Goal: Task Accomplishment & Management: Manage account settings

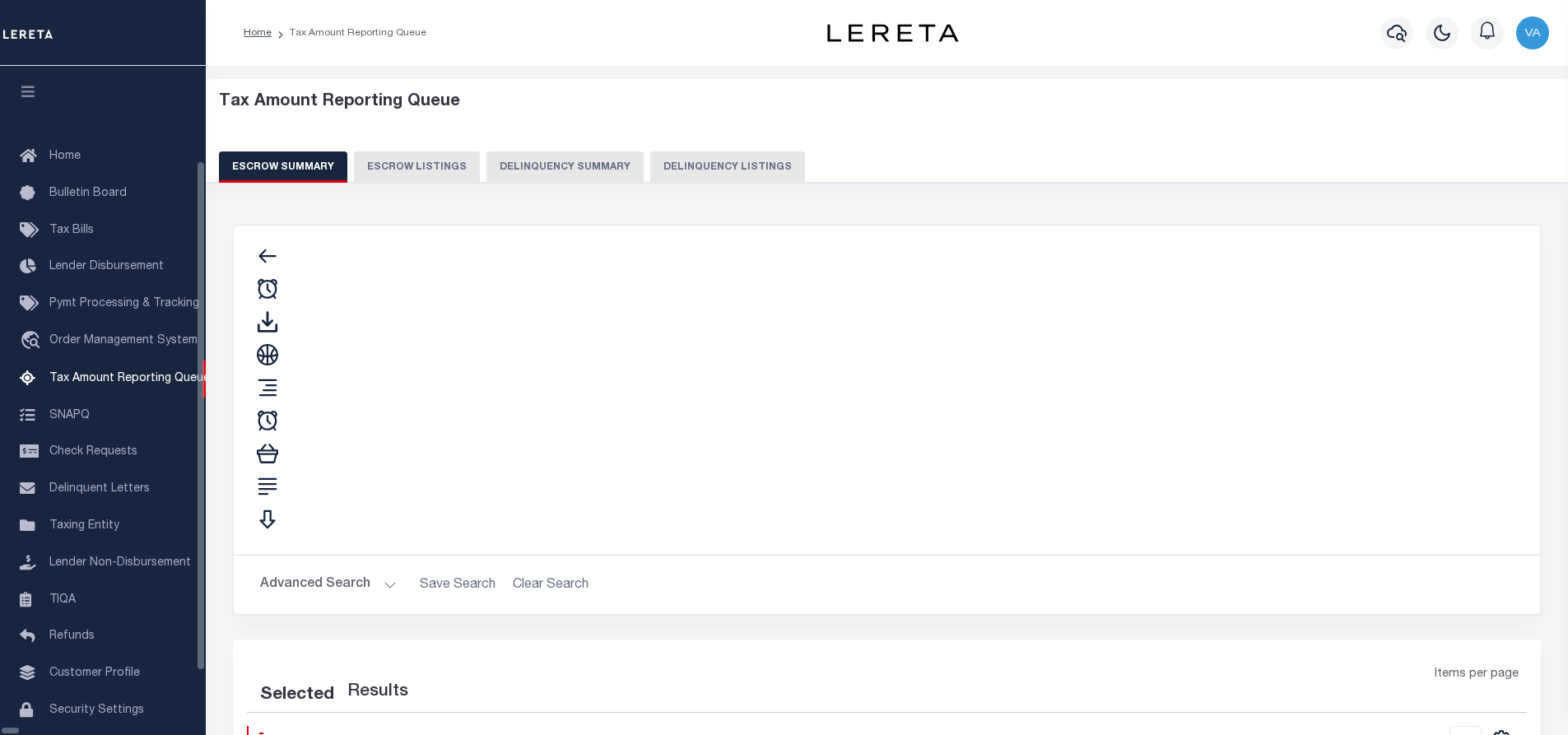
select select "100"
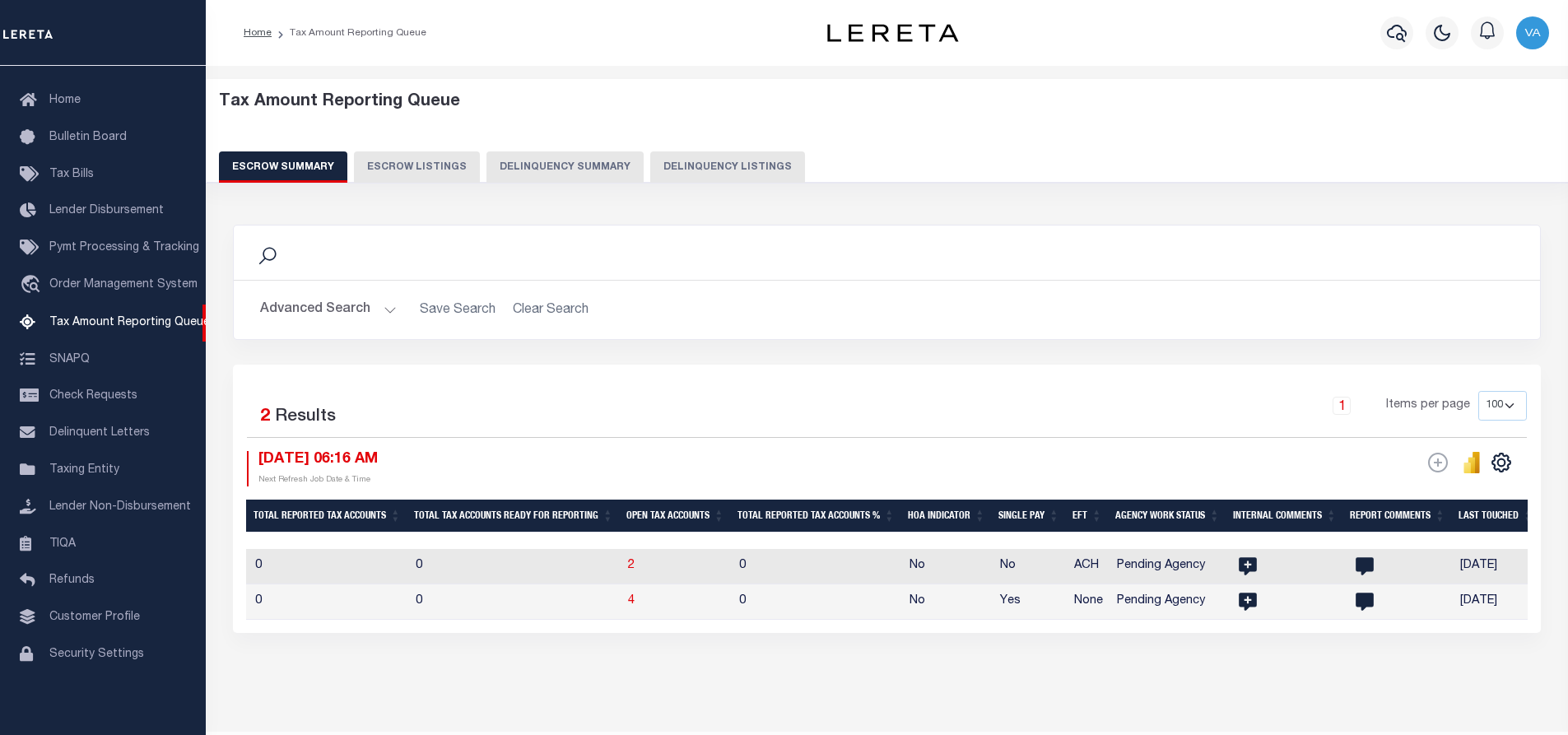
scroll to position [0, 1481]
click at [635, 599] on span "4" at bounding box center [631, 601] width 7 height 11
select select "100"
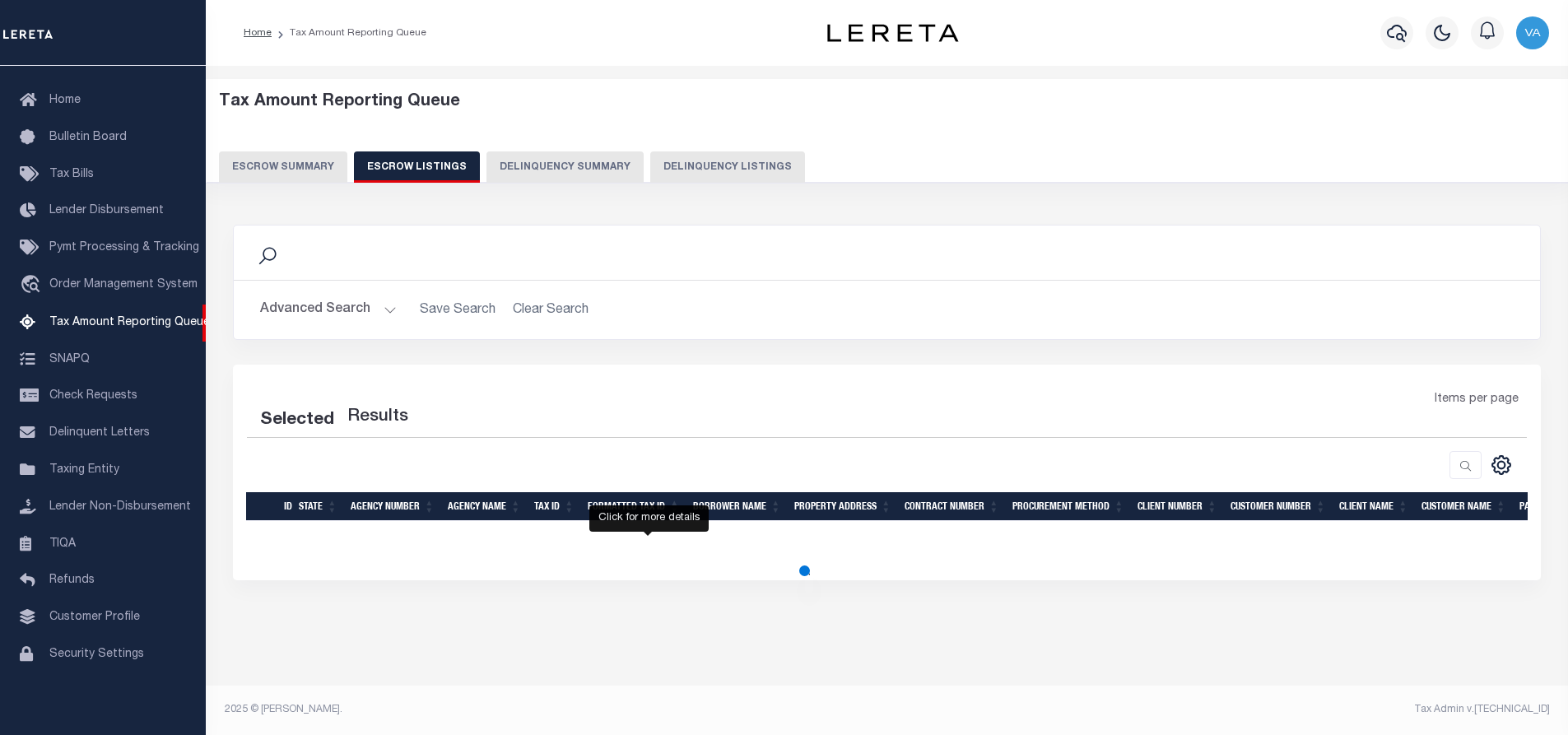
select select "100"
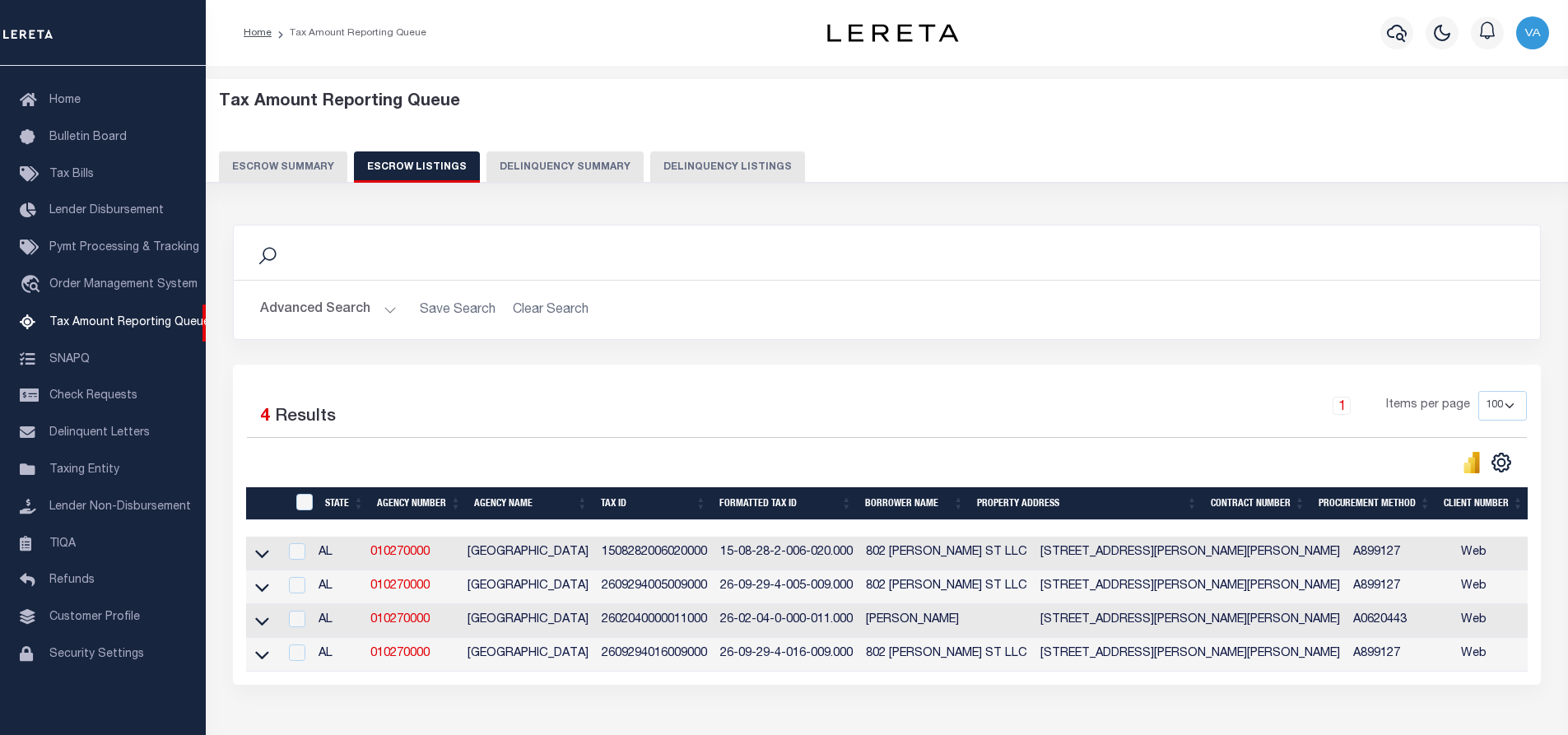
scroll to position [115, 0]
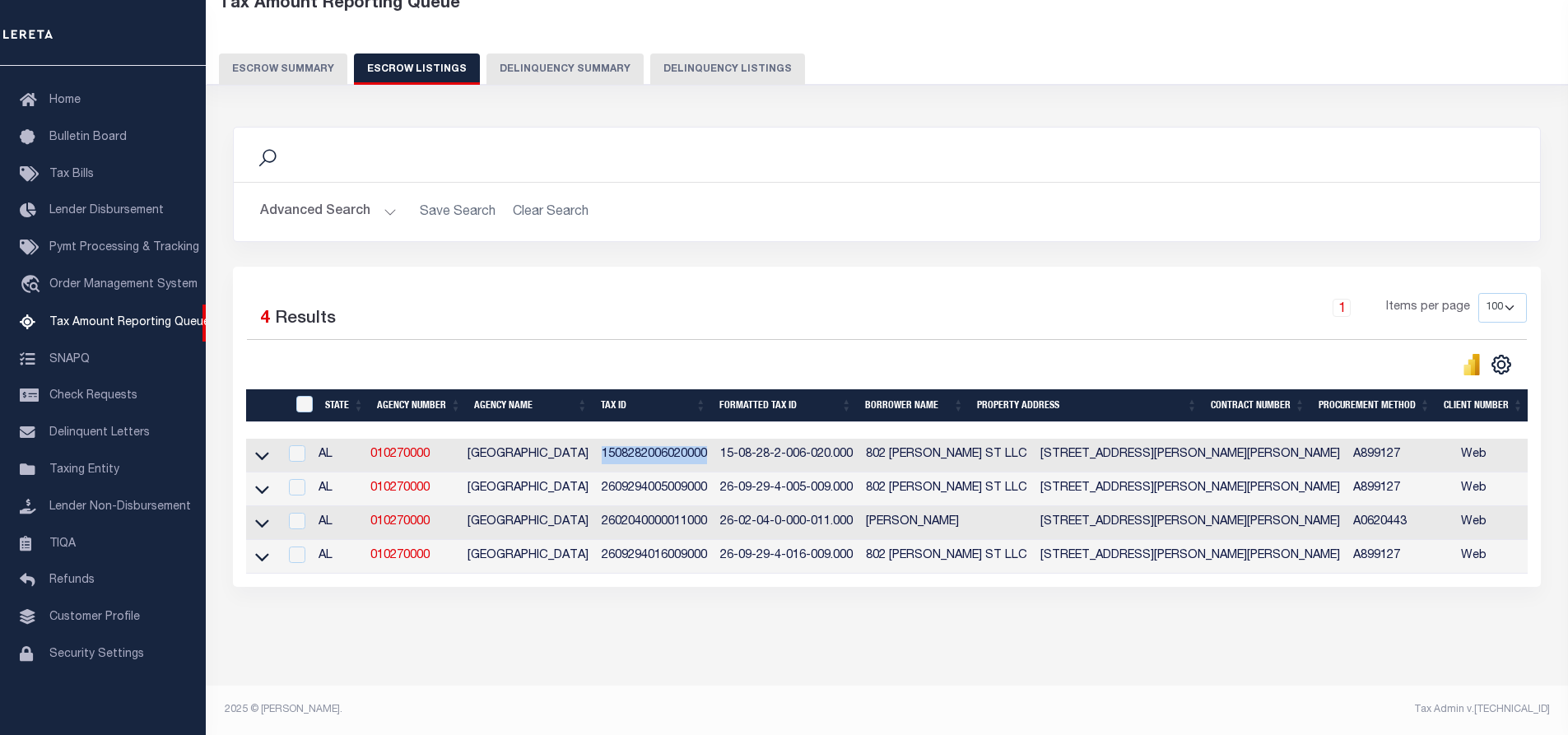
drag, startPoint x: 705, startPoint y: 441, endPoint x: 587, endPoint y: 439, distance: 118.0
click at [595, 439] on td "1508282006020000" at bounding box center [655, 455] width 119 height 34
checkbox input "true"
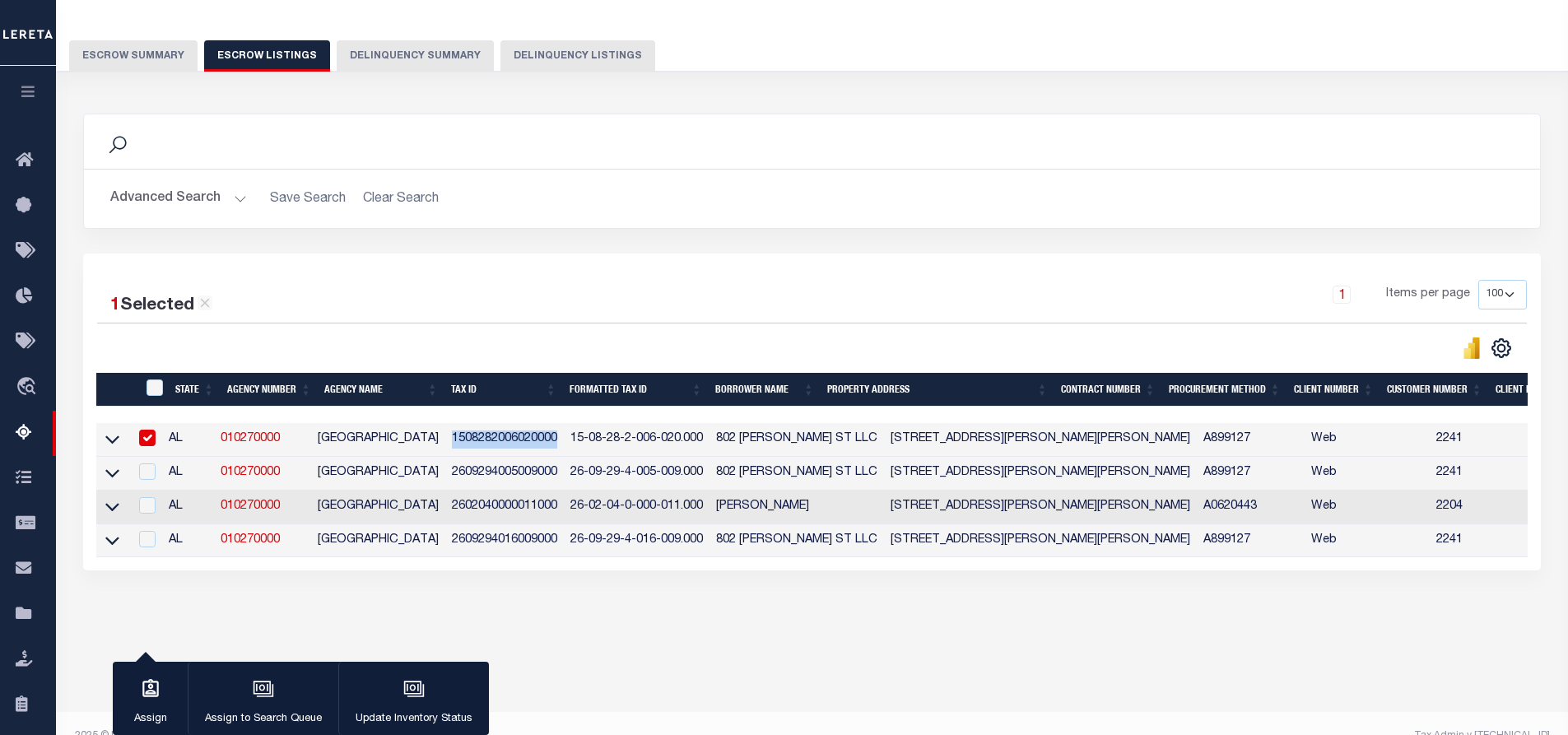
copy td "1508282006020000"
drag, startPoint x: 552, startPoint y: 476, endPoint x: 446, endPoint y: 476, distance: 106.0
click at [446, 476] on td "2609294005009000" at bounding box center [504, 474] width 119 height 34
checkbox input "true"
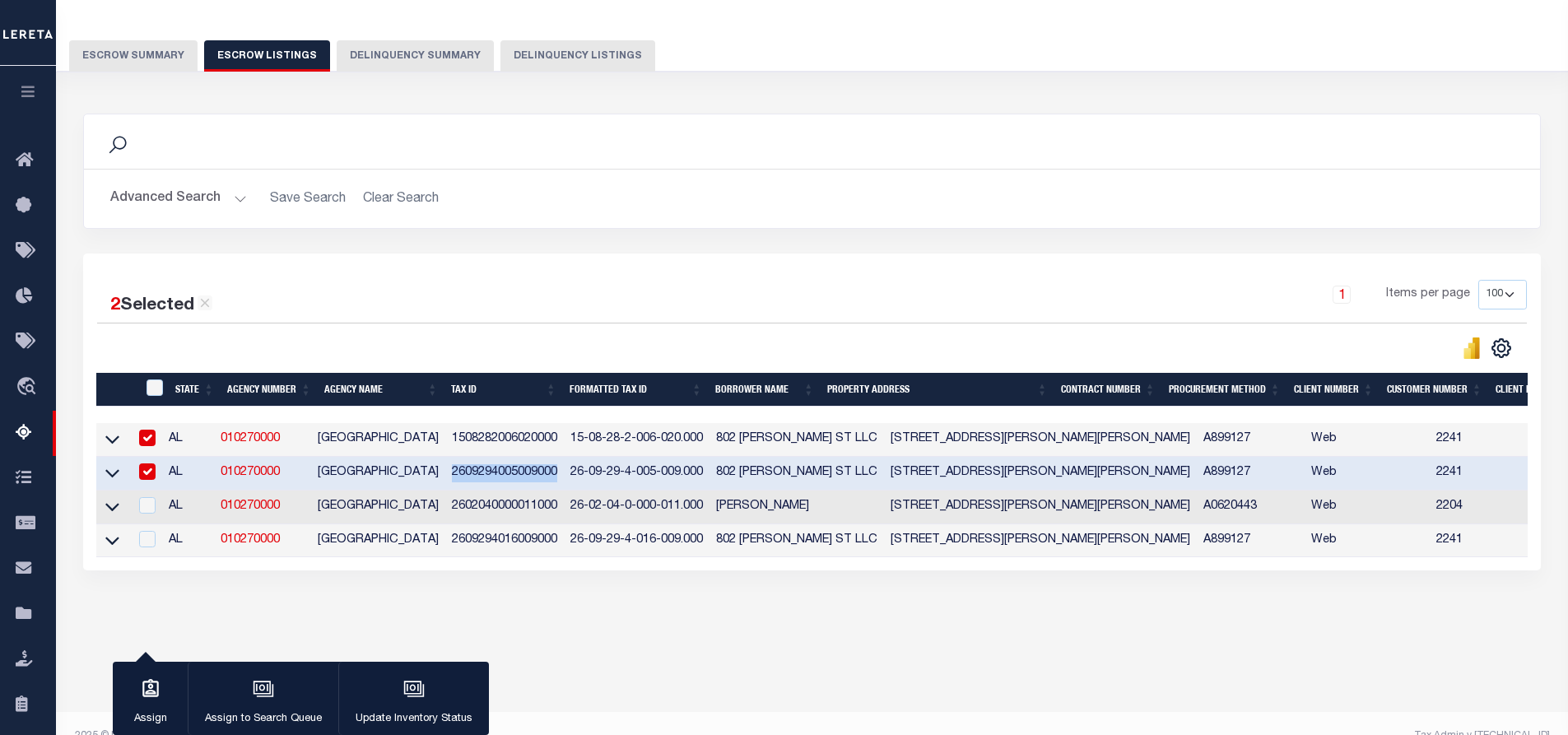
copy td "2609294005009000"
drag, startPoint x: 552, startPoint y: 507, endPoint x: 437, endPoint y: 511, distance: 115.1
click at [445, 511] on td "2602040000011000" at bounding box center [504, 508] width 119 height 34
checkbox input "true"
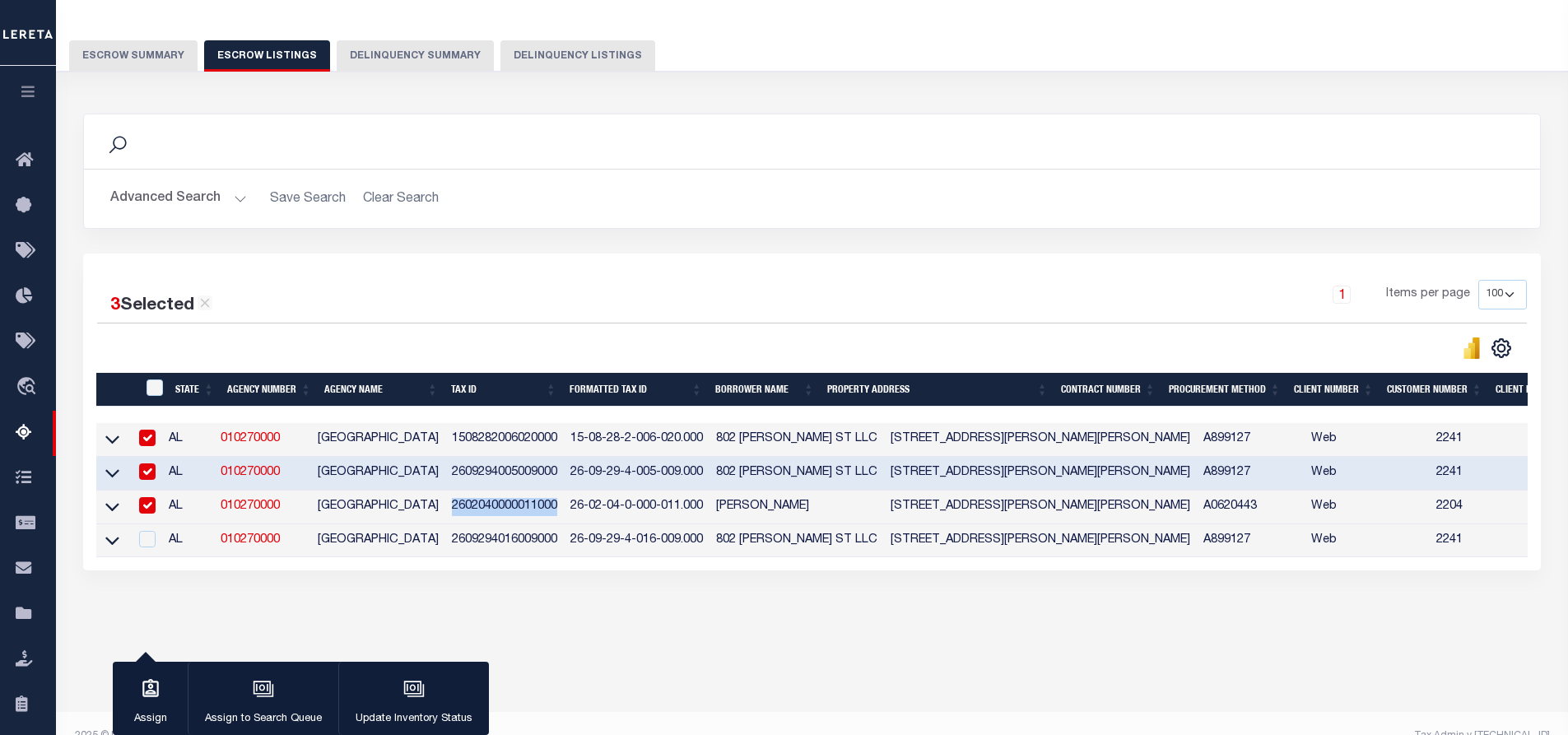
copy td "2602040000011000"
drag, startPoint x: 554, startPoint y: 543, endPoint x: 441, endPoint y: 548, distance: 113.1
click at [445, 548] on td "2609294016009000" at bounding box center [504, 541] width 119 height 34
checkbox input "true"
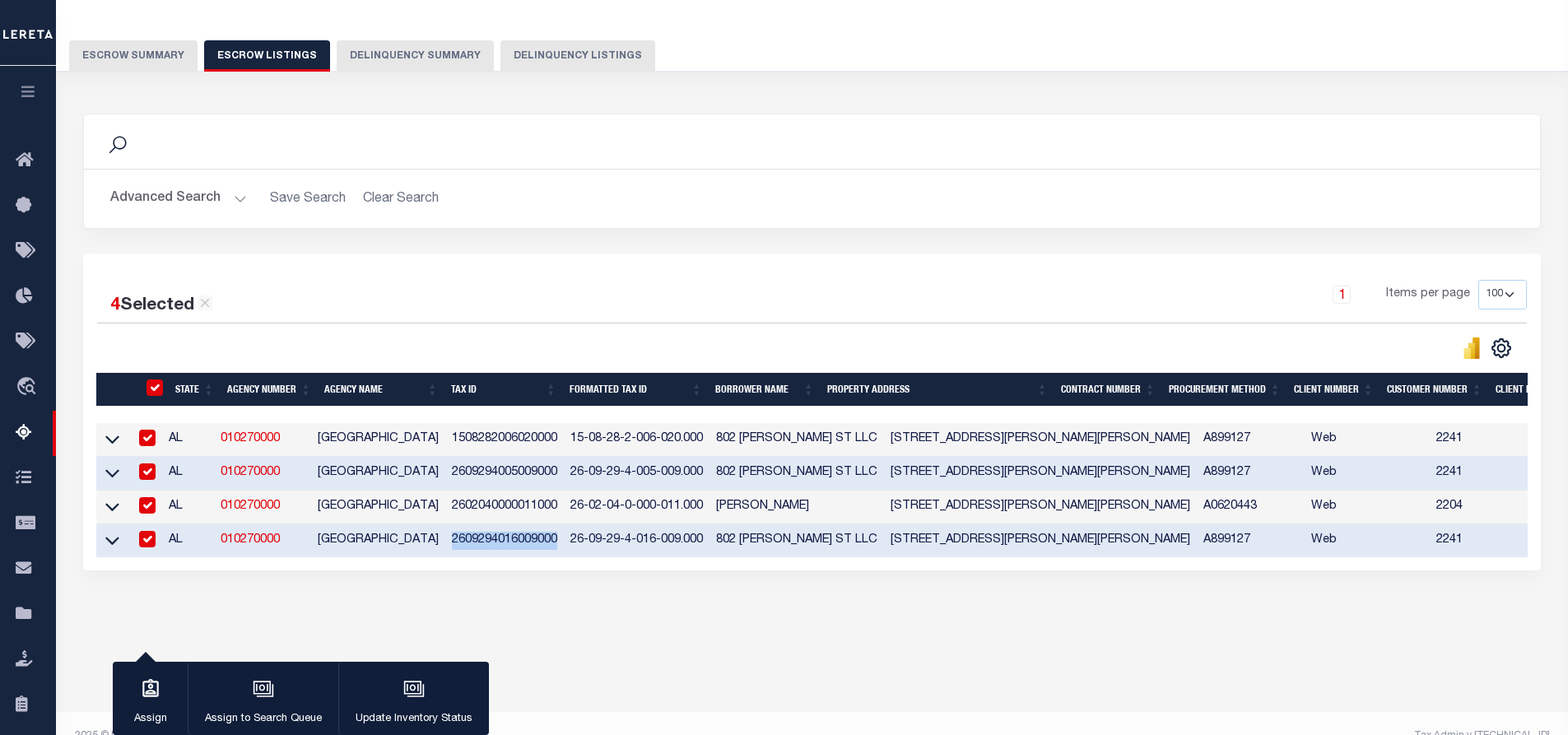
copy td "2609294016009000"
click at [153, 474] on input "checkbox" at bounding box center [148, 472] width 17 height 17
checkbox input "false"
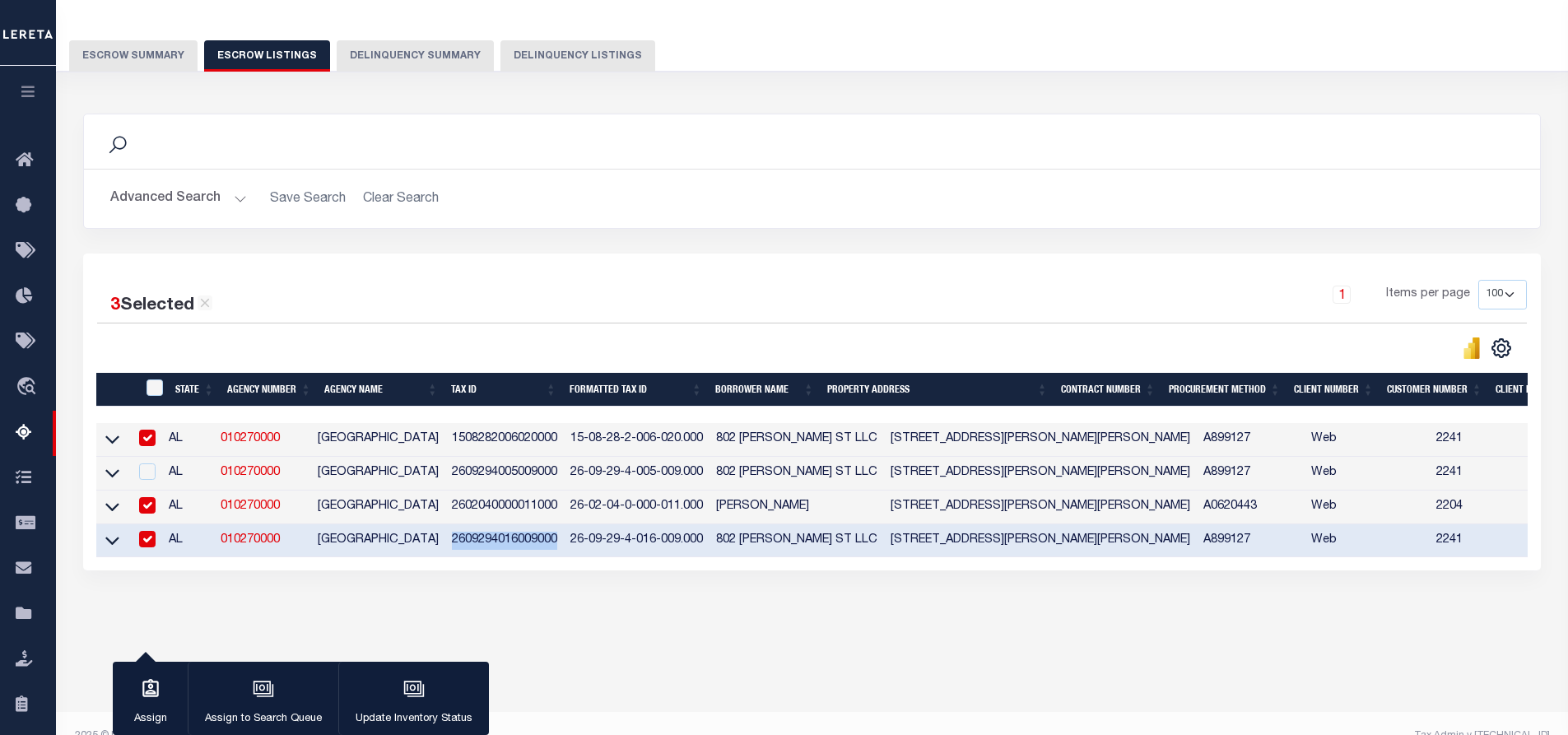
click at [145, 509] on input "checkbox" at bounding box center [148, 506] width 17 height 17
checkbox input "false"
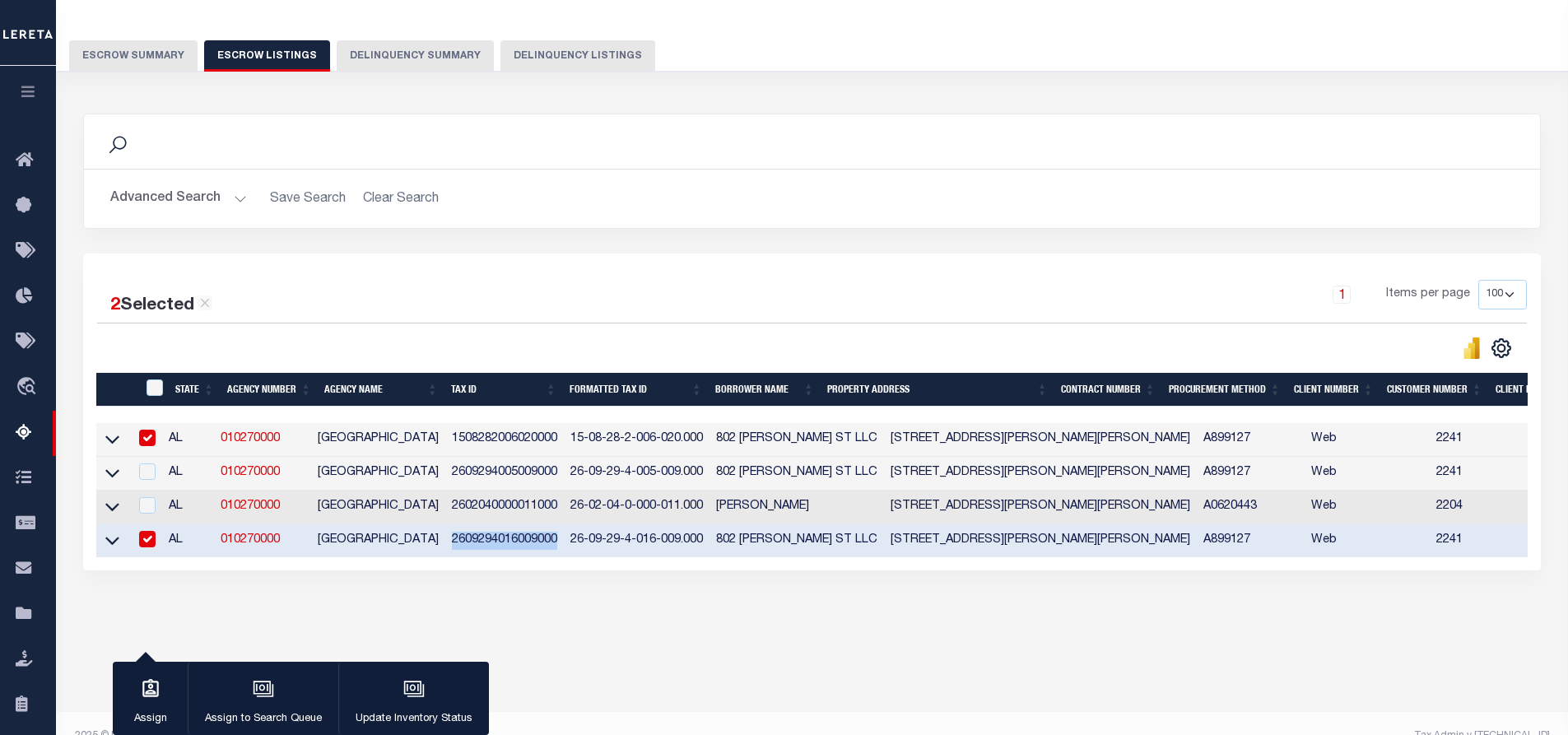
click at [145, 537] on input "checkbox" at bounding box center [148, 539] width 17 height 17
checkbox input "false"
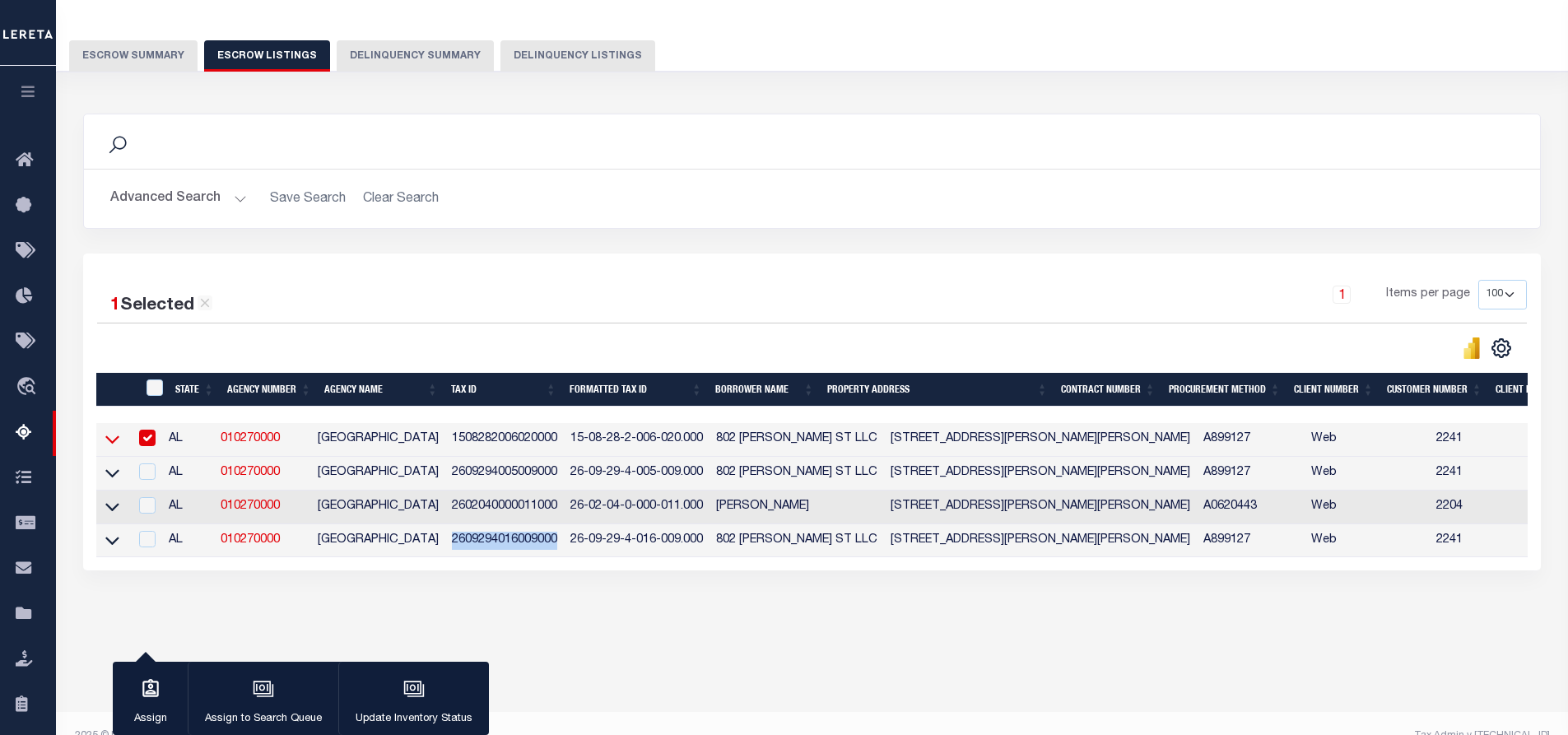
click at [110, 445] on icon at bounding box center [112, 440] width 14 height 8
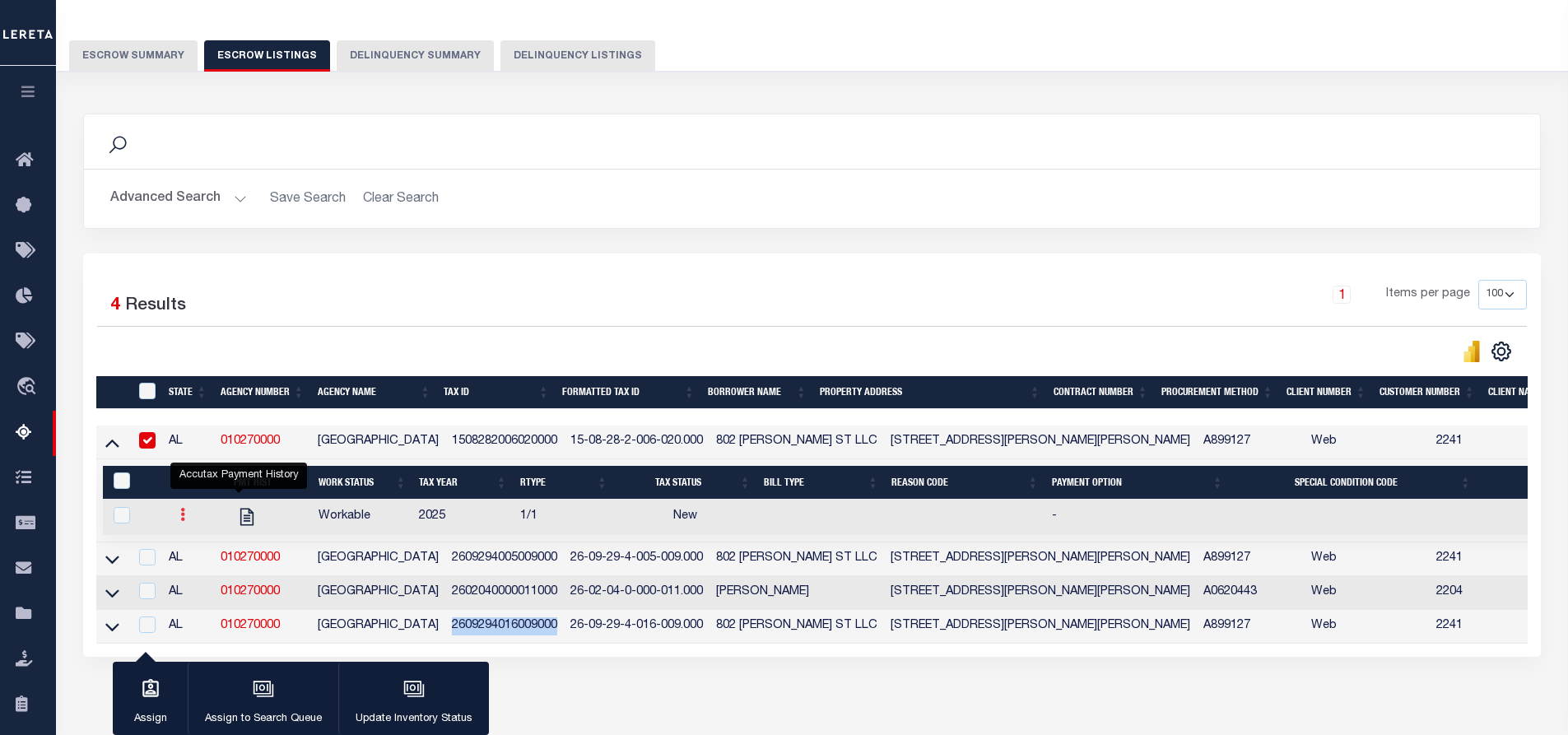
click at [182, 521] on link at bounding box center [182, 518] width 18 height 13
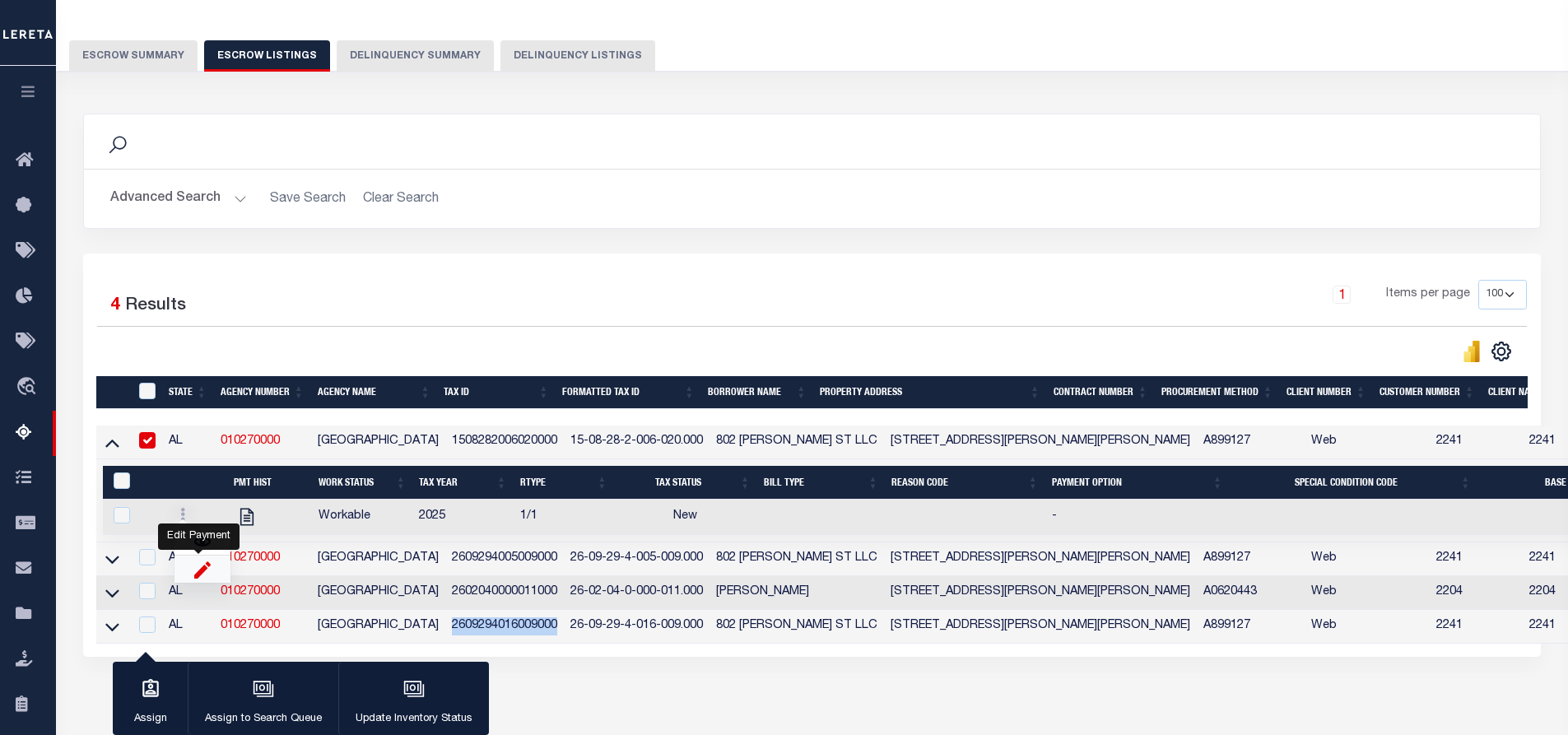
click at [199, 575] on img "" at bounding box center [203, 569] width 17 height 17
checkbox input "true"
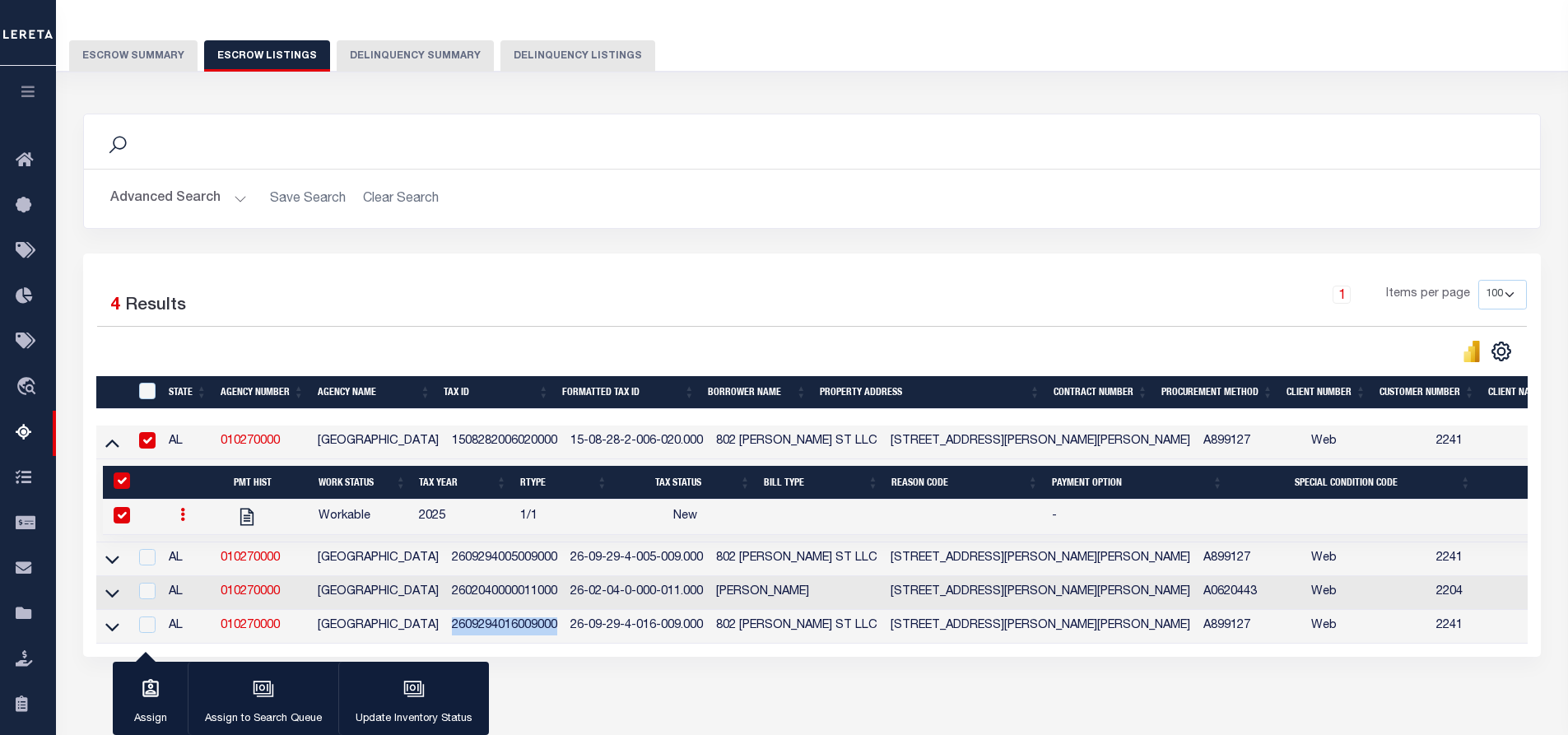
select select "NW2"
select select
type input "10/07/2025"
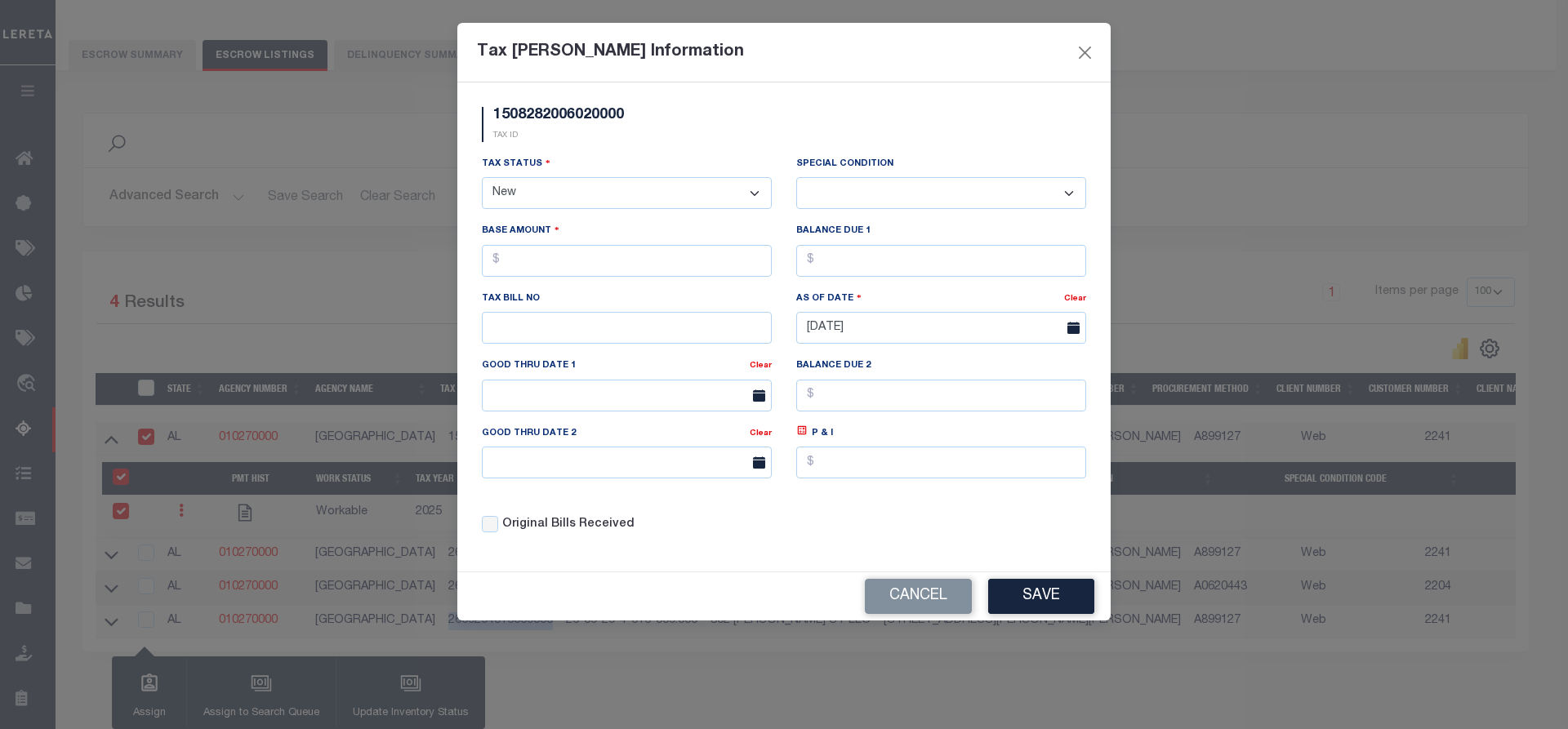
click at [563, 202] on select "- Select Status - Open Due/Unpaid Paid Incomplete No Tax Due Internal Refund Pr…" at bounding box center [626, 193] width 290 height 32
select select "DUE"
click at [482, 178] on select "- Select Status - Open Due/Unpaid Paid Incomplete No Tax Due Internal Refund Pr…" at bounding box center [626, 193] width 290 height 32
select select "0"
click at [526, 257] on input "text" at bounding box center [626, 261] width 290 height 32
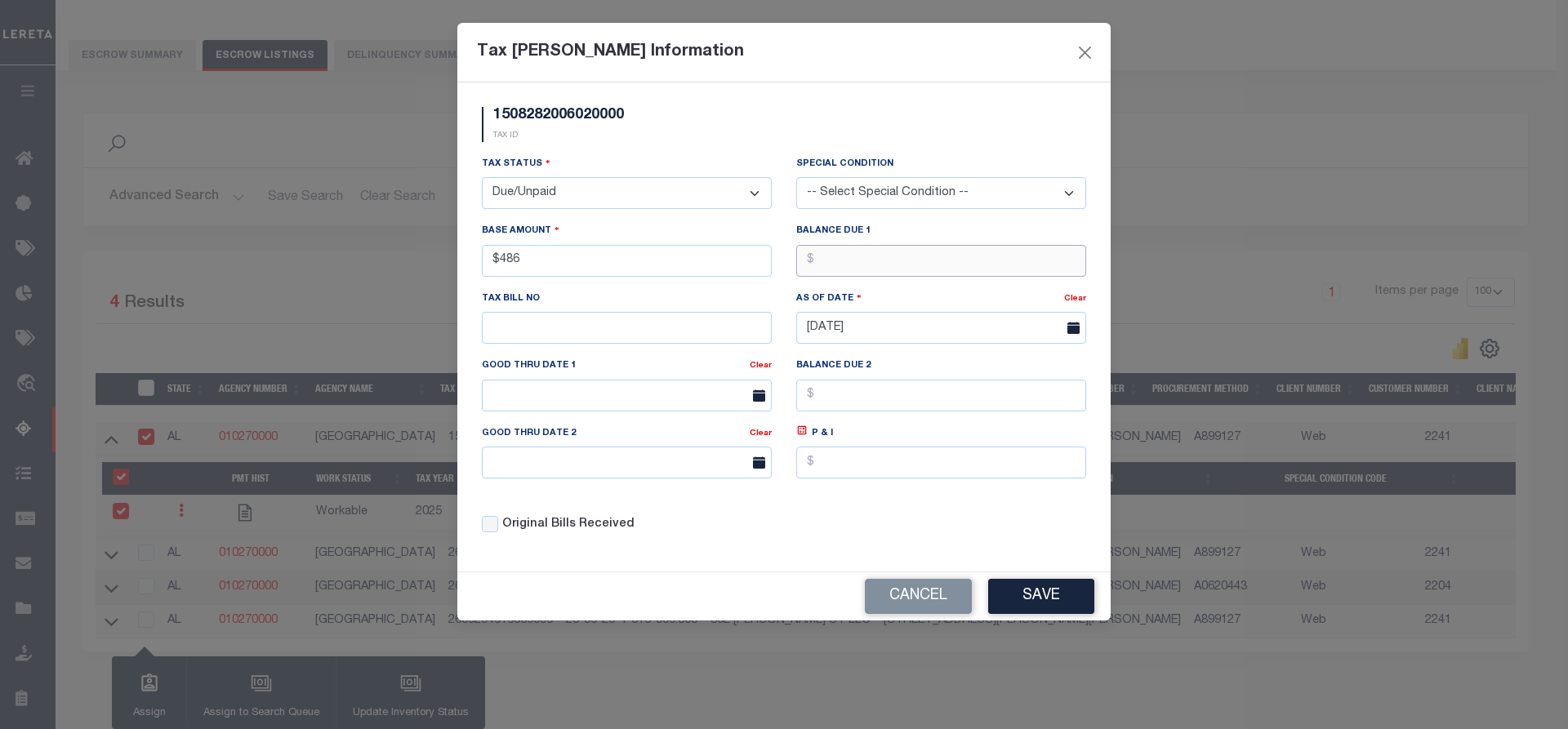
type input "$486.00"
click at [840, 258] on input "text" at bounding box center [941, 261] width 290 height 32
type input "$486.00"
click at [1043, 593] on button "Save" at bounding box center [1042, 596] width 106 height 35
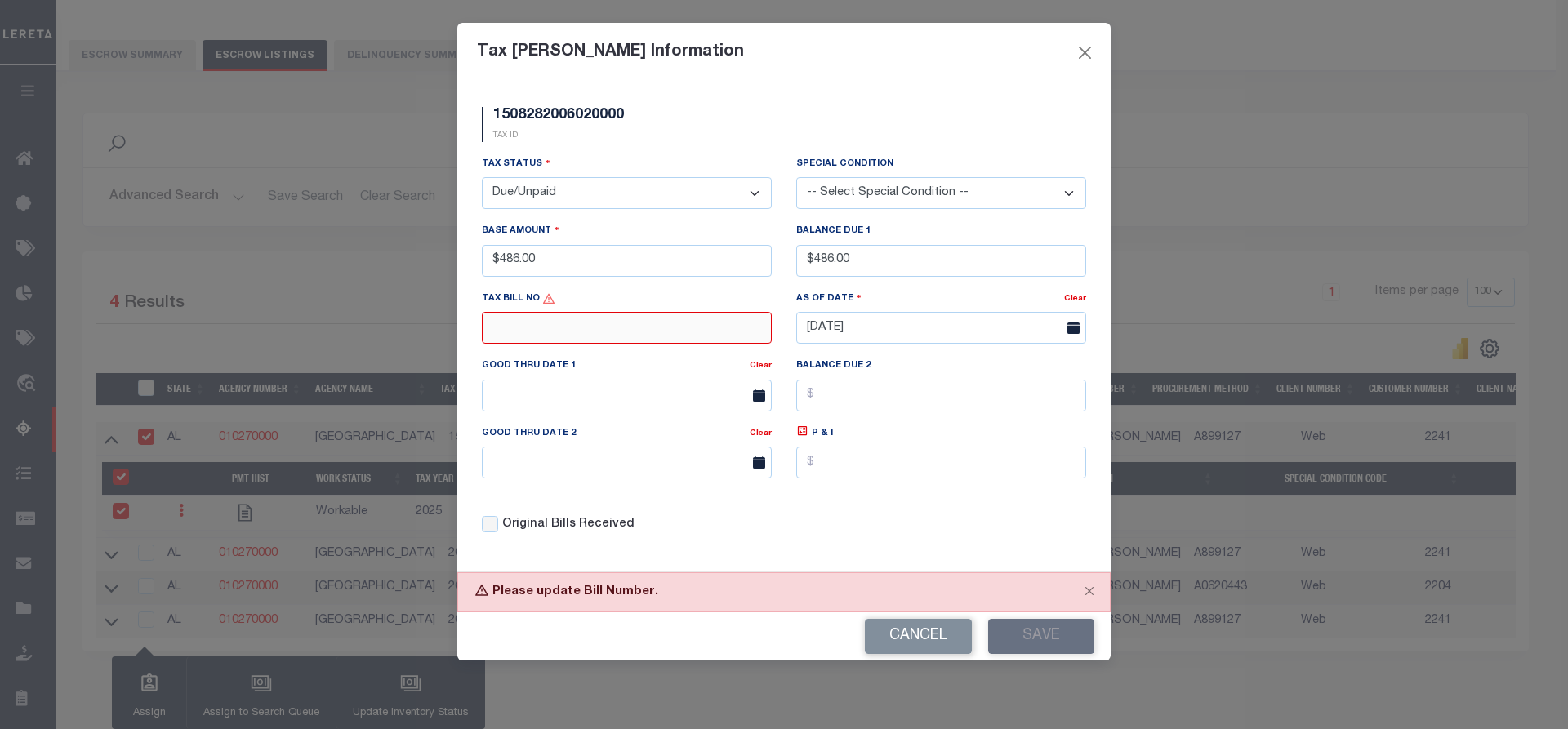
click at [603, 323] on input "text" at bounding box center [626, 328] width 290 height 32
type input "N/A"
click at [1041, 659] on div "Cancel Save" at bounding box center [784, 637] width 653 height 49
click at [1046, 636] on button "Save" at bounding box center [1042, 637] width 106 height 35
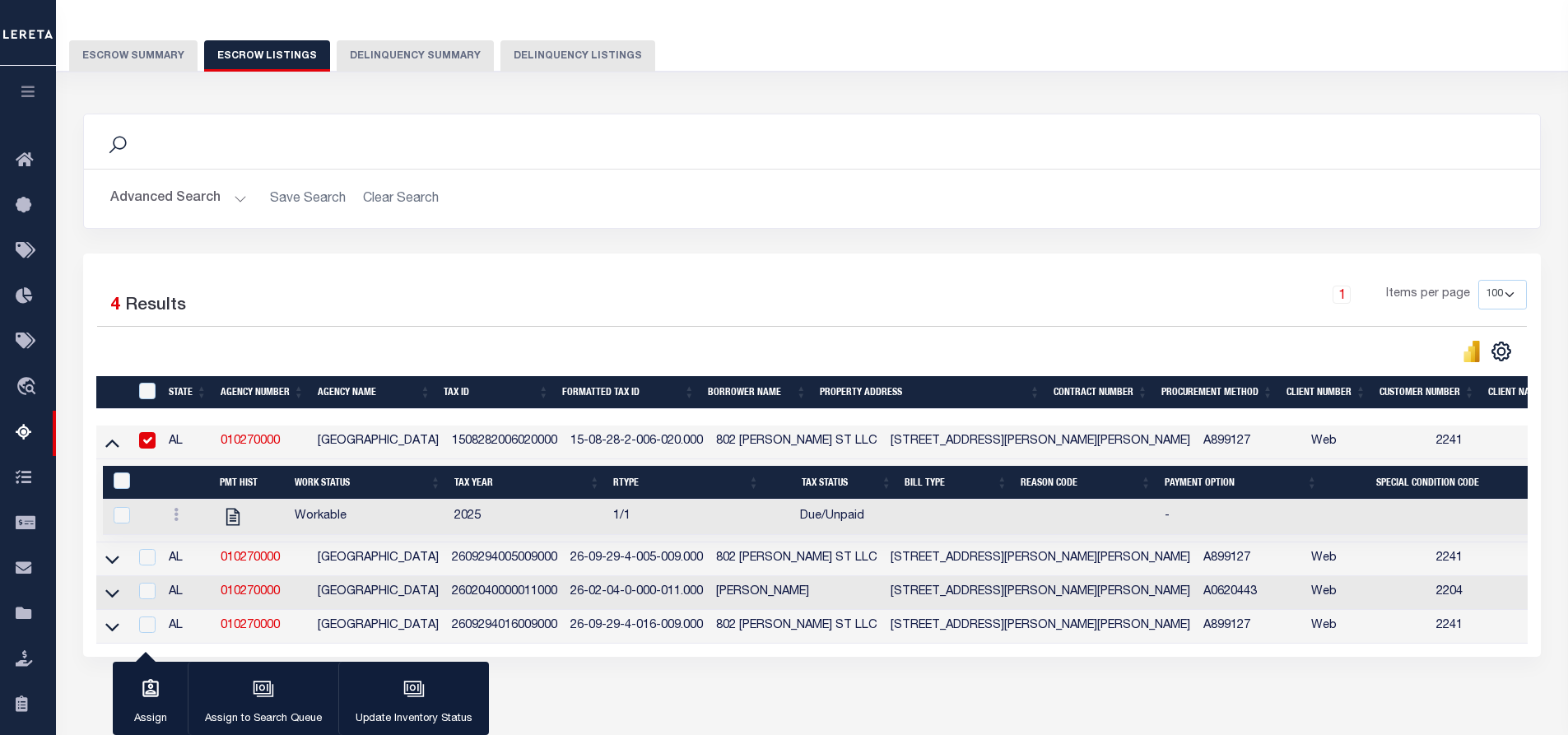
scroll to position [199, 0]
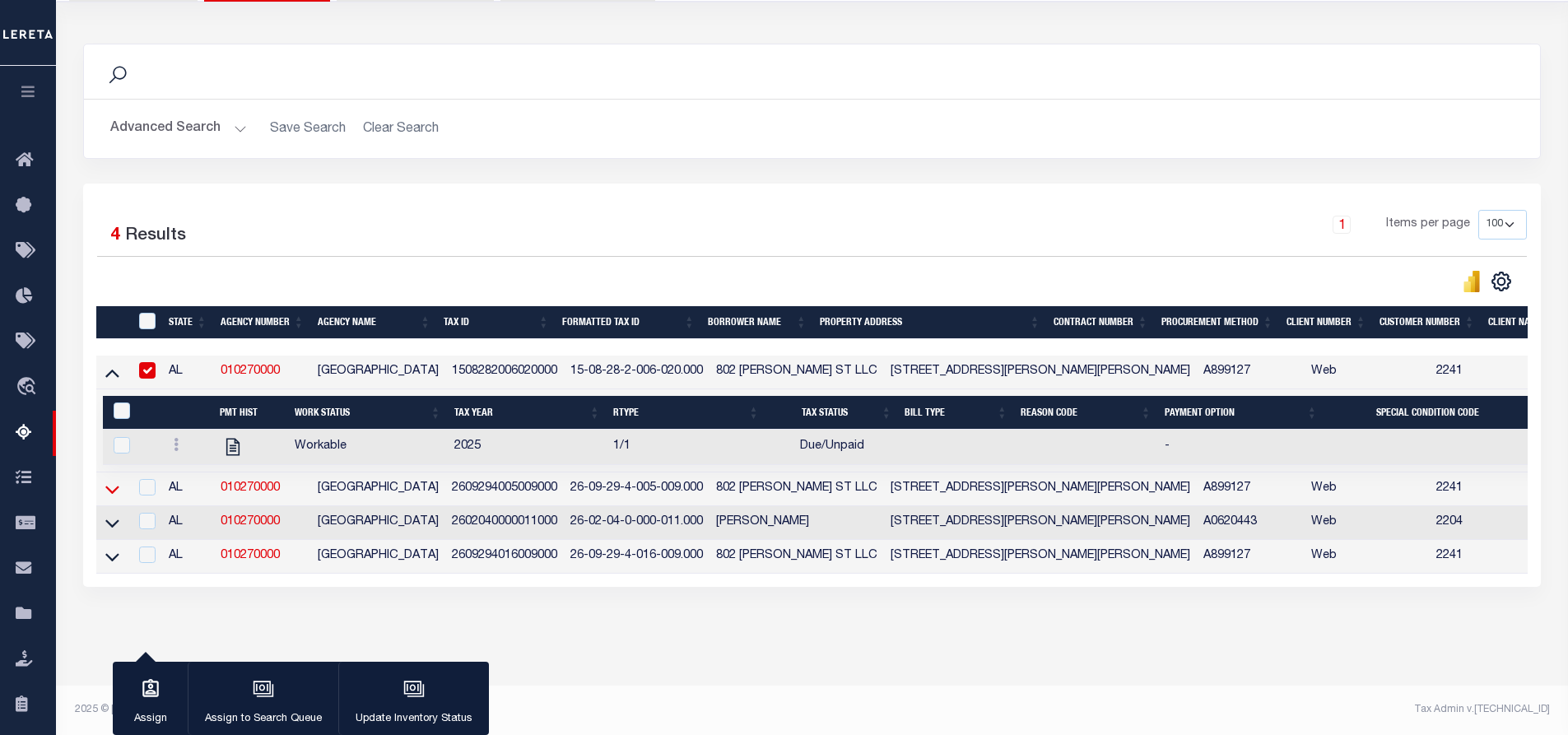
click at [112, 481] on icon at bounding box center [112, 489] width 14 height 17
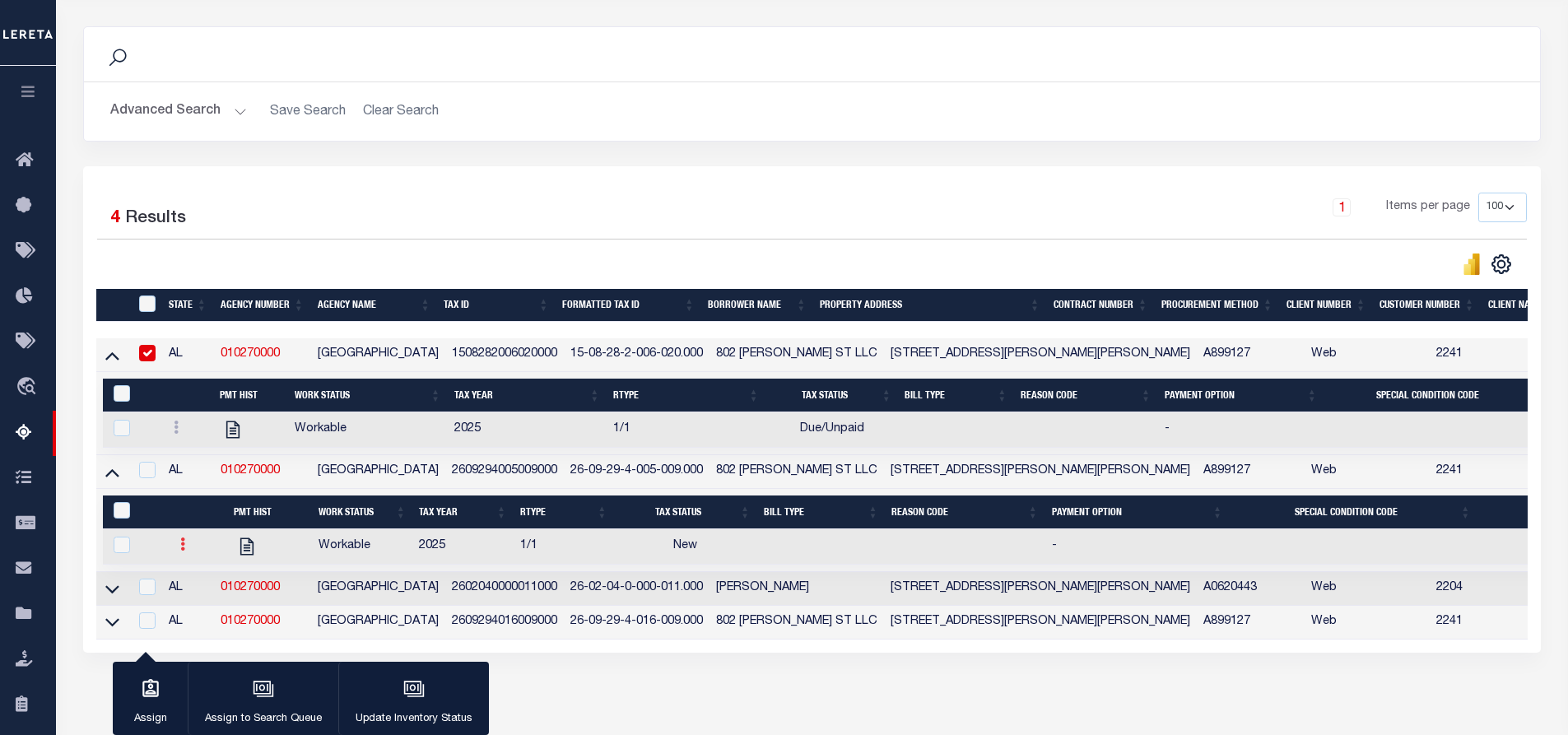
click at [181, 550] on icon at bounding box center [182, 544] width 5 height 13
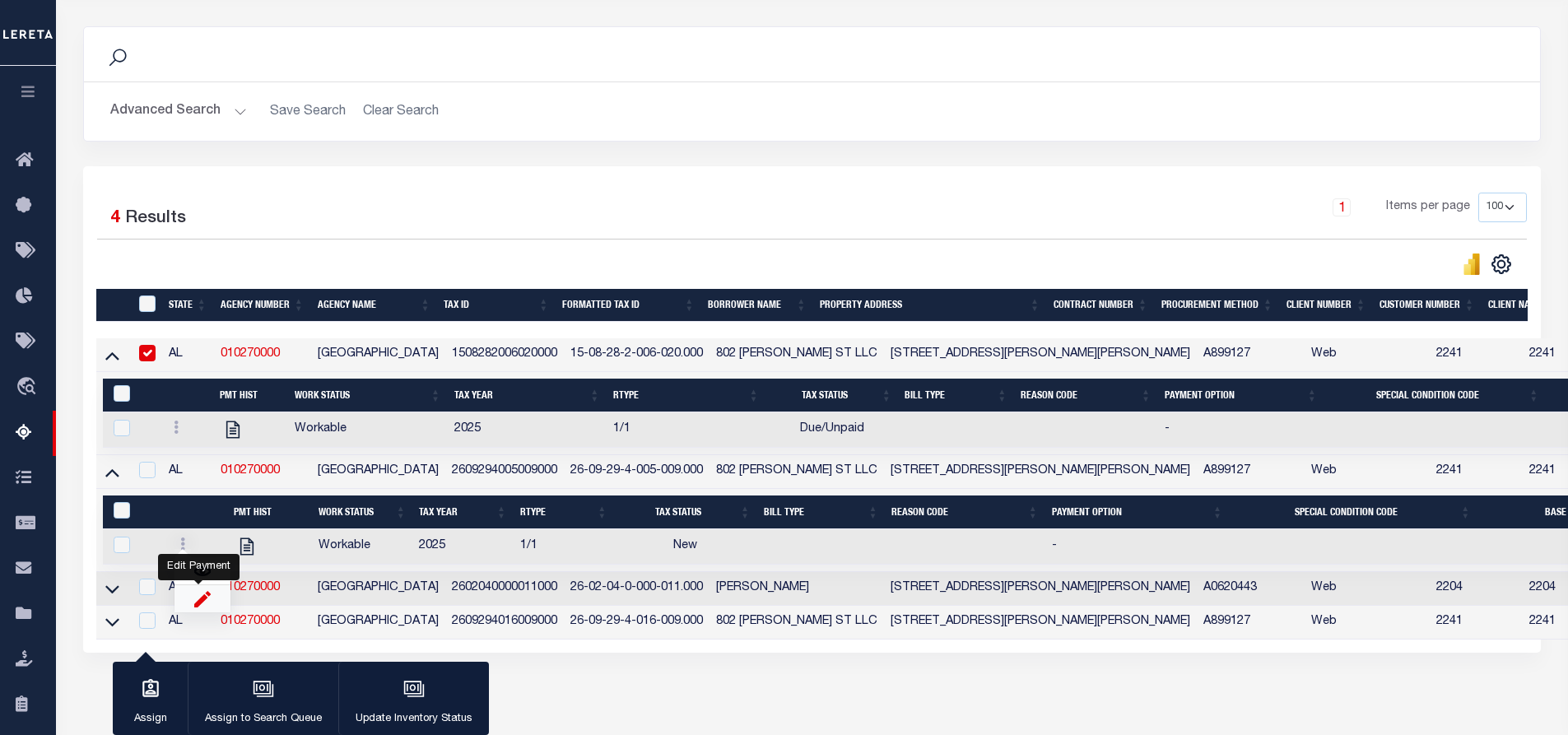
click at [197, 603] on img "" at bounding box center [203, 599] width 17 height 17
checkbox input "true"
select select
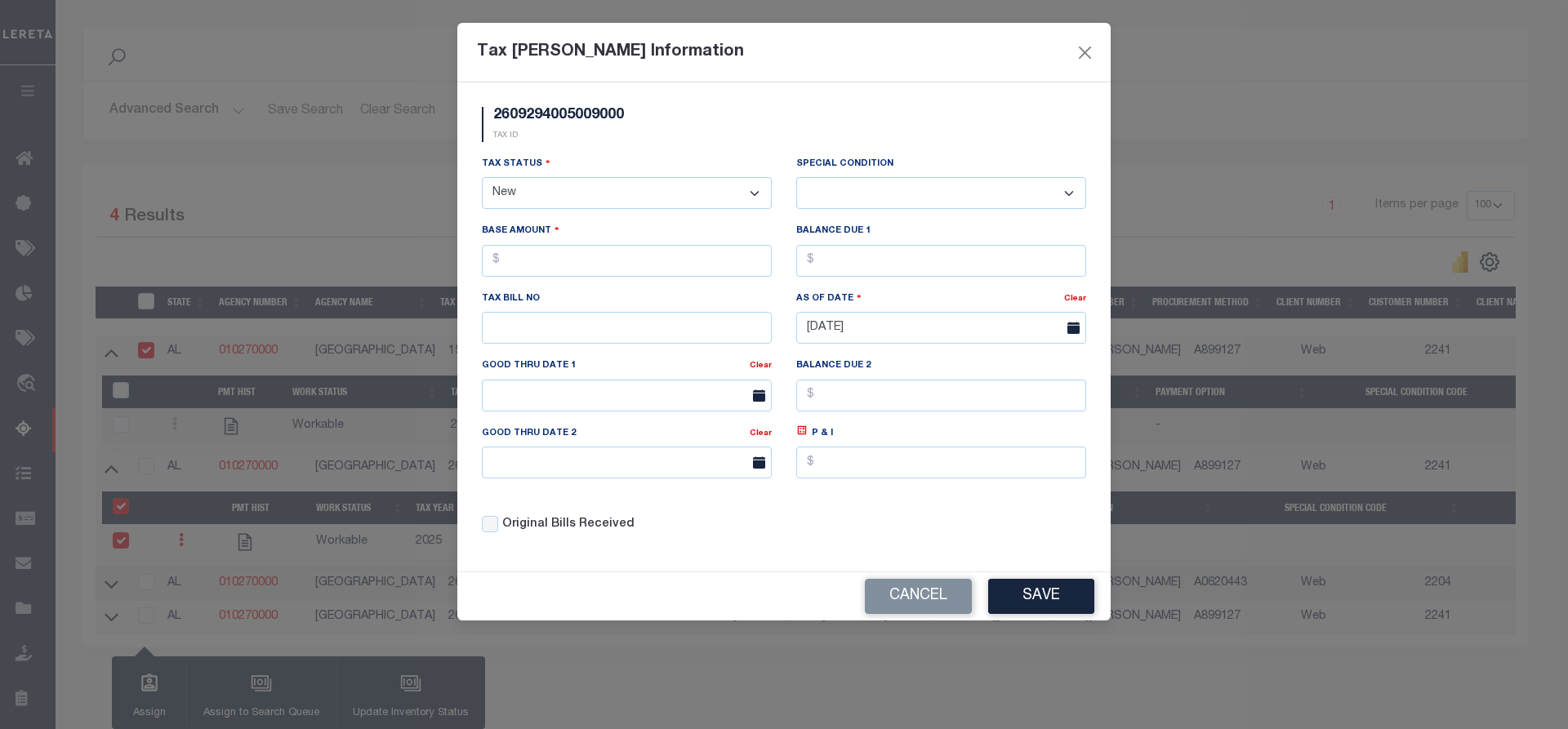
click at [653, 195] on select "- Select Status - Open Due/Unpaid Paid Incomplete No Tax Due Internal Refund Pr…" at bounding box center [626, 193] width 290 height 32
select select "DUE"
click at [482, 178] on select "- Select Status - Open Due/Unpaid Paid Incomplete No Tax Due Internal Refund Pr…" at bounding box center [626, 193] width 290 height 32
select select "0"
click at [521, 259] on input "text" at bounding box center [626, 261] width 290 height 32
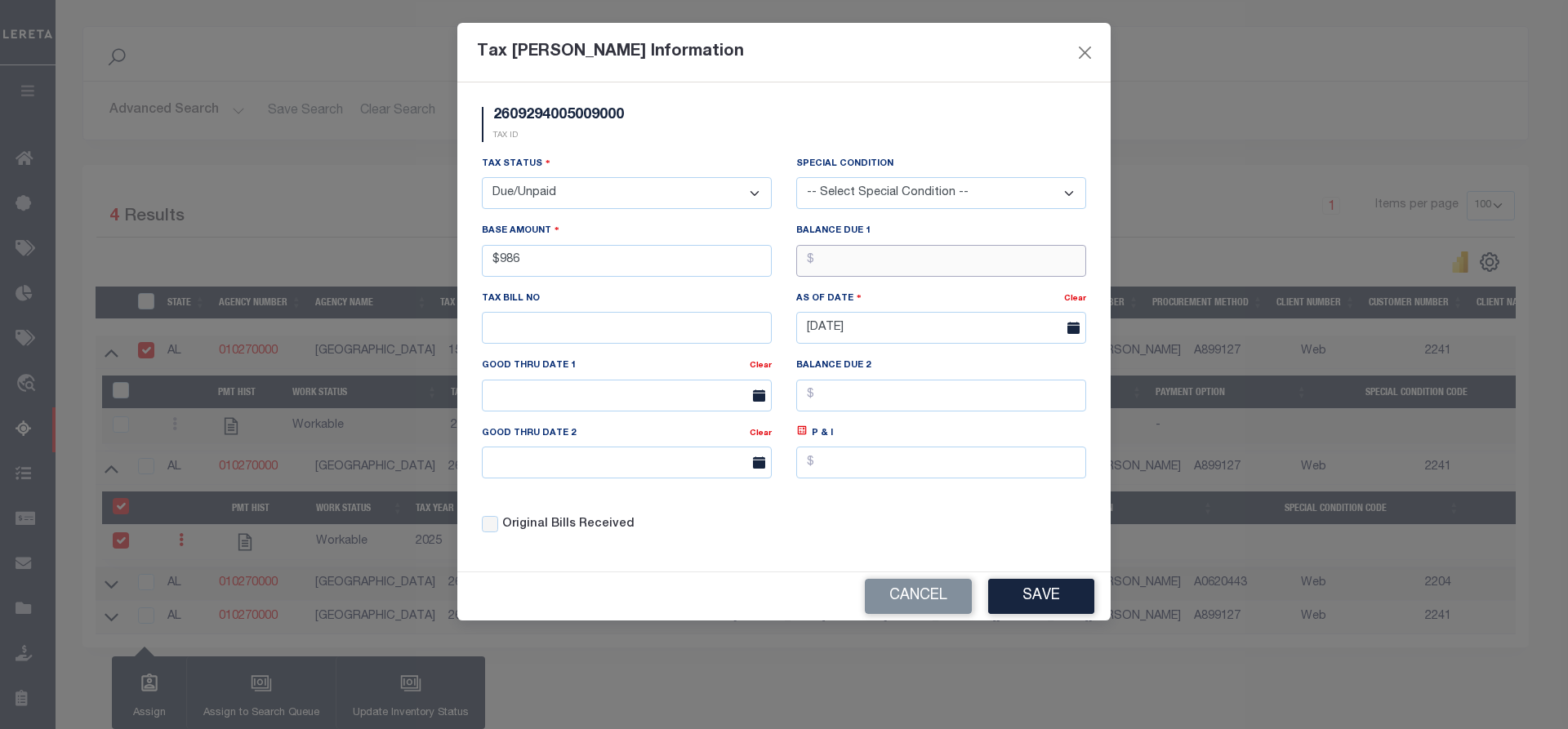
type input "$986.00"
click at [858, 266] on input "text" at bounding box center [941, 261] width 290 height 32
type input "$986.00"
click at [1043, 607] on button "Save" at bounding box center [1042, 596] width 106 height 35
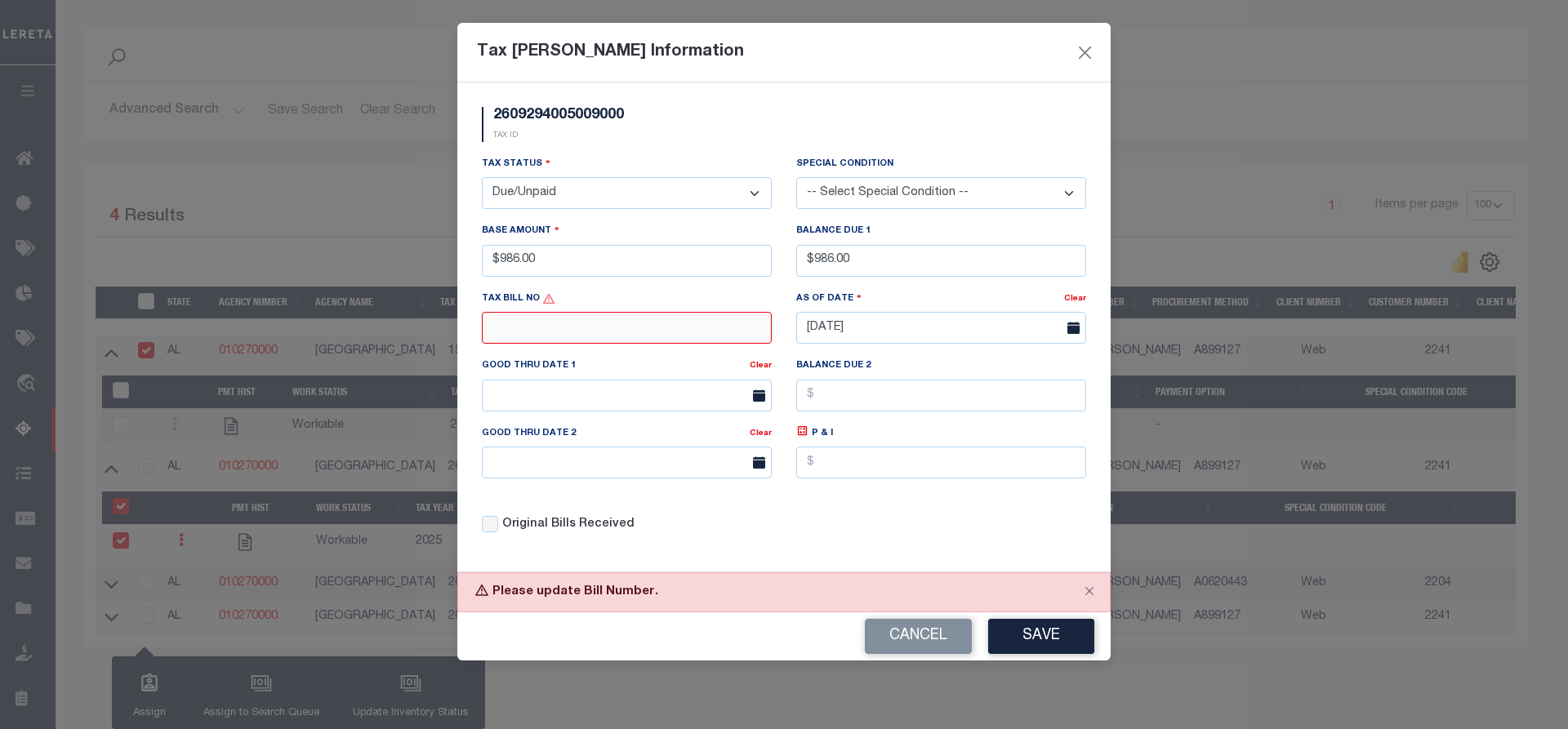
click at [670, 328] on input "text" at bounding box center [626, 328] width 290 height 32
click at [1048, 589] on div "Please update Bill Number." at bounding box center [784, 592] width 653 height 40
click at [548, 334] on input "text" at bounding box center [626, 328] width 290 height 32
type input "N/A"
click at [1029, 628] on button "Save" at bounding box center [1042, 637] width 106 height 35
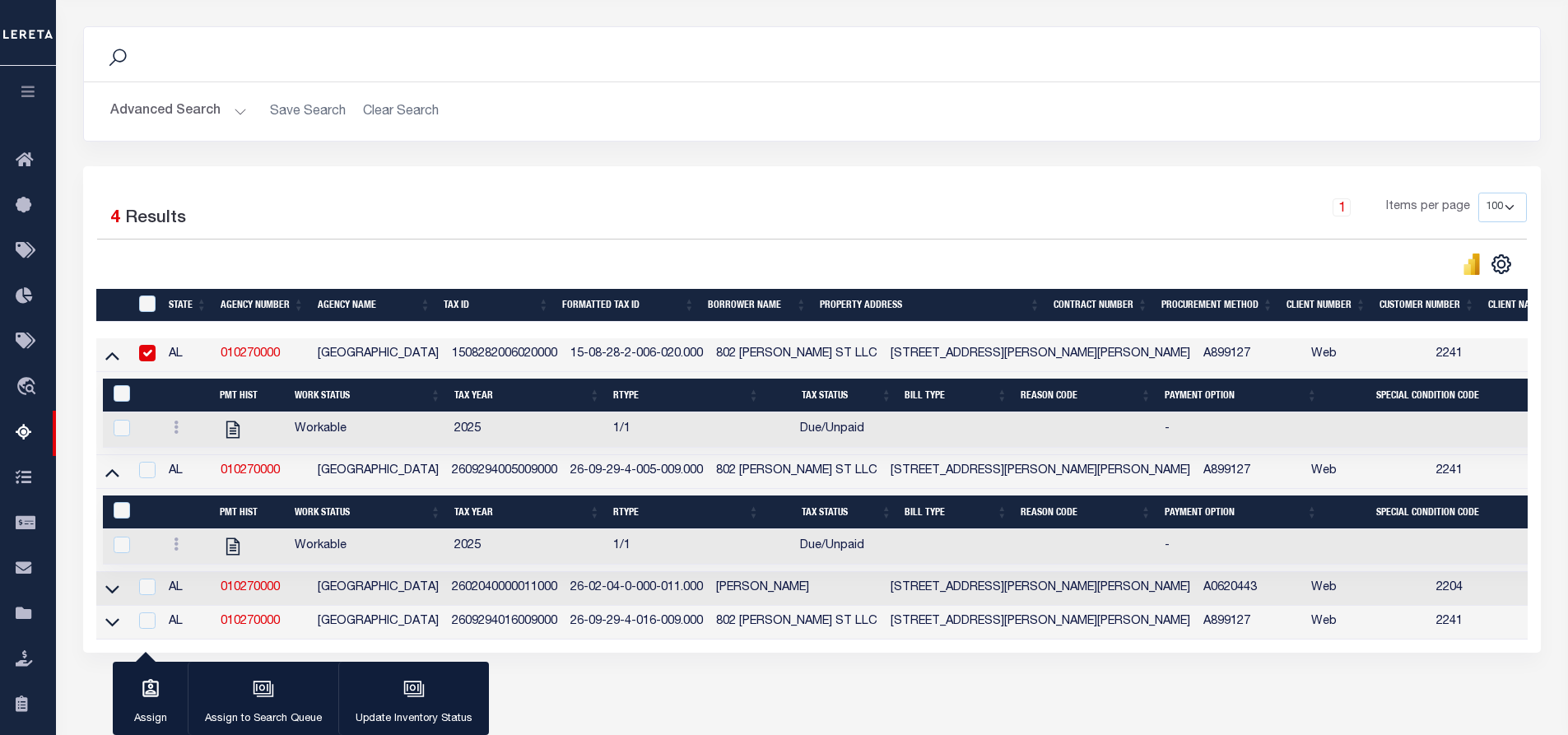
click at [149, 358] on input "checkbox" at bounding box center [148, 354] width 17 height 17
checkbox input "false"
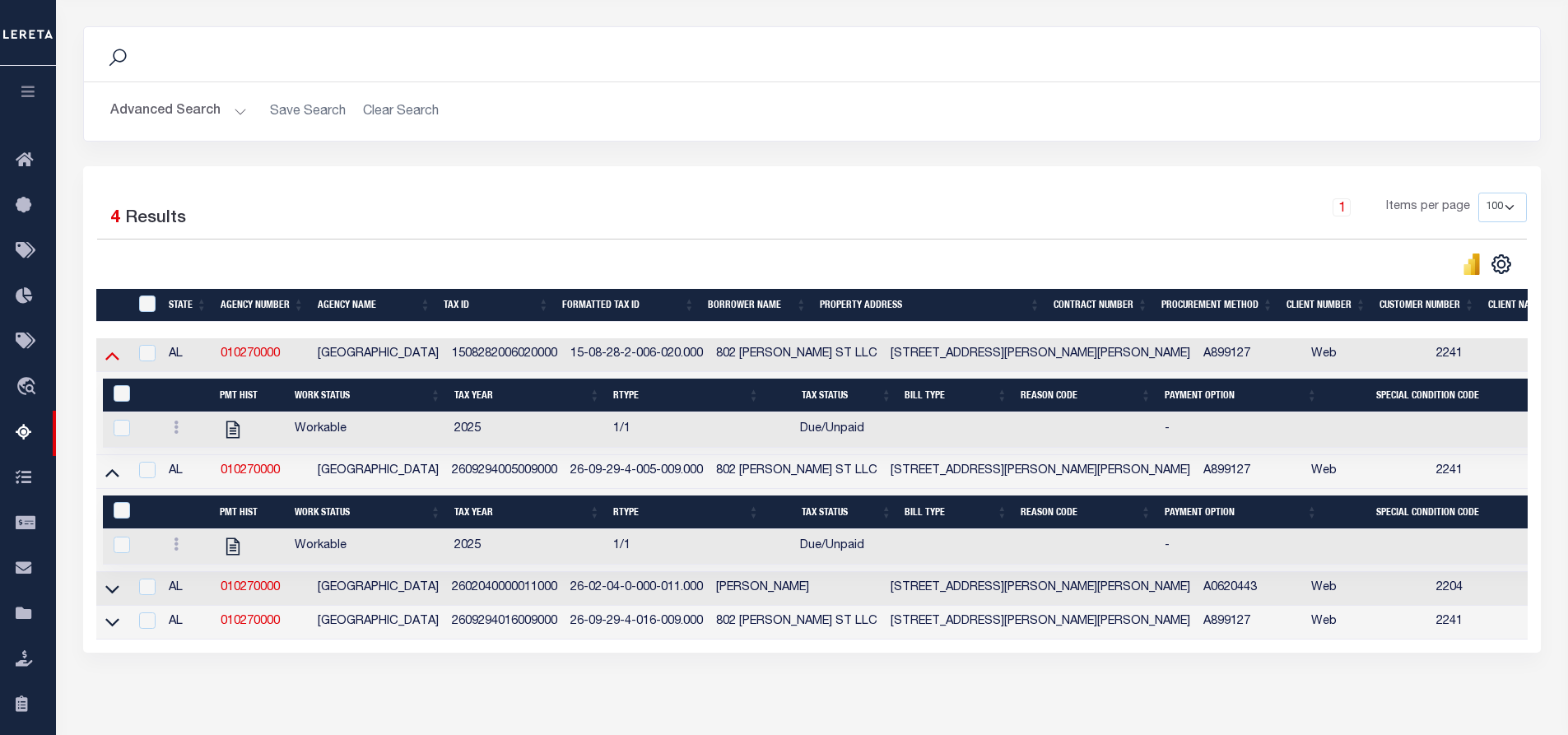
click at [114, 359] on icon at bounding box center [112, 357] width 14 height 8
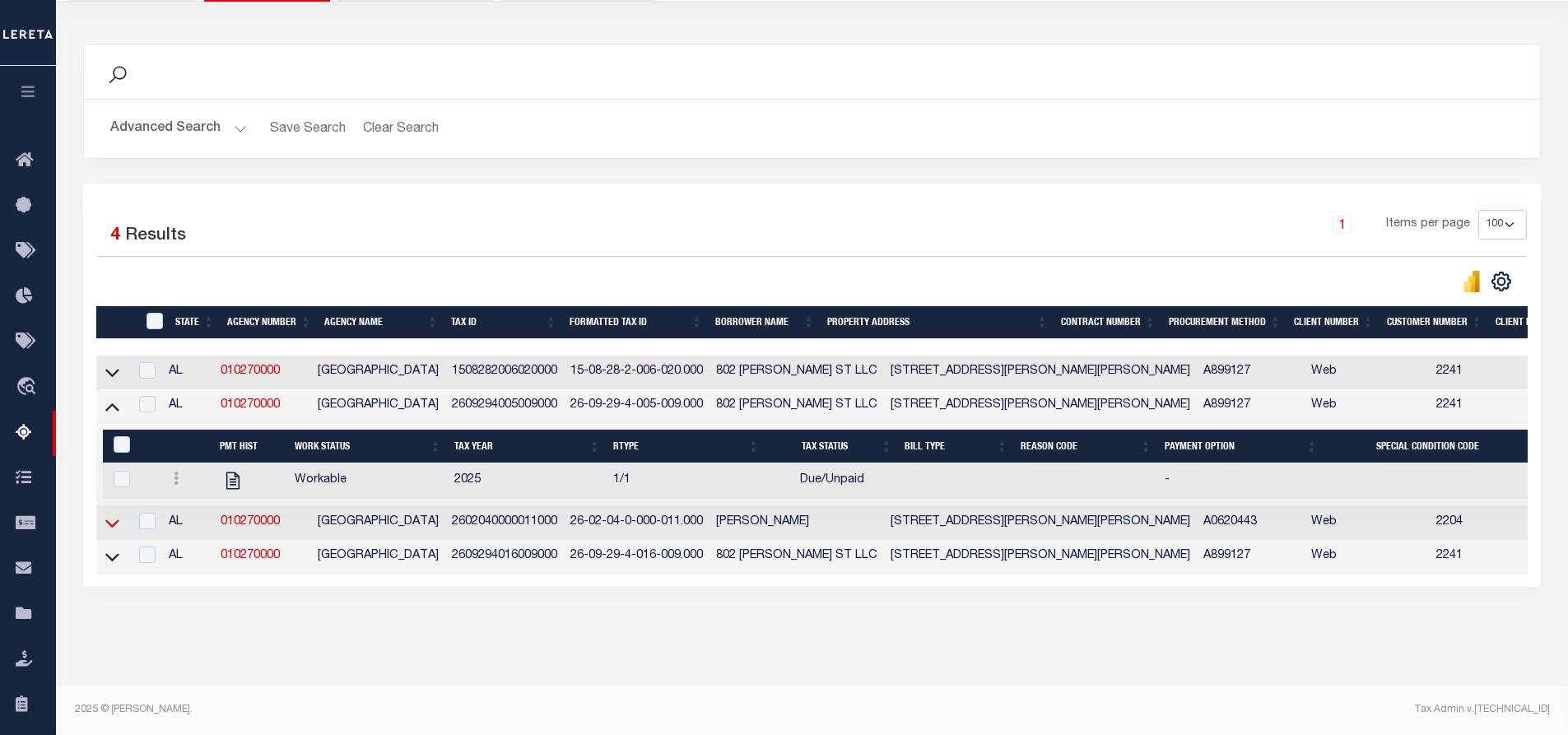
click at [114, 519] on icon at bounding box center [112, 523] width 14 height 8
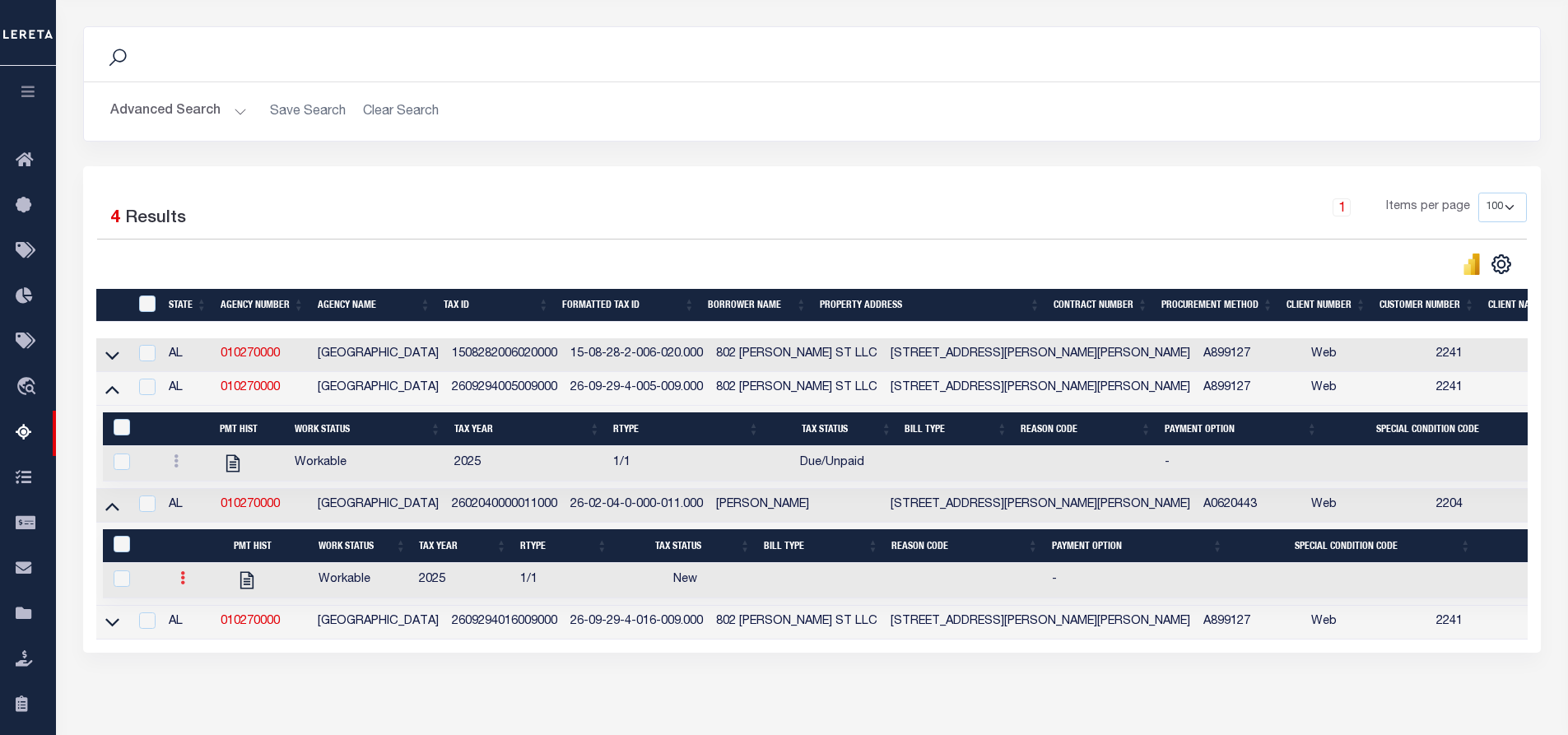
click at [181, 584] on icon at bounding box center [182, 578] width 5 height 13
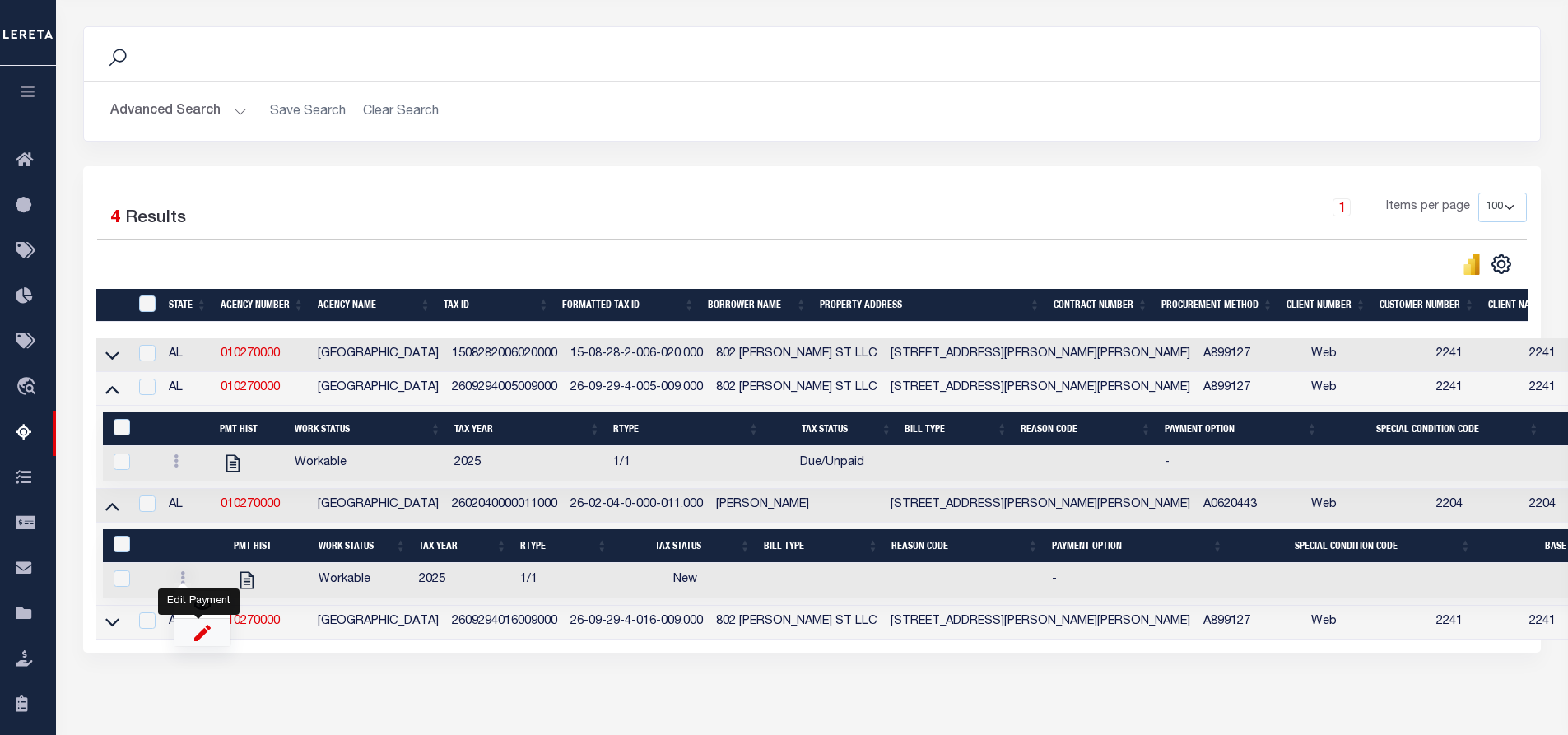
click at [201, 636] on img "" at bounding box center [203, 632] width 17 height 17
checkbox input "true"
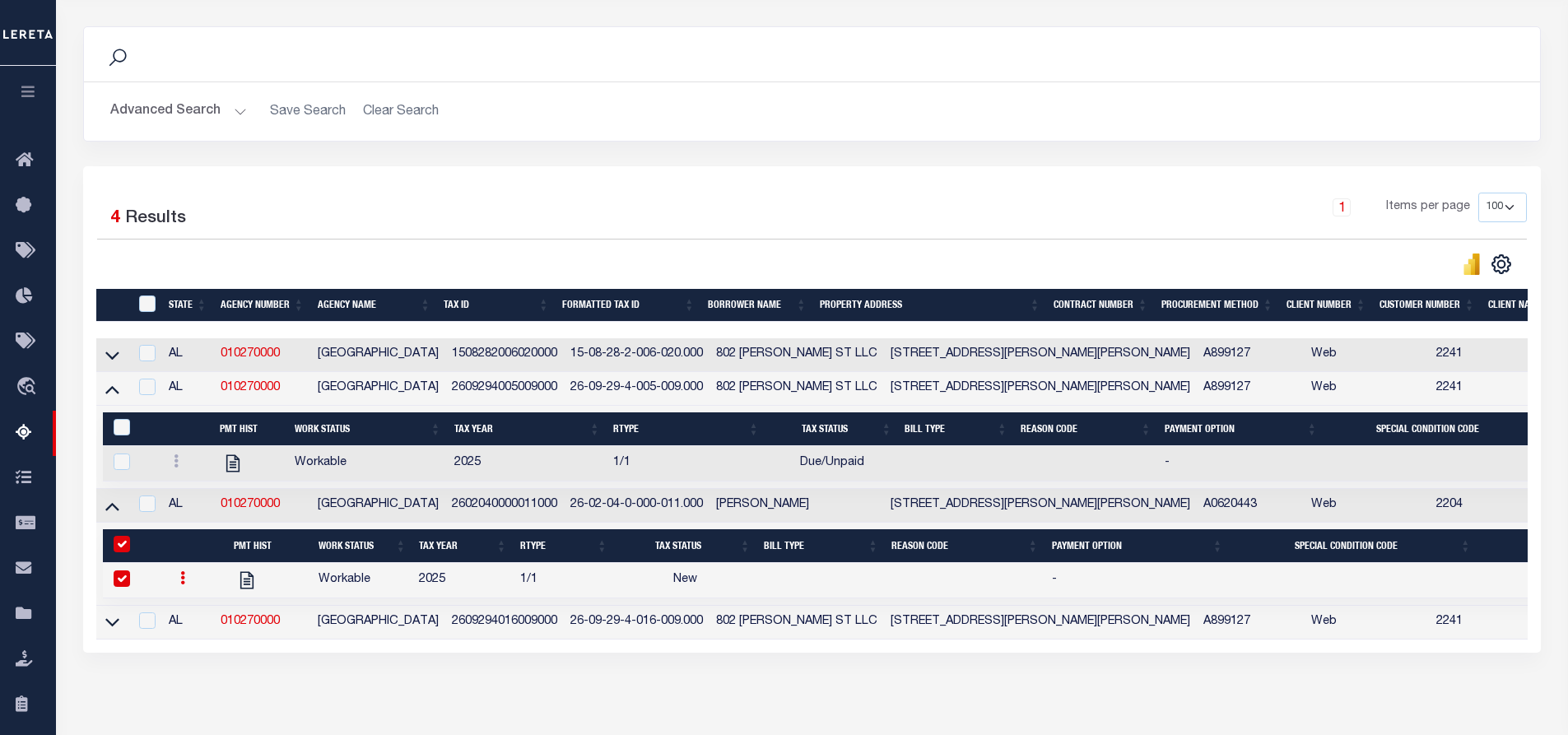
select select
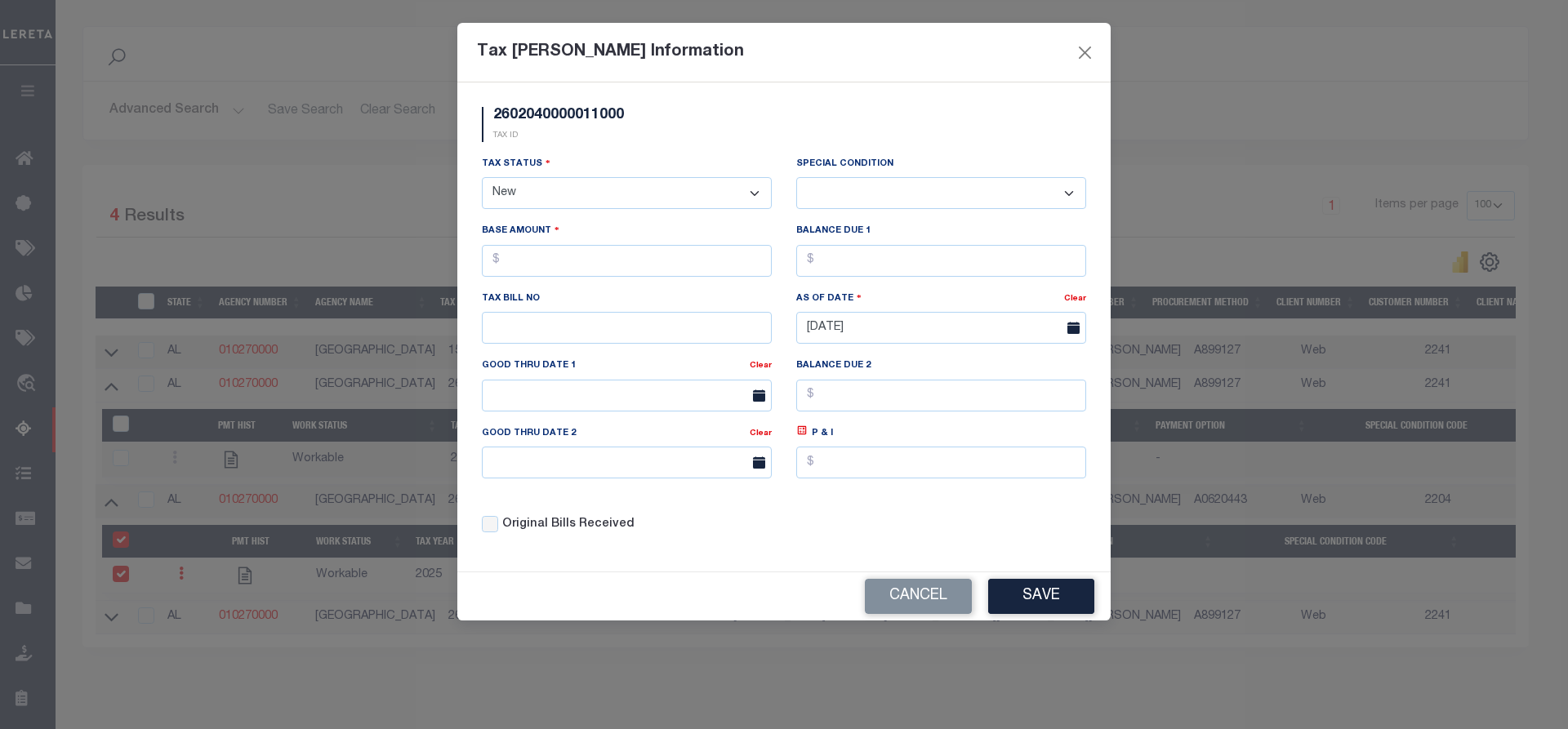
click at [539, 196] on select "- Select Status - Open Due/Unpaid Paid Incomplete No Tax Due Internal Refund Pr…" at bounding box center [626, 193] width 290 height 32
select select "DUE"
click at [482, 178] on select "- Select Status - Open Due/Unpaid Paid Incomplete No Tax Due Internal Refund Pr…" at bounding box center [626, 193] width 290 height 32
select select "0"
click at [538, 263] on input "text" at bounding box center [626, 261] width 290 height 32
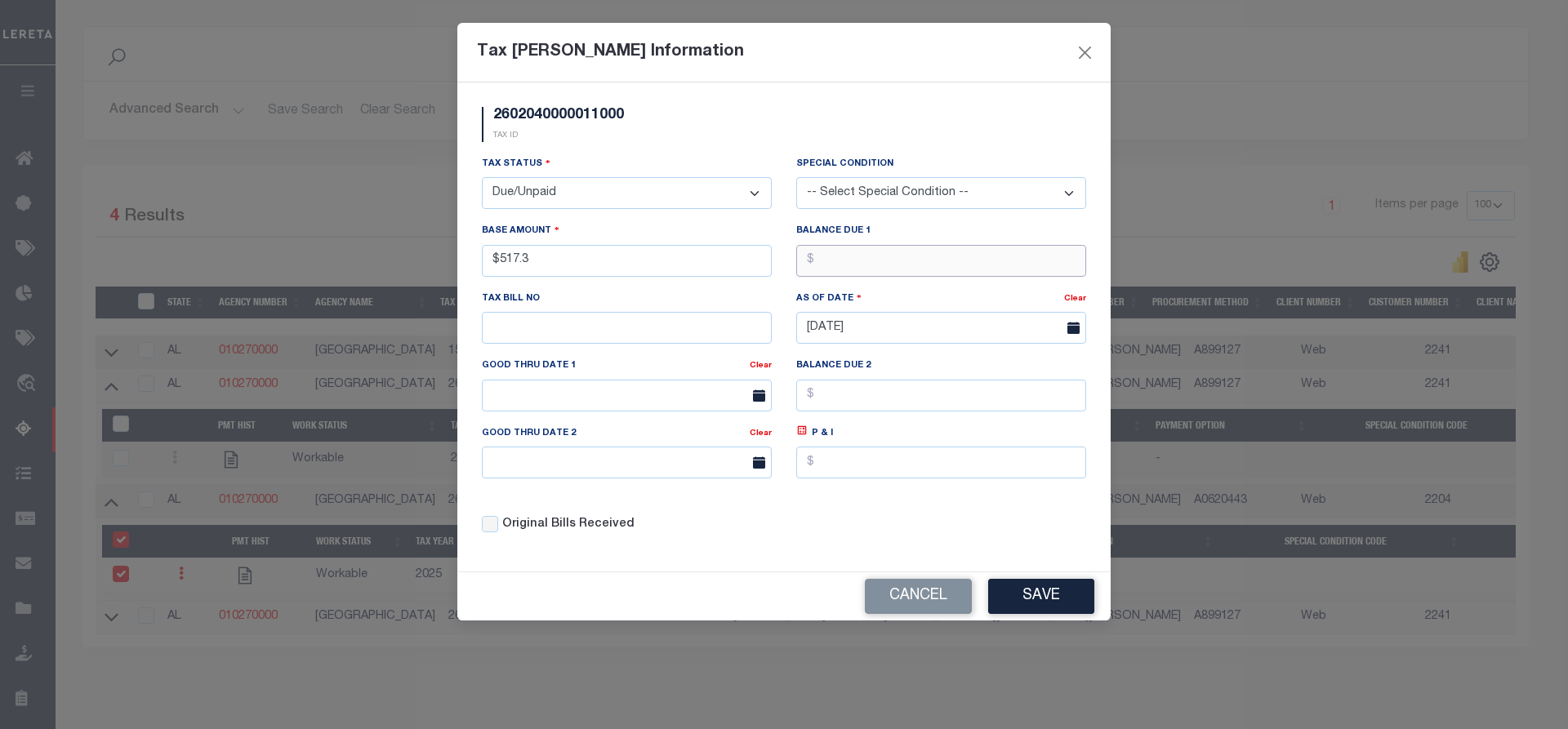
type input "$517.30"
click at [545, 329] on input "text" at bounding box center [626, 328] width 290 height 32
type input "N/A"
click at [1025, 597] on button "Save" at bounding box center [1042, 596] width 106 height 35
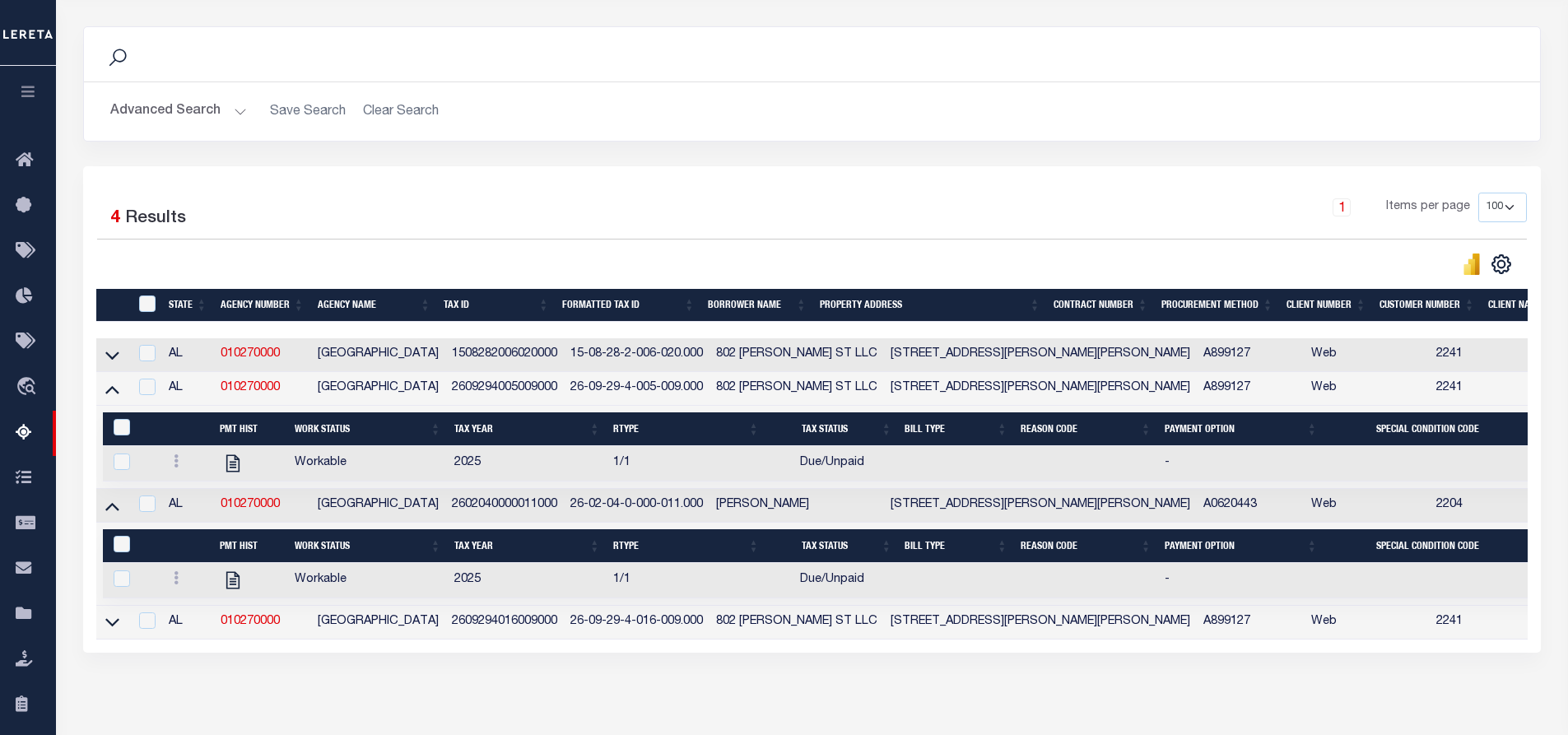
scroll to position [282, 0]
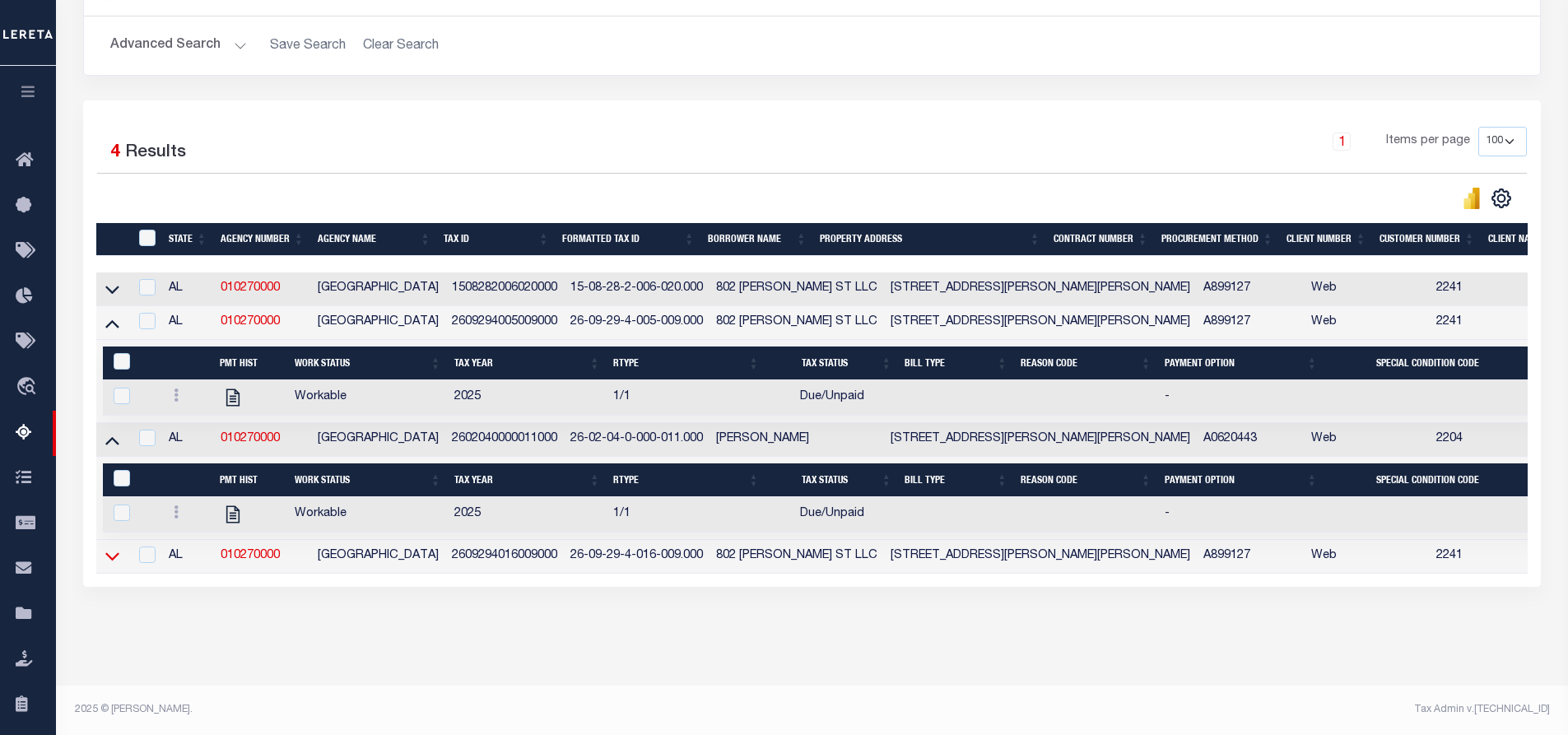
click at [116, 548] on icon at bounding box center [112, 556] width 14 height 17
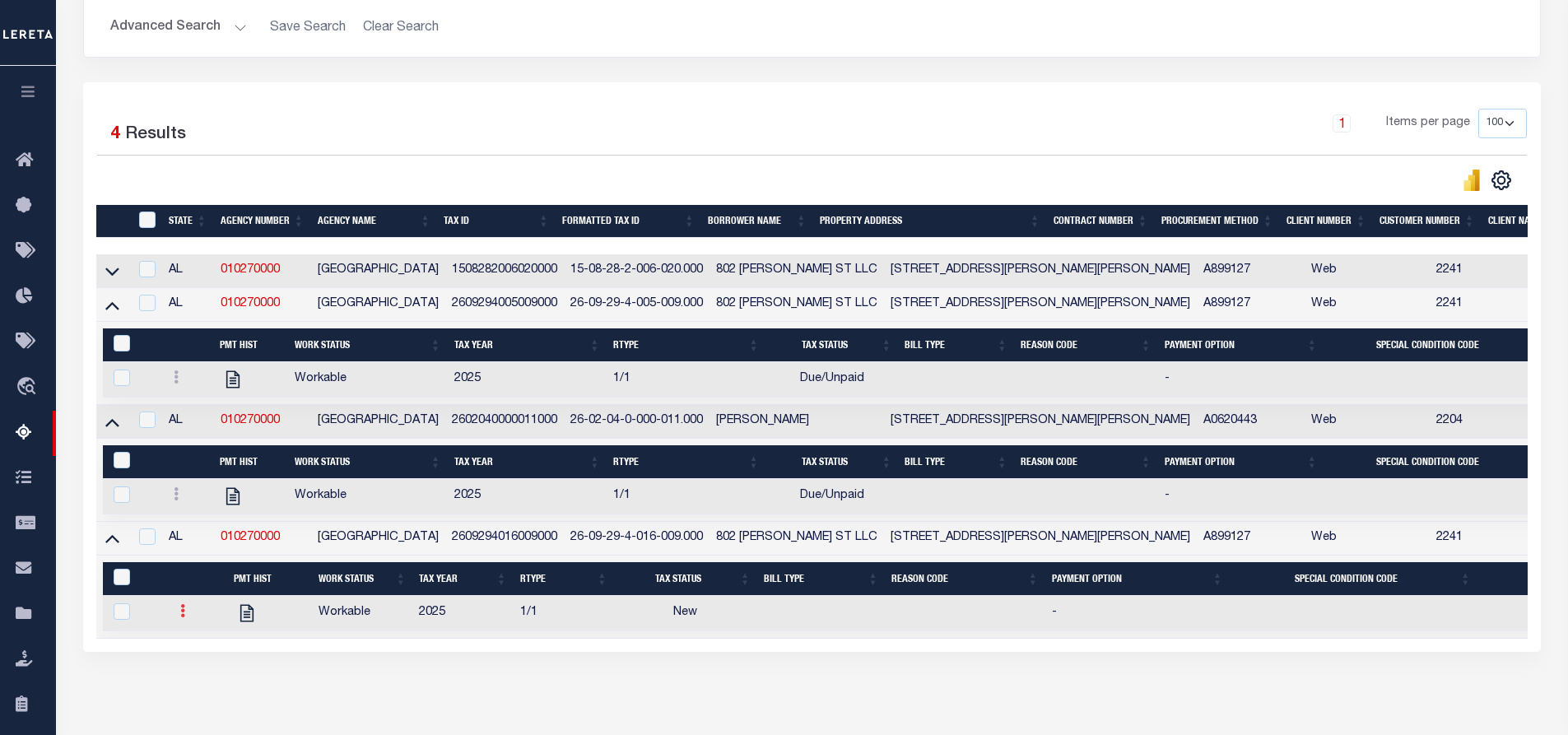
click at [184, 620] on link at bounding box center [182, 614] width 18 height 13
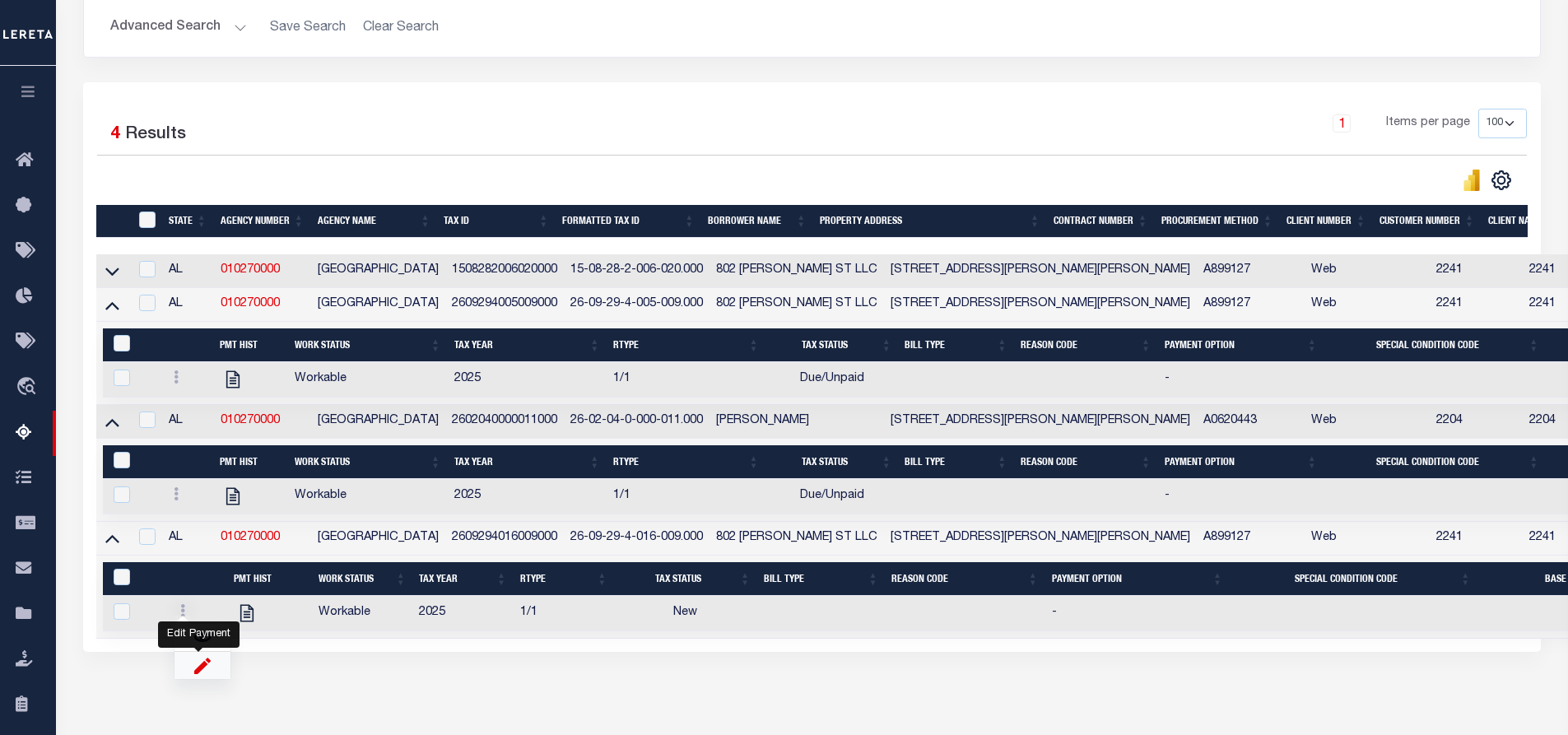
click at [201, 672] on img "" at bounding box center [203, 665] width 17 height 17
checkbox input "true"
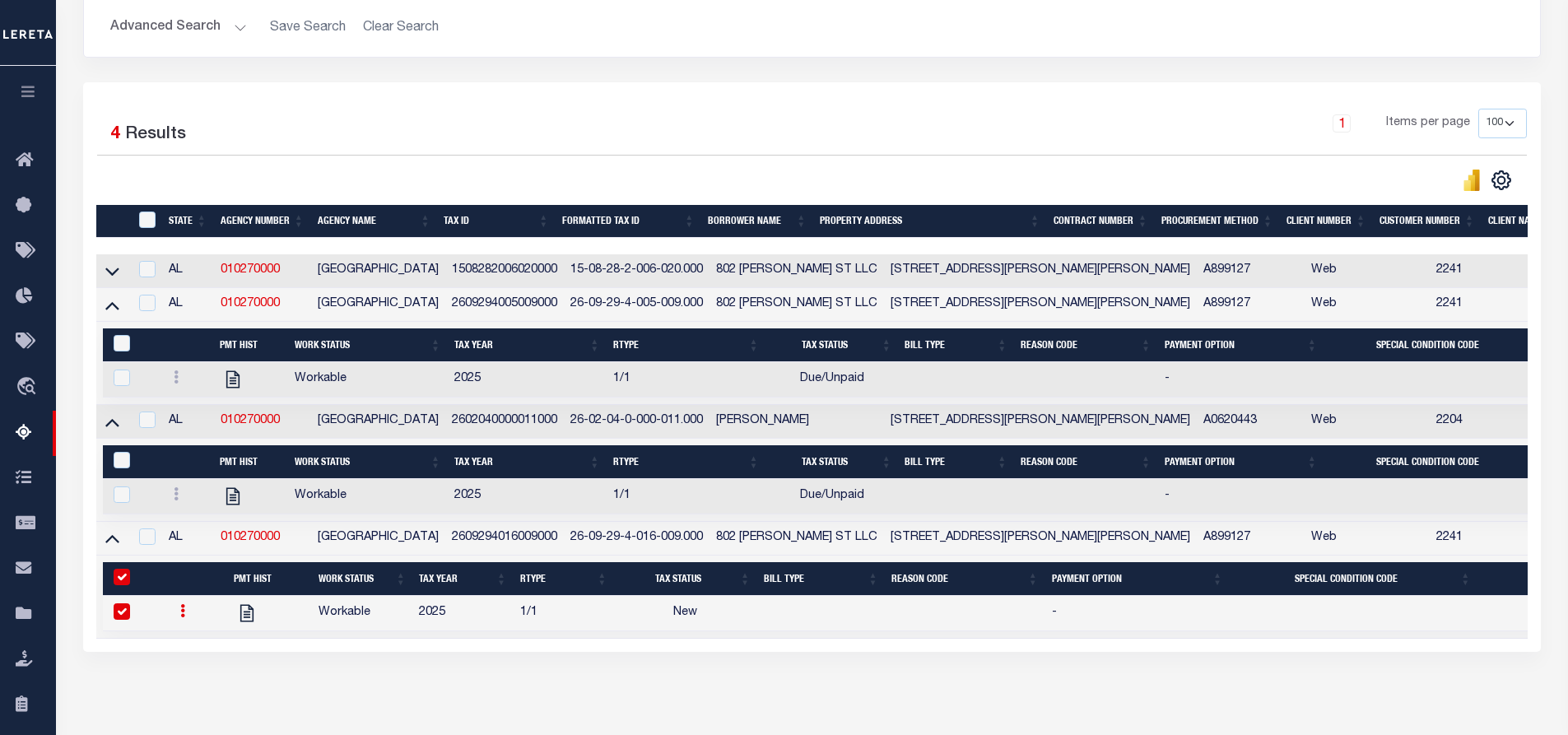
select select
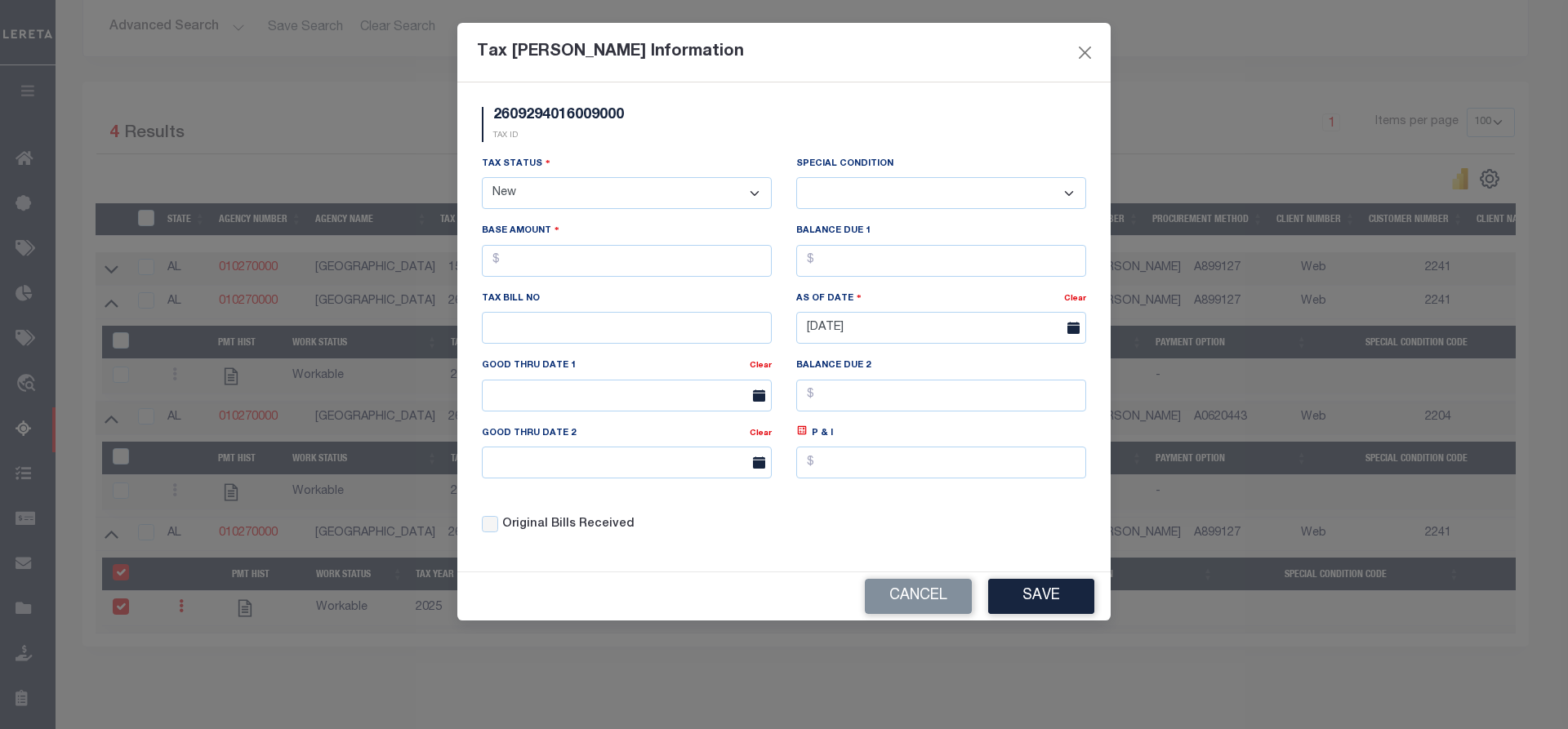
click at [624, 194] on select "- Select Status - Open Due/Unpaid Paid Incomplete No Tax Due Internal Refund Pr…" at bounding box center [626, 193] width 290 height 32
select select "DUE"
click at [482, 178] on select "- Select Status - Open Due/Unpaid Paid Incomplete No Tax Due Internal Refund Pr…" at bounding box center [626, 193] width 290 height 32
select select "0"
click at [530, 263] on input "text" at bounding box center [626, 261] width 290 height 32
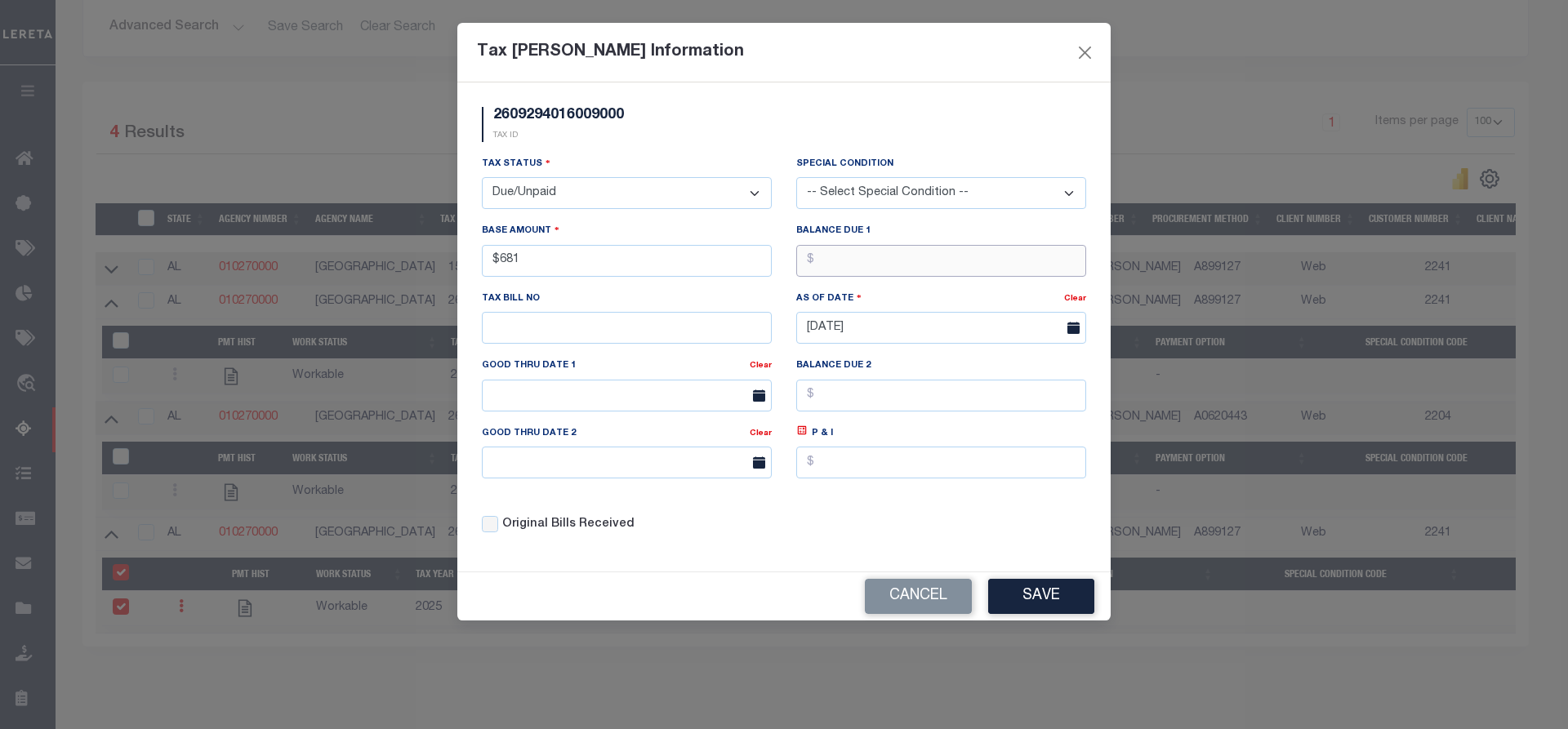
type input "$681.00"
click at [1004, 586] on button "Save" at bounding box center [1042, 596] width 106 height 35
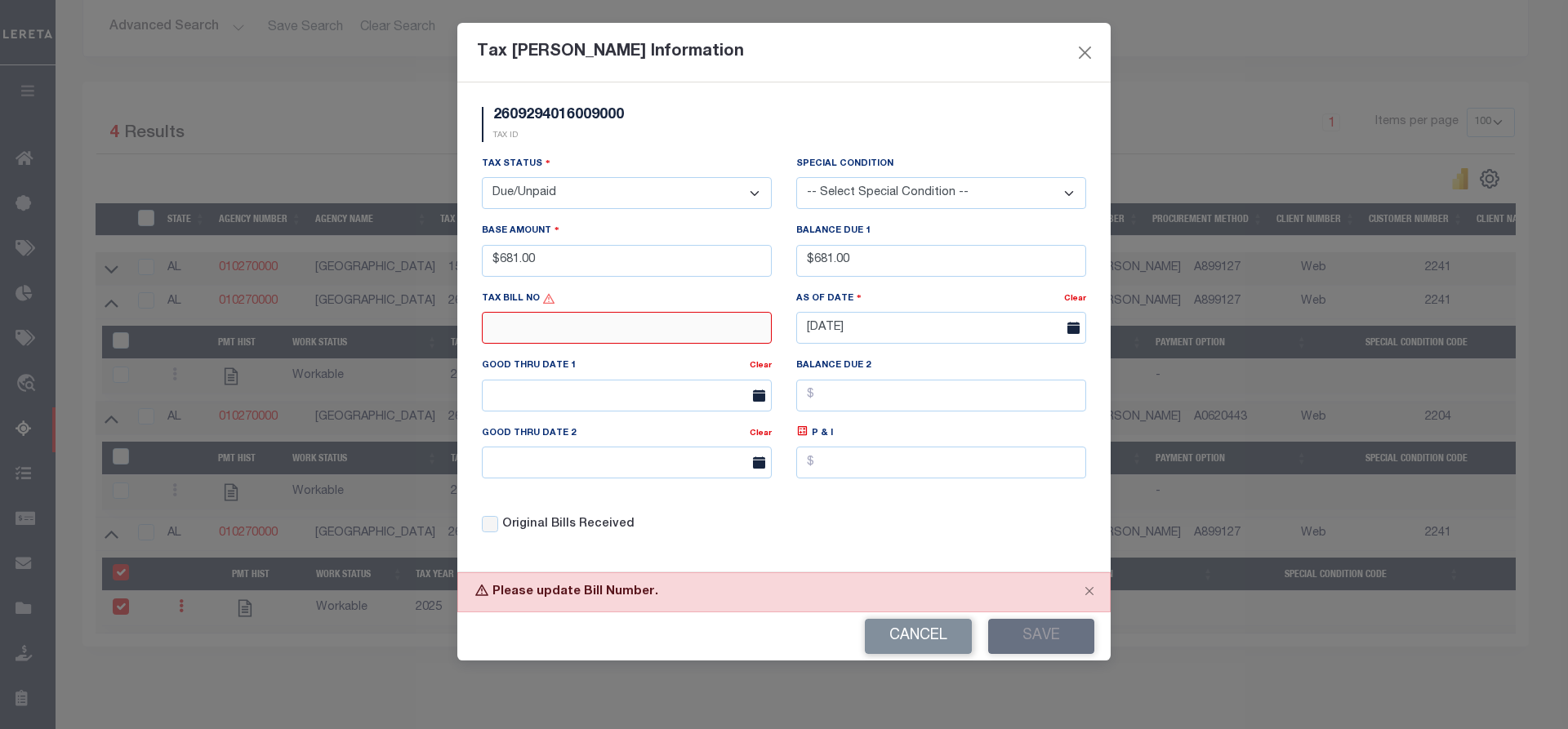
click at [667, 323] on input "text" at bounding box center [626, 328] width 290 height 32
type input "N/A"
click at [1032, 638] on button "Save" at bounding box center [1042, 637] width 106 height 35
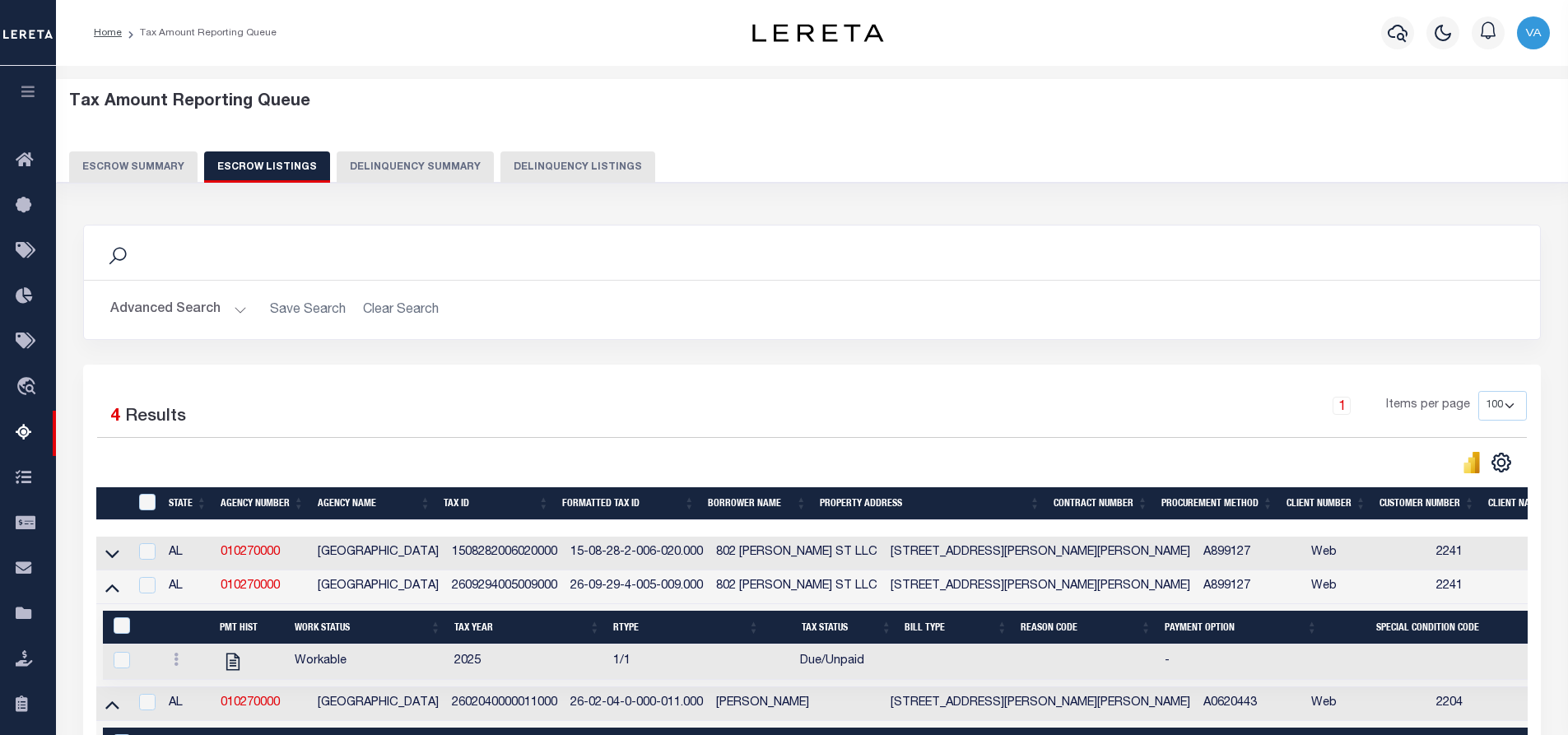
scroll to position [248, 0]
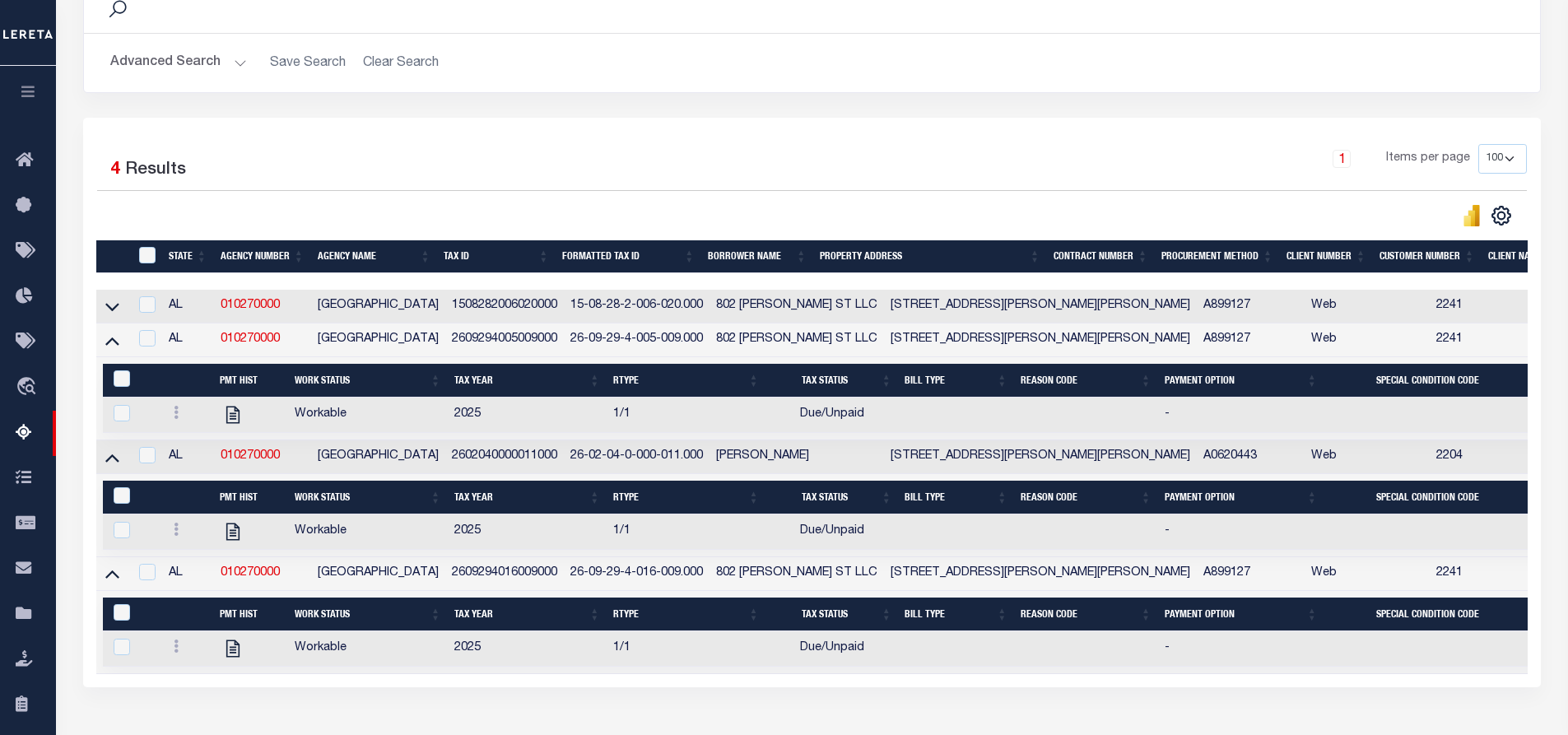
click at [102, 465] on td at bounding box center [112, 457] width 32 height 34
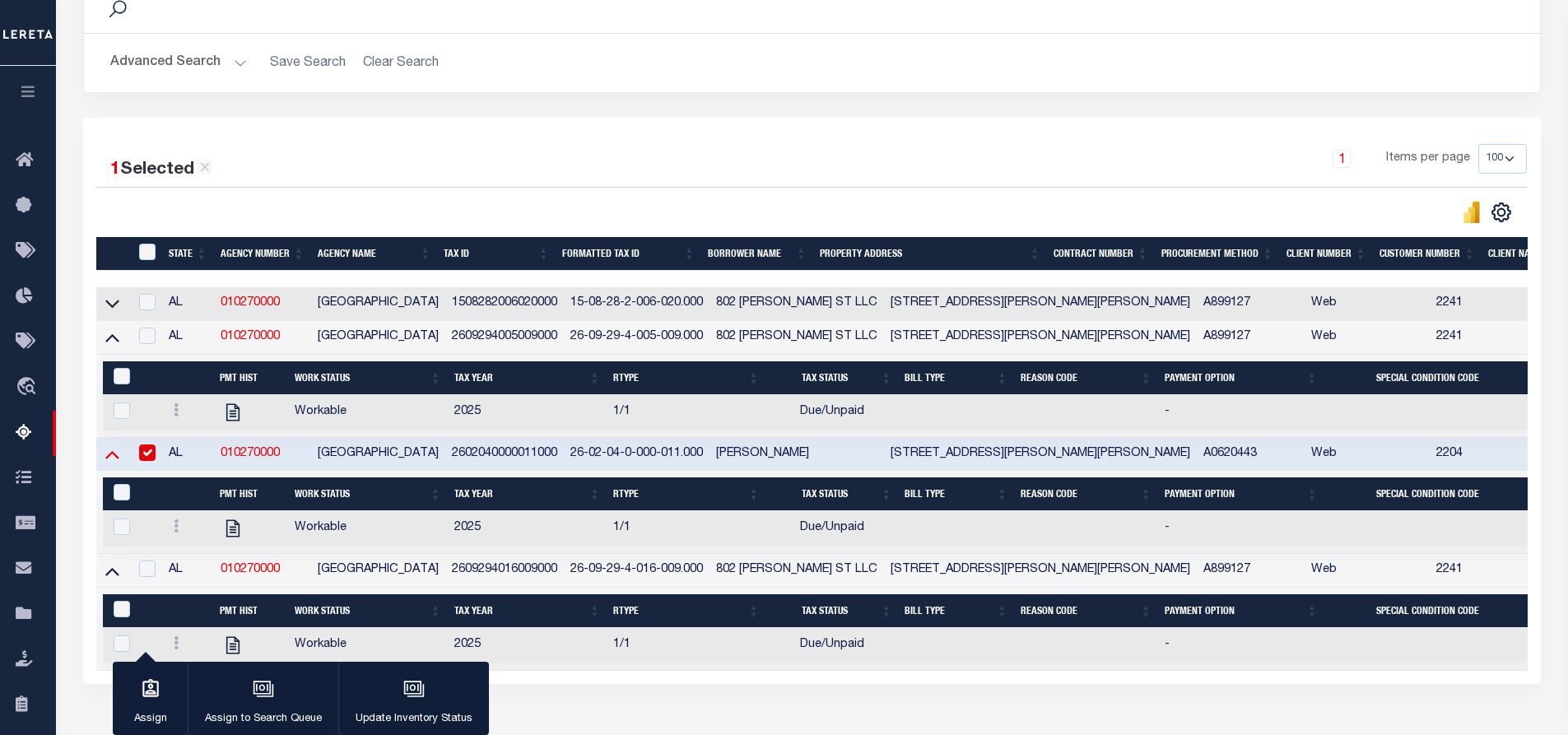
click at [105, 459] on icon at bounding box center [112, 454] width 14 height 17
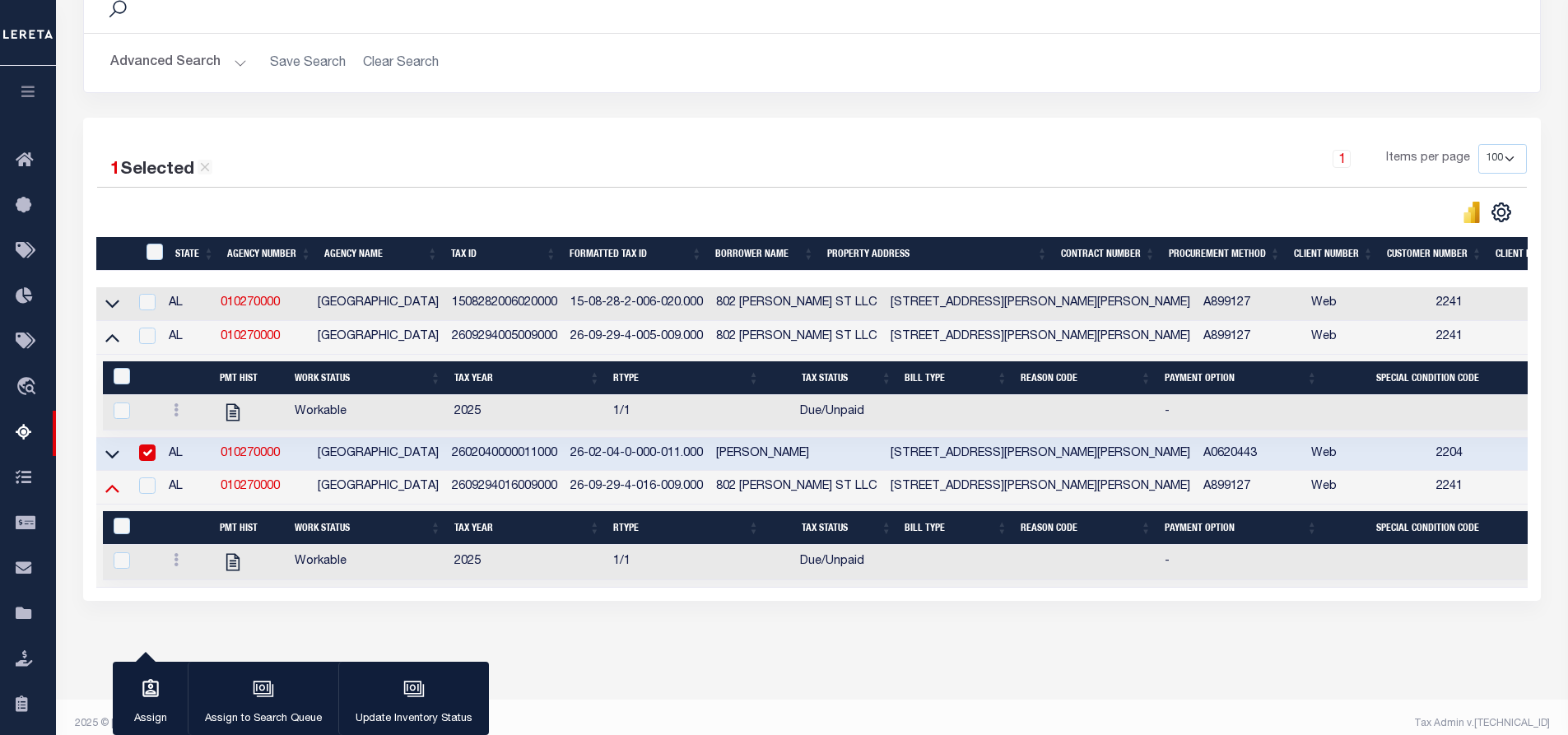
click at [109, 491] on icon at bounding box center [112, 487] width 14 height 17
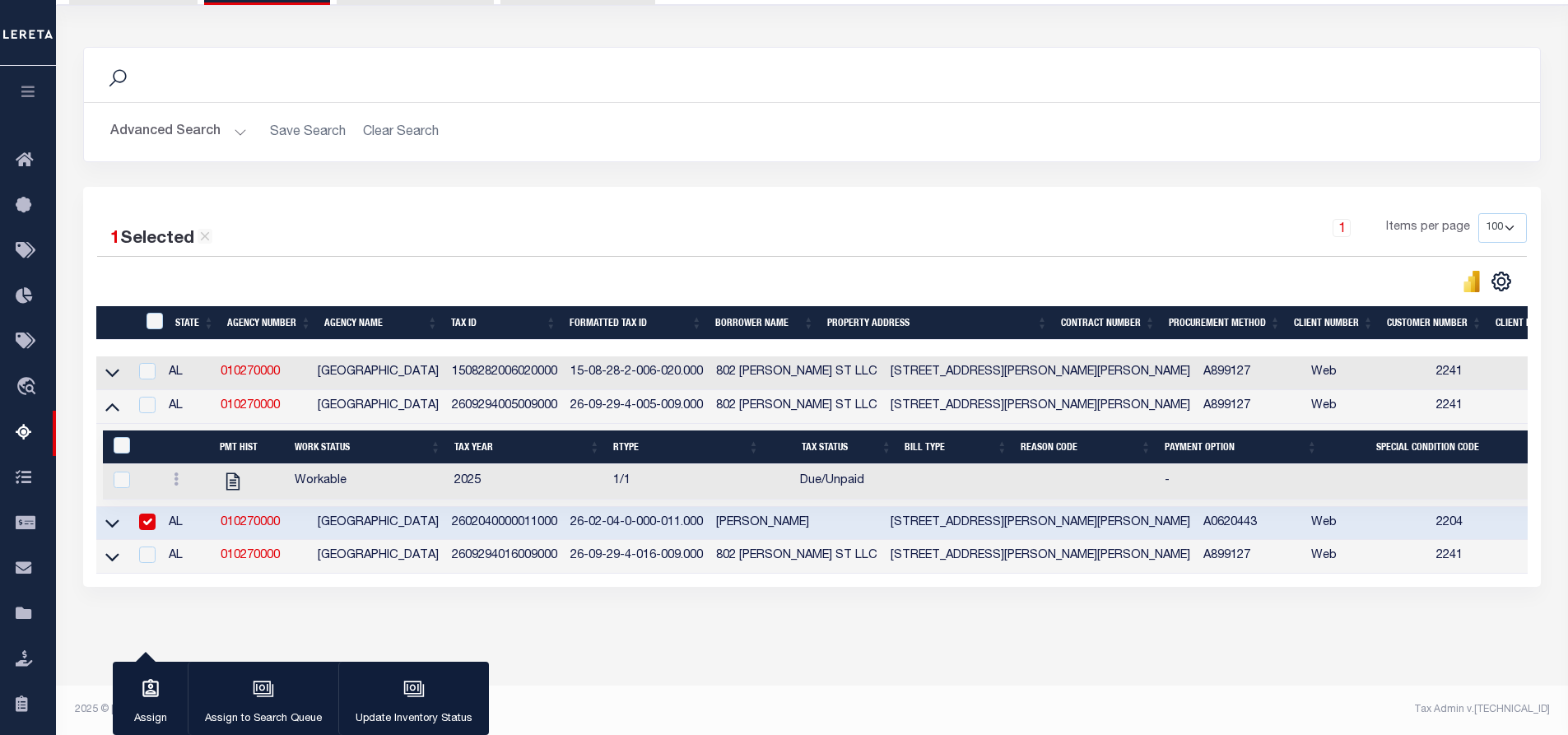
scroll to position [195, 0]
click at [143, 514] on input "checkbox" at bounding box center [148, 522] width 17 height 17
checkbox input "false"
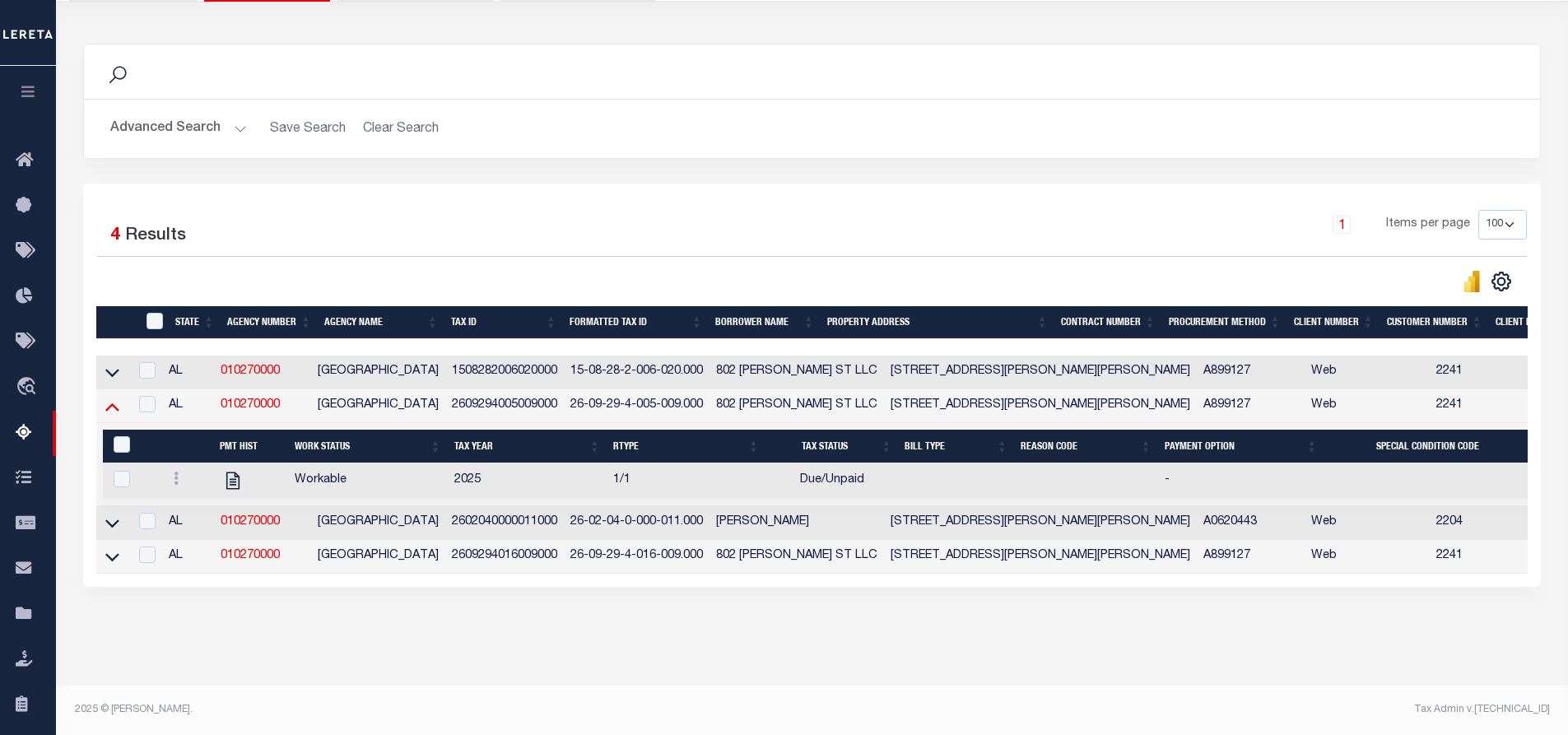
click at [116, 404] on icon at bounding box center [112, 407] width 14 height 8
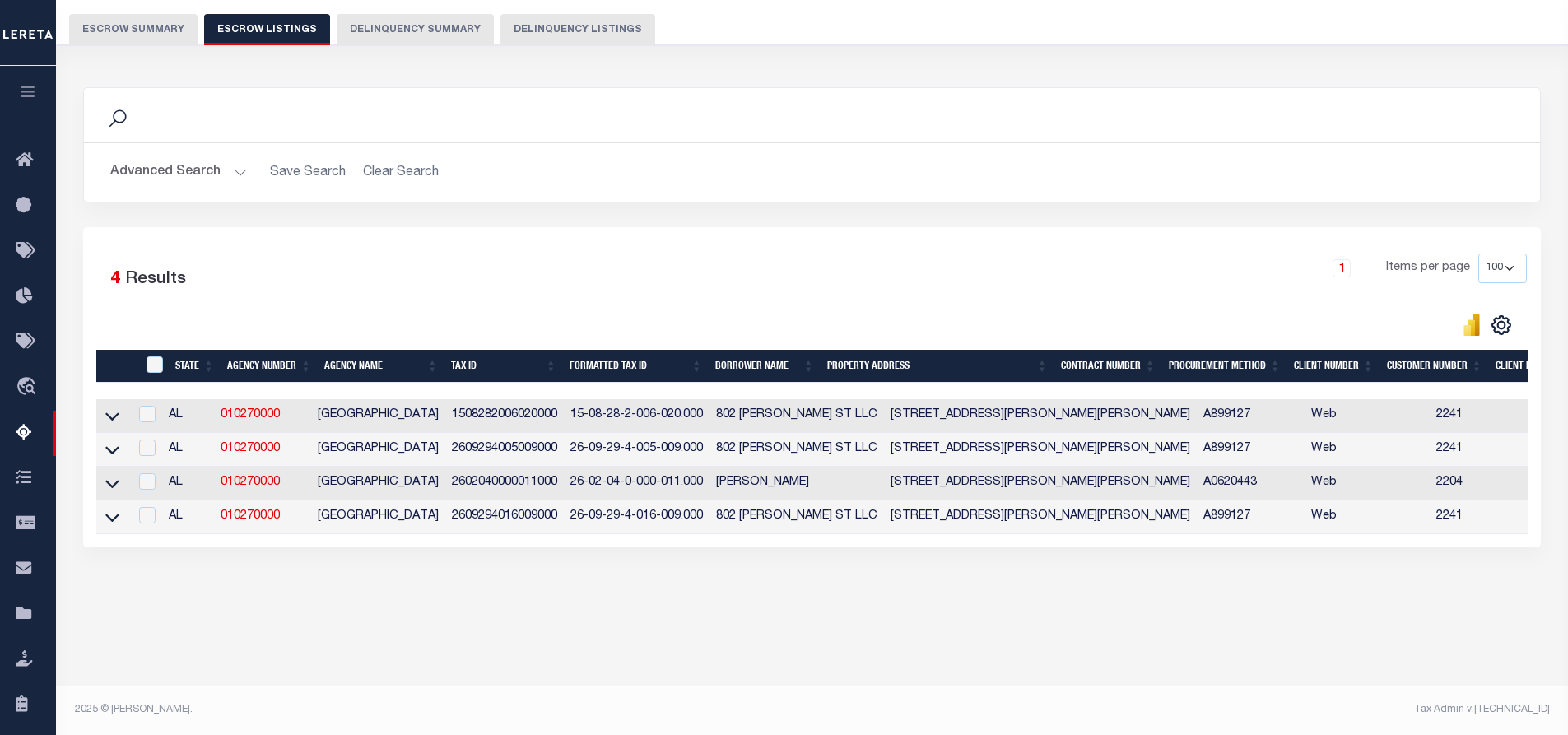
scroll to position [0, 0]
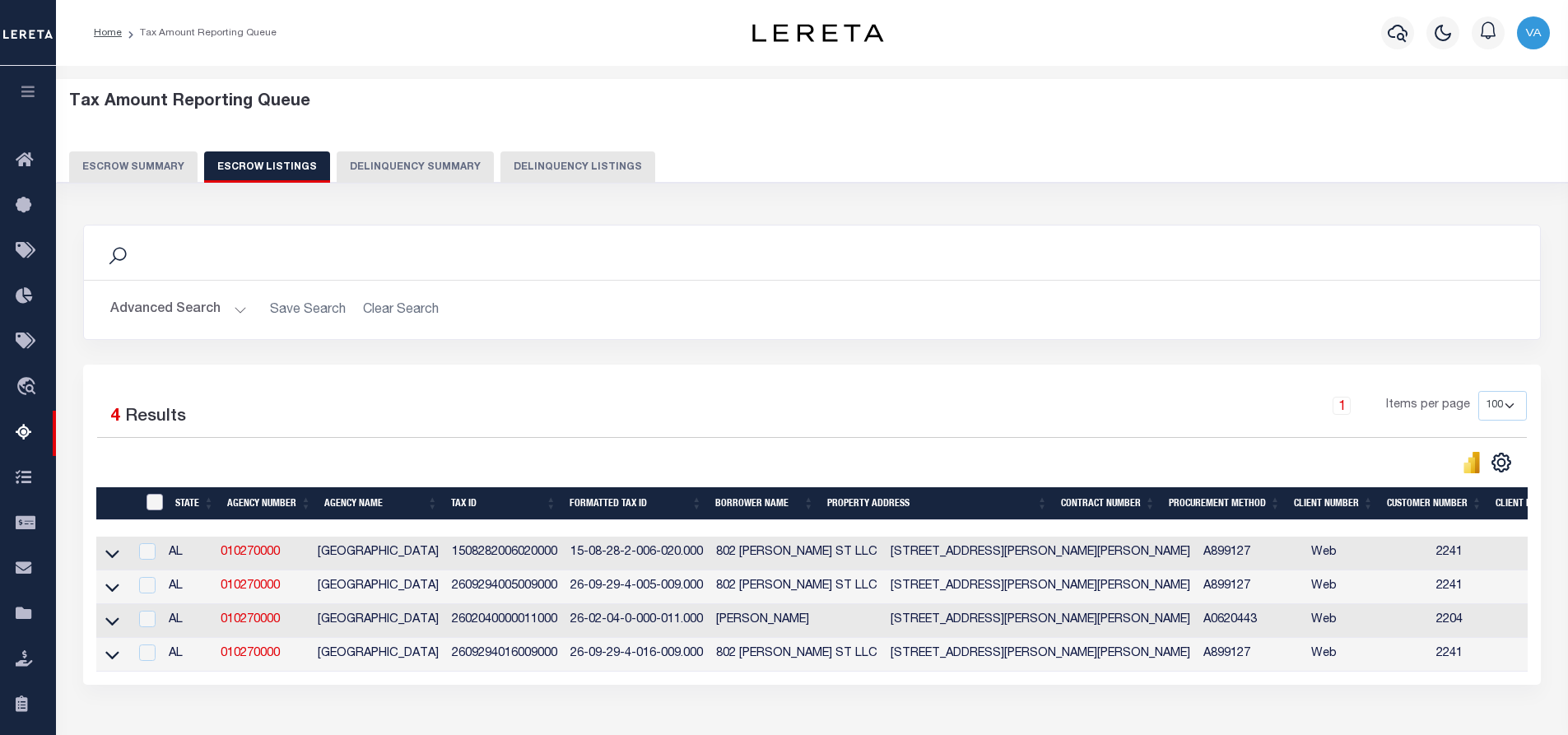
click at [156, 506] on input "ID" at bounding box center [155, 503] width 17 height 17
checkbox input "true"
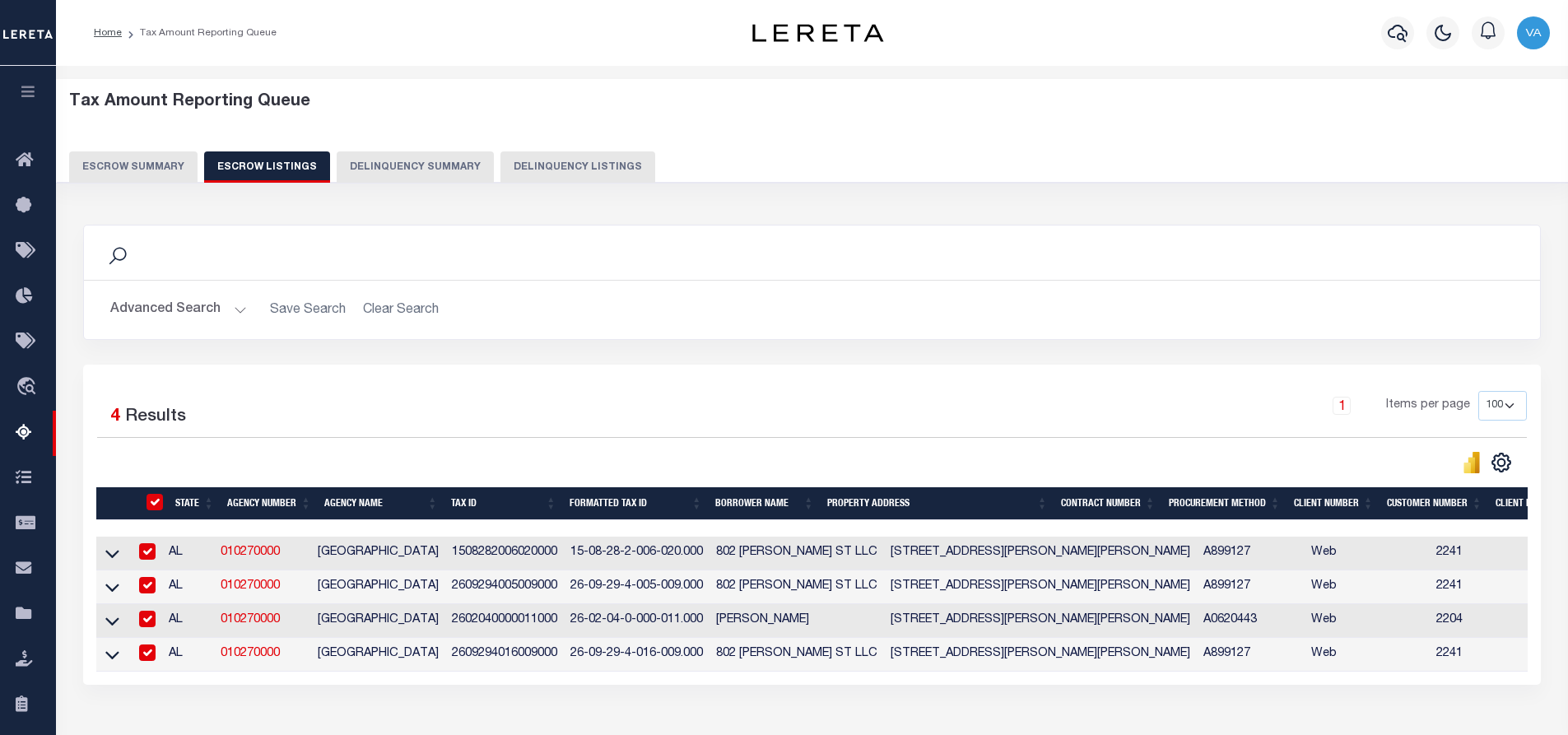
checkbox input "true"
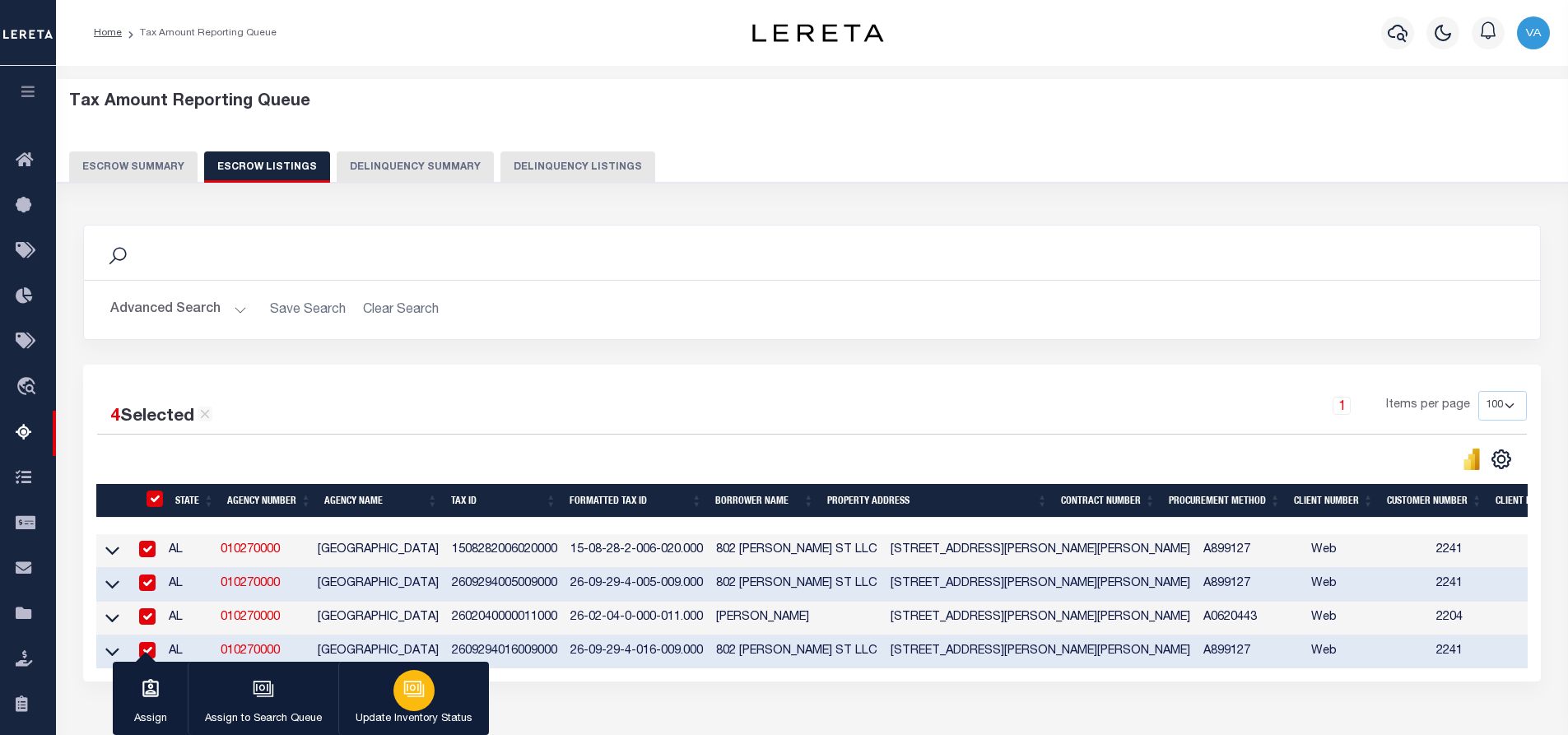
click at [420, 713] on p "Update Inventory Status" at bounding box center [414, 720] width 117 height 17
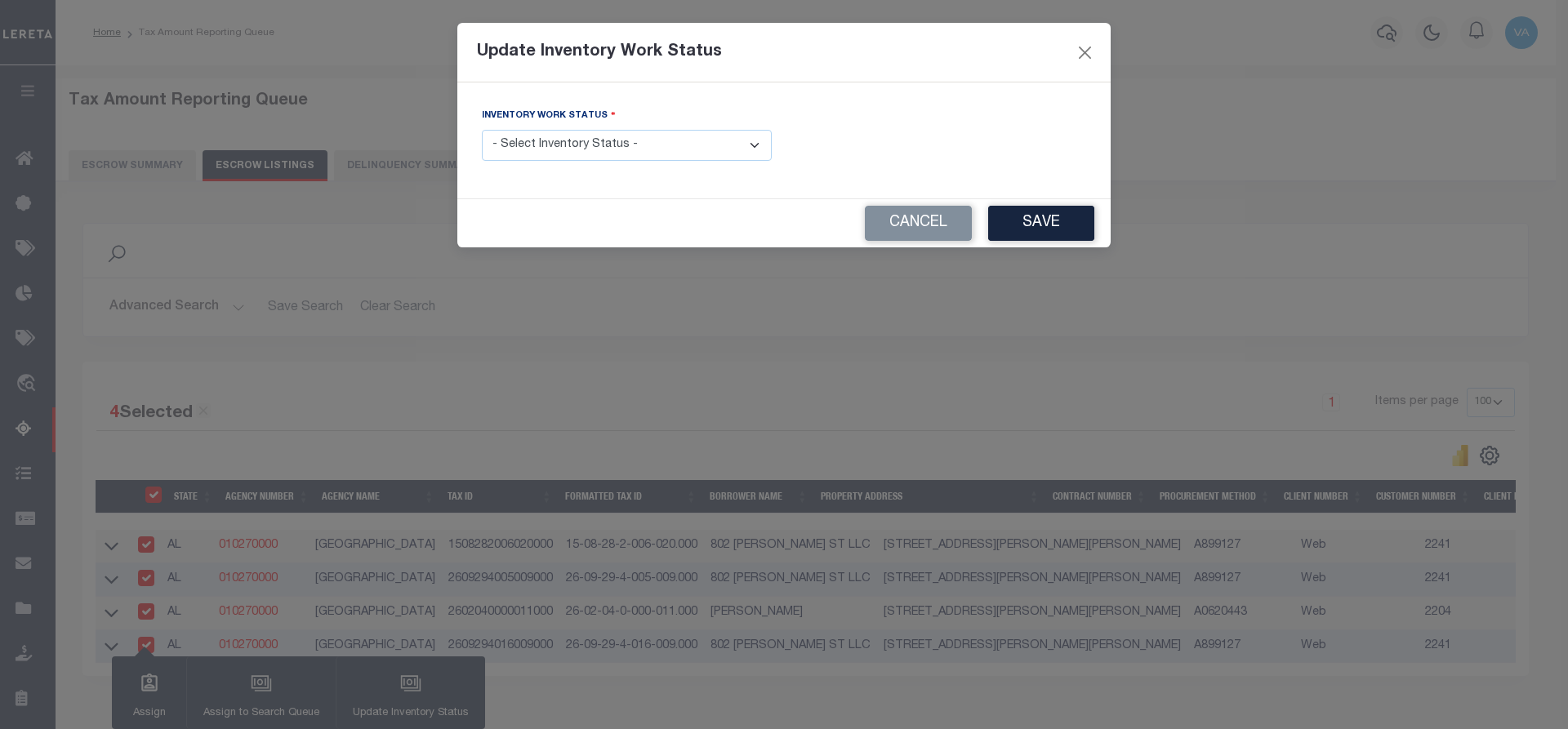
click at [552, 147] on select "- Select Inventory Status - Manual - Exception Pended - Awaiting Search Late Ad…" at bounding box center [626, 146] width 290 height 32
select select "4"
click at [482, 130] on select "- Select Inventory Status - Manual - Exception Pended - Awaiting Search Late Ad…" at bounding box center [626, 146] width 290 height 32
click at [1045, 228] on button "Save" at bounding box center [1042, 224] width 106 height 35
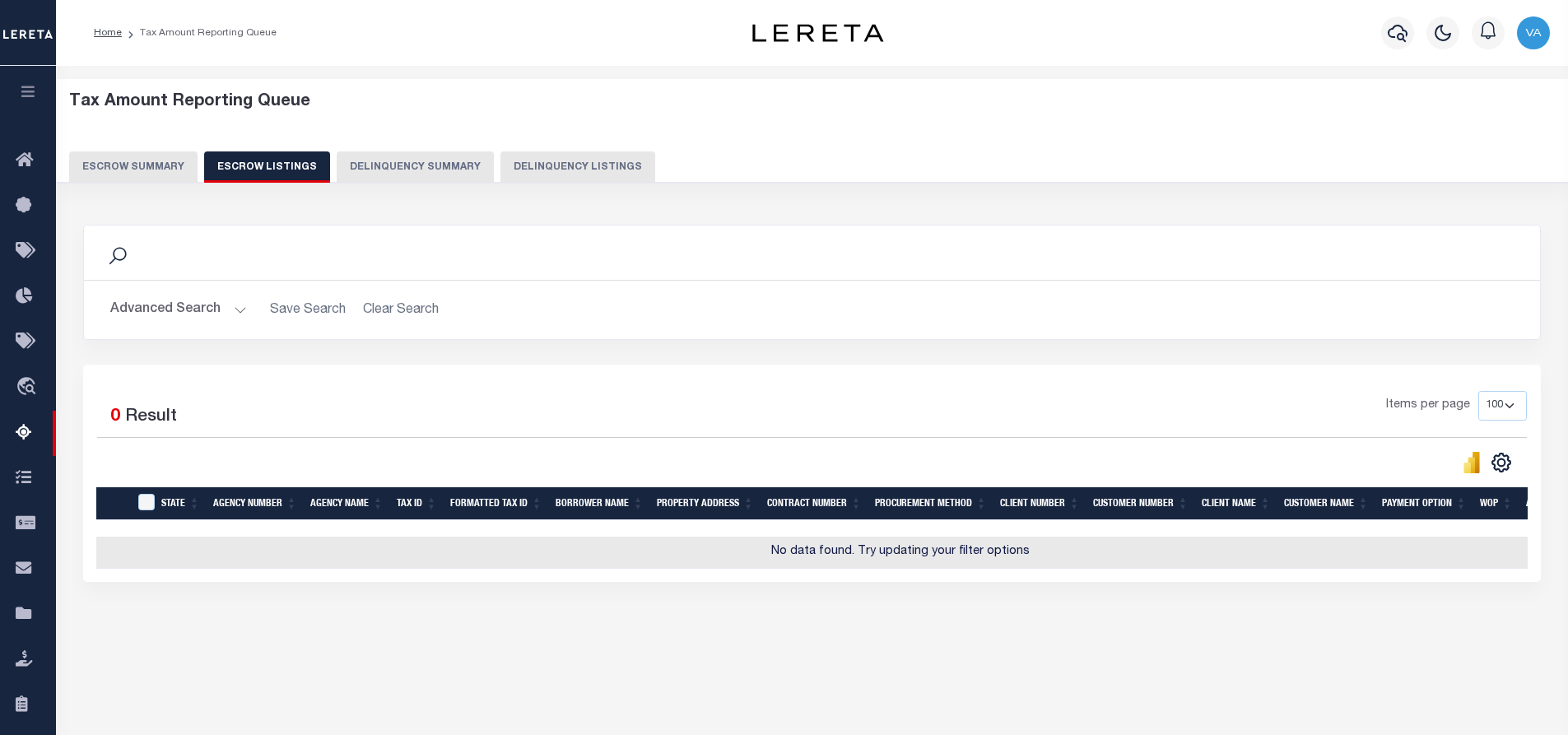
click at [145, 156] on button "Escrow Summary" at bounding box center [134, 167] width 129 height 31
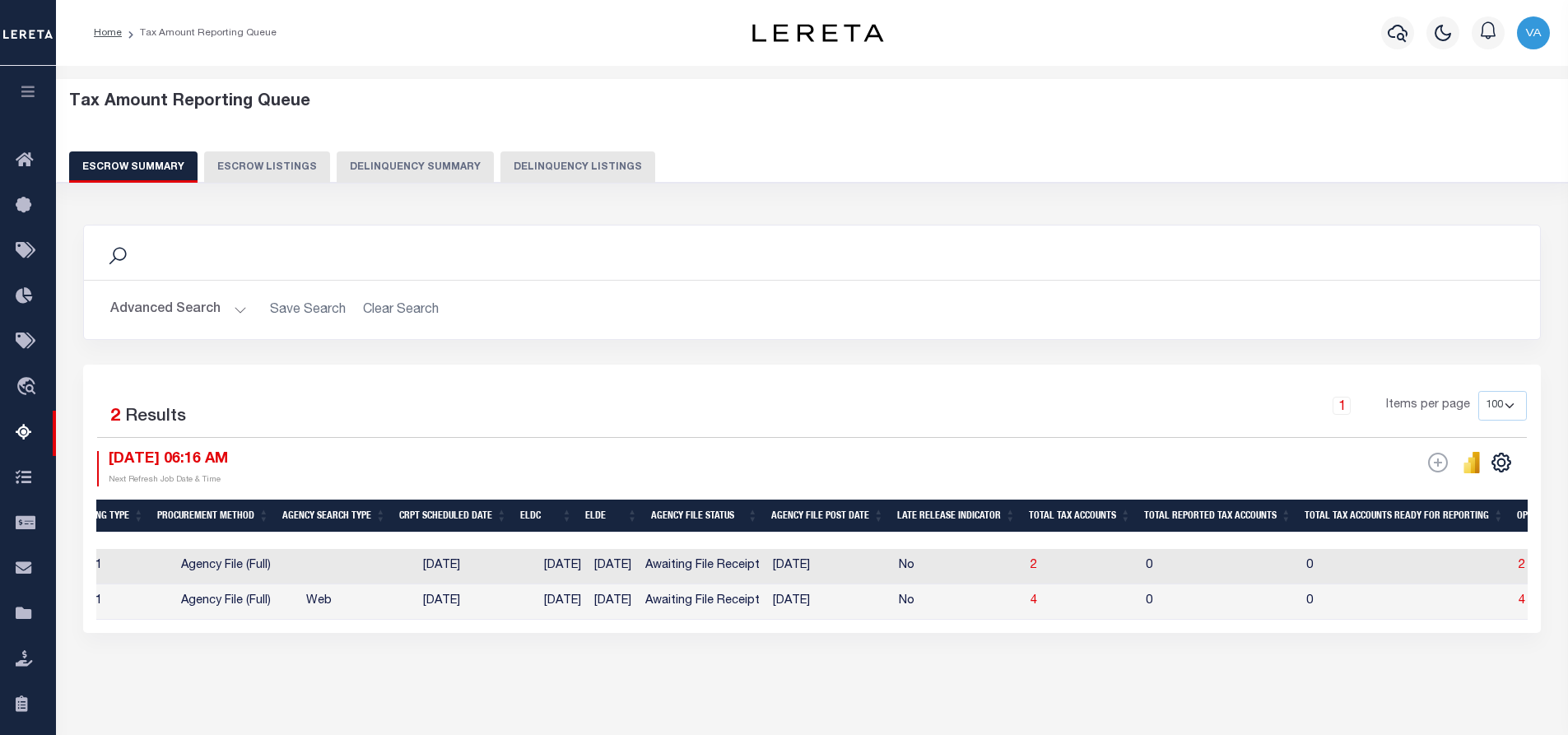
click at [373, 606] on td "Web" at bounding box center [358, 602] width 117 height 36
checkbox input "true"
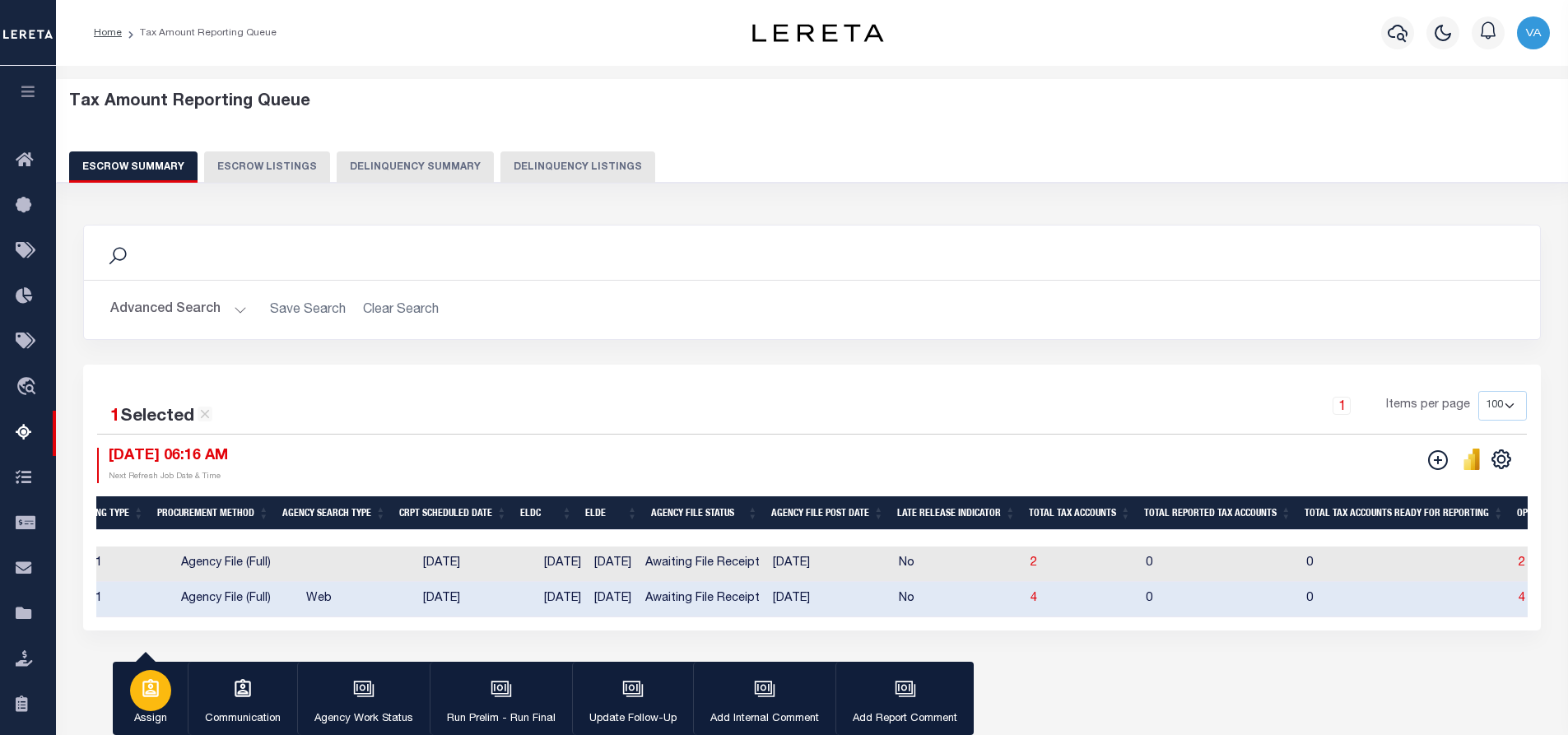
click at [143, 709] on div "button" at bounding box center [150, 691] width 41 height 41
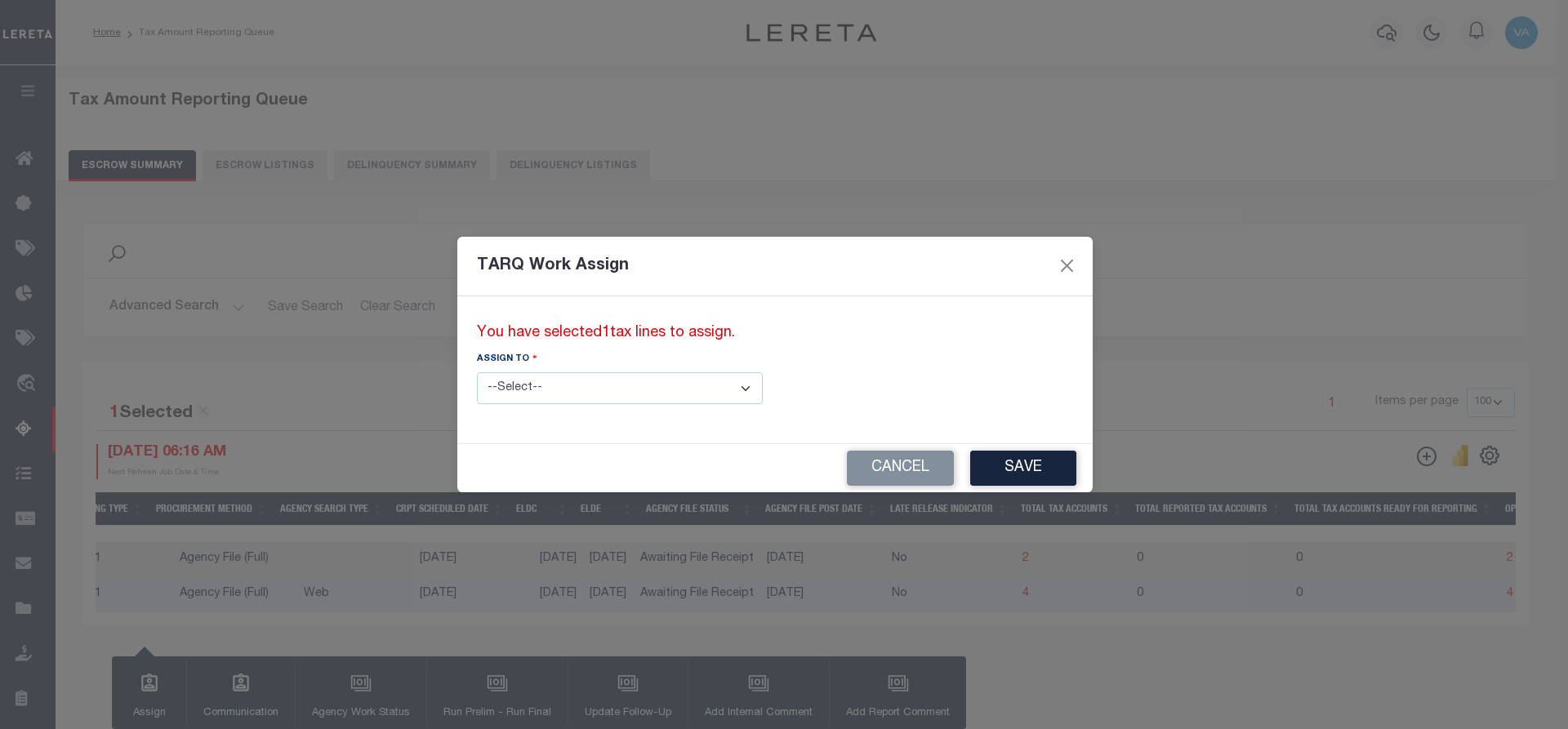
click at [579, 401] on select "--Select-- --Unassigned-- --Unassigned-- Abdul Muzain Adhikary Rinki Agustin Fe…" at bounding box center [620, 388] width 286 height 32
select select "Vamsi Kalikiri"
click at [971, 468] on button "Save" at bounding box center [1024, 469] width 106 height 35
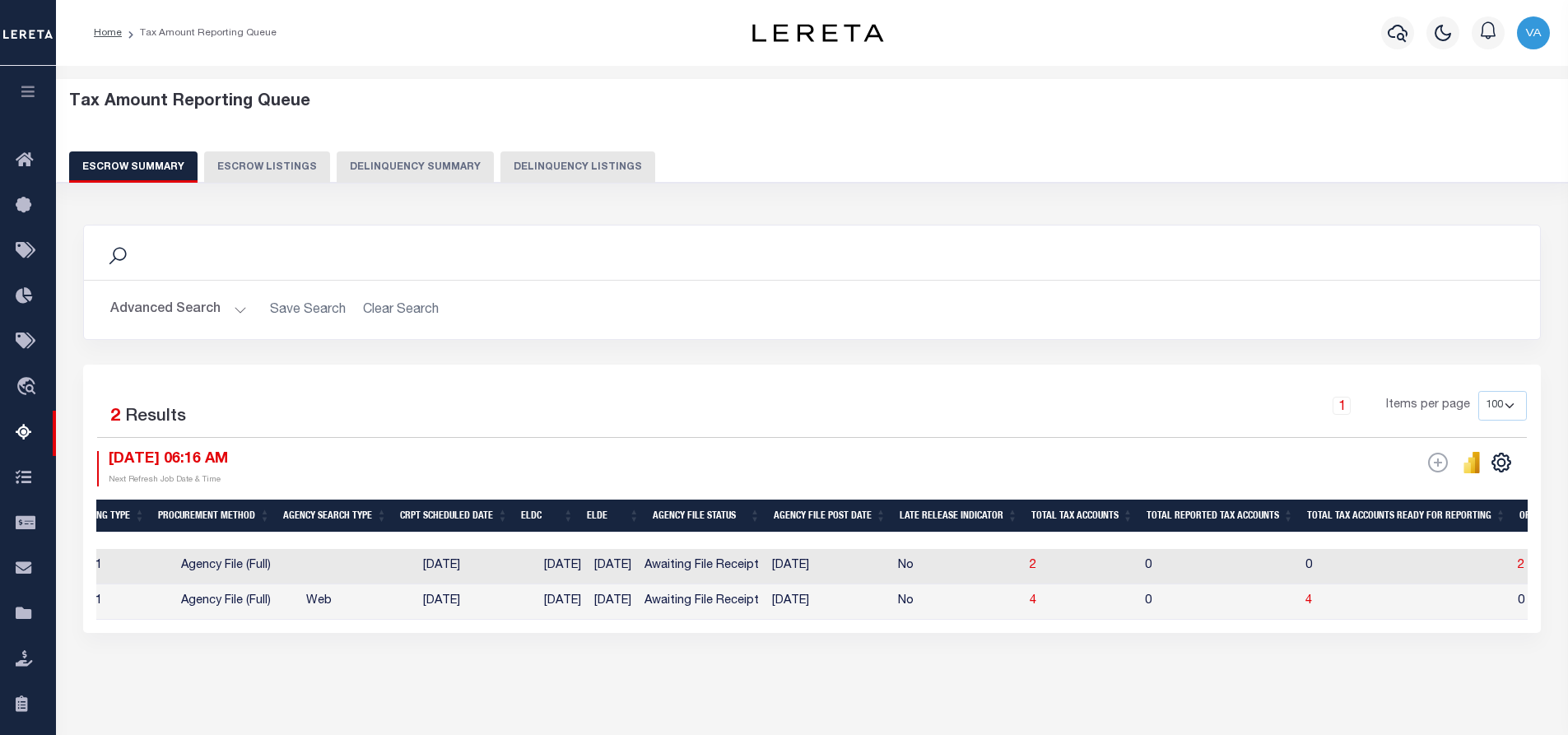
click at [537, 615] on td "12/31/2025" at bounding box center [562, 602] width 50 height 36
checkbox input "true"
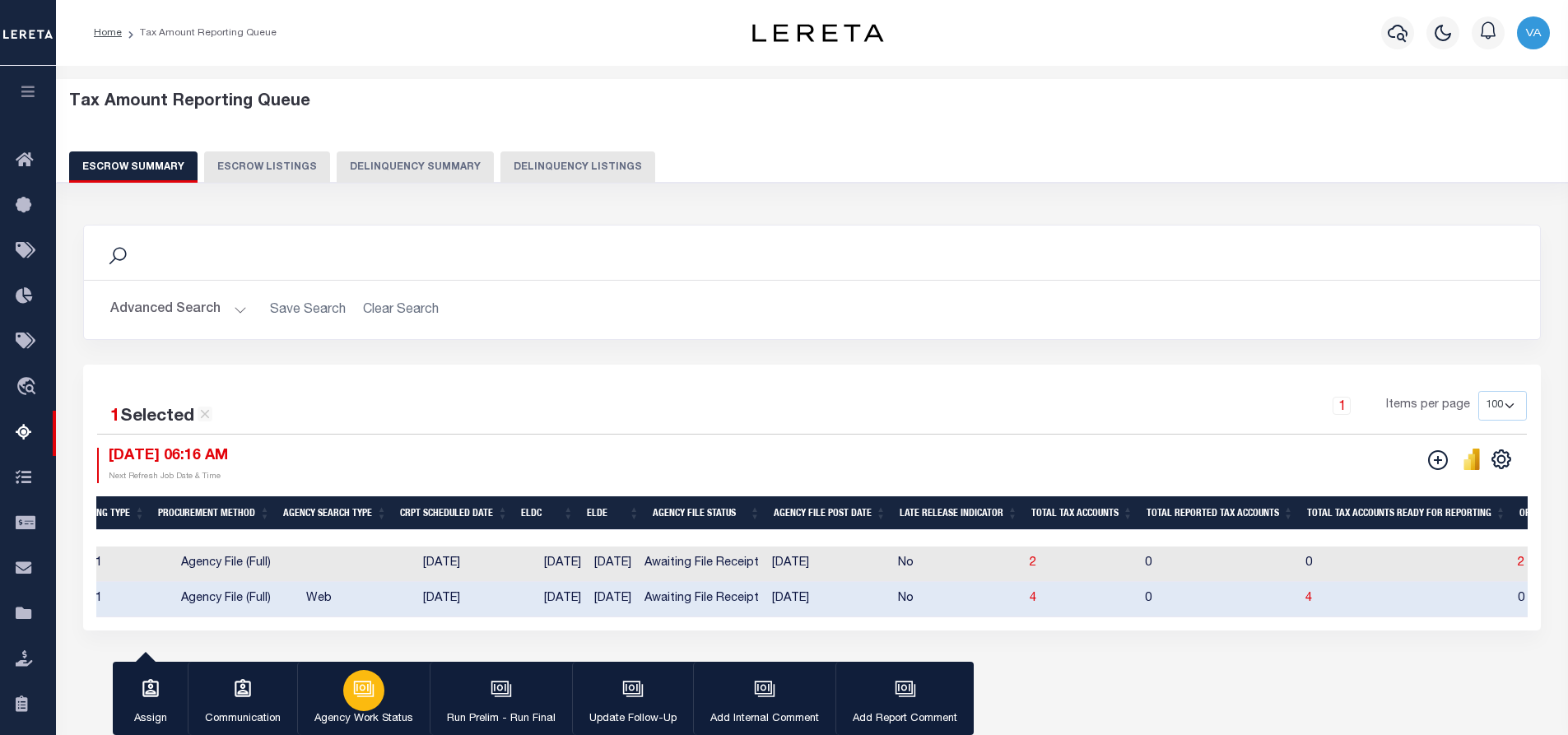
click at [364, 703] on div "button" at bounding box center [364, 691] width 41 height 41
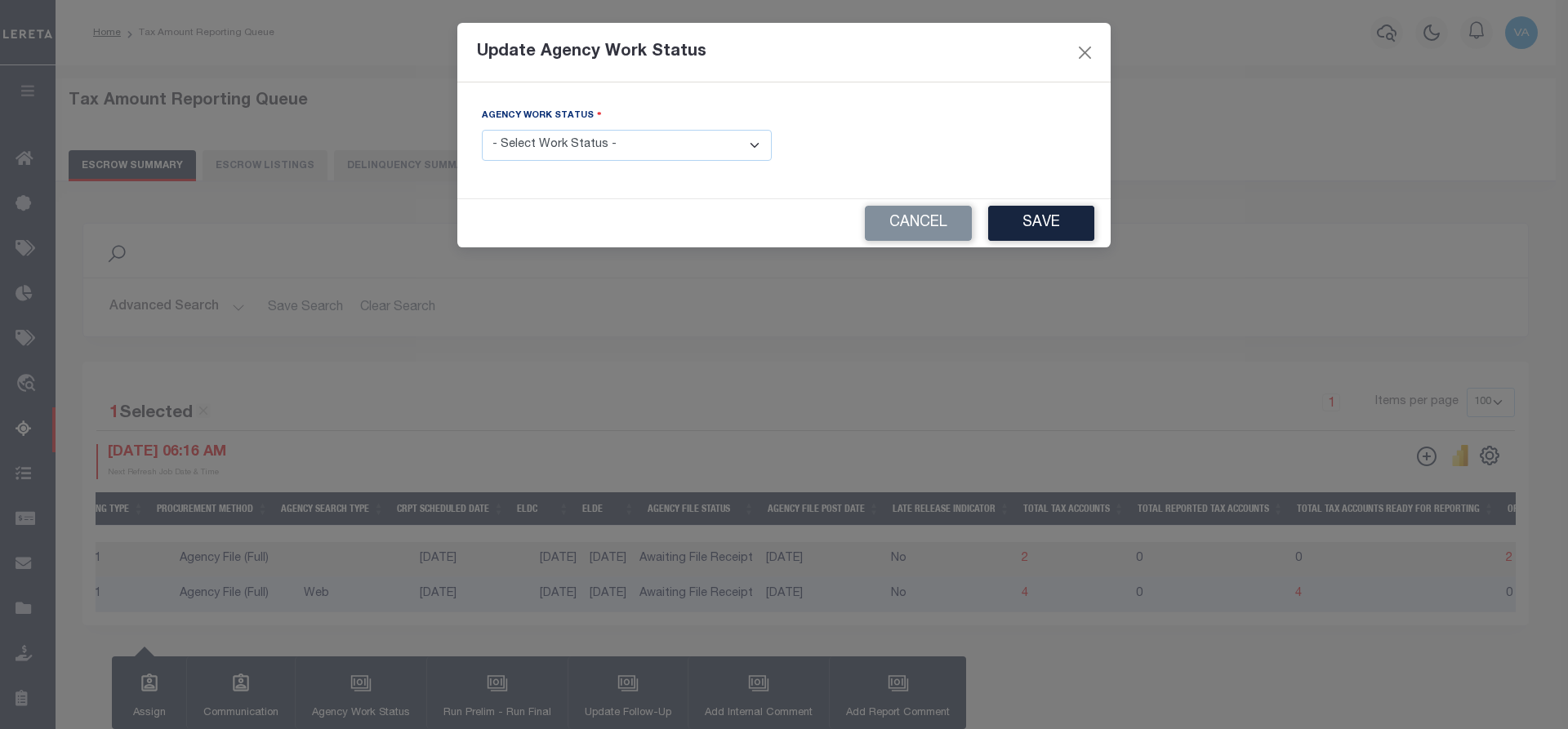
click at [603, 150] on select "- Select Work Status - New In Progress Pending Agency Follow-up Pending QC Read…" at bounding box center [626, 146] width 290 height 32
select select "7"
click at [482, 130] on select "- Select Work Status - New In Progress Pending Agency Follow-up Pending QC Read…" at bounding box center [626, 146] width 290 height 32
click at [1022, 220] on button "Save" at bounding box center [1042, 224] width 106 height 35
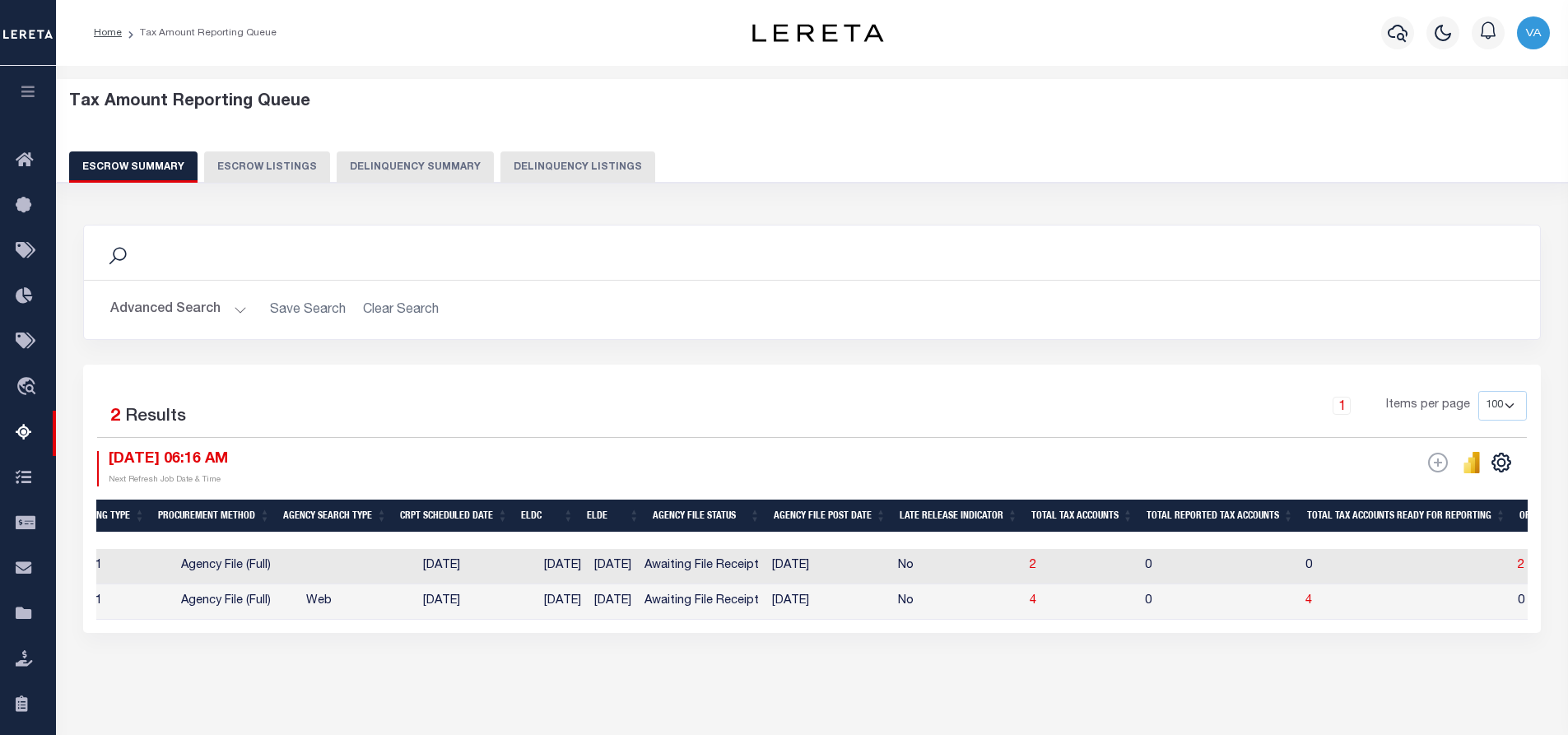
click at [198, 311] on button "Advanced Search" at bounding box center [178, 310] width 136 height 32
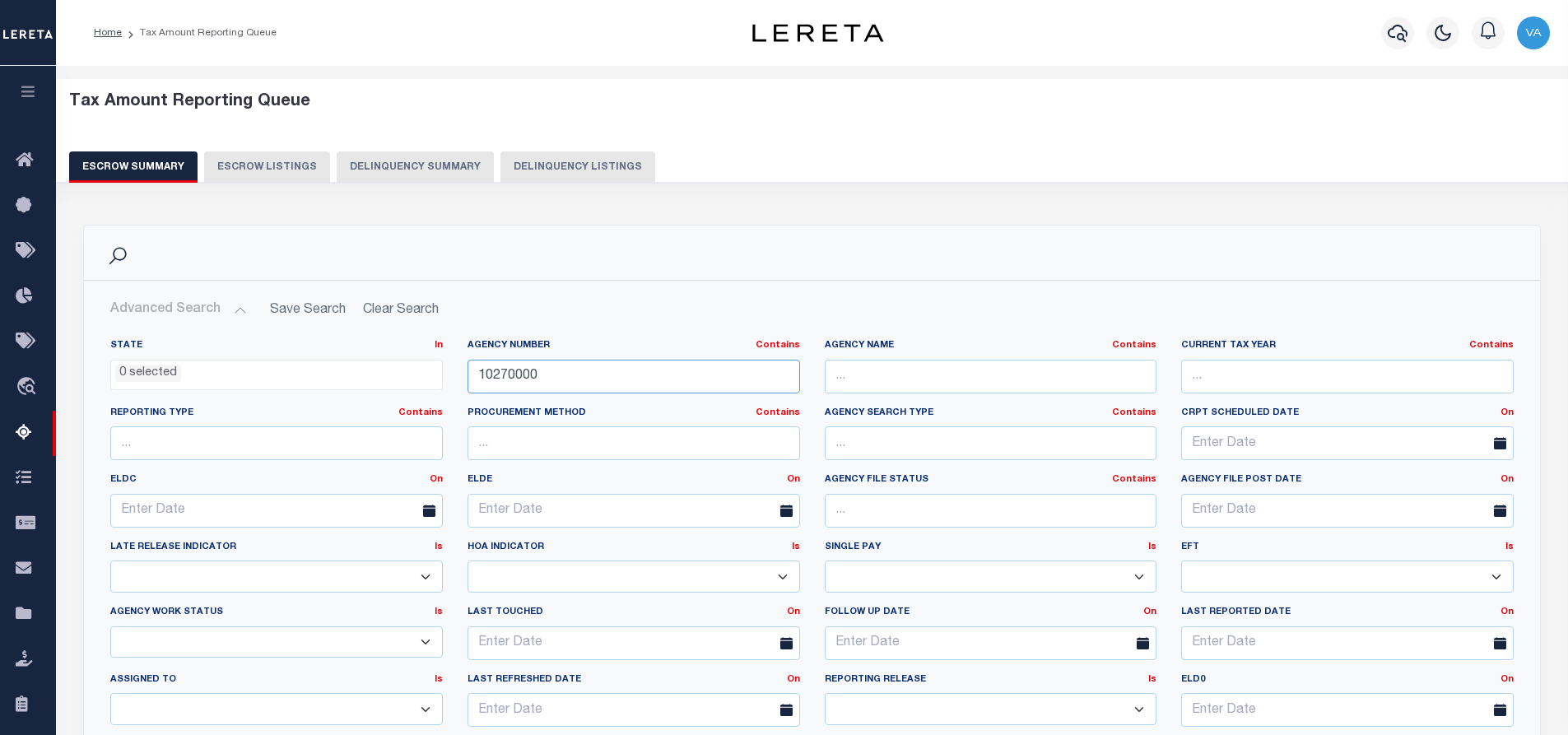
drag, startPoint x: 546, startPoint y: 368, endPoint x: 450, endPoint y: 375, distance: 96.3
click at [450, 375] on div "State In In AK AL AR AZ CA CO CT DC DE FL GA GU HI IA ID IL IN KS KY LA MA MD M…" at bounding box center [812, 540] width 1428 height 401
paste input "60190106"
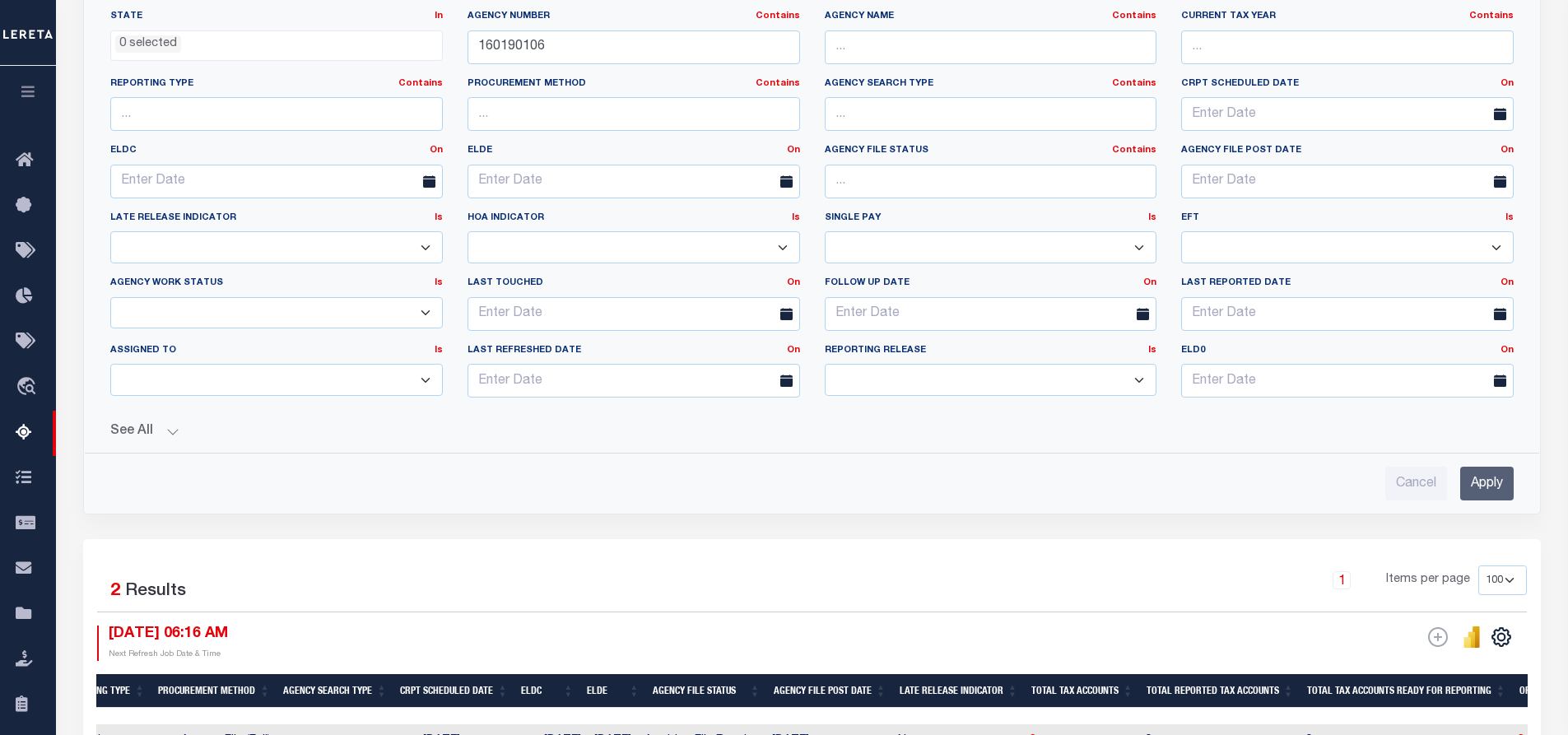
click at [1507, 489] on input "Apply" at bounding box center [1486, 484] width 54 height 34
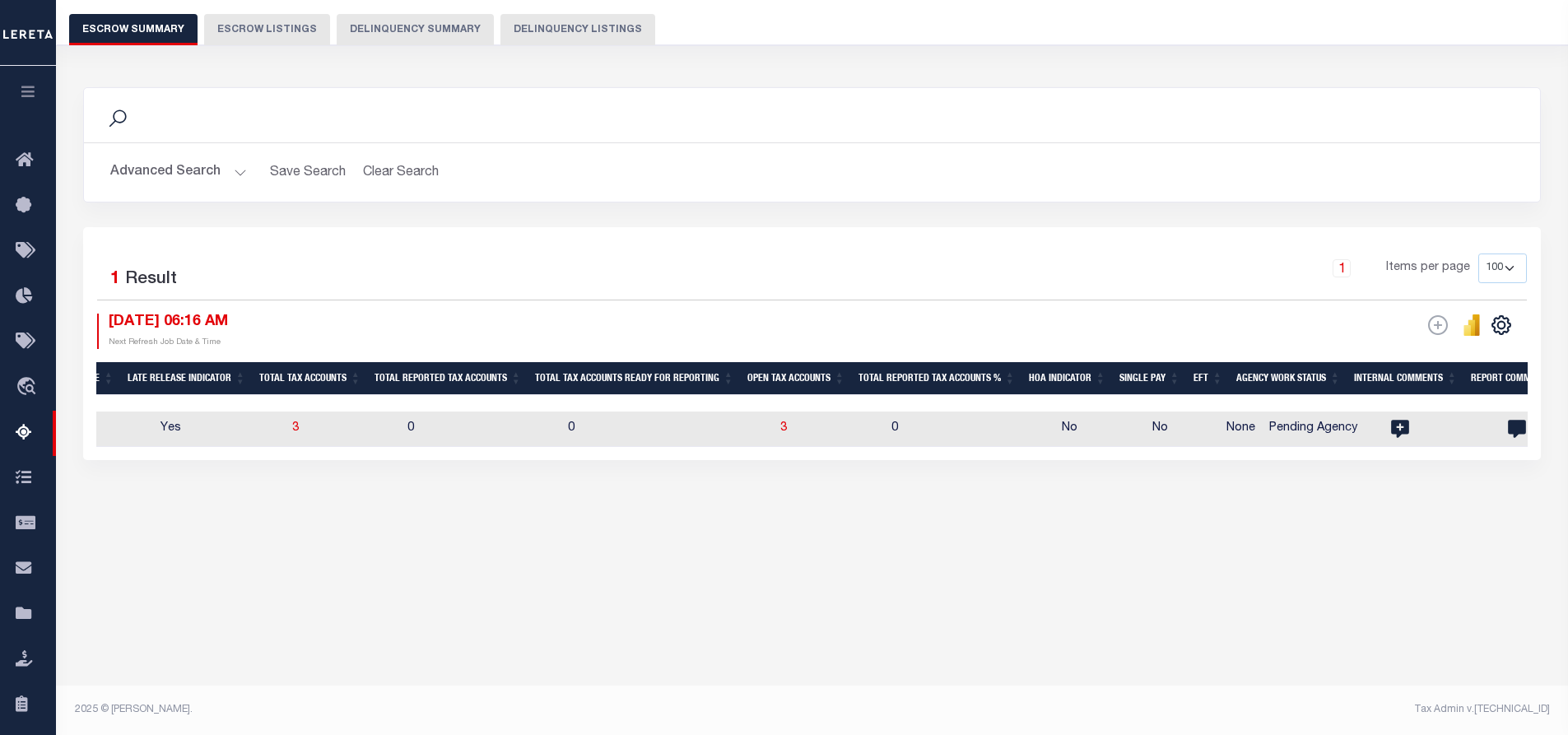
scroll to position [0, 499]
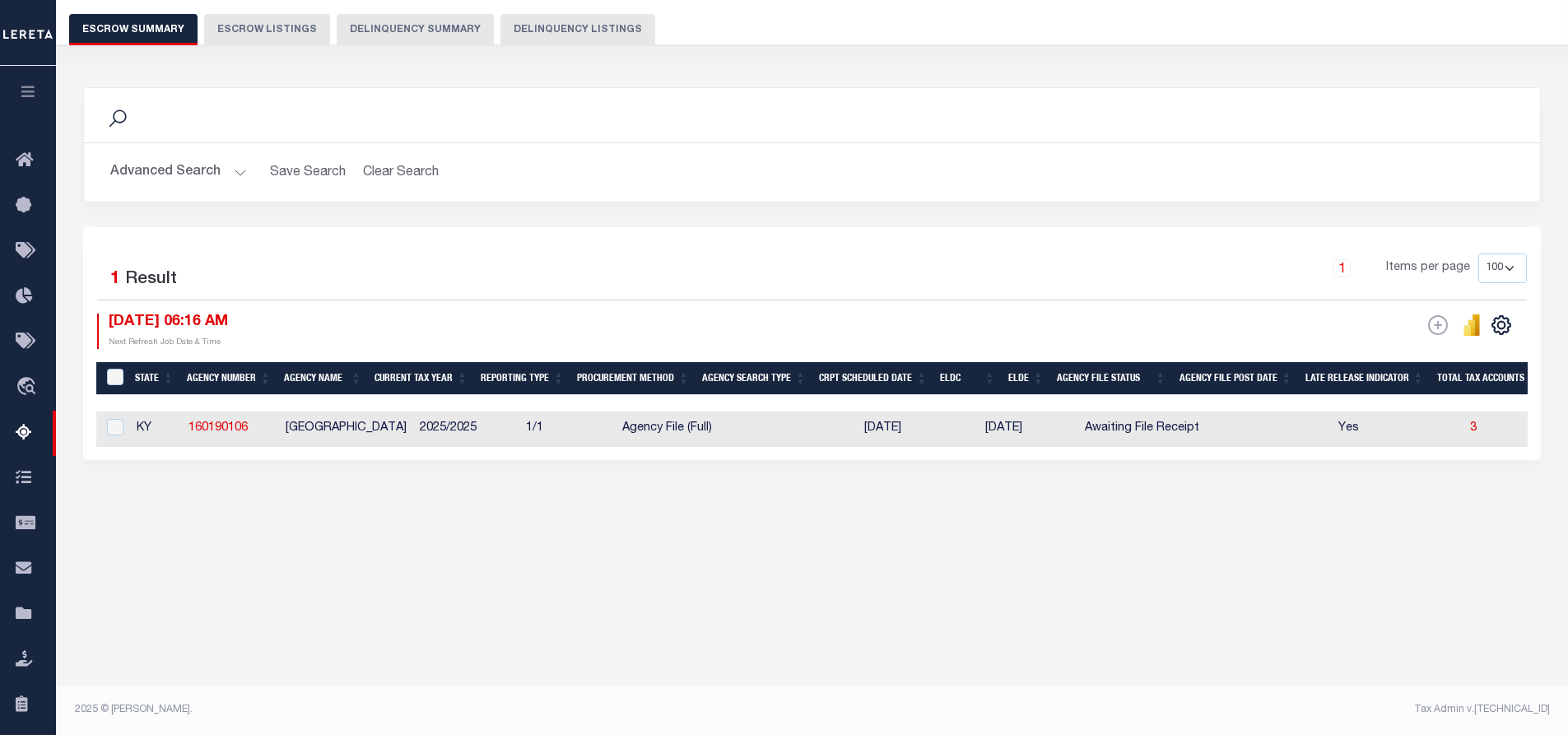
click at [217, 169] on button "Advanced Search" at bounding box center [178, 172] width 136 height 32
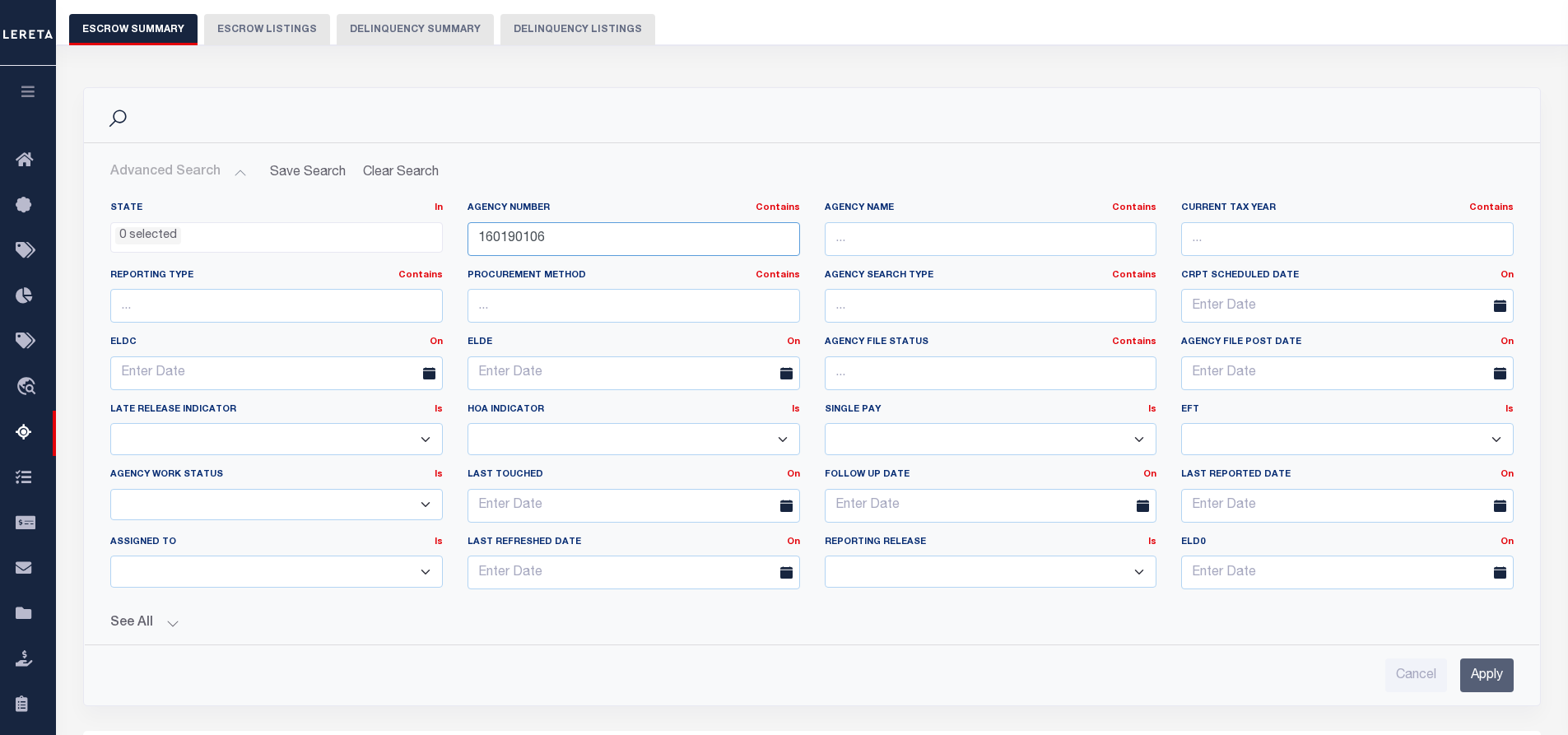
drag, startPoint x: 556, startPoint y: 242, endPoint x: 434, endPoint y: 237, distance: 122.1
click at [434, 237] on div "State In In AK AL AR AZ CA CO CT DC DE FL GA GU HI IA ID IL IN KS KY LA MA MD M…" at bounding box center [812, 402] width 1428 height 401
paste input "410890000"
type input "410890000"
click at [1486, 675] on input "Apply" at bounding box center [1486, 676] width 54 height 34
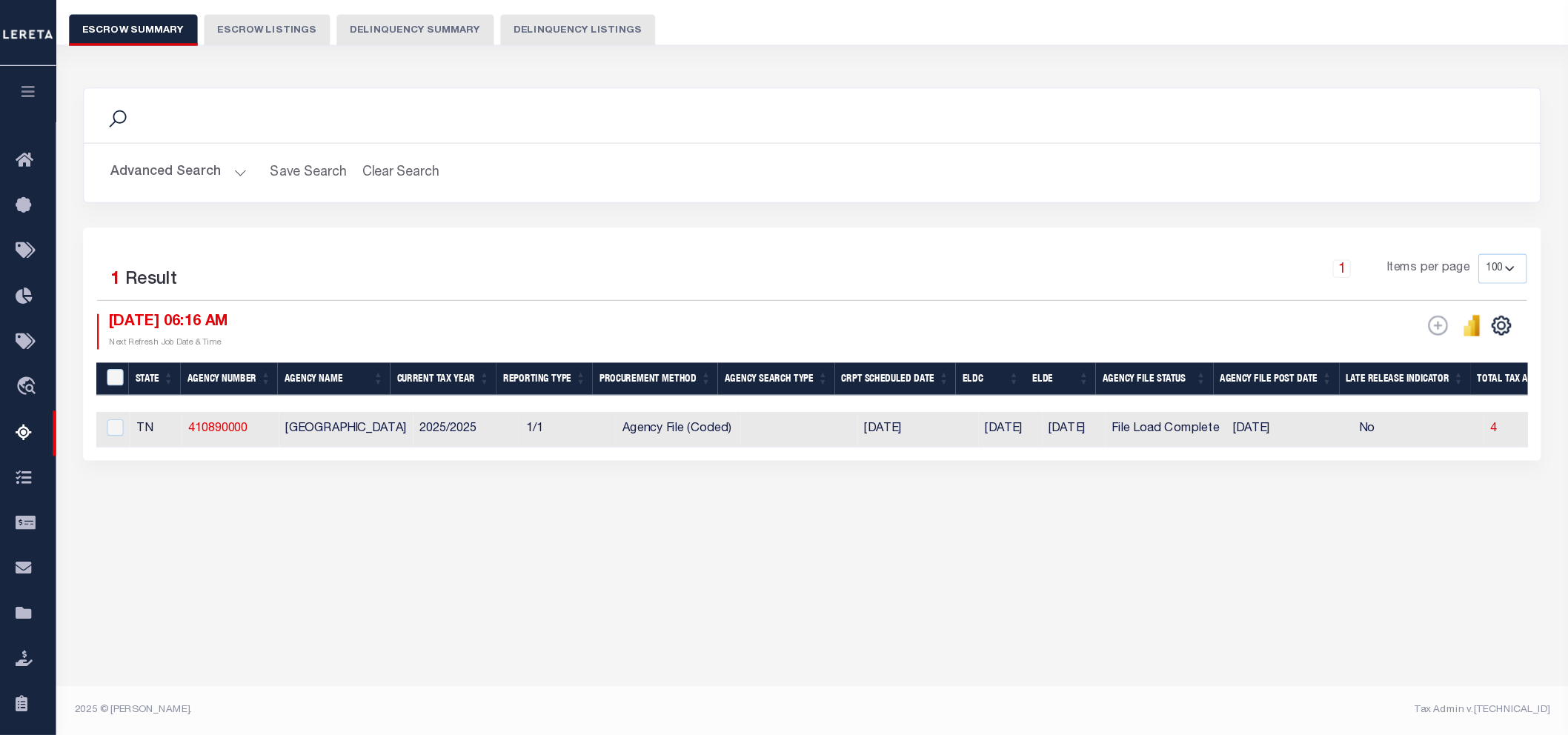
scroll to position [50, 0]
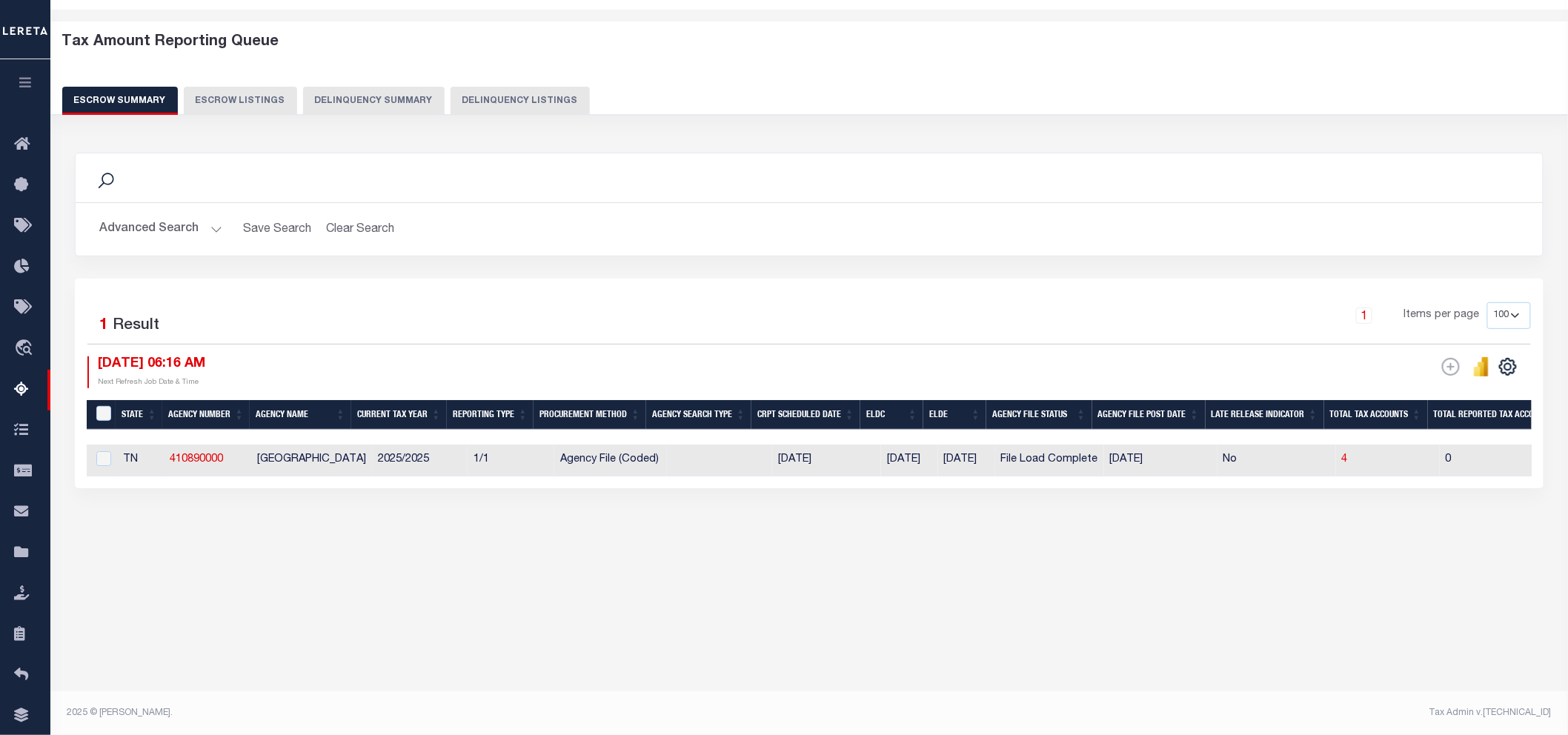
drag, startPoint x: 742, startPoint y: 486, endPoint x: 1404, endPoint y: 484, distance: 662.0
click at [1404, 484] on div "1 Selected 1 Result 1 Items per page 10 25 50 100 500 10/07/2025 06:16 AM ESCRO…" at bounding box center [809, 384] width 1468 height 210
click at [733, 557] on div "Tax Amount Reporting Queue Escrow Summary Escrow Listings In" at bounding box center [809, 301] width 1509 height 553
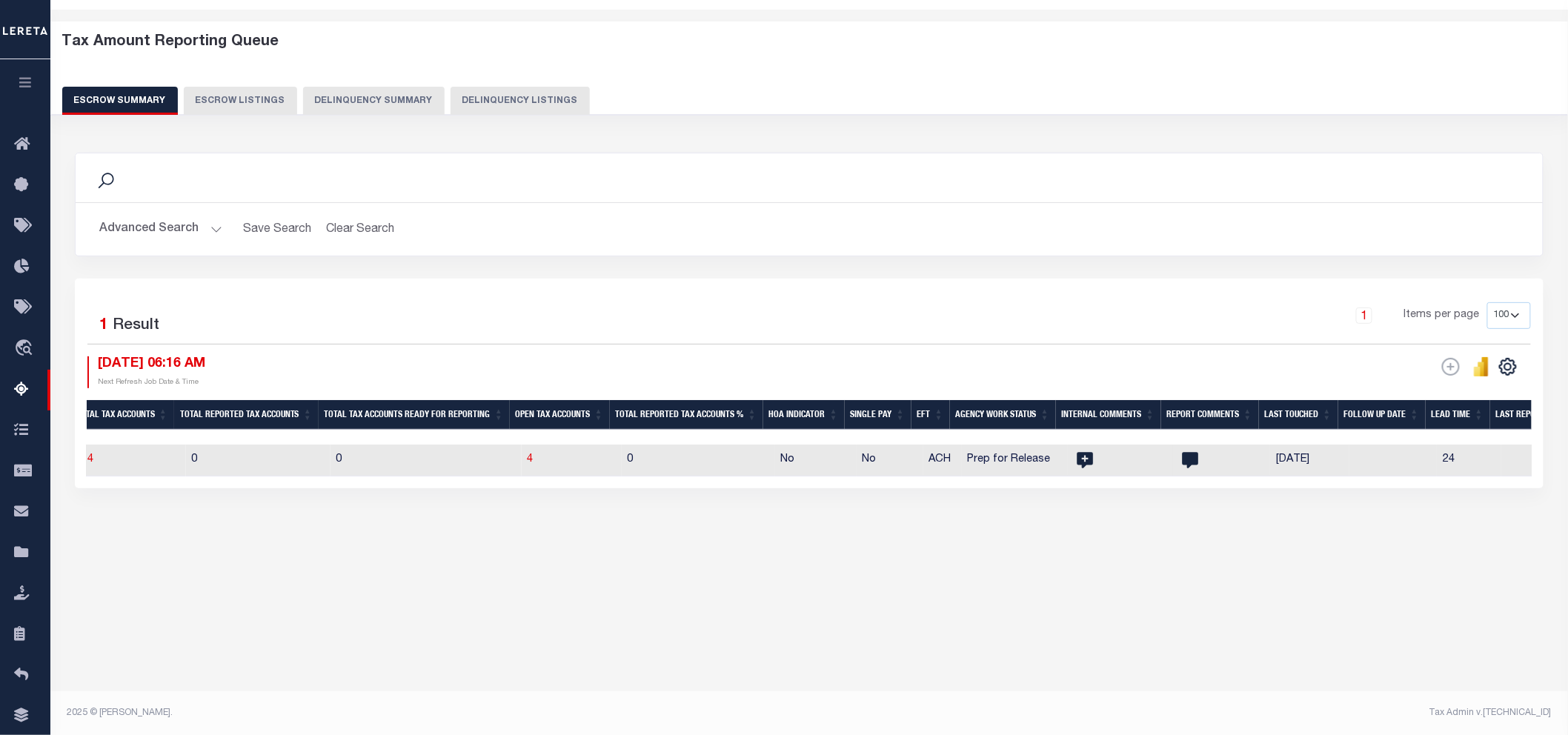
scroll to position [0, 1527]
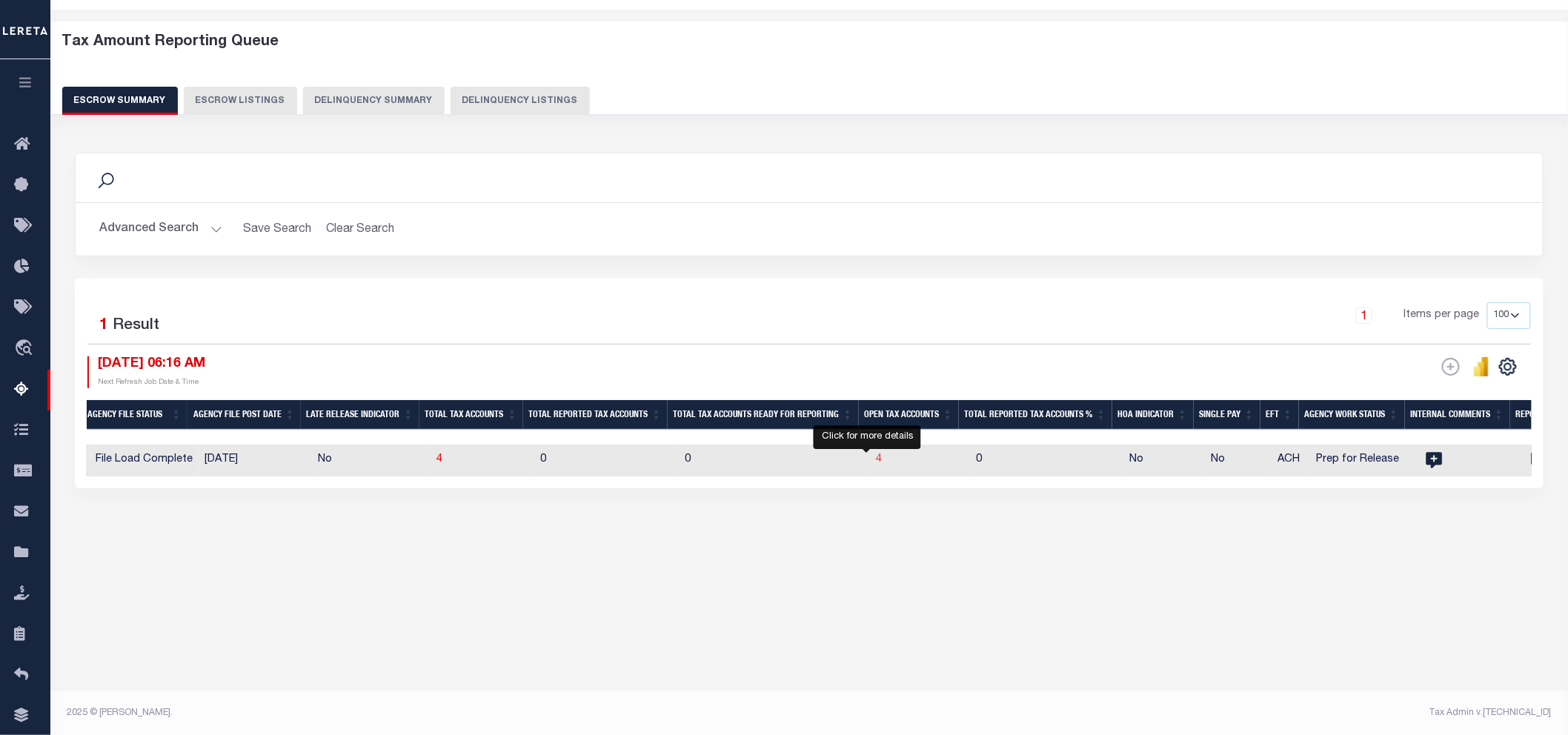
click at [876, 460] on span "4" at bounding box center [879, 459] width 6 height 10
select select "100"
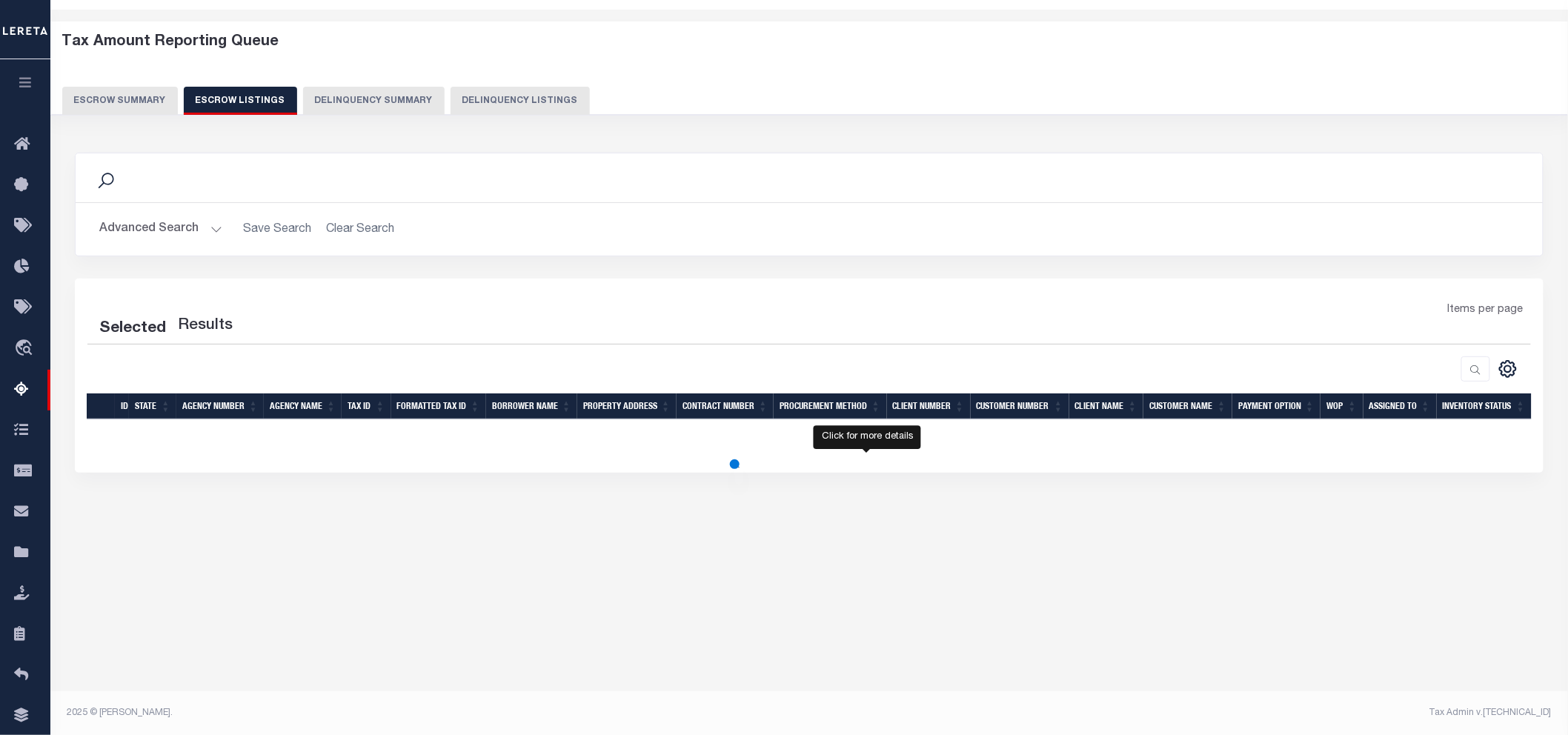
select select "100"
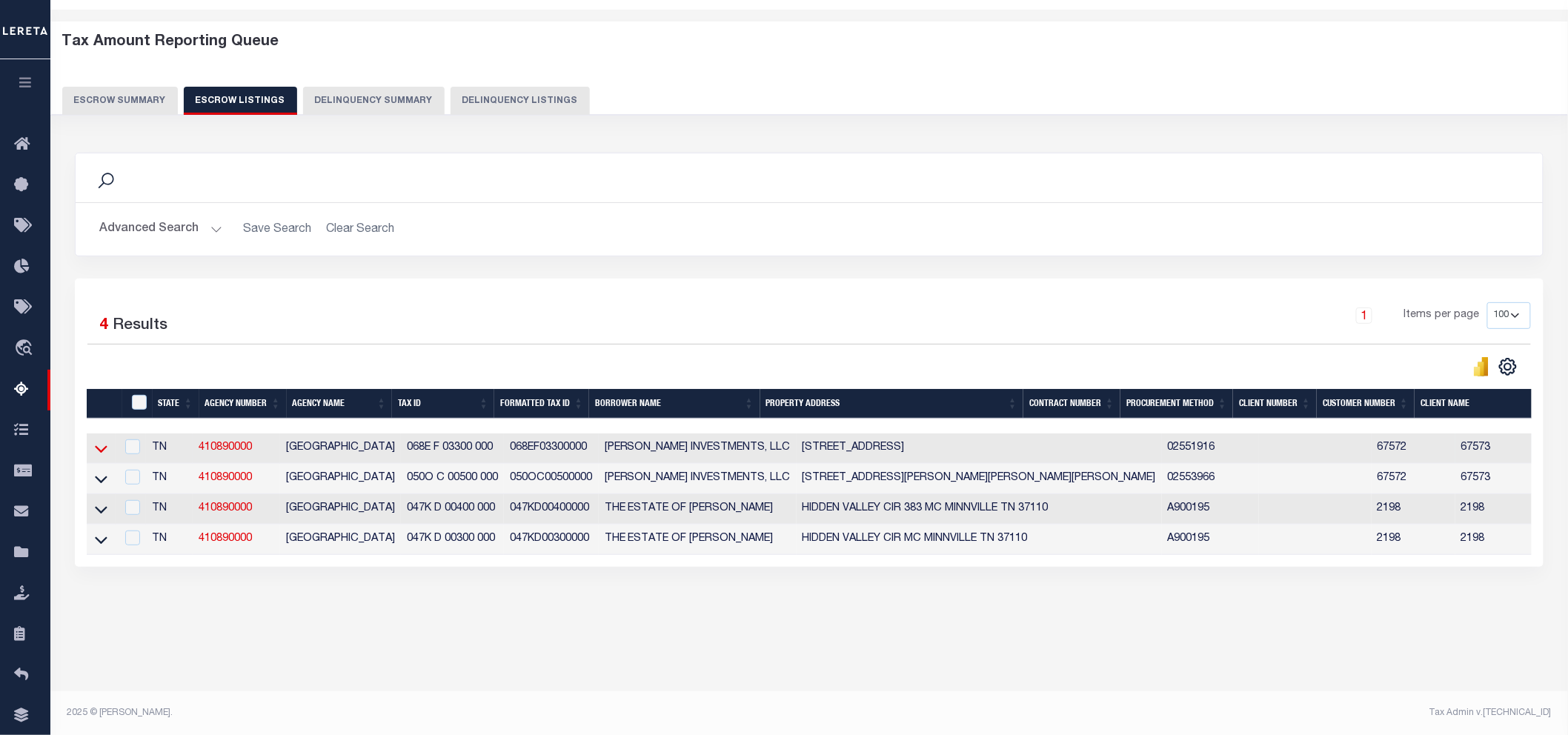
click at [101, 449] on icon at bounding box center [101, 449] width 13 height 15
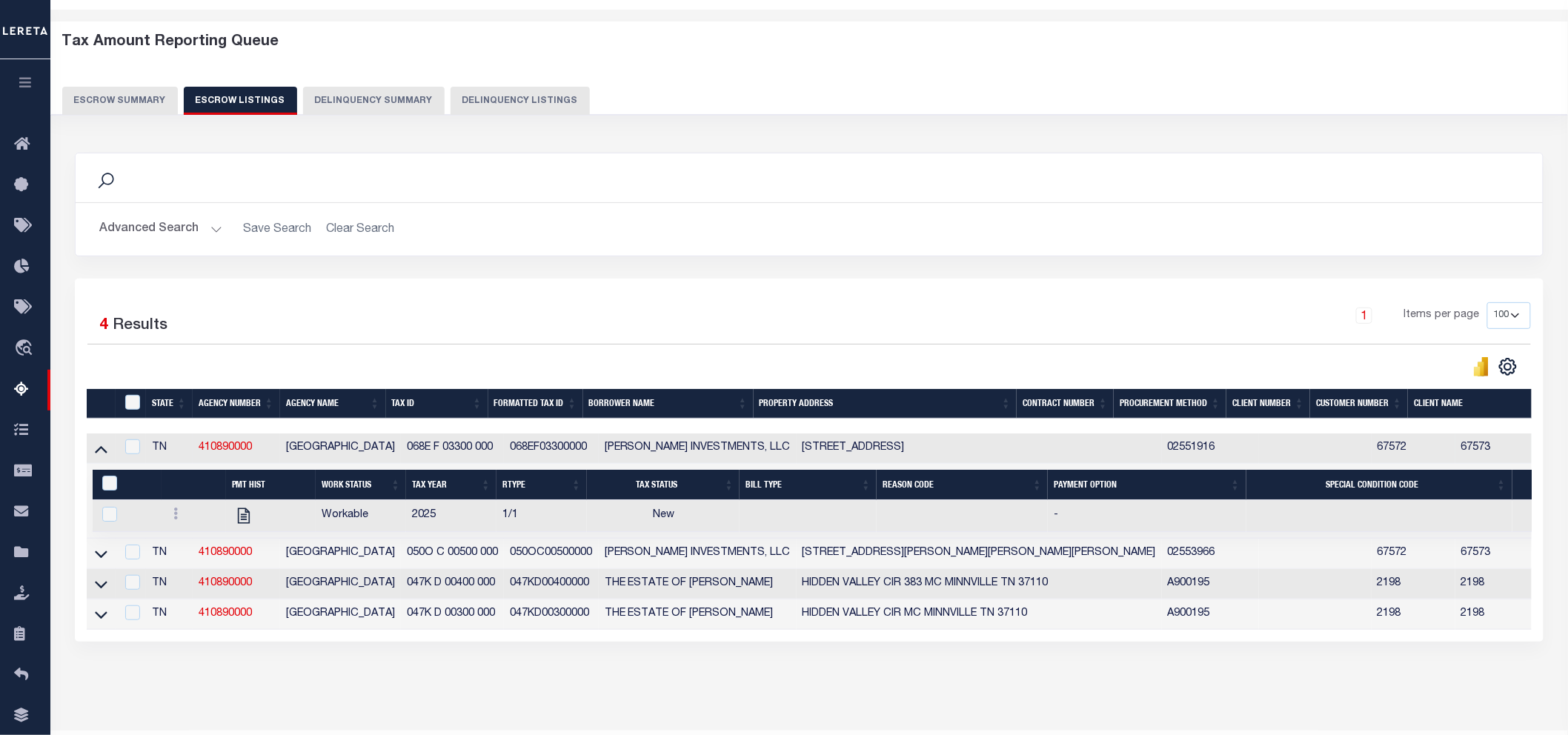
click at [1168, 230] on h2 "Advanced Search Save Search Clear Search" at bounding box center [809, 229] width 1444 height 29
drag, startPoint x: 765, startPoint y: 442, endPoint x: 846, endPoint y: 448, distance: 81.2
click at [846, 448] on td "213 RIVERVIEW ST MCMINNVILLE TN 37110-2675" at bounding box center [979, 449] width 365 height 30
checkbox input "true"
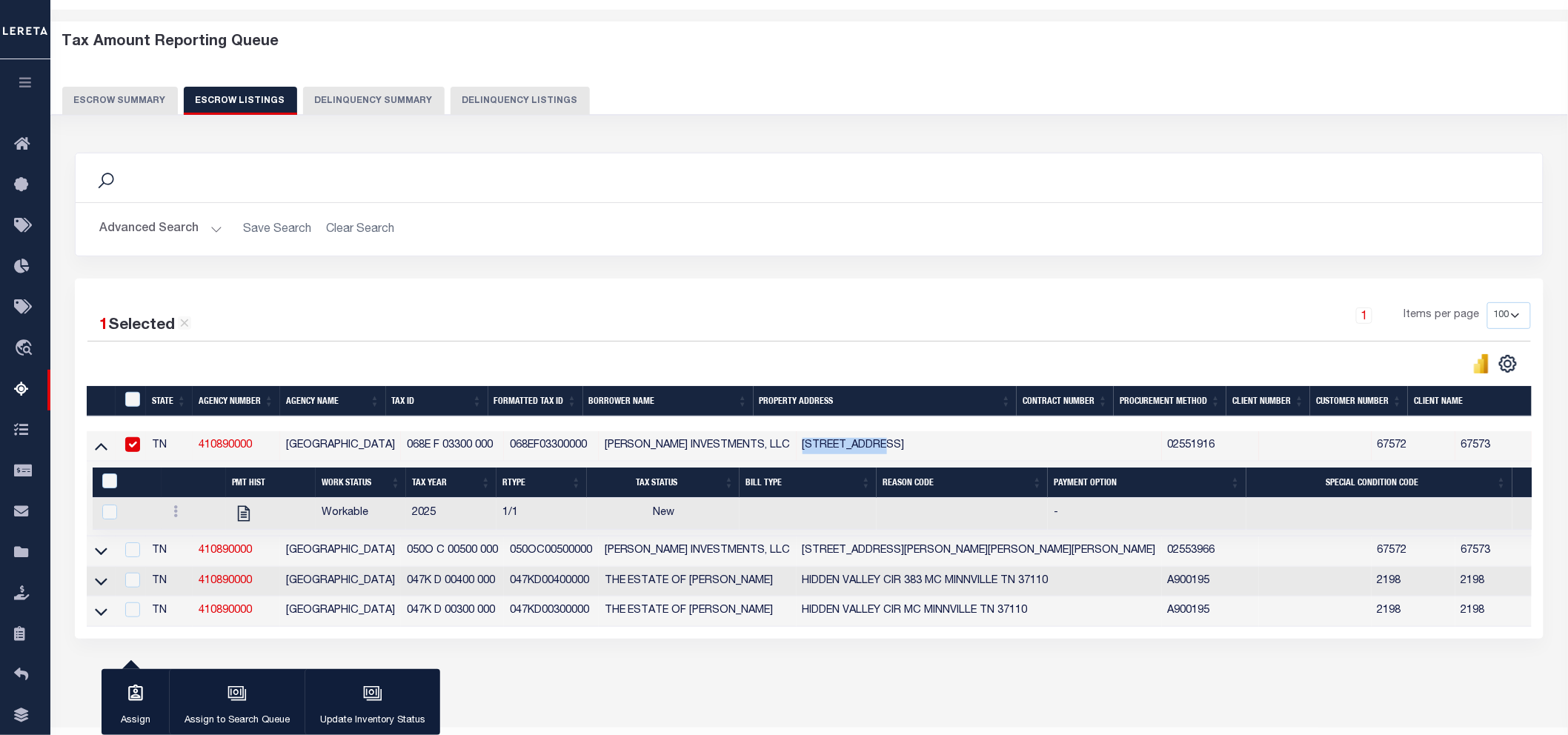
copy td "213 RIVERVIEW"
click at [138, 104] on button "Escrow Summary" at bounding box center [120, 100] width 116 height 28
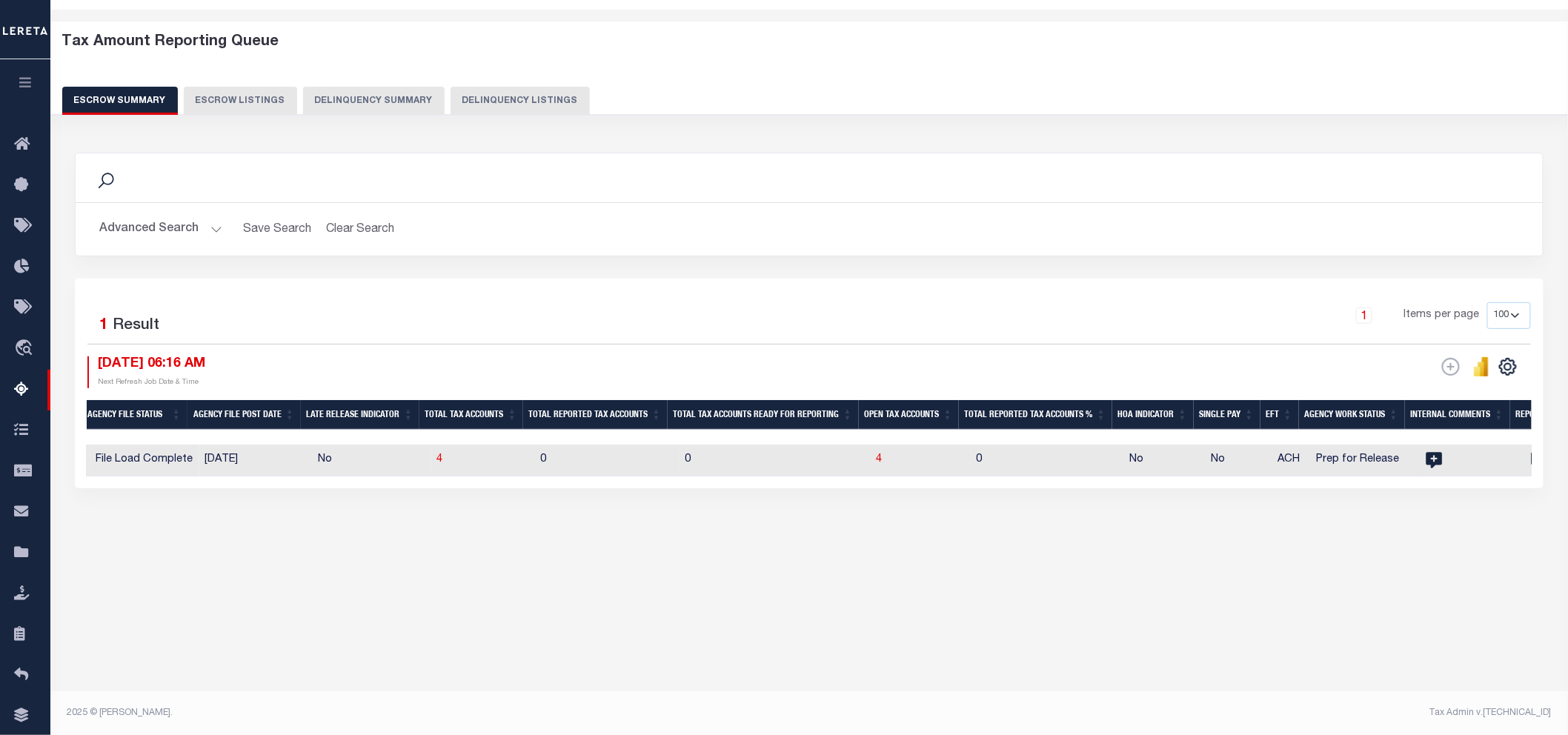
click at [748, 466] on td "0" at bounding box center [775, 461] width 191 height 32
checkbox input "true"
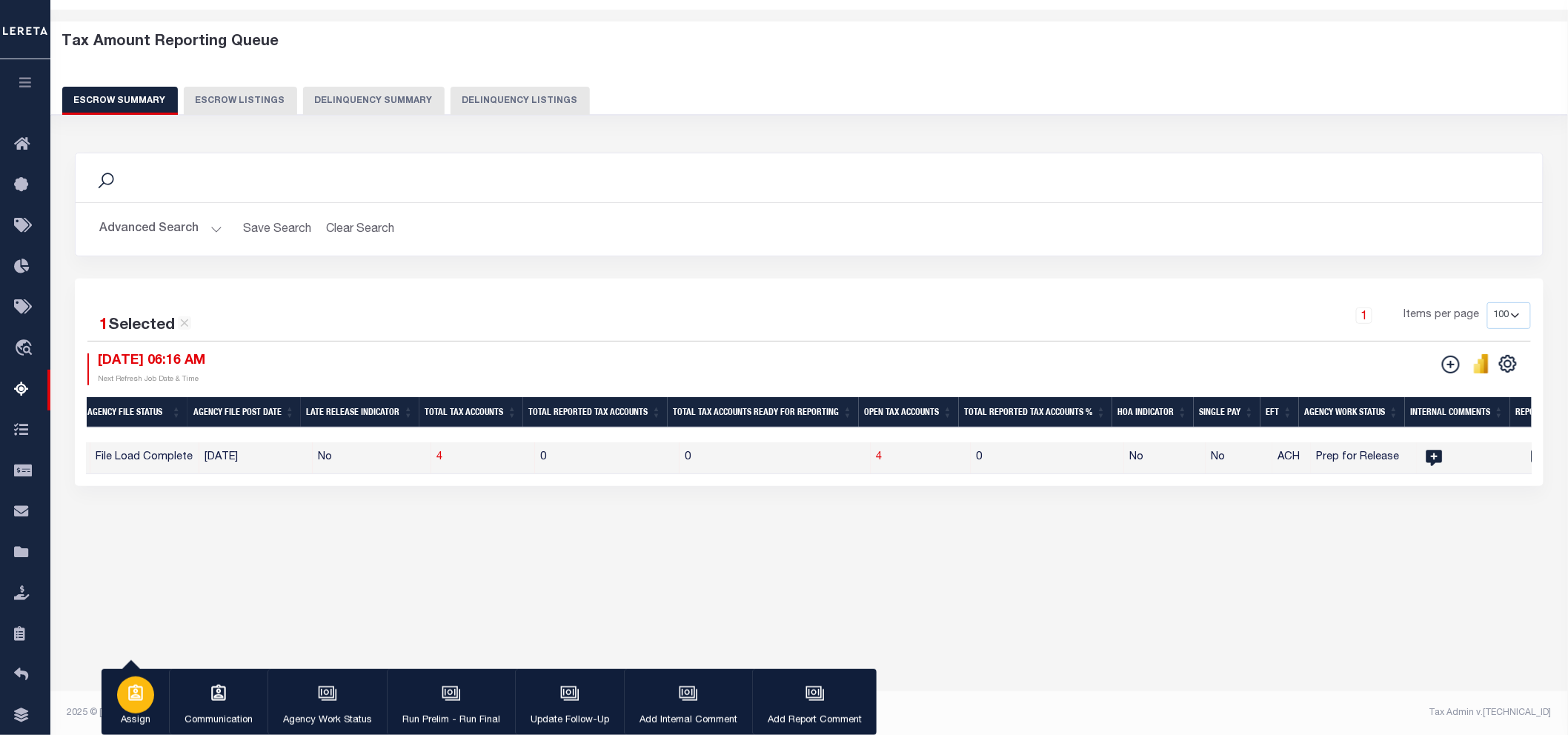
click at [132, 661] on icon "button" at bounding box center [135, 694] width 19 height 19
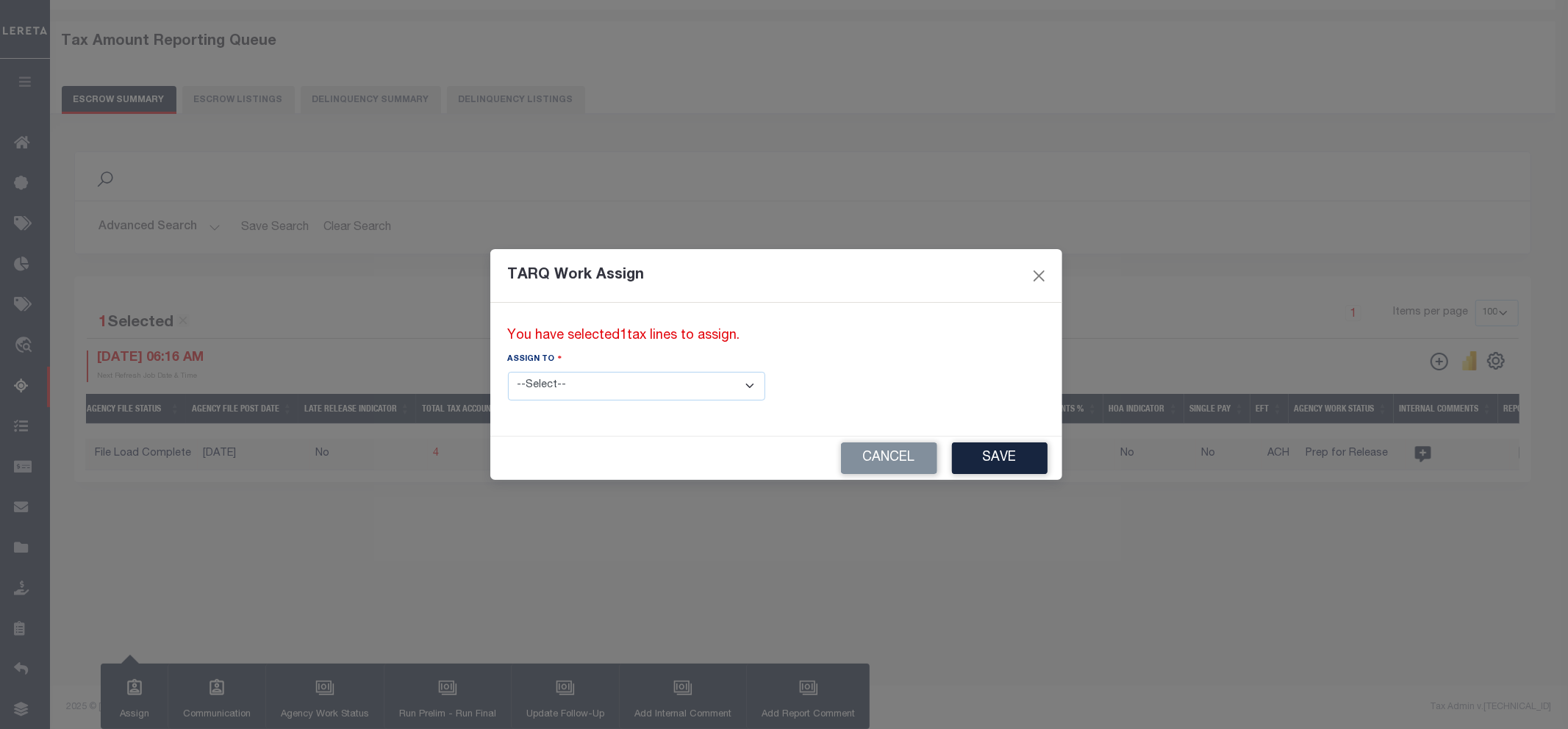
click at [634, 391] on select "--Select-- --Unassigned-- --Unassigned-- Abdul Muzain Adhikary Rinki Agustin Fe…" at bounding box center [637, 386] width 257 height 29
select select "Vamsi Kalikiri"
click at [508, 372] on select "--Select-- --Unassigned-- --Unassigned-- Abdul Muzain Adhikary Rinki Agustin Fe…" at bounding box center [637, 386] width 257 height 29
click at [952, 450] on button "Save" at bounding box center [999, 459] width 96 height 32
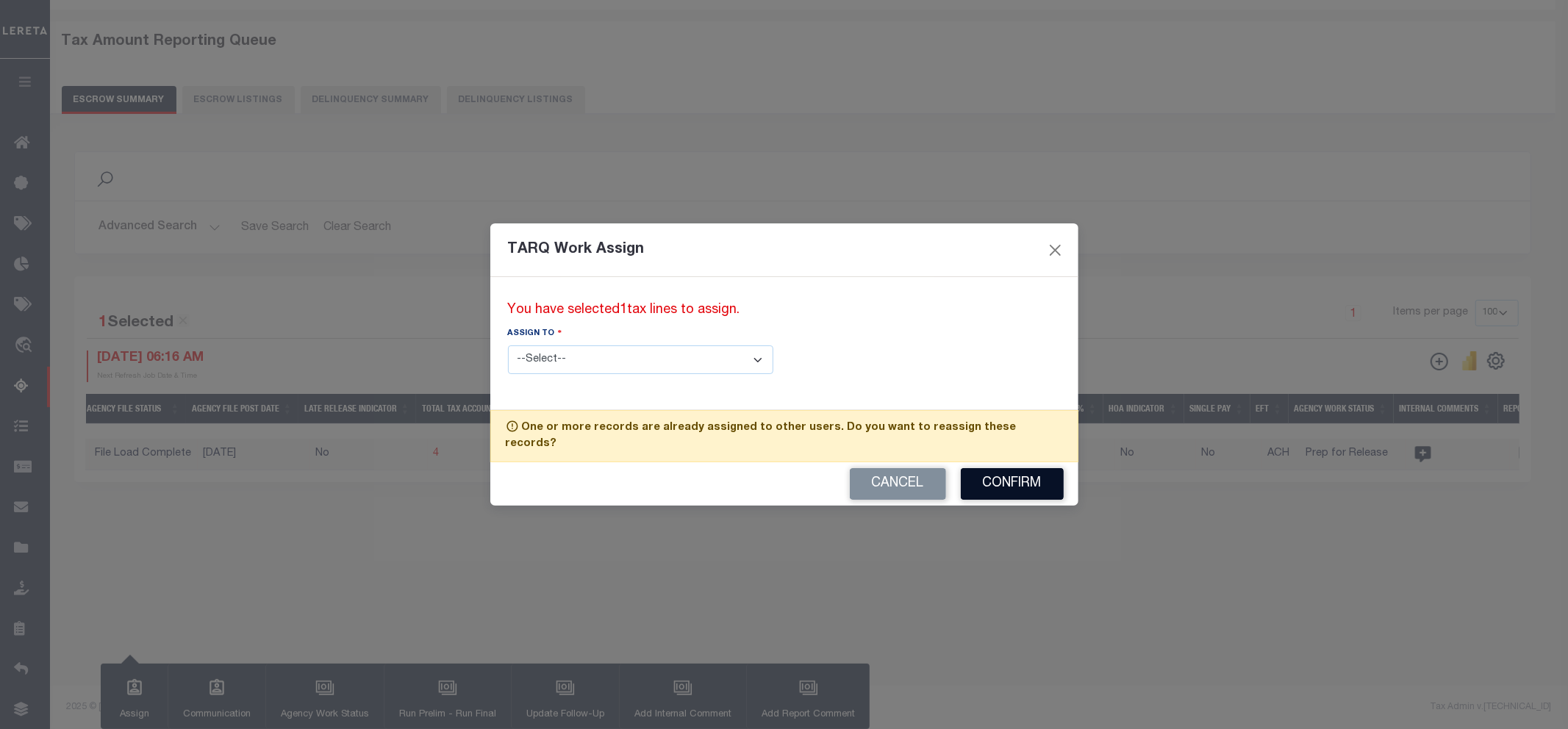
click at [985, 478] on button "Confirm" at bounding box center [1012, 484] width 103 height 32
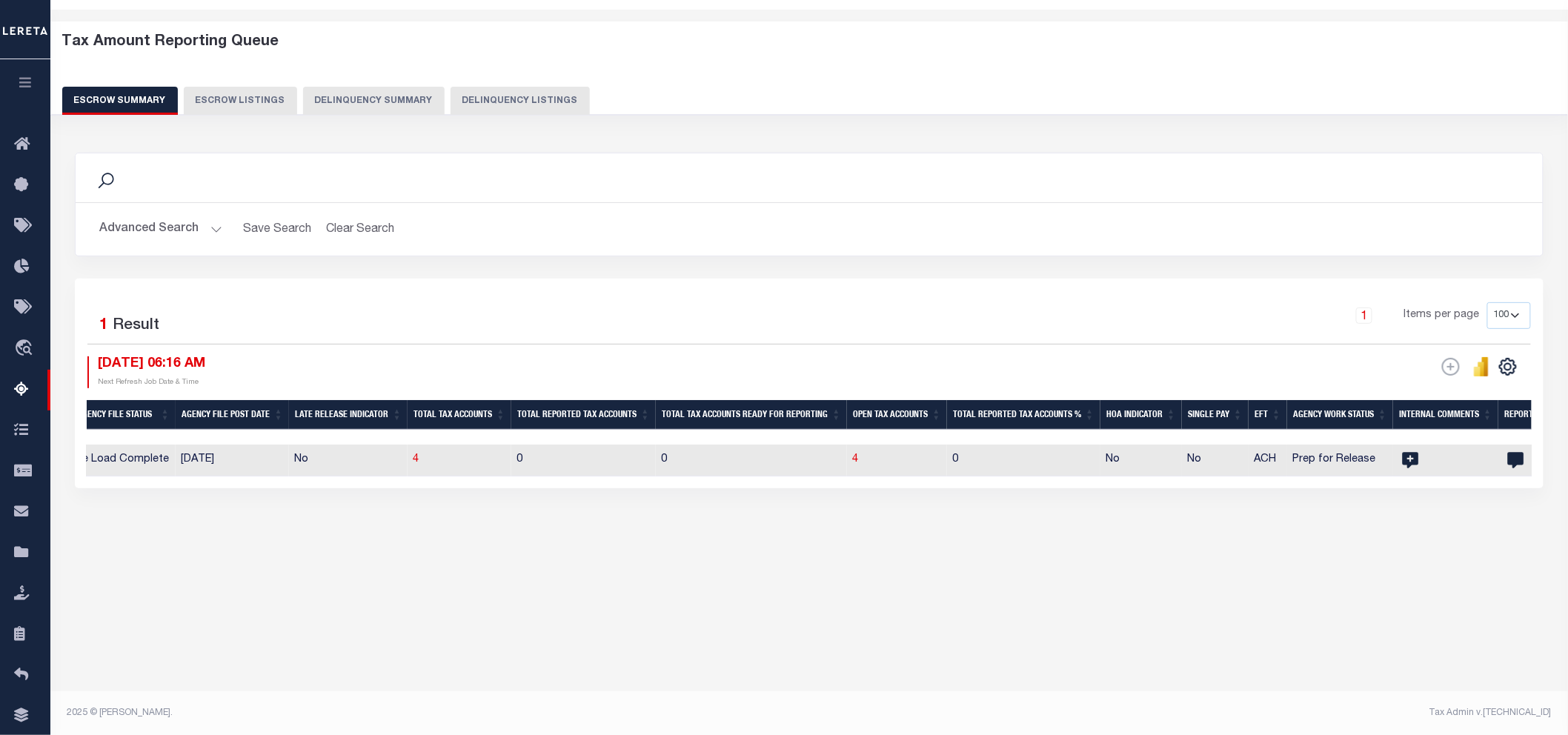
click at [224, 105] on button "Escrow Listings" at bounding box center [240, 100] width 113 height 28
select select "100"
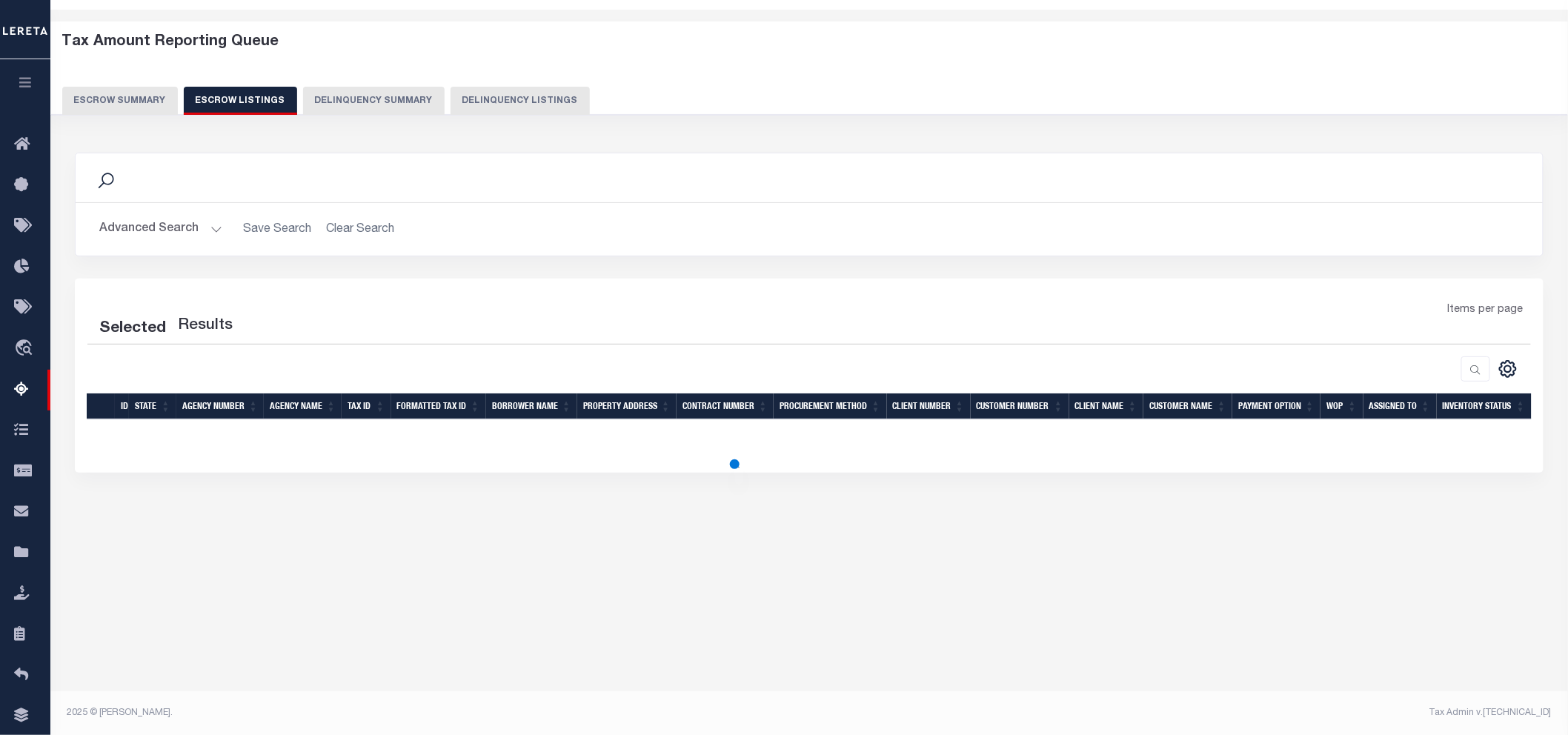
select select "100"
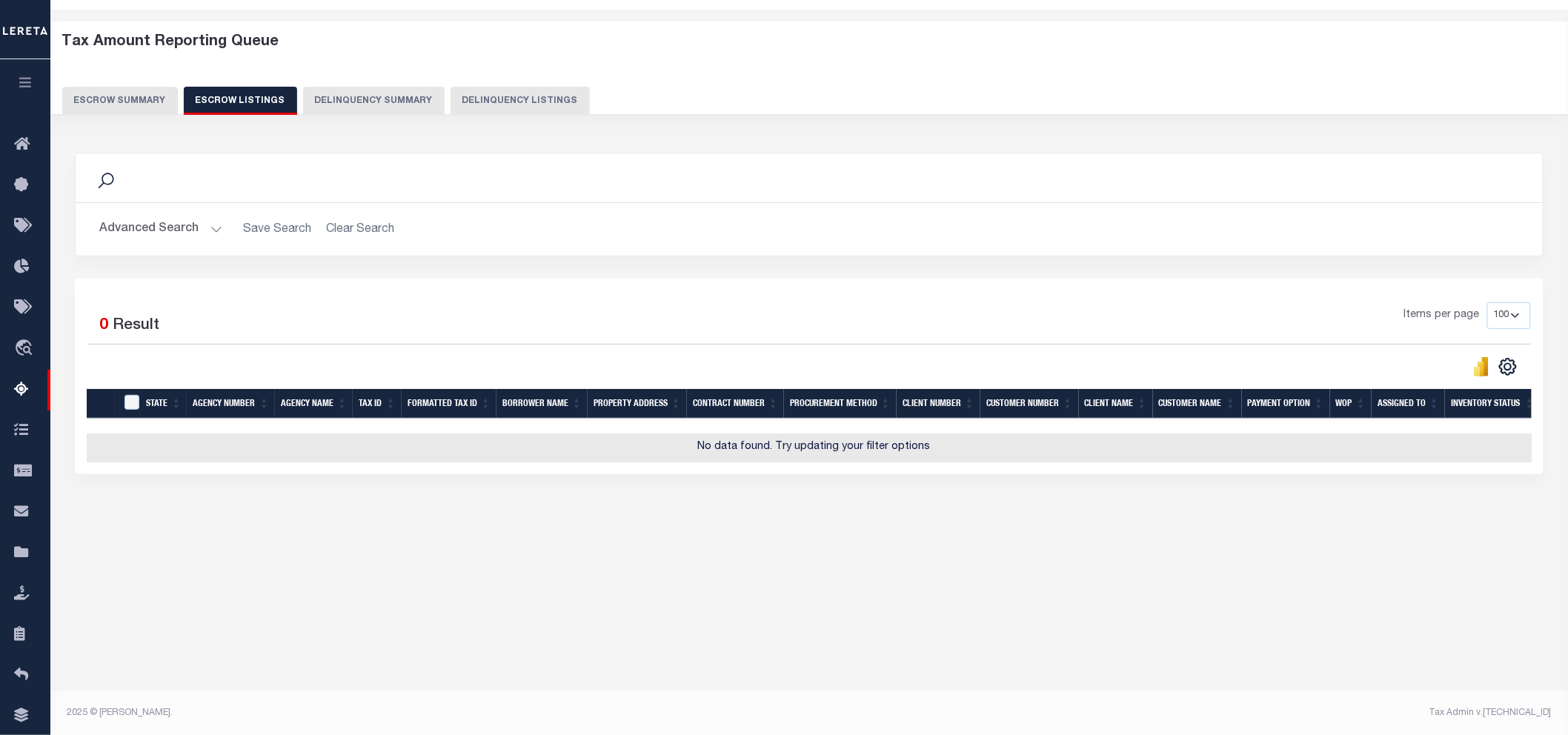
click at [145, 101] on button "Escrow Summary" at bounding box center [120, 100] width 116 height 28
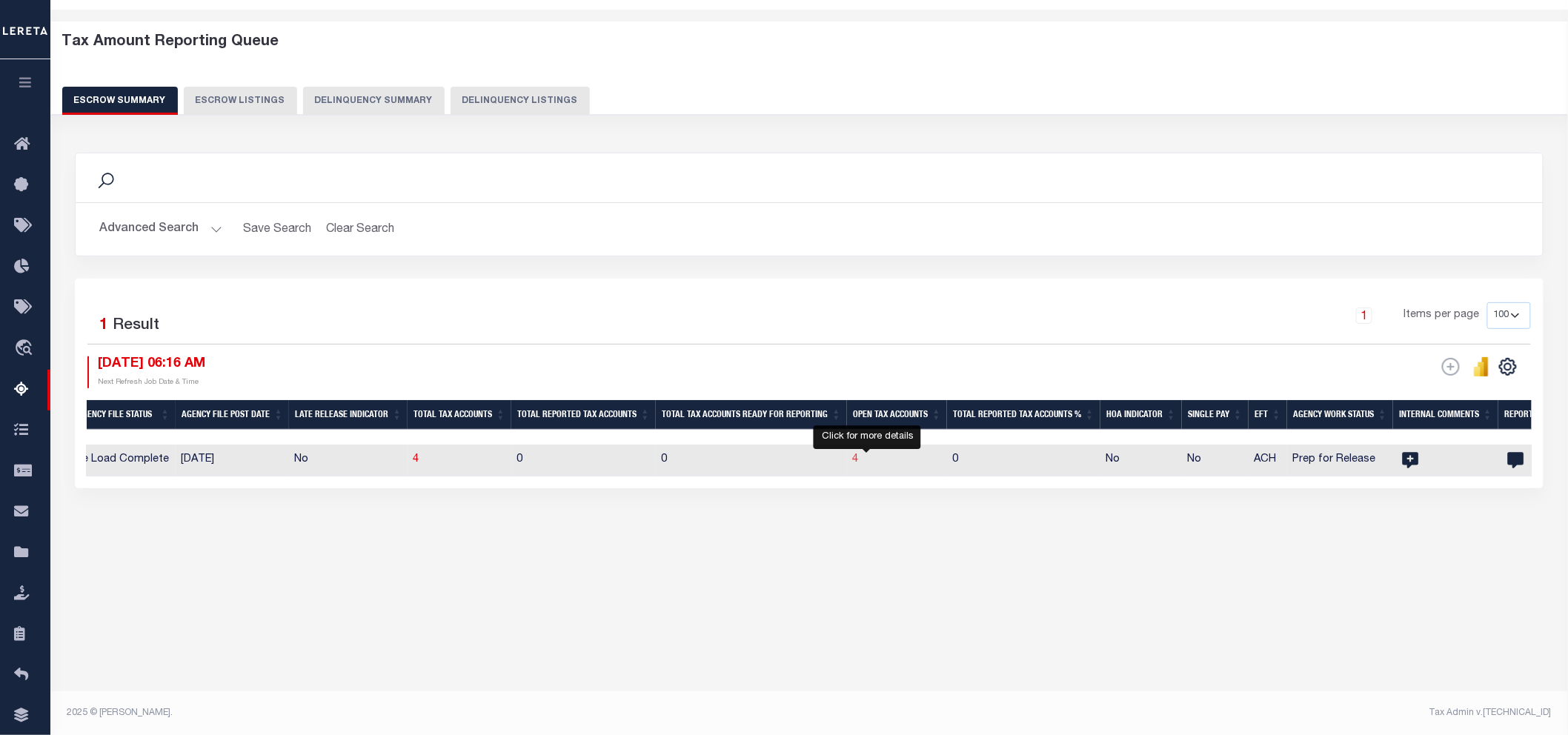
click at [859, 462] on span "4" at bounding box center [855, 459] width 6 height 10
select select "100"
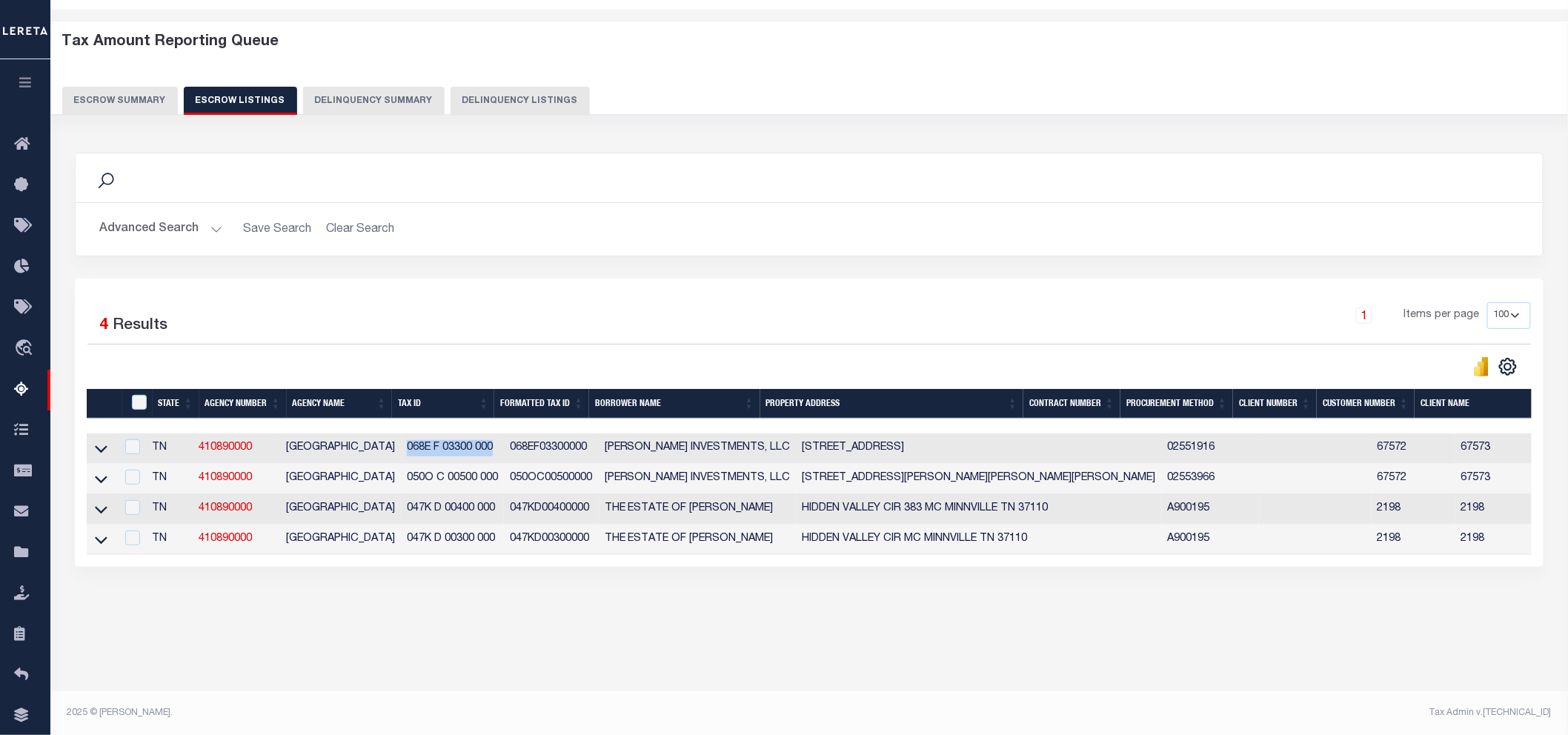
drag, startPoint x: 488, startPoint y: 445, endPoint x: 396, endPoint y: 457, distance: 92.8
click at [400, 457] on td "068E F 03300 000" at bounding box center [452, 449] width 103 height 30
checkbox input "true"
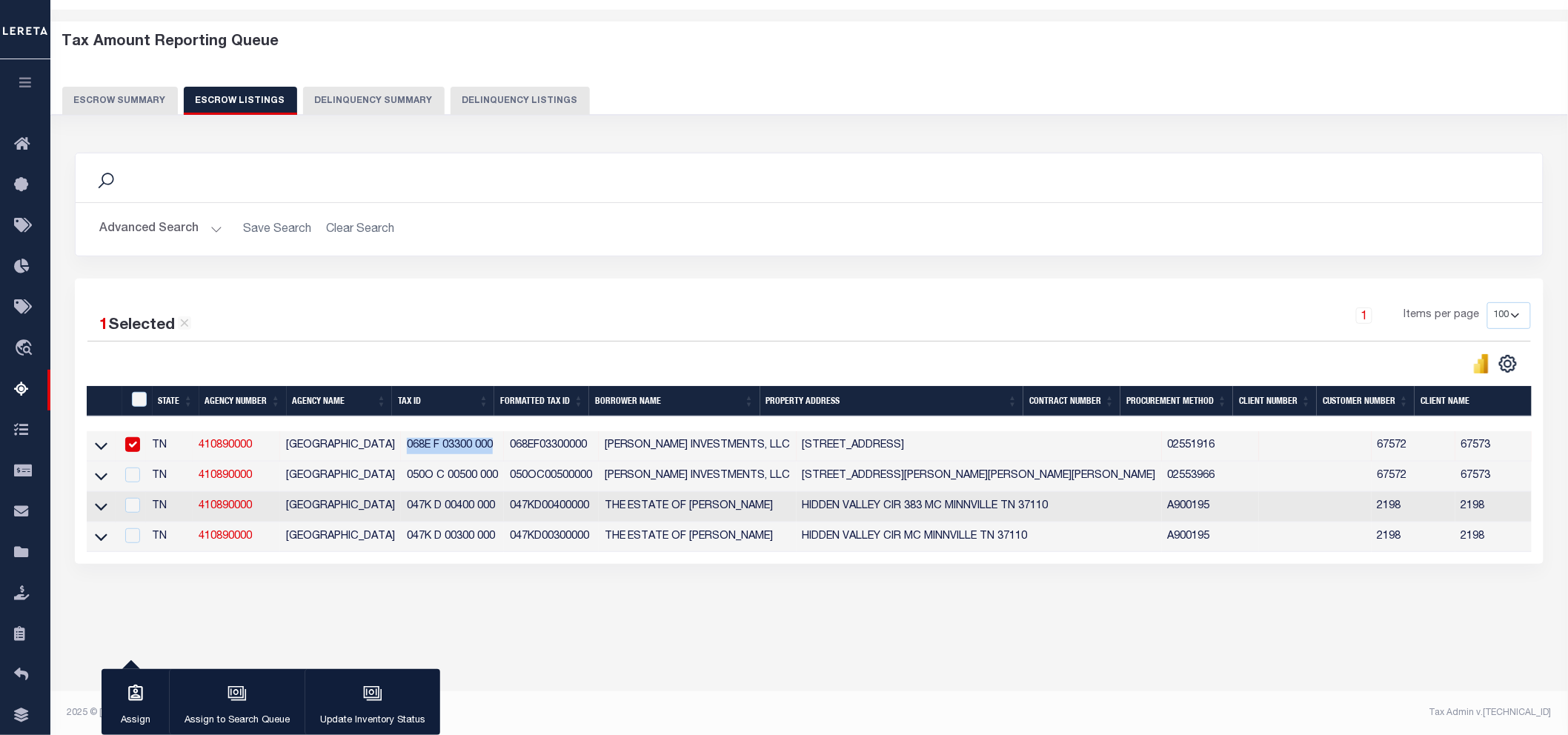
copy td "068E F 03300 000"
click at [101, 450] on icon at bounding box center [101, 445] width 13 height 15
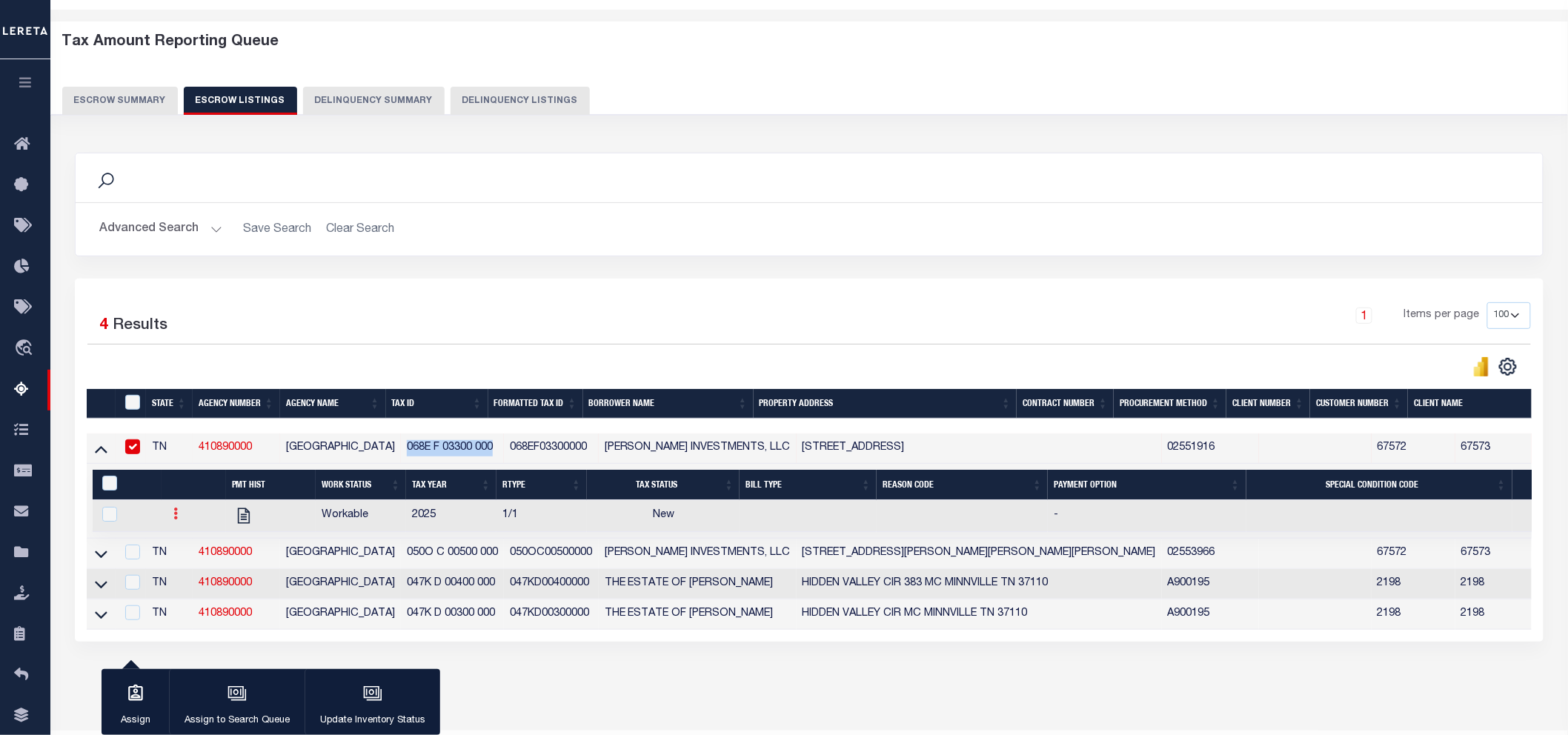
click at [174, 513] on icon at bounding box center [175, 513] width 4 height 12
click at [191, 566] on img "" at bounding box center [194, 562] width 15 height 15
checkbox input "true"
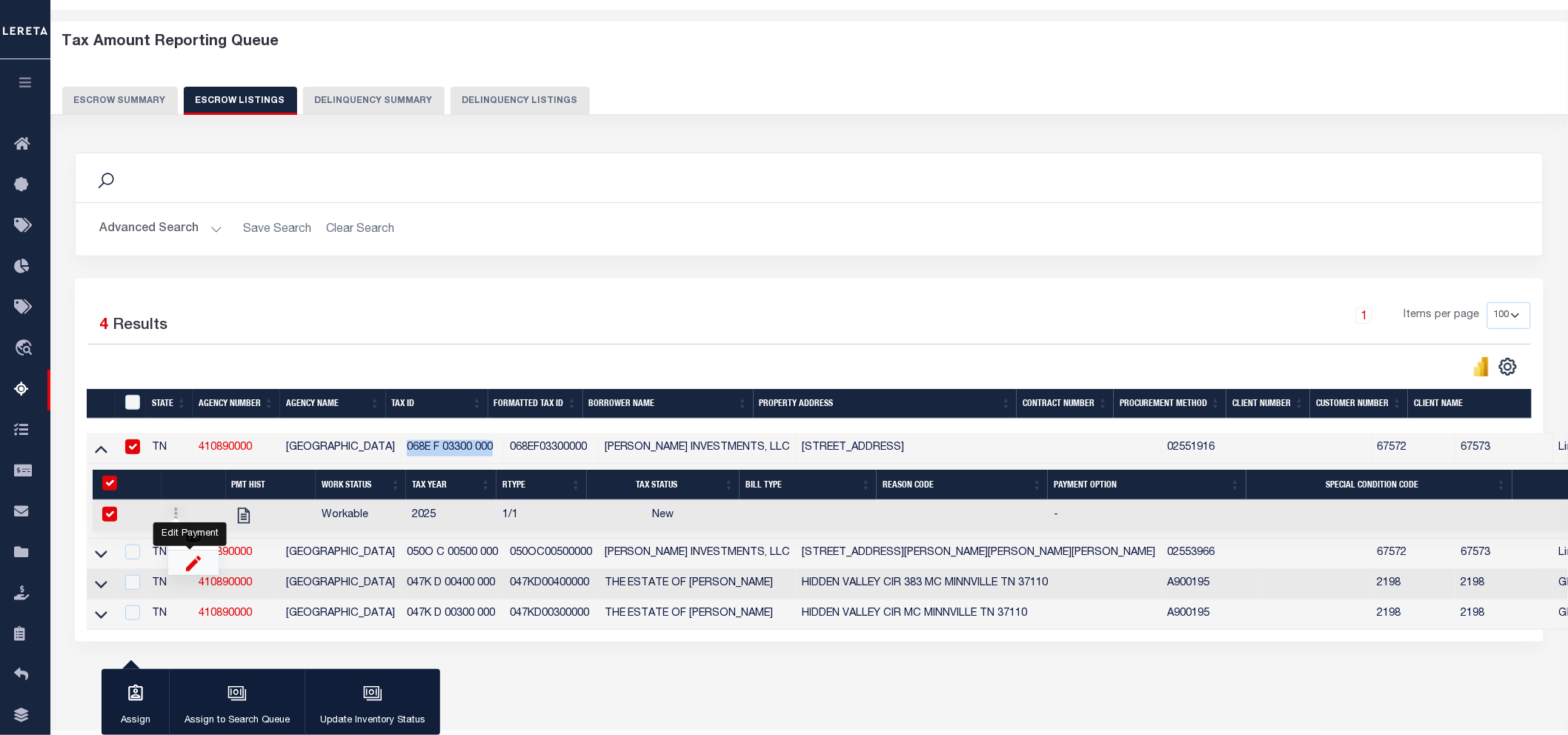
select select
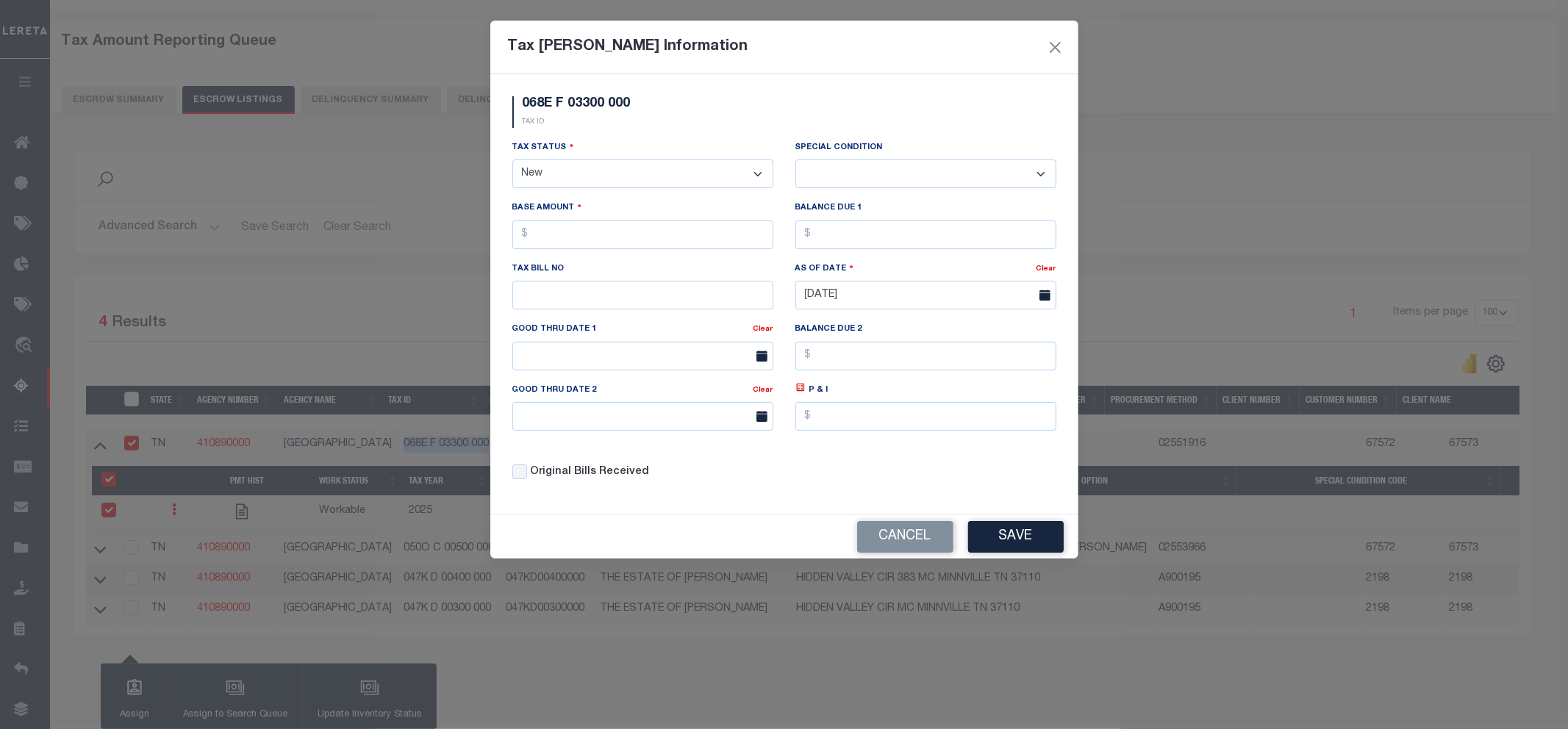
click at [659, 174] on select "- Select Status - Open Due/Unpaid Paid Incomplete No Tax Due Internal Refund Pr…" at bounding box center [642, 174] width 261 height 29
select select "DUE"
click at [512, 160] on select "- Select Status - Open Due/Unpaid Paid Incomplete No Tax Due Internal Refund Pr…" at bounding box center [642, 174] width 261 height 29
select select "0"
click at [570, 243] on input "text" at bounding box center [642, 235] width 261 height 29
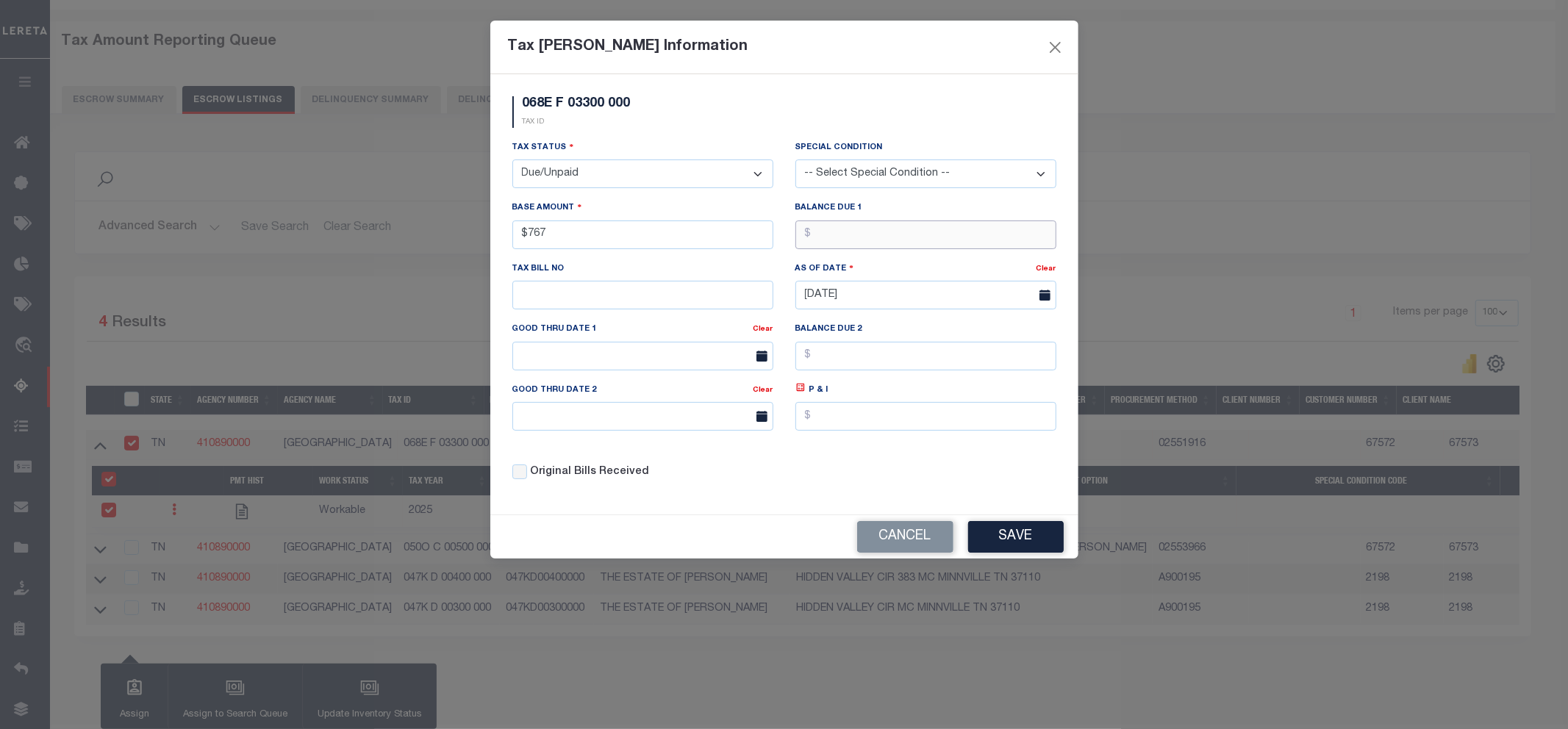
type input "$767.00"
click at [1003, 532] on button "Save" at bounding box center [1015, 537] width 96 height 32
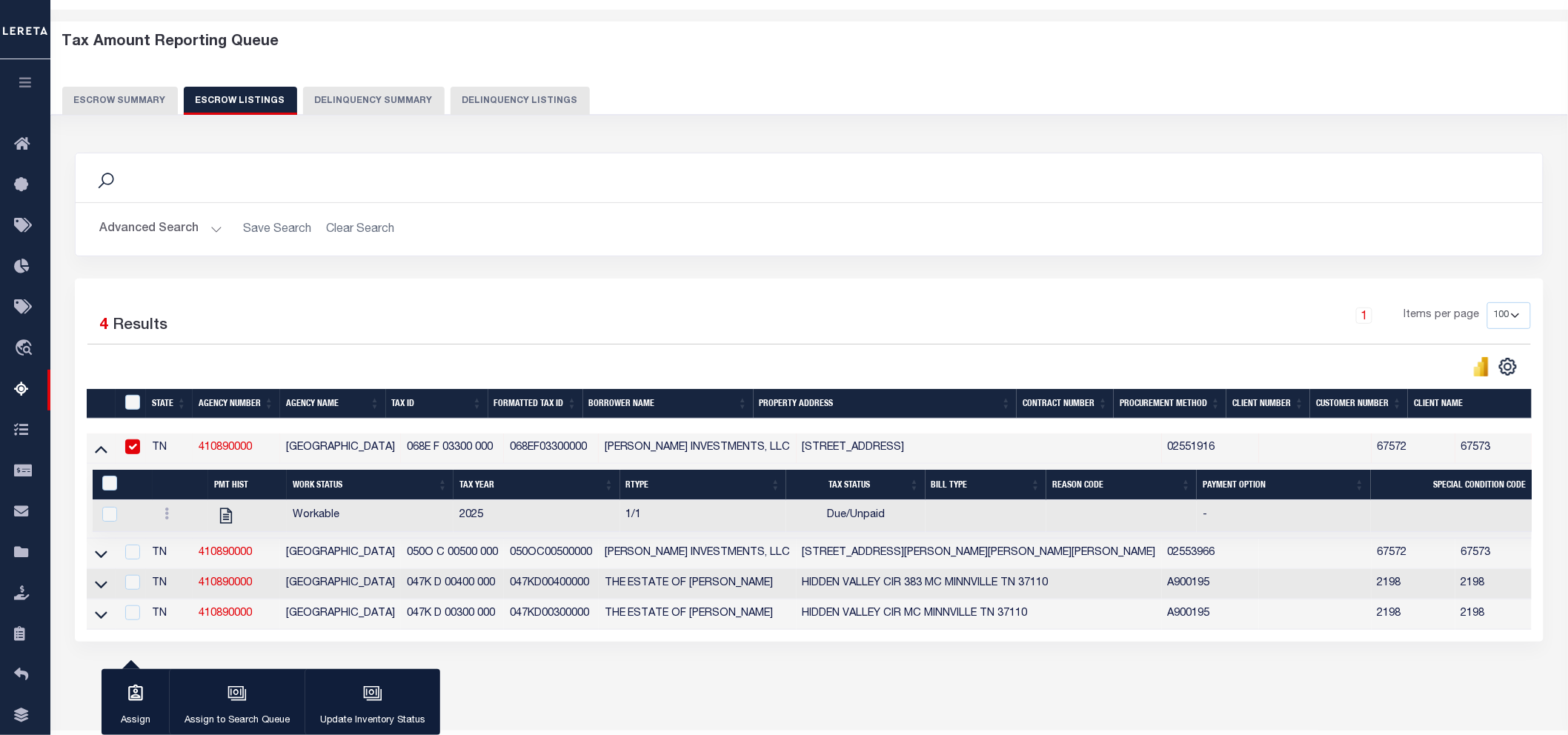
scroll to position [104, 0]
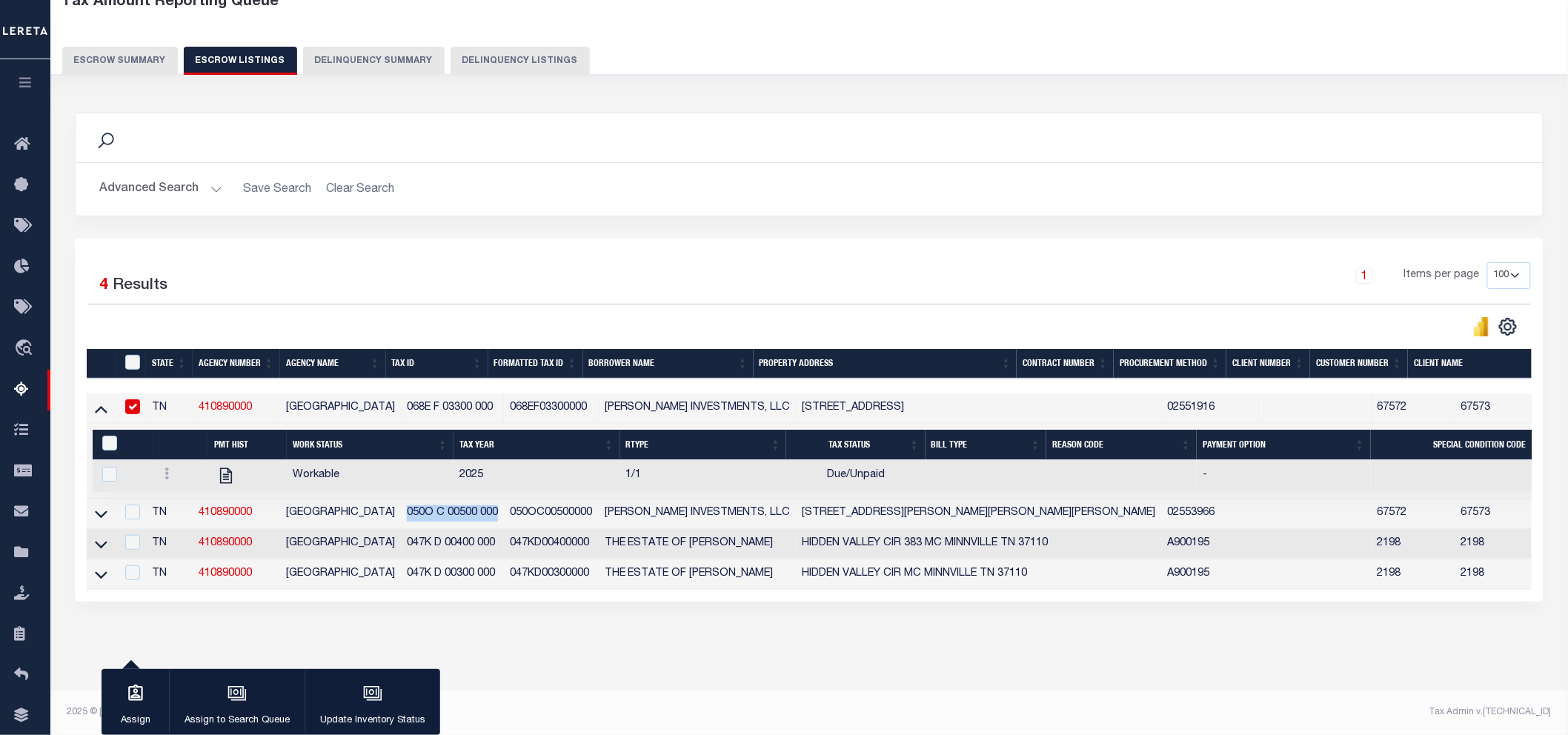
drag, startPoint x: 482, startPoint y: 501, endPoint x: 390, endPoint y: 501, distance: 92.0
click at [400, 501] on td "050O C 00500 000" at bounding box center [452, 514] width 103 height 30
checkbox input "true"
copy td "050O C 00500 000"
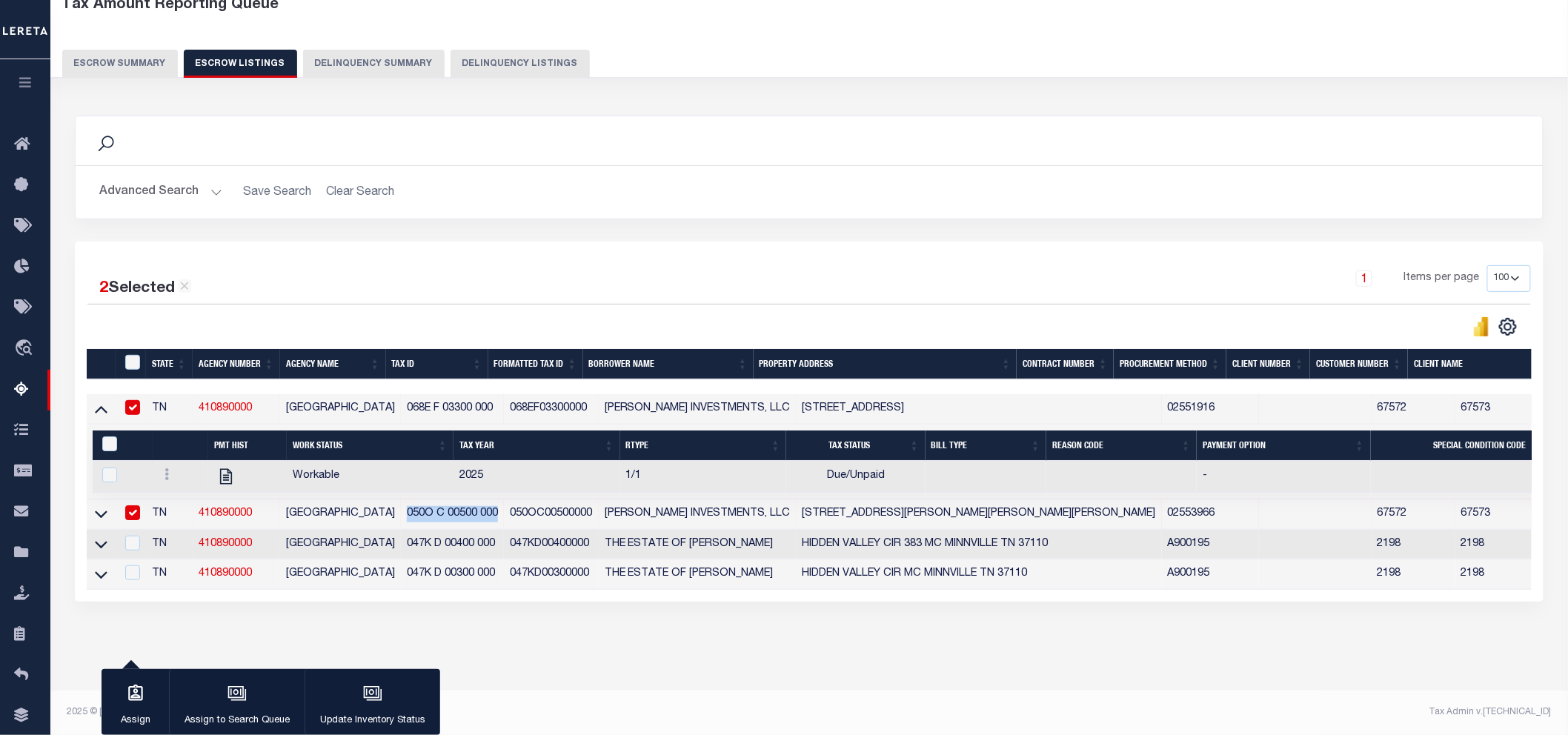
click at [131, 401] on input "checkbox" at bounding box center [133, 408] width 15 height 15
checkbox input "false"
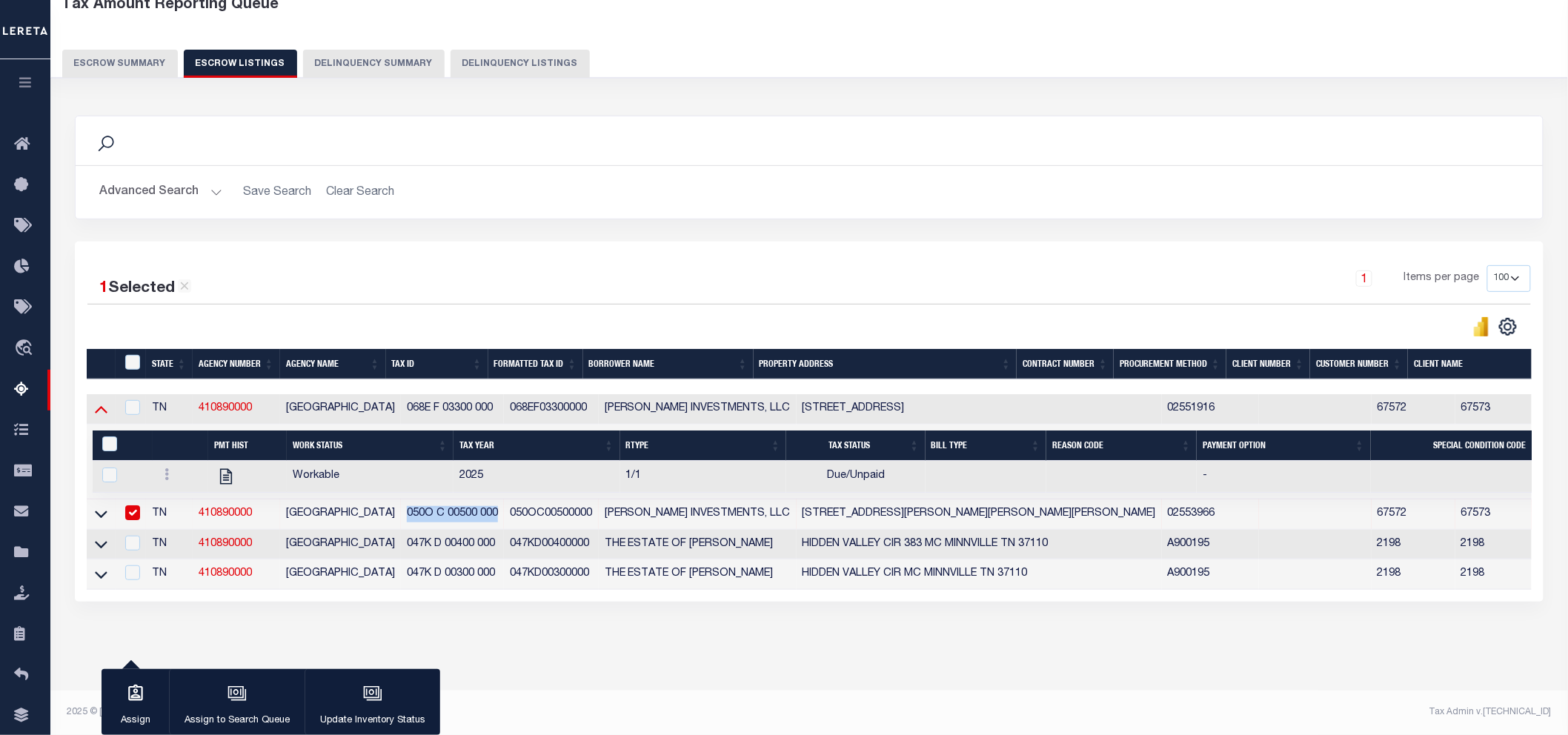
click at [104, 401] on icon at bounding box center [101, 408] width 13 height 15
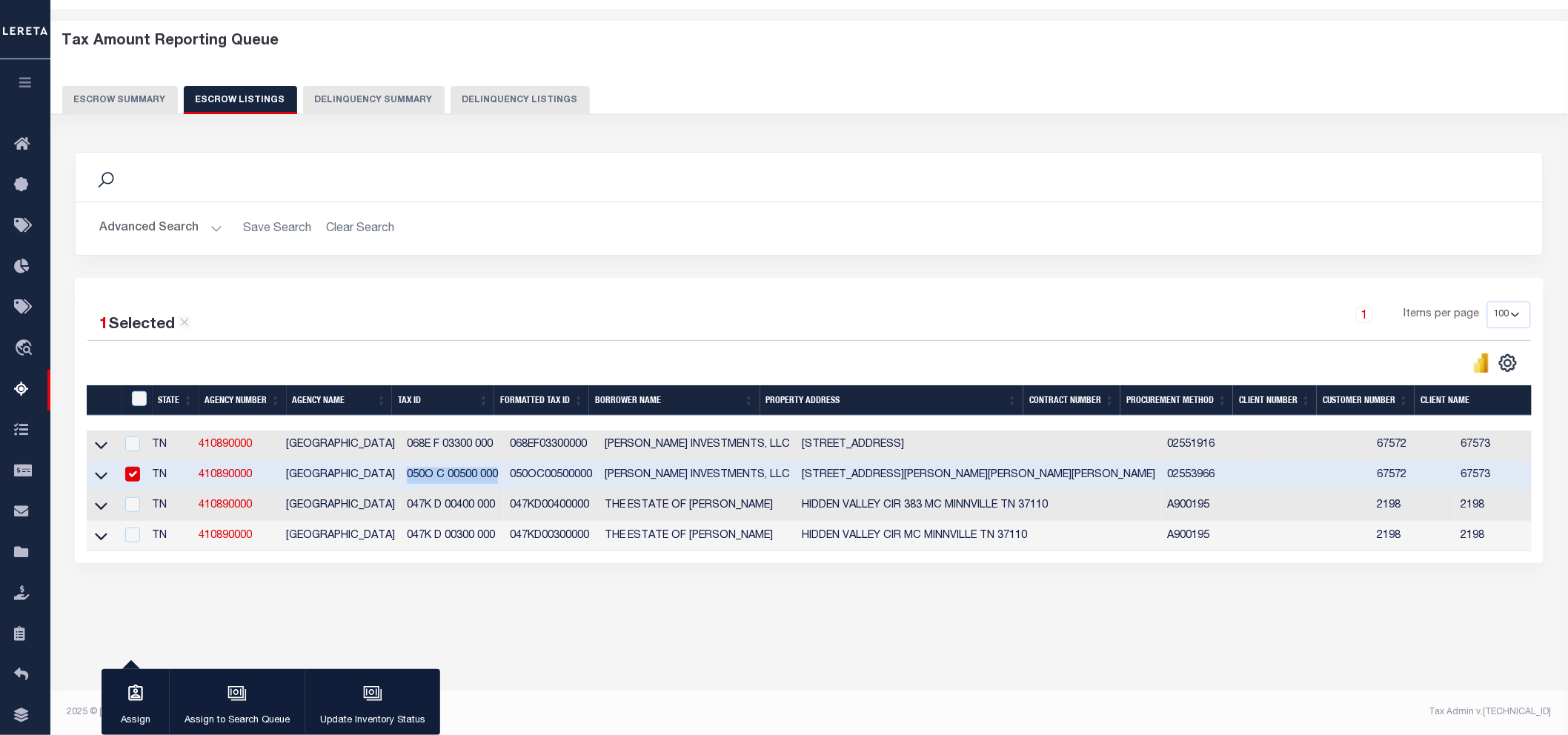
scroll to position [50, 0]
click at [101, 477] on icon at bounding box center [101, 476] width 13 height 15
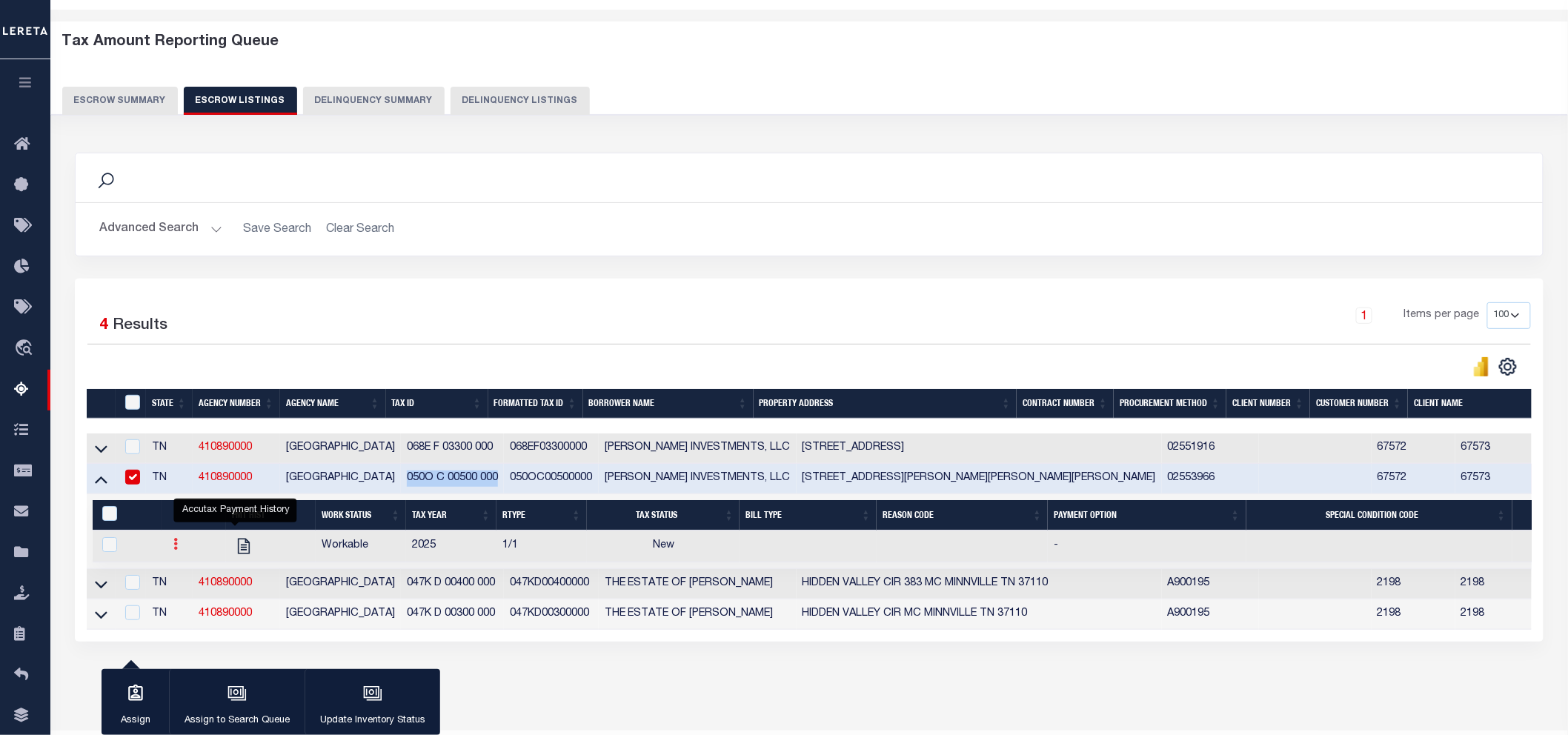
click at [175, 550] on link at bounding box center [175, 546] width 16 height 12
click at [187, 590] on link "" at bounding box center [194, 593] width 51 height 25
checkbox input "true"
select select
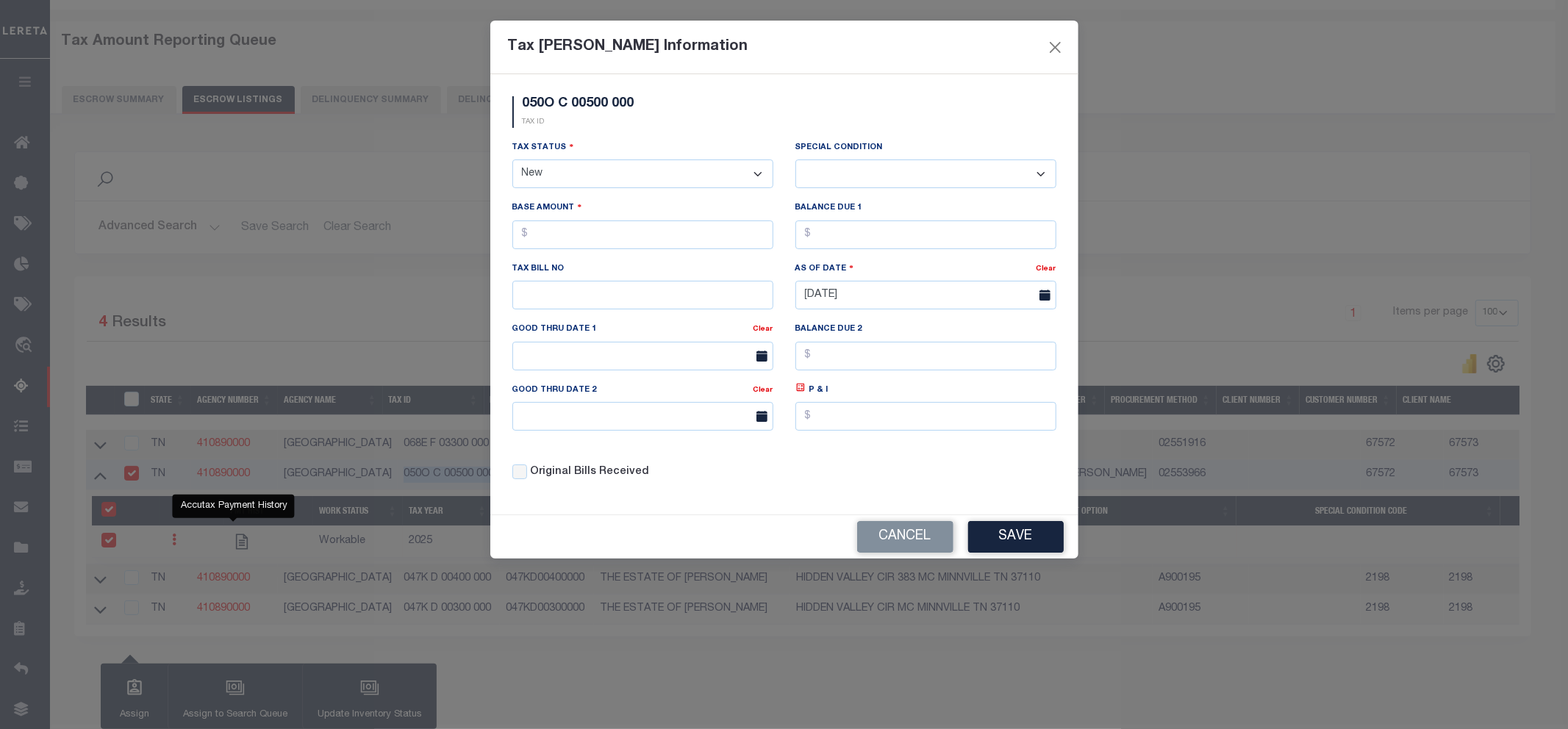
click at [600, 186] on select "- Select Status - Open Due/Unpaid Paid Incomplete No Tax Due Internal Refund Pr…" at bounding box center [642, 174] width 261 height 29
select select "DUE"
click at [512, 160] on select "- Select Status - Open Due/Unpaid Paid Incomplete No Tax Due Internal Refund Pr…" at bounding box center [642, 174] width 261 height 29
select select "0"
click at [591, 231] on input "text" at bounding box center [642, 235] width 261 height 29
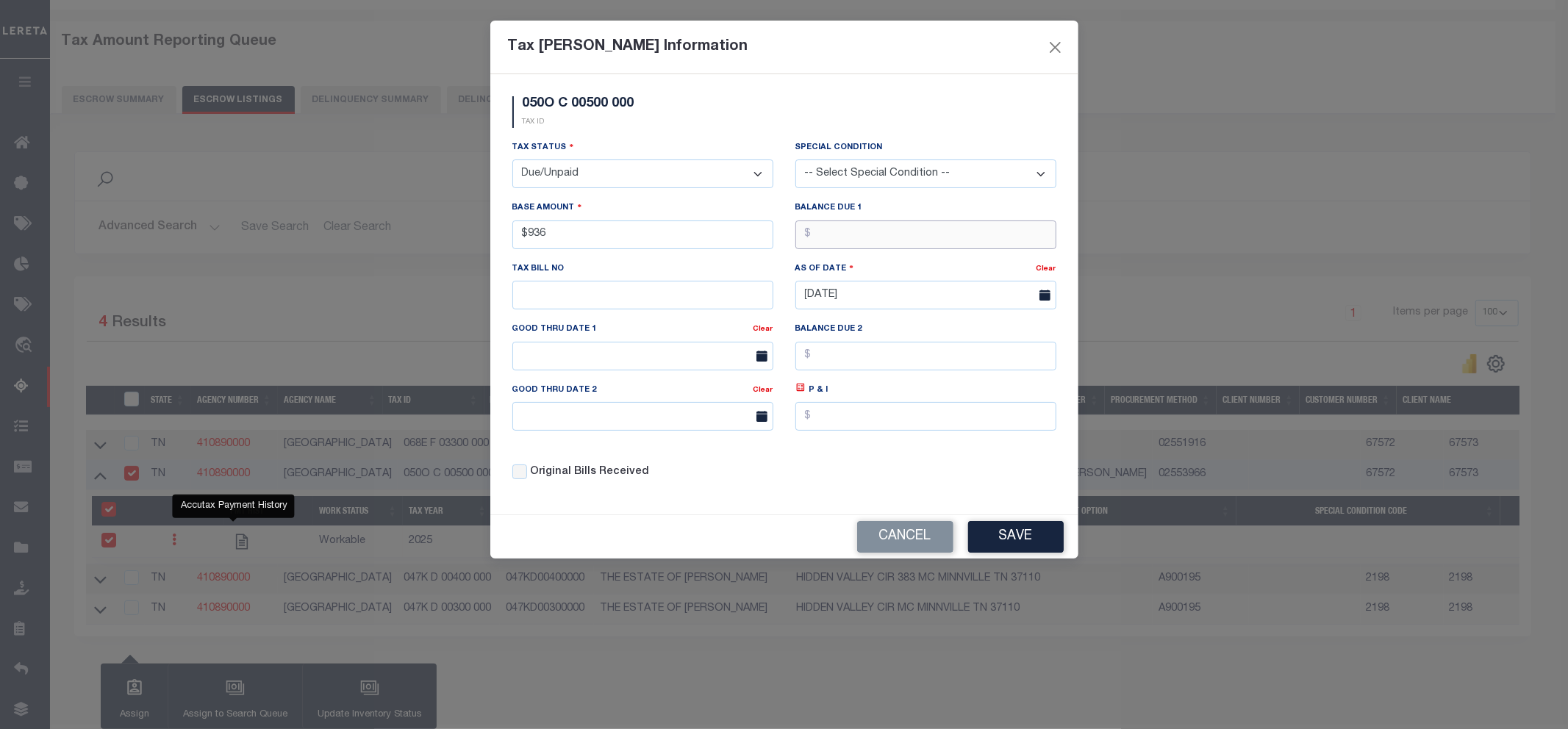
type input "$936.00"
click at [1017, 538] on button "Save" at bounding box center [1015, 537] width 96 height 32
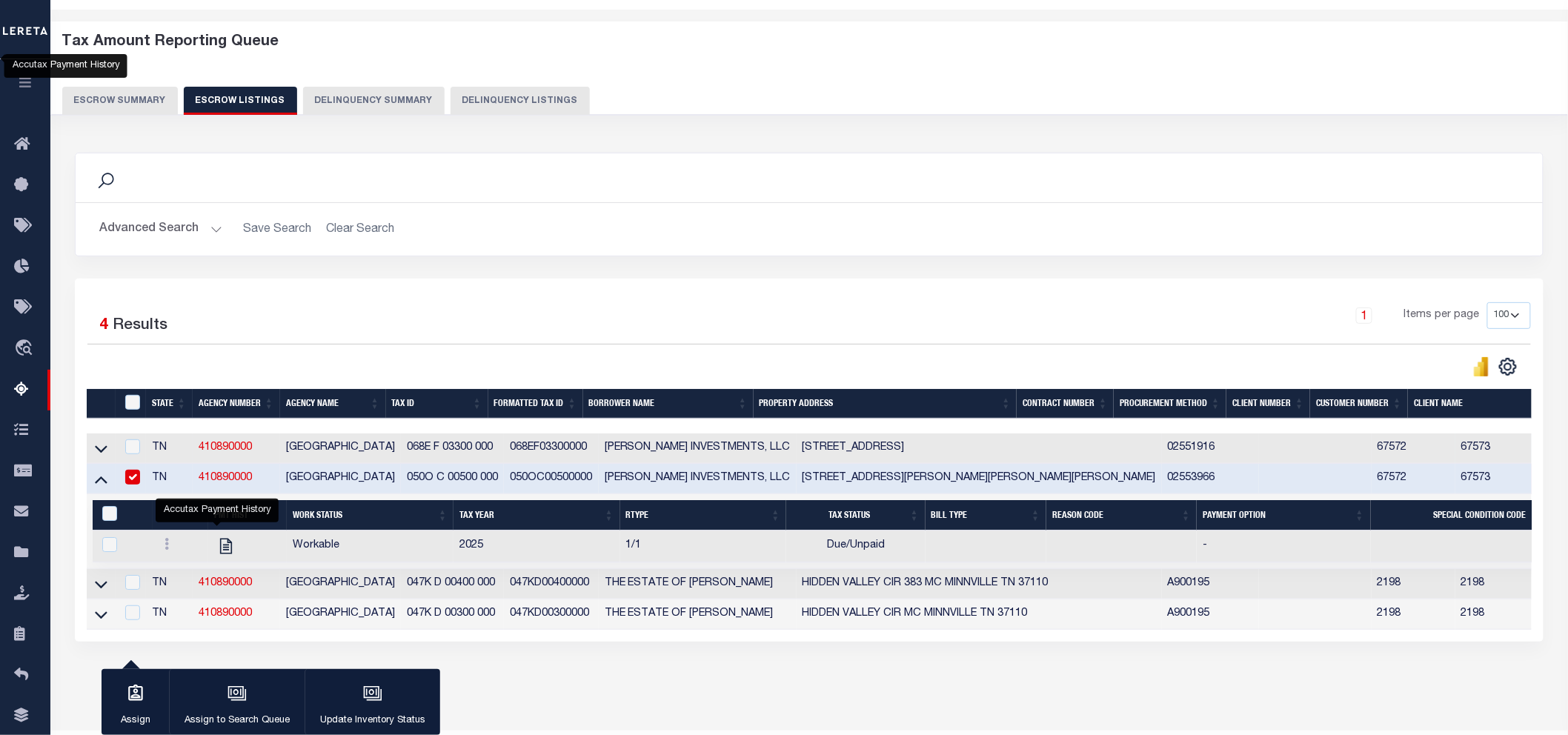
scroll to position [104, 0]
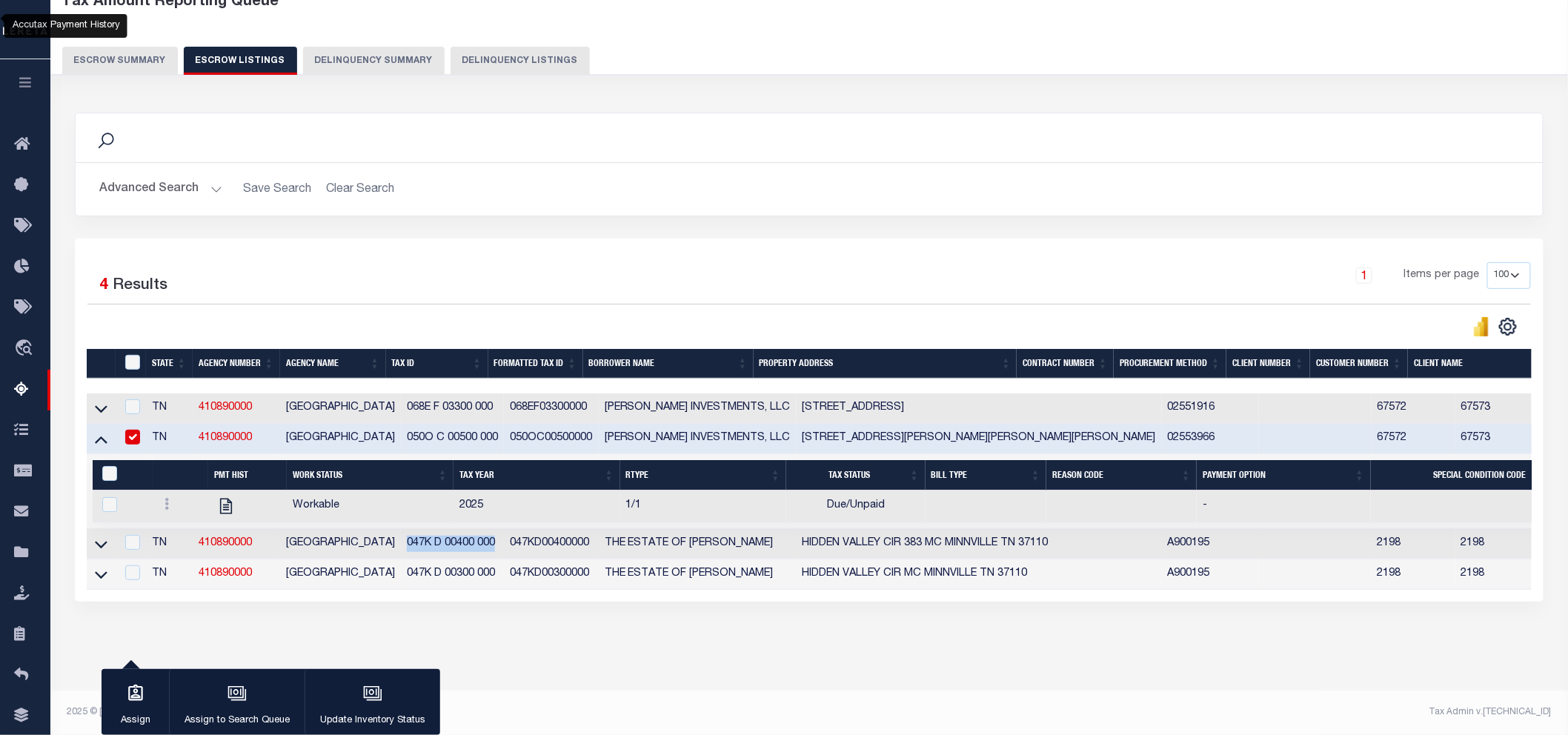
drag, startPoint x: 484, startPoint y: 530, endPoint x: 394, endPoint y: 532, distance: 90.0
click at [400, 532] on td "047K D 00400 000" at bounding box center [452, 544] width 103 height 30
checkbox input "true"
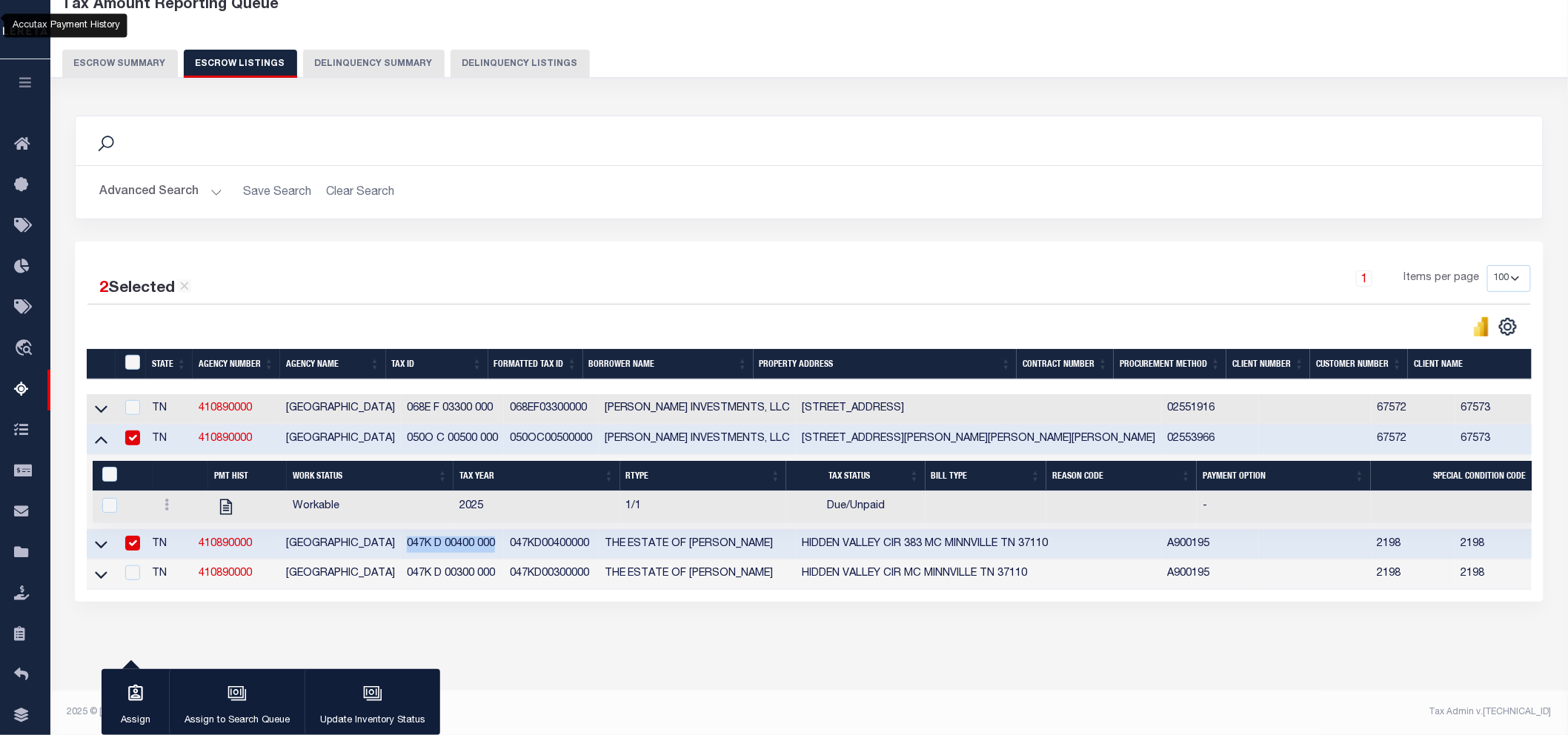
copy td "047K D 00400 000"
click at [131, 430] on input "checkbox" at bounding box center [133, 438] width 15 height 15
checkbox input "false"
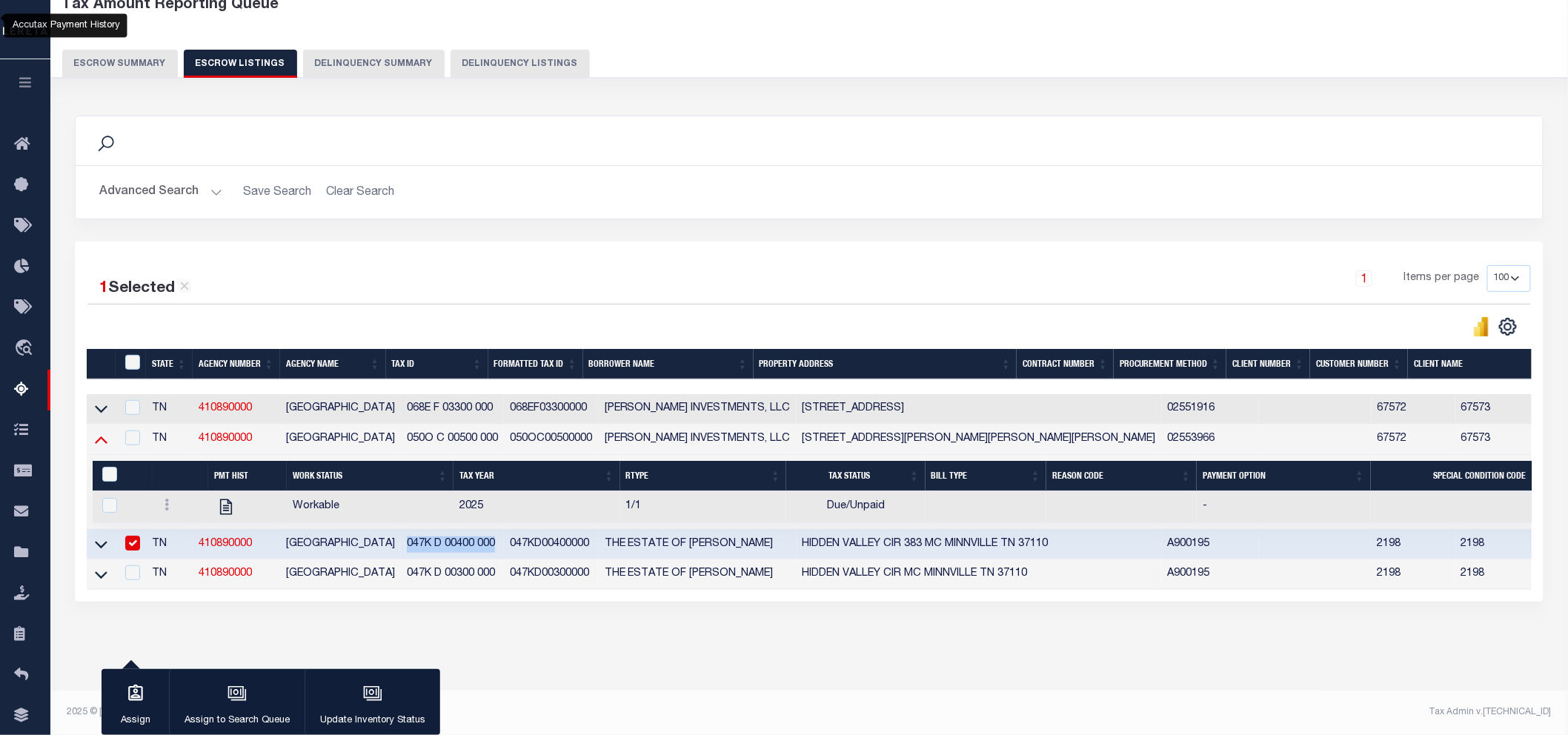
click at [97, 431] on icon at bounding box center [101, 439] width 13 height 15
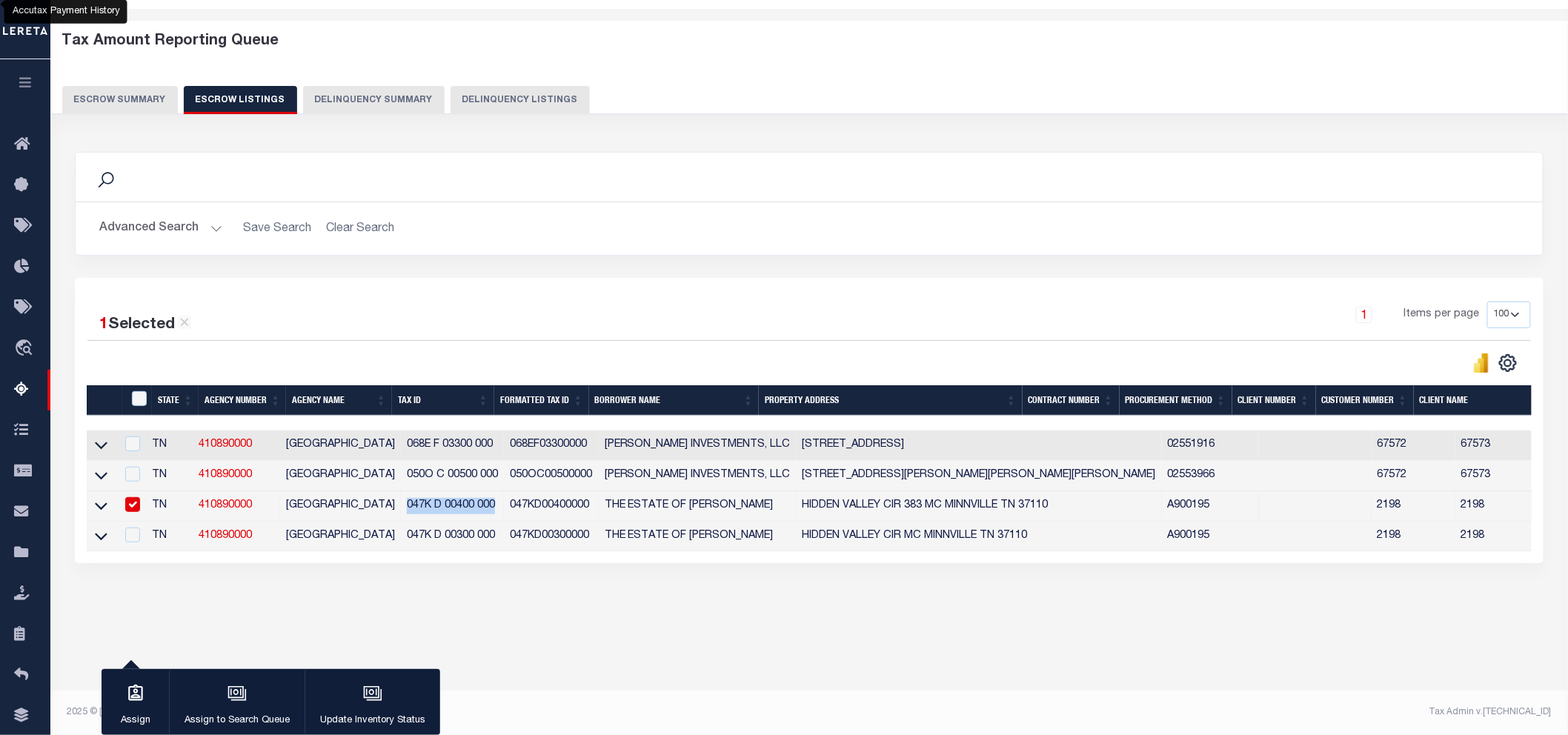
scroll to position [50, 0]
click at [104, 508] on icon at bounding box center [101, 506] width 13 height 15
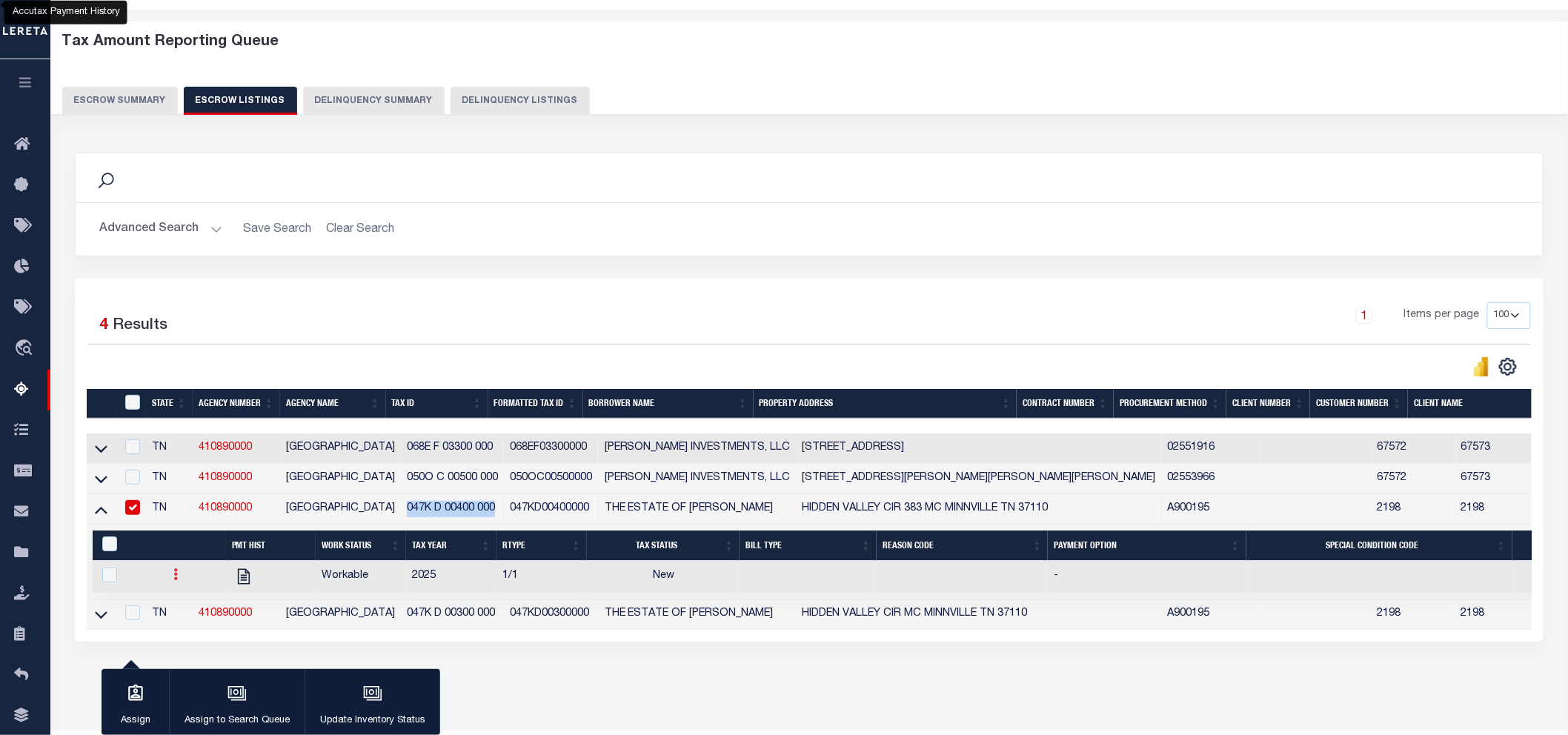
click at [174, 578] on icon at bounding box center [175, 574] width 4 height 12
click at [186, 632] on img "" at bounding box center [194, 623] width 15 height 15
checkbox input "true"
select select
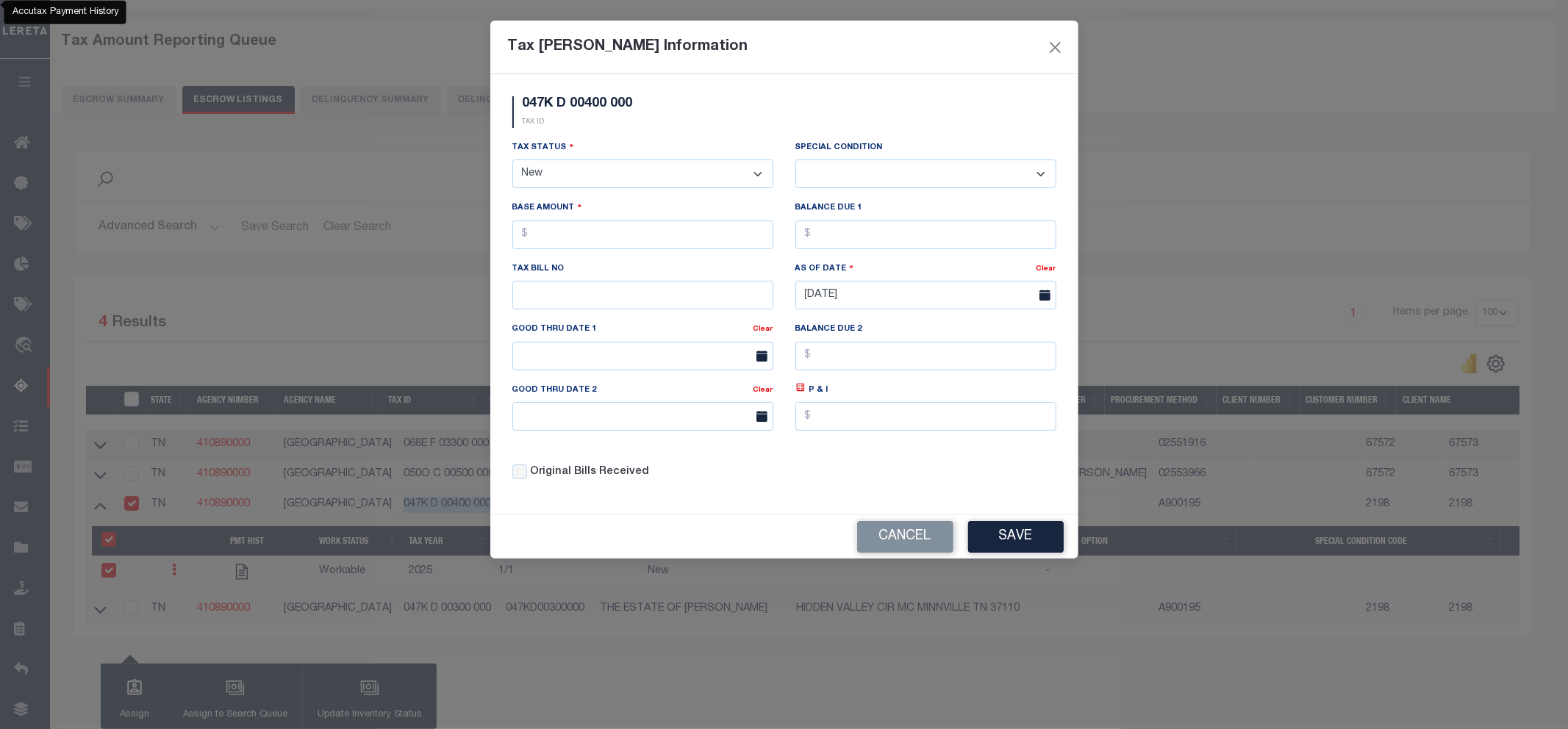
click at [574, 178] on select "- Select Status - Open Due/Unpaid Paid Incomplete No Tax Due Internal Refund Pr…" at bounding box center [642, 174] width 261 height 29
select select "DUE"
click at [512, 160] on select "- Select Status - Open Due/Unpaid Paid Incomplete No Tax Due Internal Refund Pr…" at bounding box center [642, 174] width 261 height 29
select select "0"
click at [559, 236] on input "text" at bounding box center [642, 235] width 261 height 29
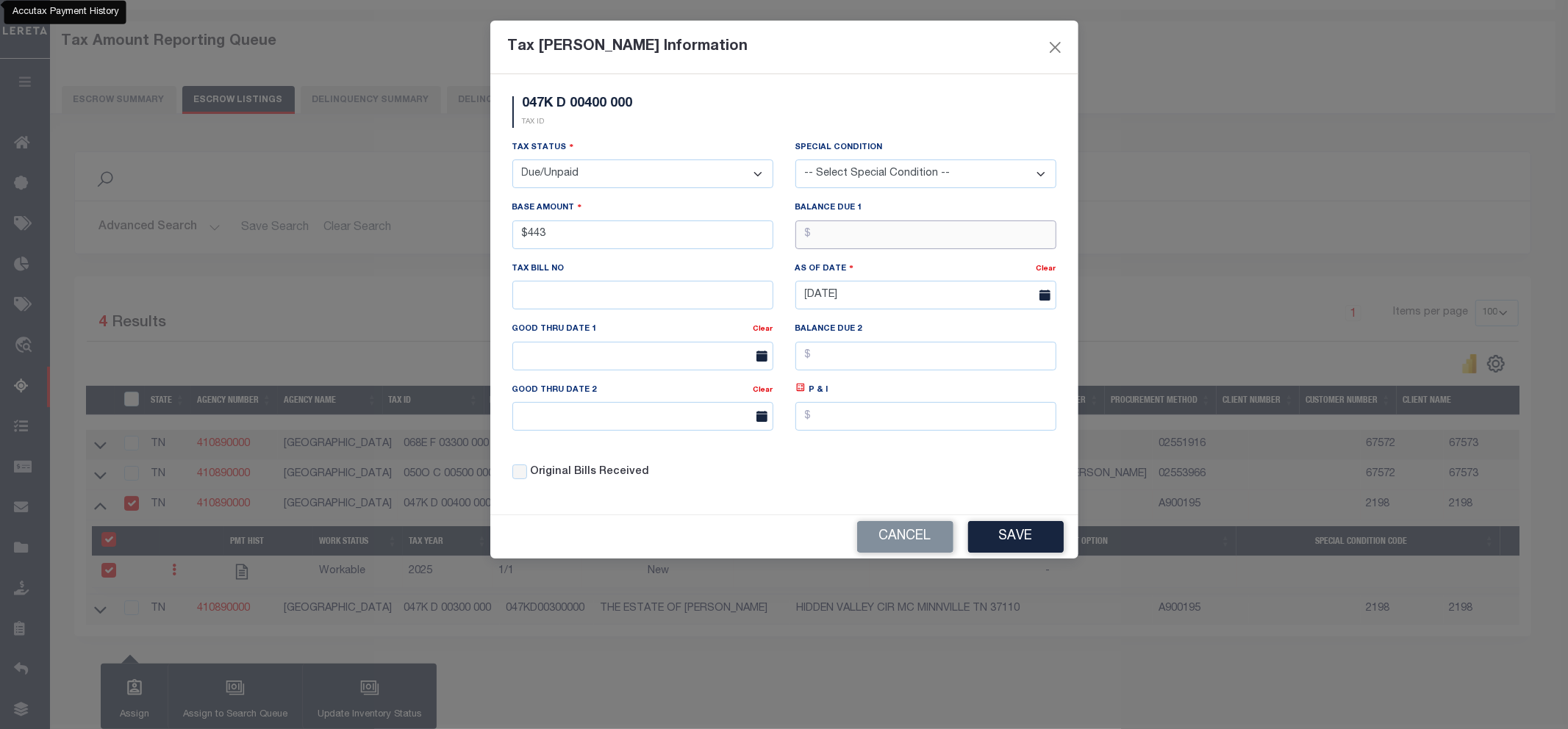
type input "$443.00"
click at [989, 538] on button "Save" at bounding box center [1015, 537] width 96 height 32
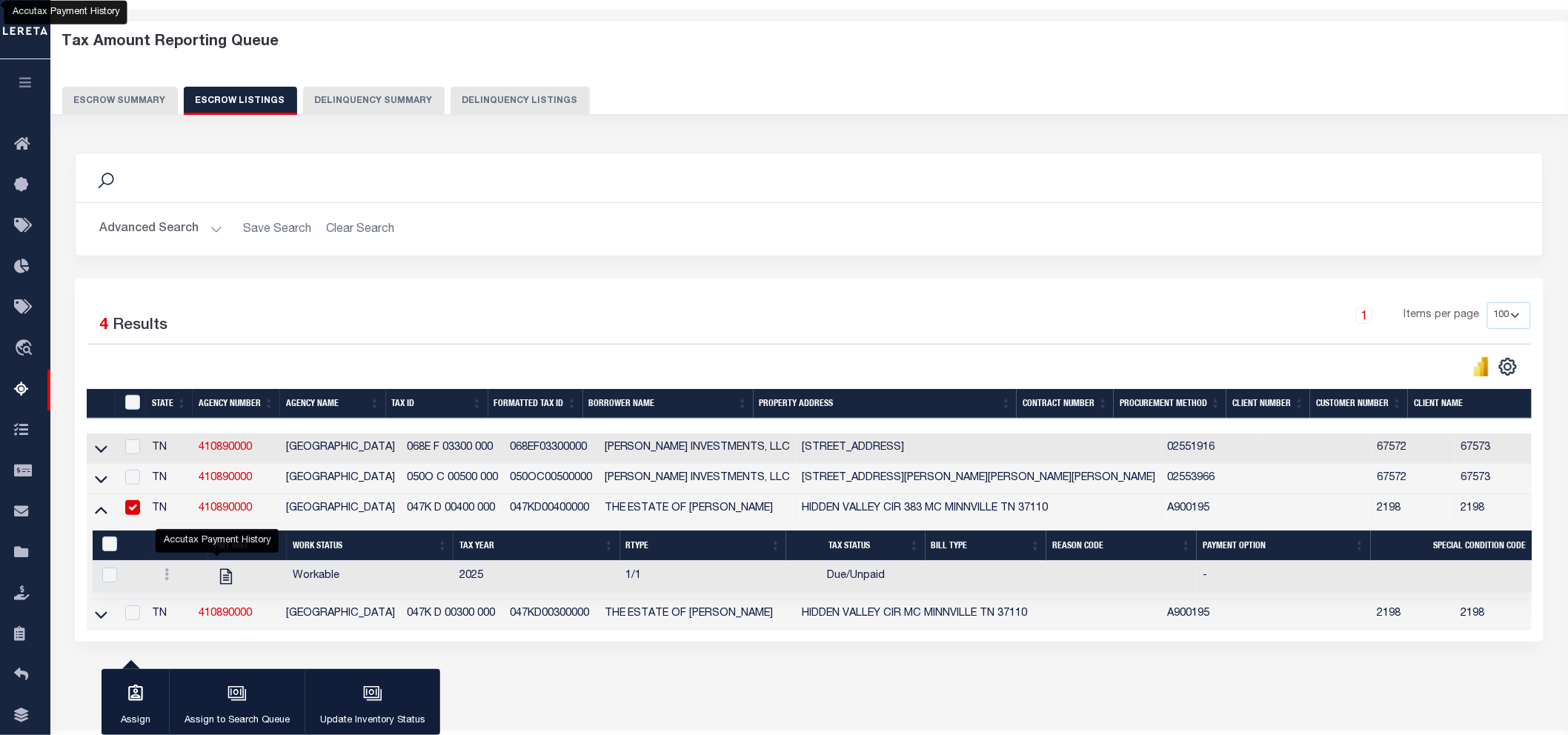
scroll to position [104, 0]
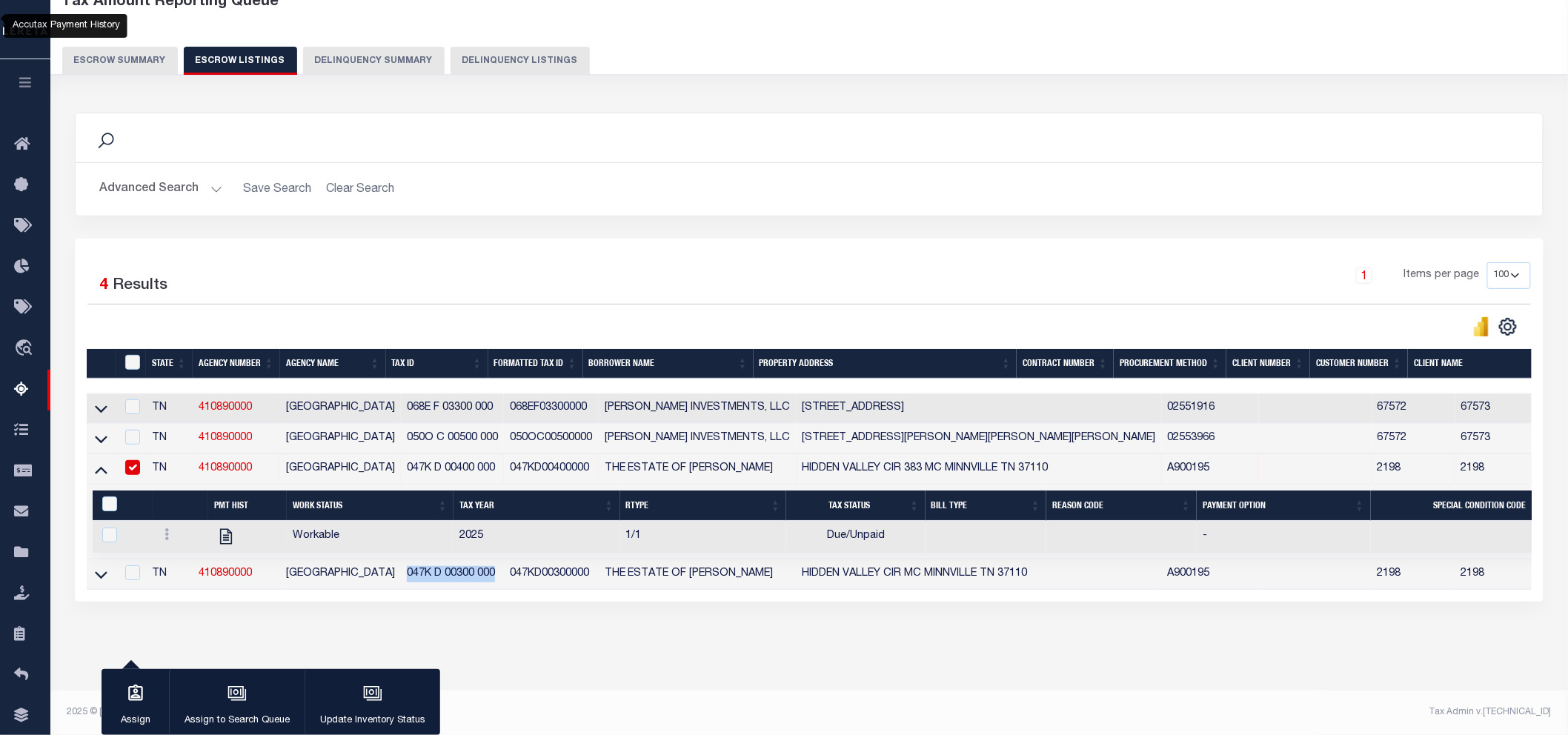
drag, startPoint x: 483, startPoint y: 561, endPoint x: 390, endPoint y: 566, distance: 93.1
click at [400, 566] on td "047K D 00300 000" at bounding box center [452, 575] width 103 height 30
checkbox input "true"
copy td "047K D 00300 000"
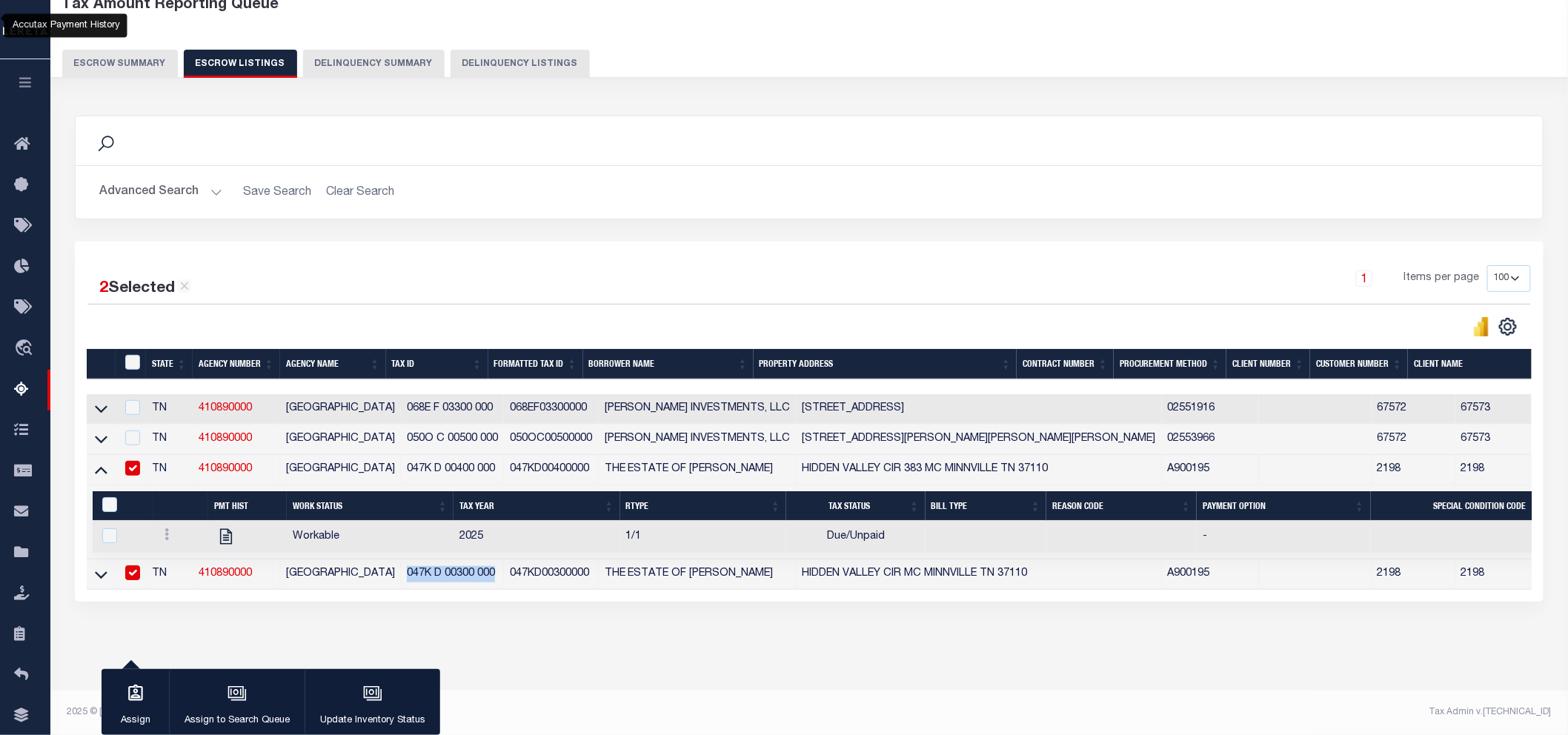
click at [131, 461] on input "checkbox" at bounding box center [133, 468] width 15 height 15
checkbox input "false"
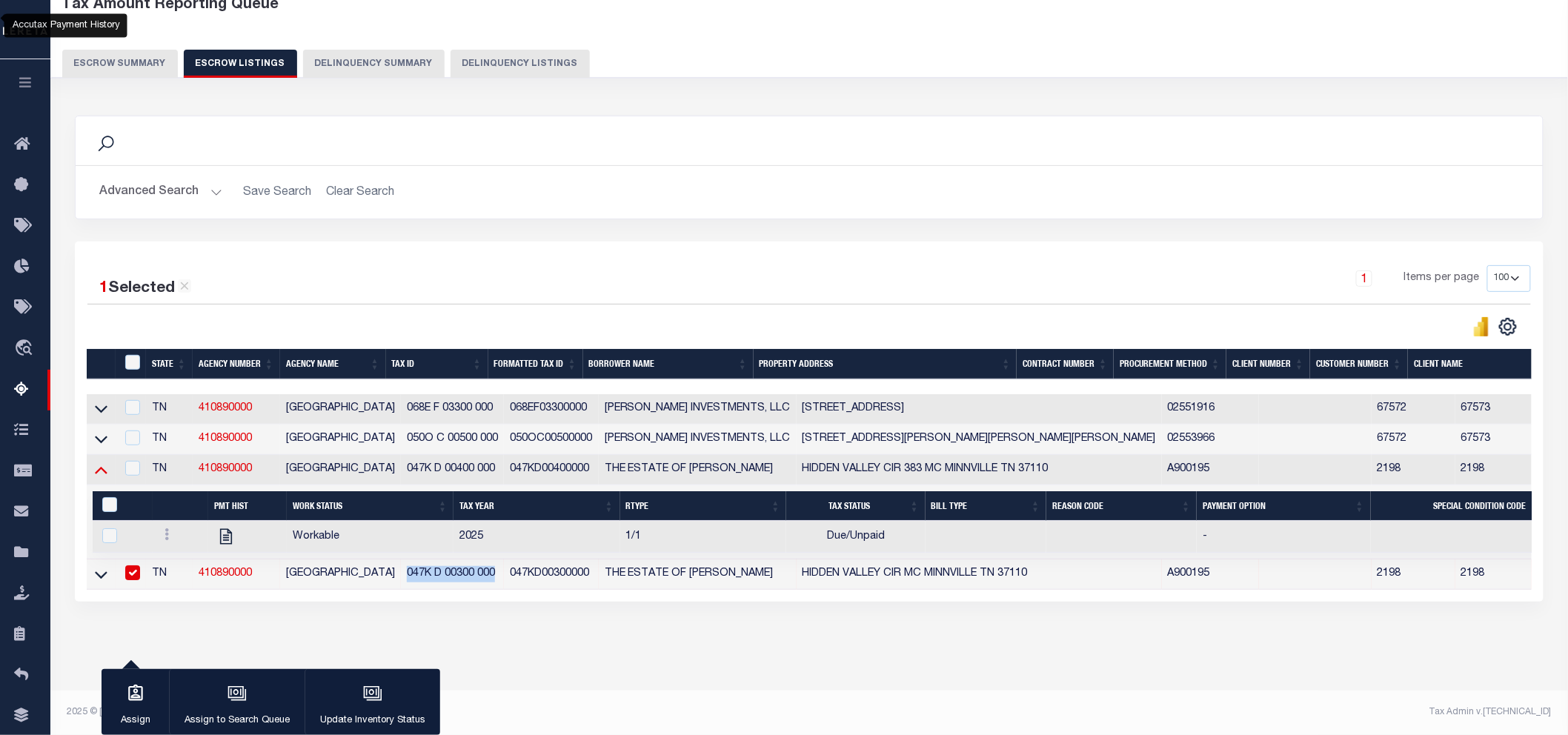
click at [102, 461] on icon at bounding box center [101, 469] width 13 height 15
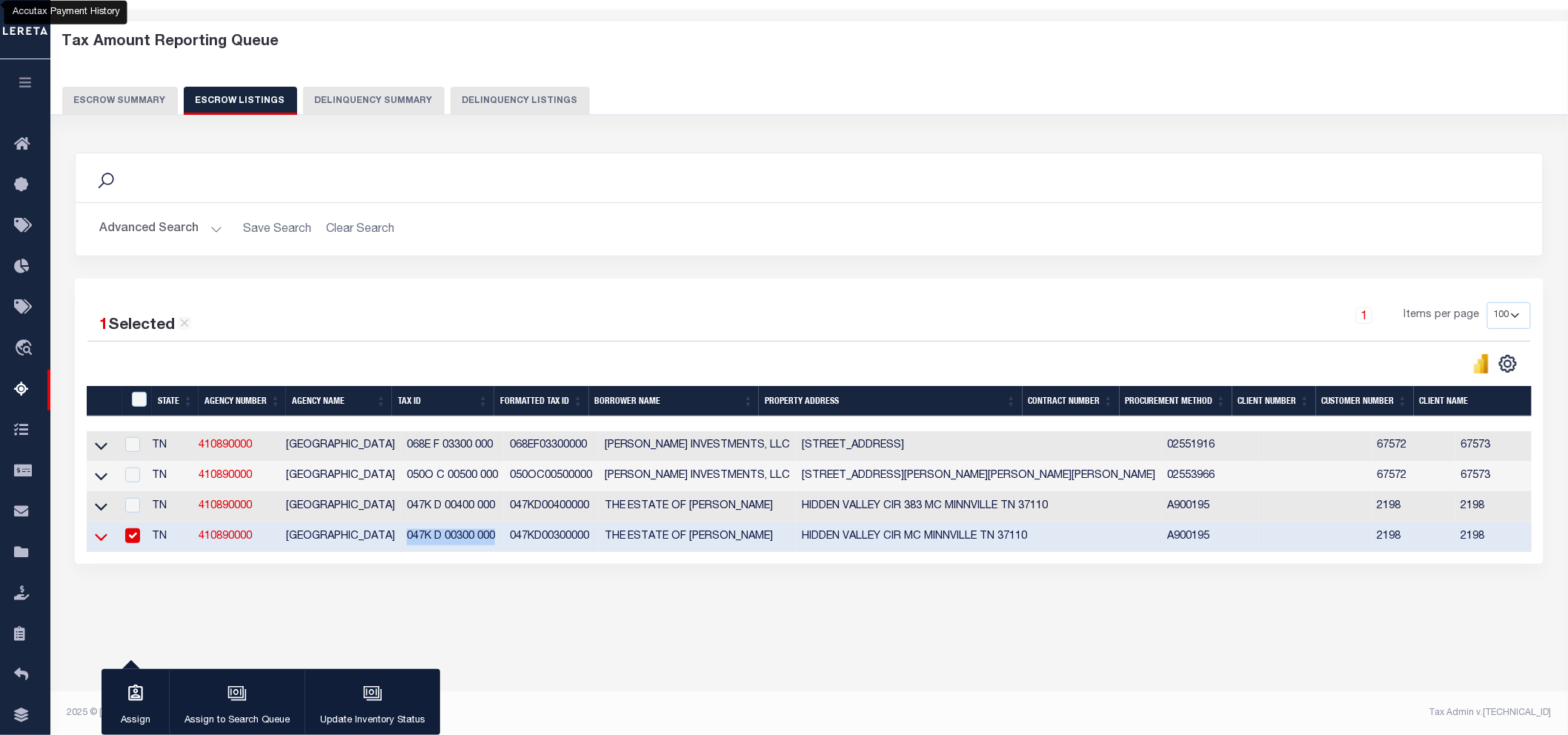
click at [107, 544] on icon at bounding box center [101, 537] width 13 height 15
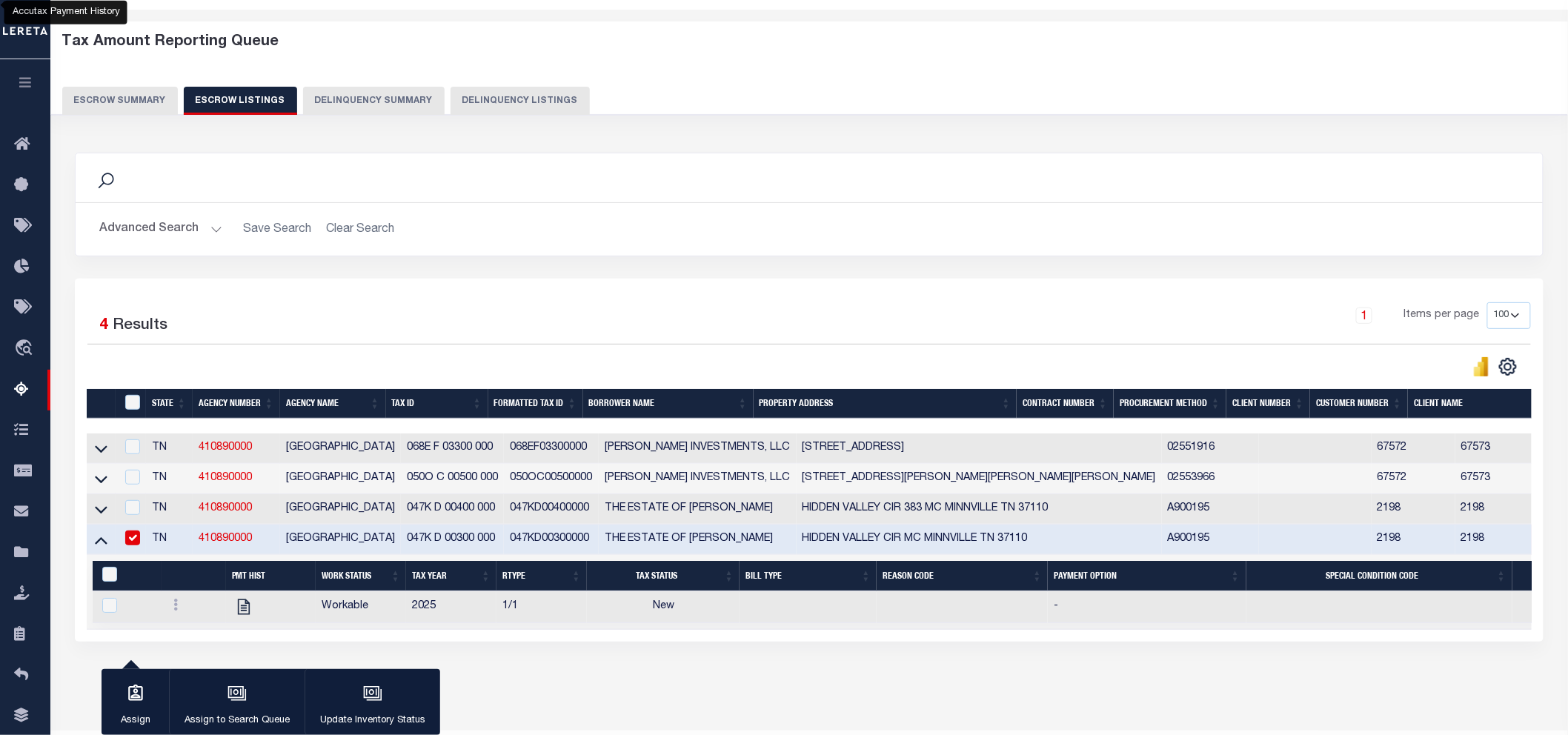
click at [1358, 221] on h2 "Advanced Search Save Search Clear Search" at bounding box center [809, 229] width 1444 height 29
click at [169, 603] on link at bounding box center [175, 607] width 16 height 12
click at [189, 652] on link "" at bounding box center [194, 654] width 51 height 25
checkbox input "true"
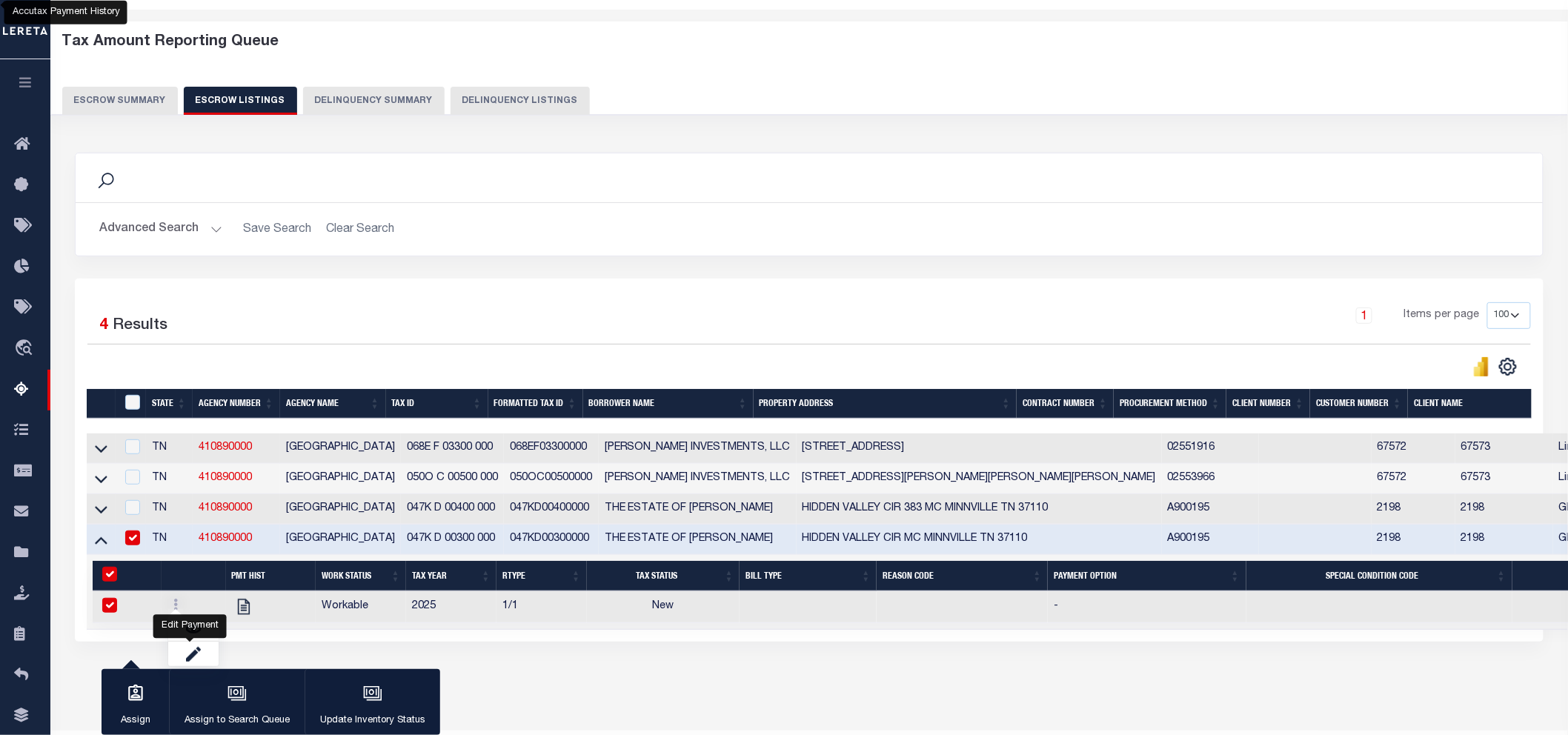
select select
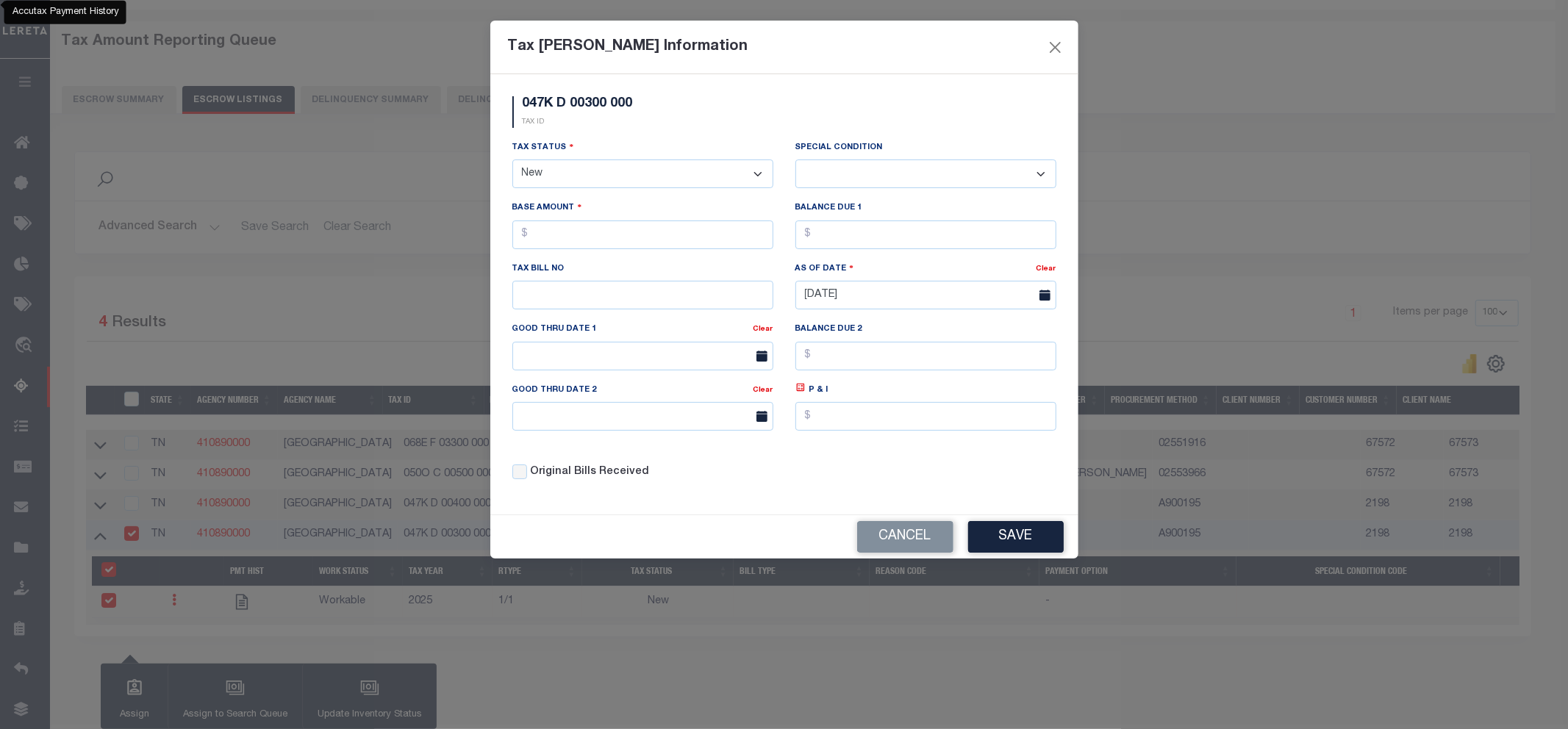
click at [613, 165] on select "- Select Status - Open Due/Unpaid Paid Incomplete No Tax Due Internal Refund Pr…" at bounding box center [642, 174] width 261 height 29
select select "DUE"
click at [512, 160] on select "- Select Status - Open Due/Unpaid Paid Incomplete No Tax Due Internal Refund Pr…" at bounding box center [642, 174] width 261 height 29
select select "0"
click at [595, 241] on input "text" at bounding box center [642, 235] width 261 height 29
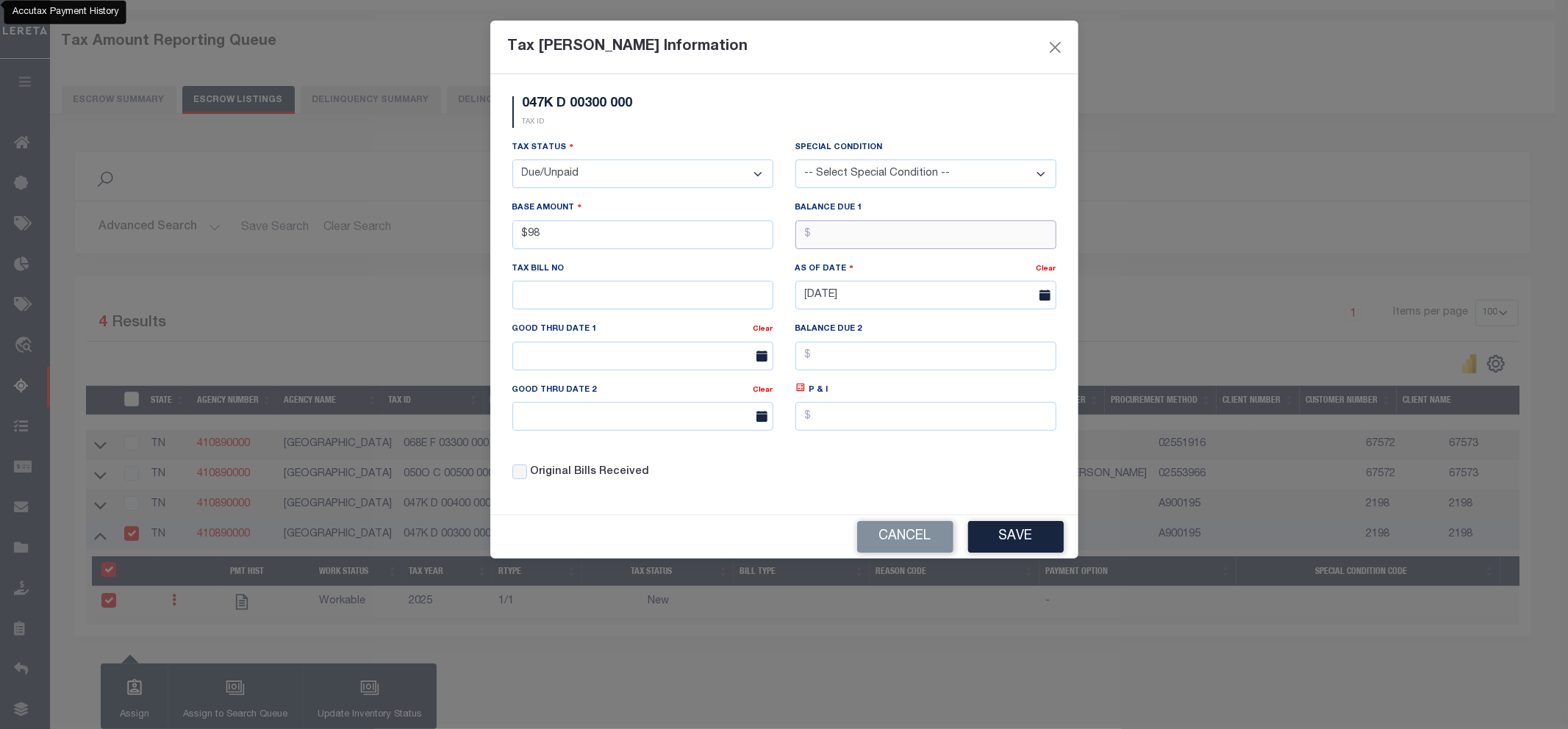
type input "$98.00"
click at [909, 233] on input "text" at bounding box center [926, 235] width 261 height 29
type input "$98.00"
click at [1033, 533] on button "Save" at bounding box center [1015, 537] width 96 height 32
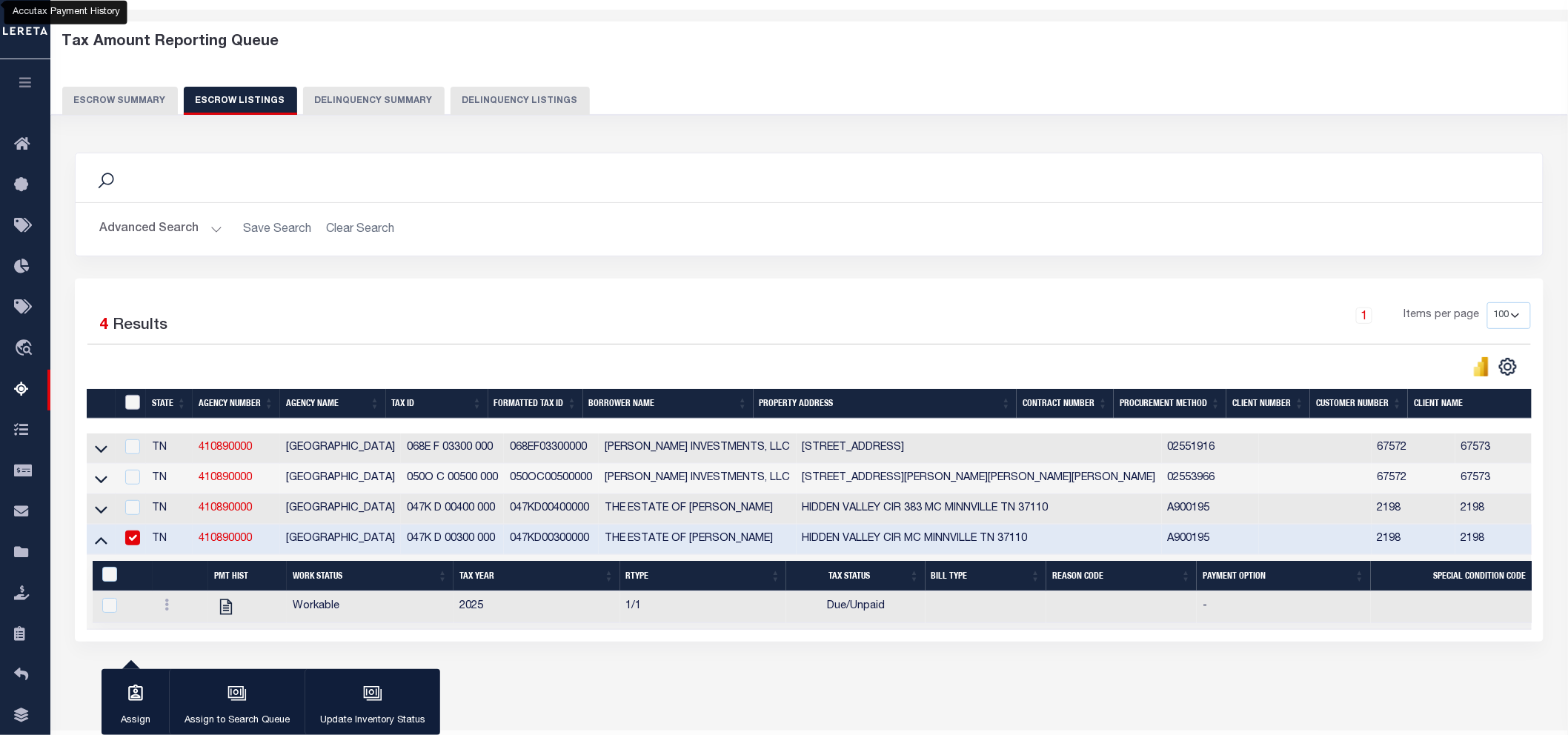
click at [126, 403] on input "ID" at bounding box center [133, 402] width 15 height 15
checkbox input "true"
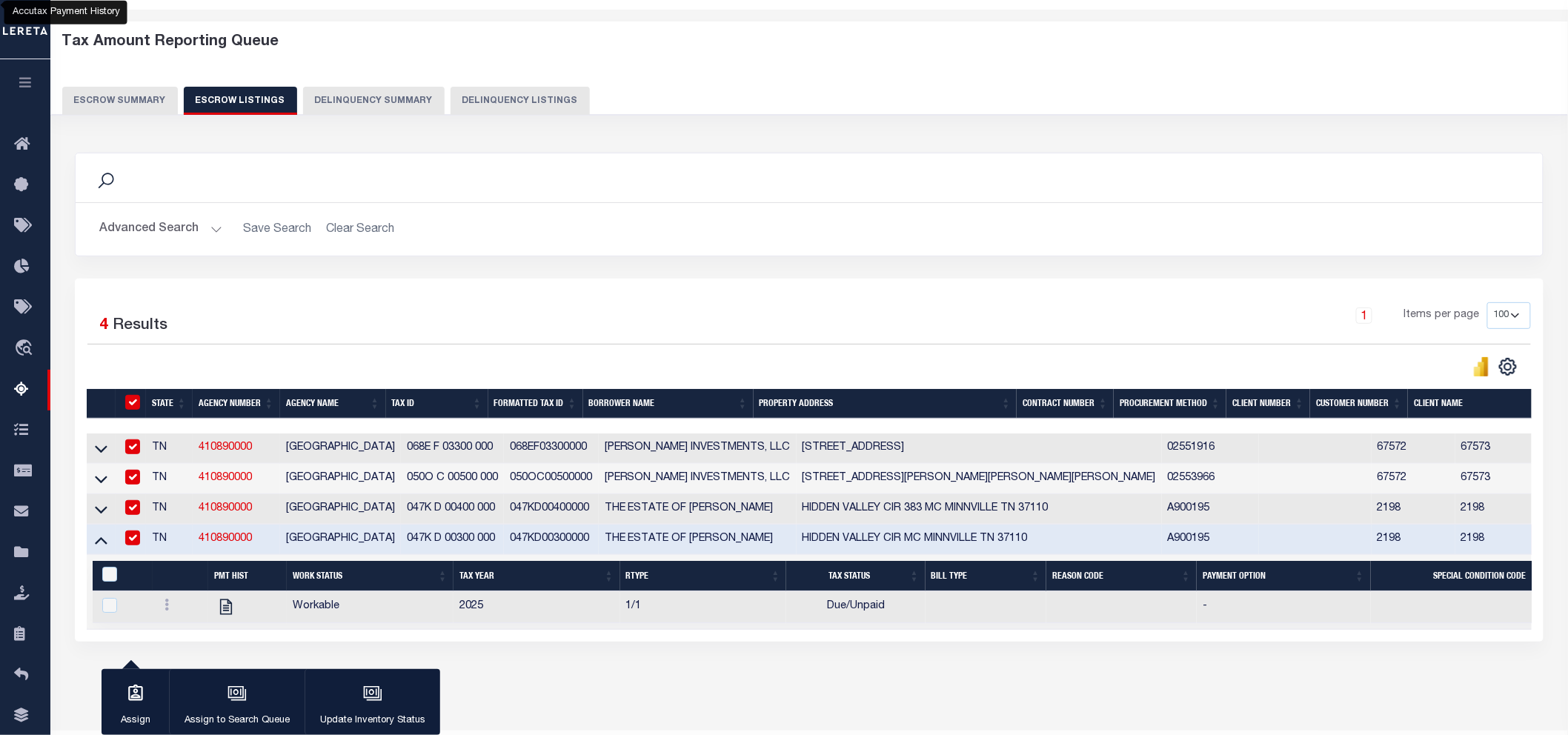
checkbox input "true"
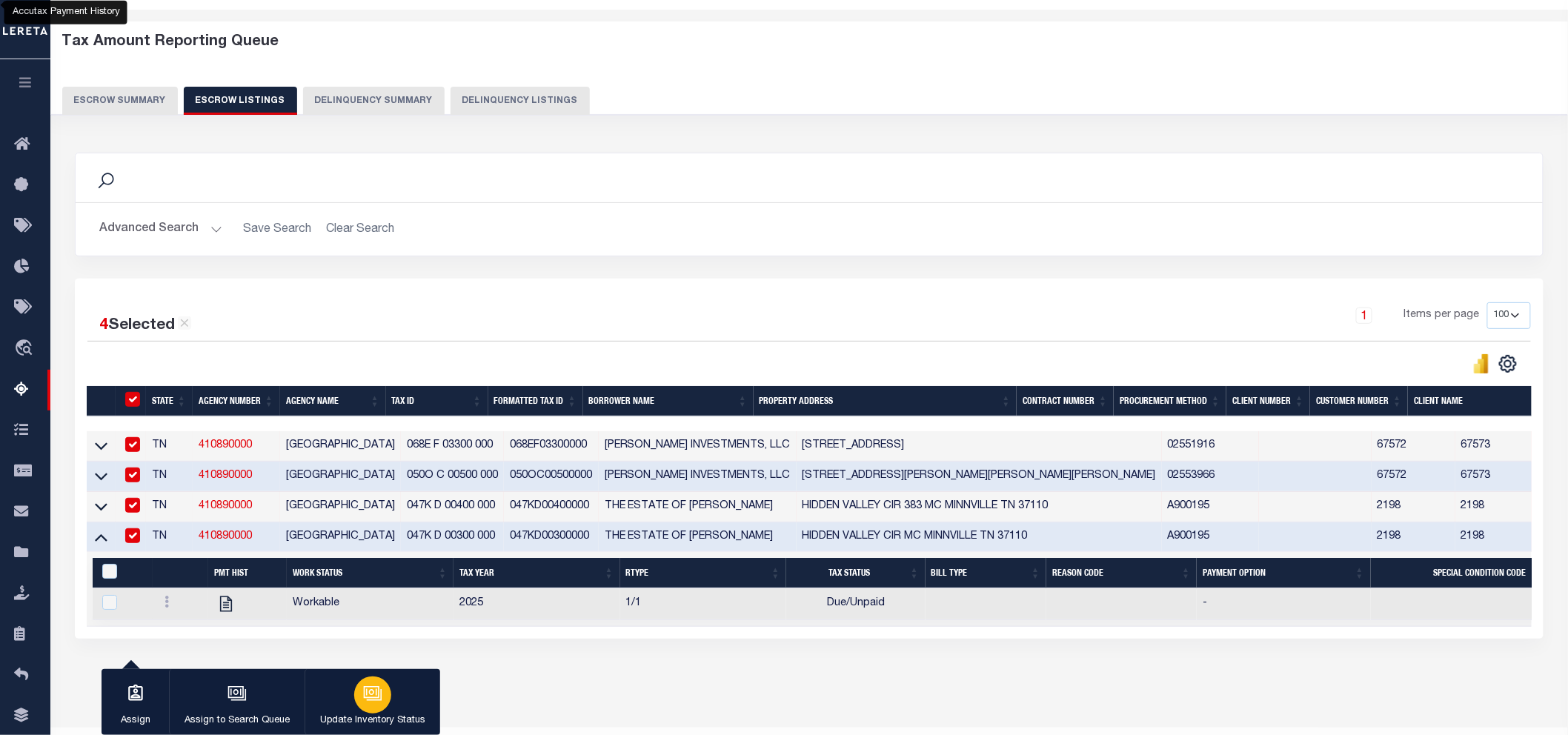
click at [347, 661] on p "Update Inventory Status" at bounding box center [373, 721] width 105 height 15
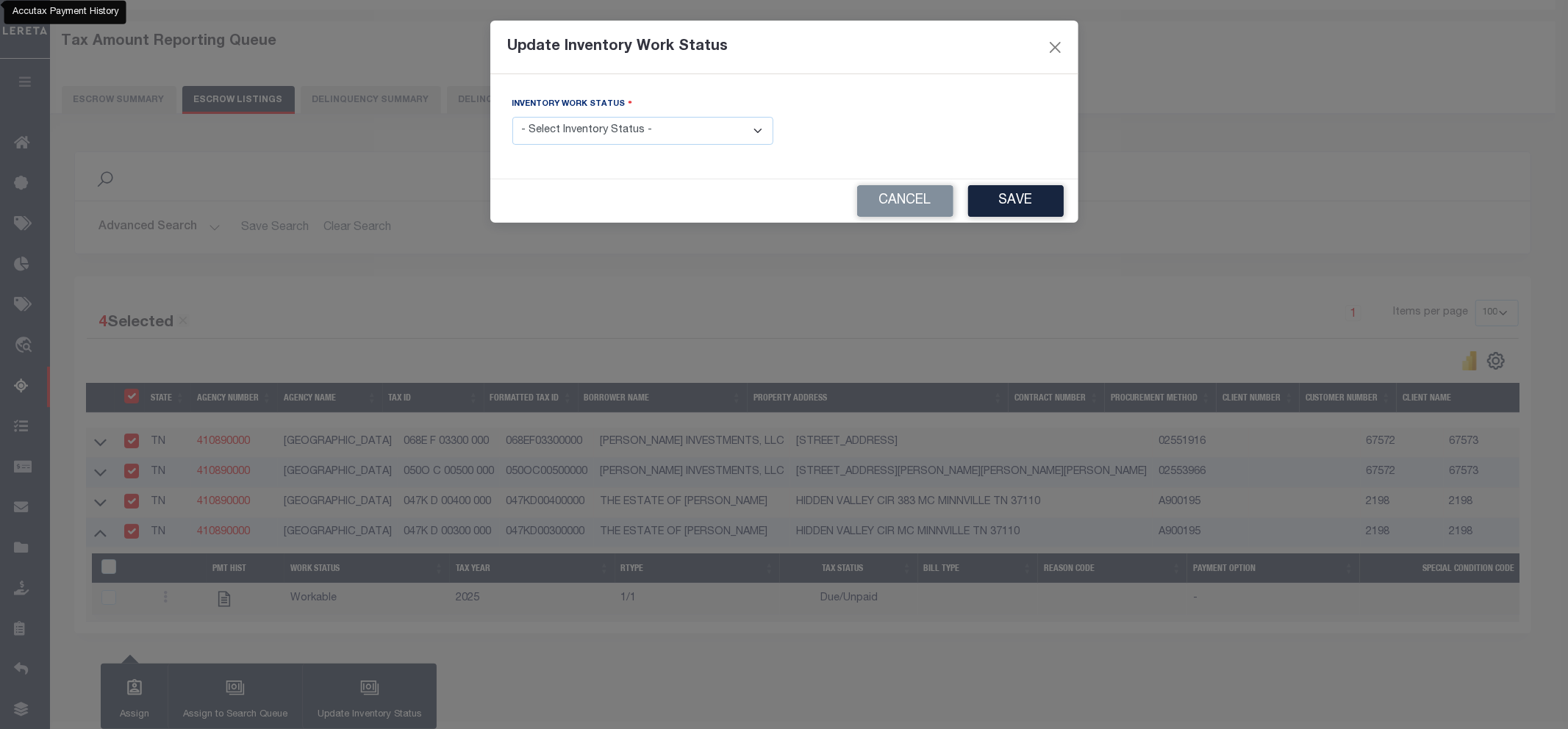
click at [637, 125] on select "- Select Inventory Status - Manual - Exception Pended - Awaiting Search Late Ad…" at bounding box center [642, 131] width 261 height 29
select select "4"
click at [512, 118] on select "- Select Inventory Status - Manual - Exception Pended - Awaiting Search Late Ad…" at bounding box center [642, 131] width 261 height 29
click at [1038, 194] on button "Save" at bounding box center [1015, 202] width 96 height 32
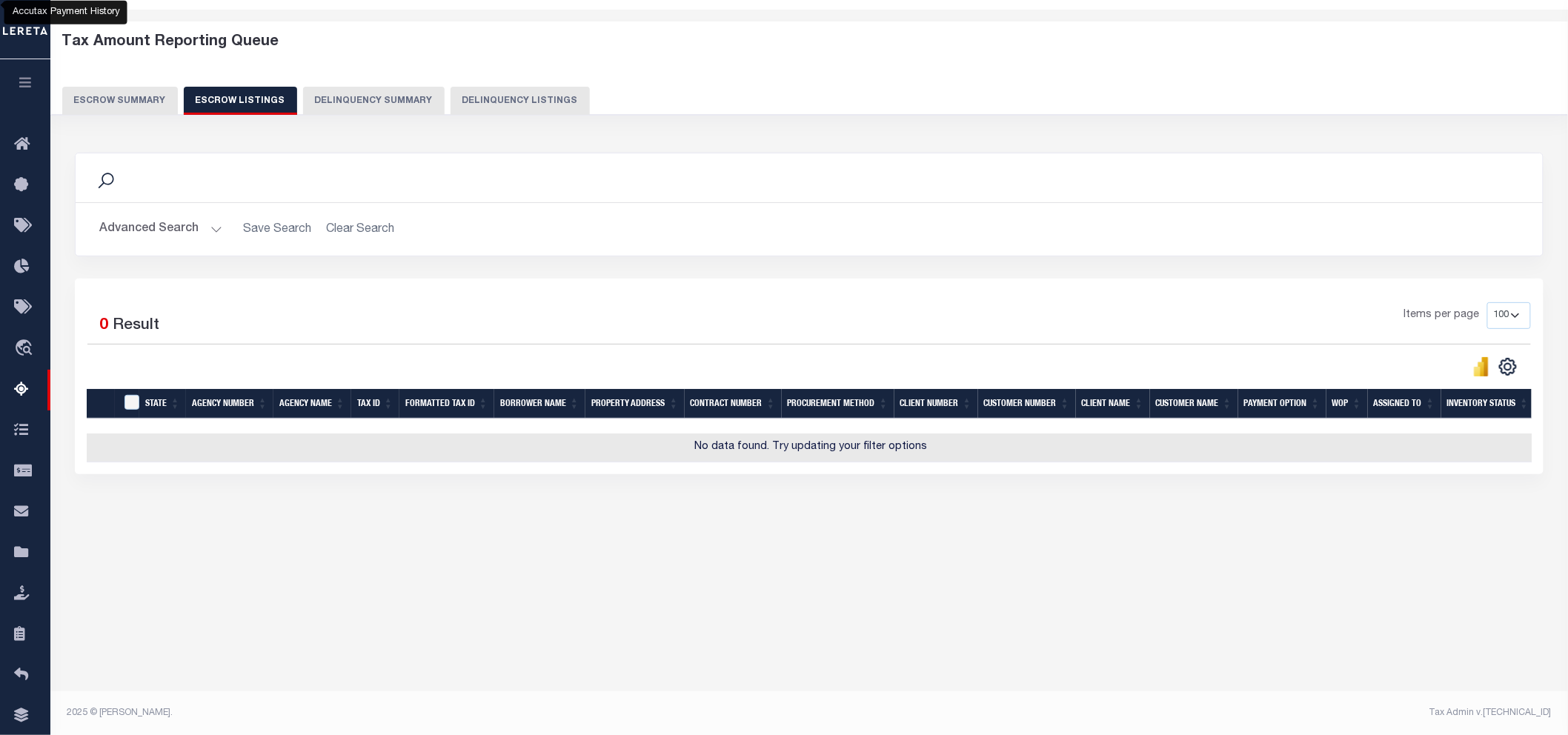
click at [138, 92] on button "Escrow Summary" at bounding box center [120, 100] width 116 height 28
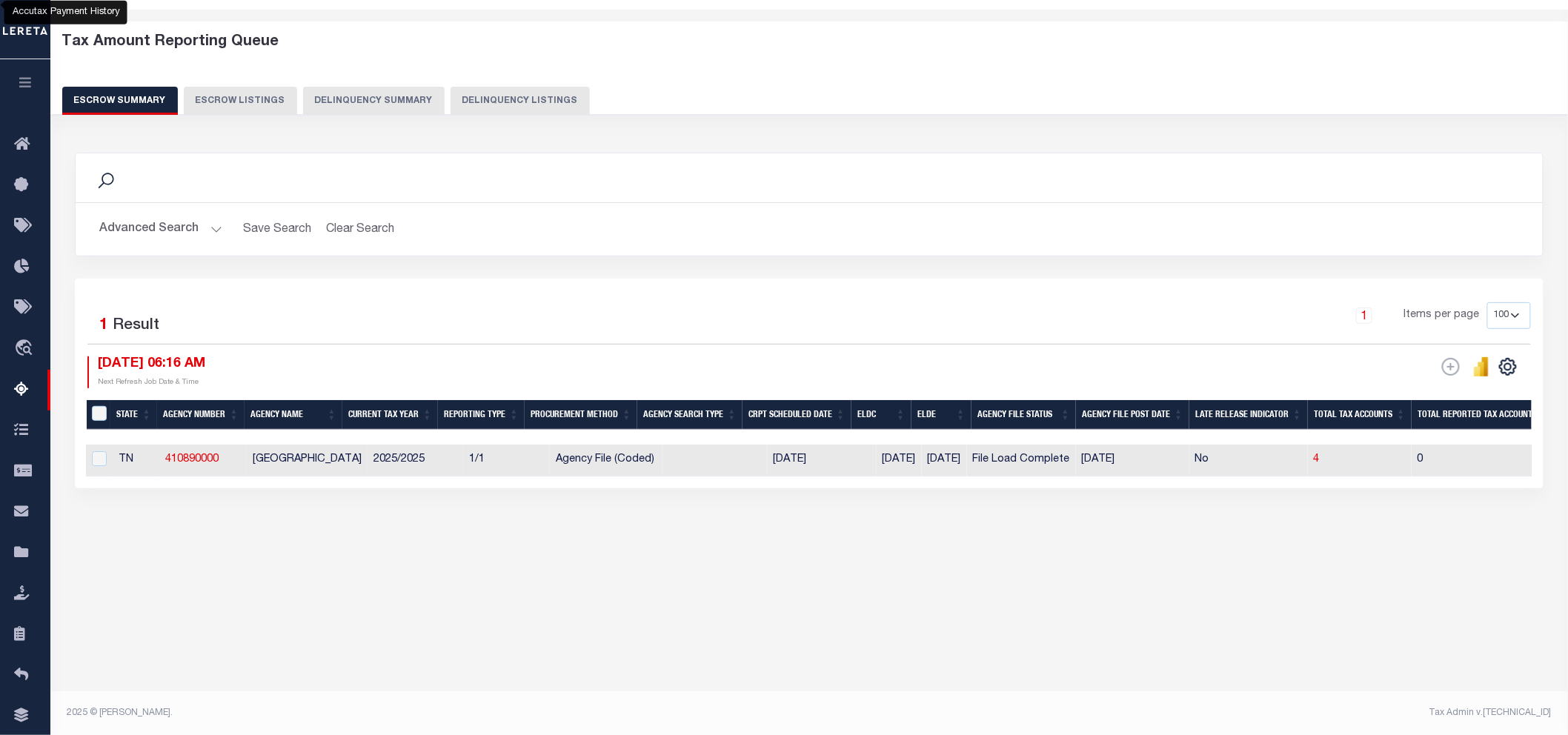
scroll to position [0, 0]
click at [512, 456] on td "1/1" at bounding box center [511, 461] width 86 height 32
checkbox input "true"
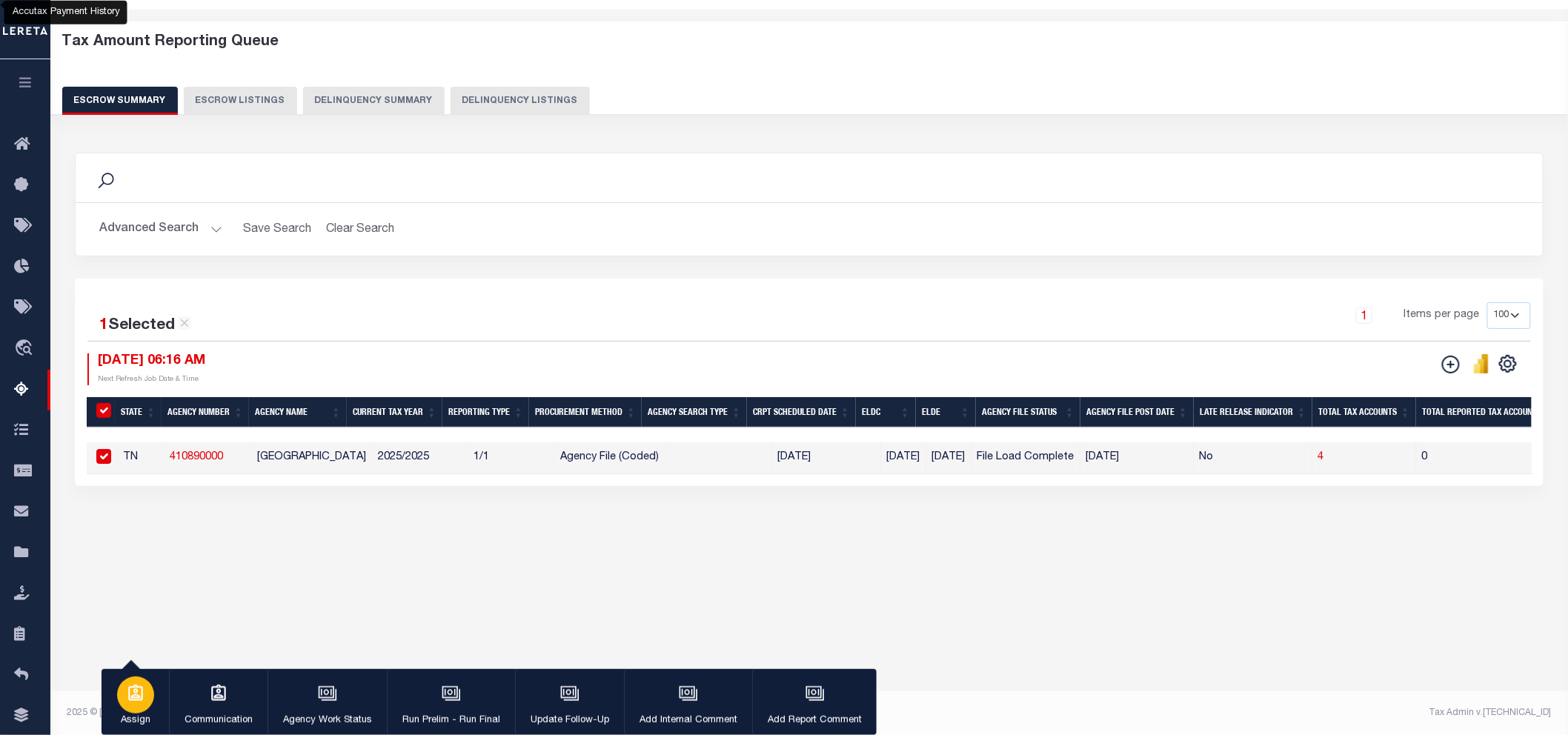
click at [148, 661] on button "Assign" at bounding box center [135, 702] width 68 height 67
select select "Vamsi Kalikiri"
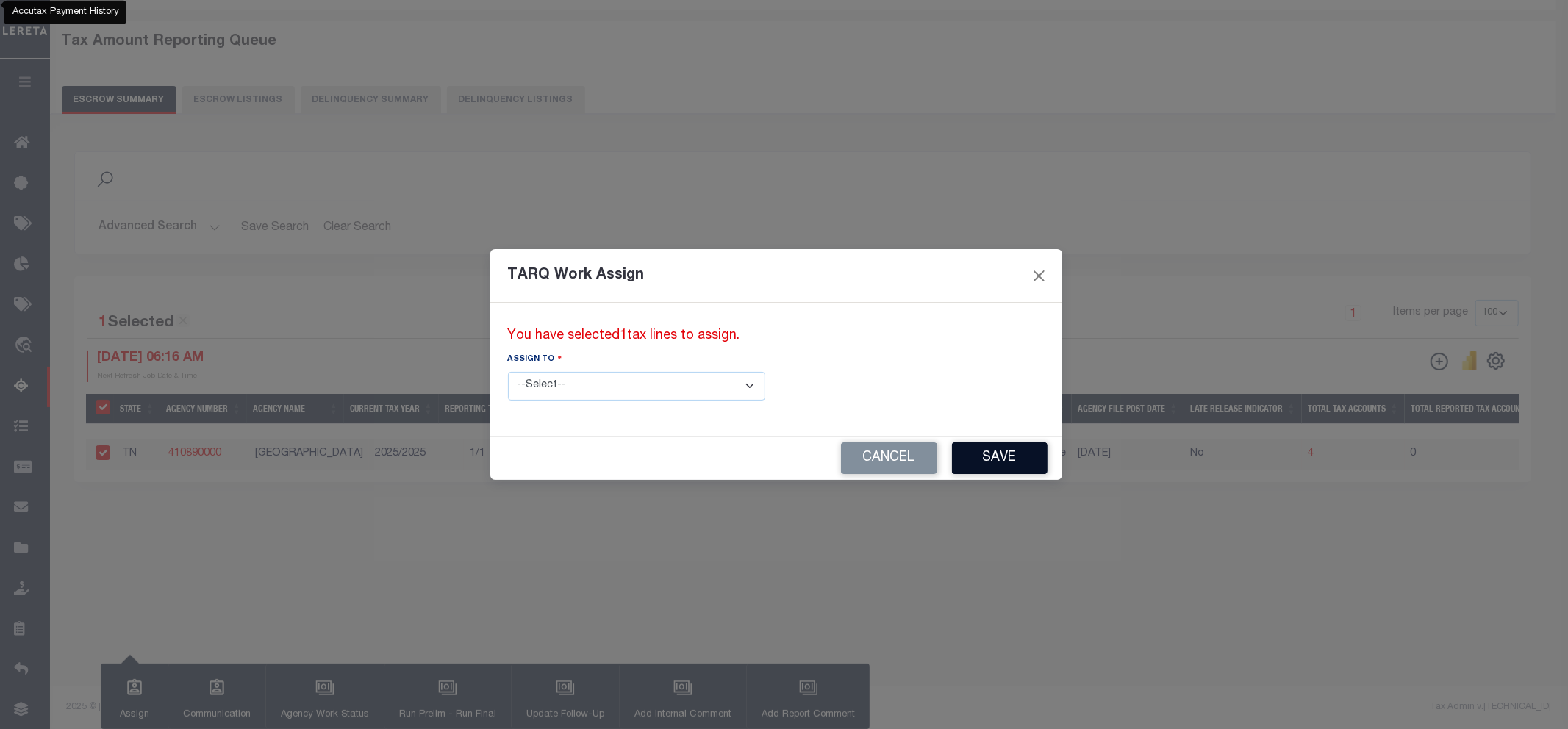
click at [952, 468] on button "Save" at bounding box center [999, 459] width 96 height 32
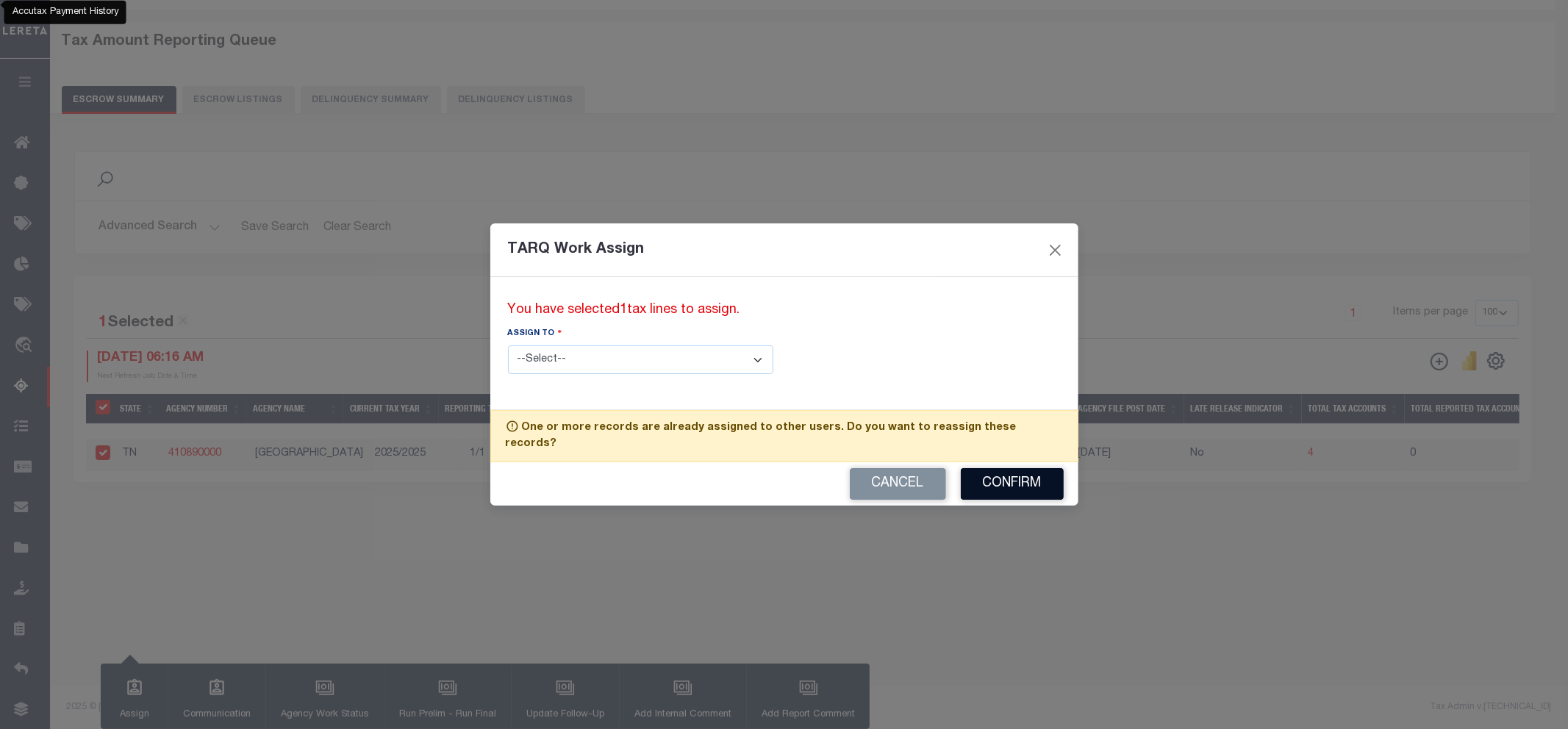
click at [1024, 481] on button "Confirm" at bounding box center [1012, 484] width 103 height 32
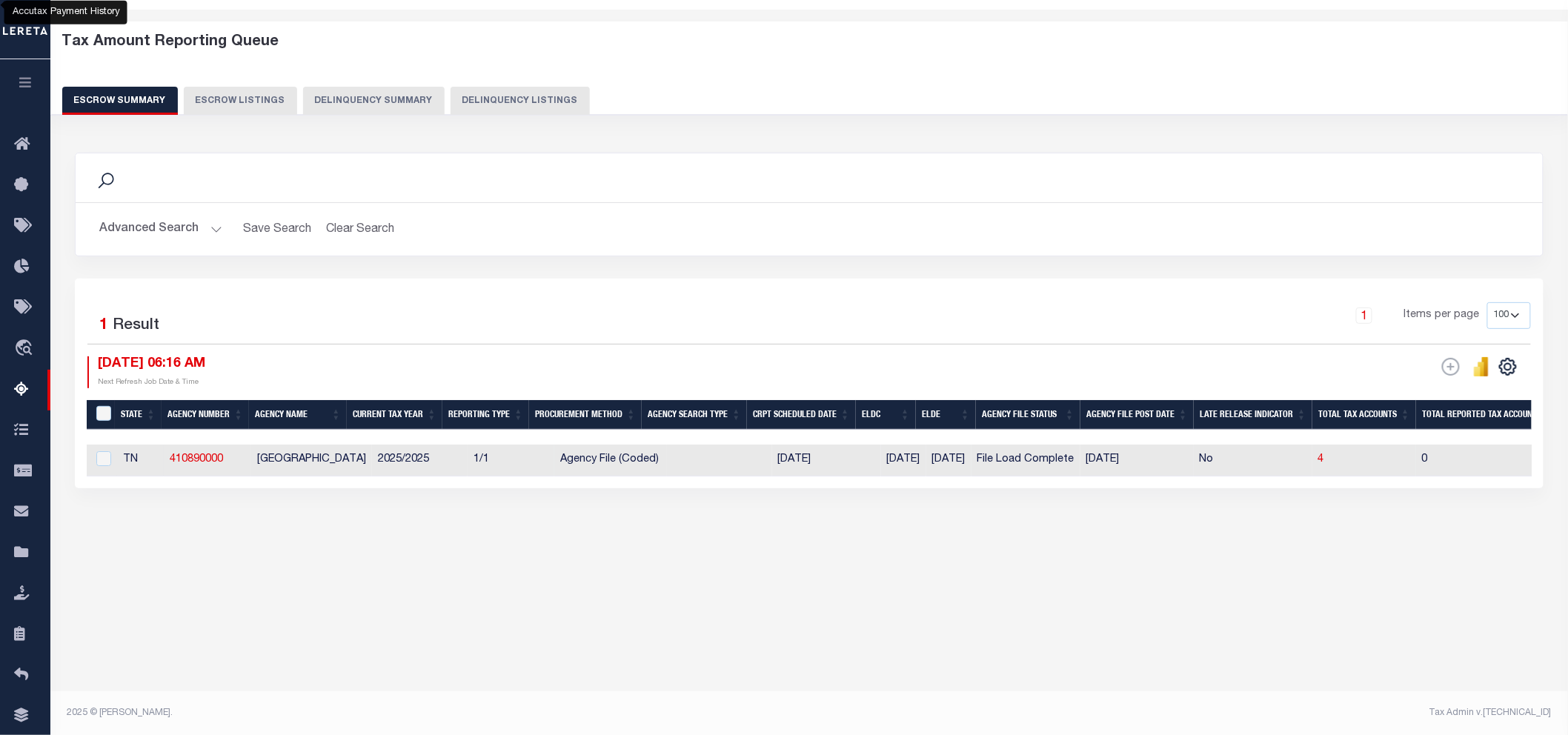
click at [667, 454] on td at bounding box center [720, 461] width 105 height 32
checkbox input "true"
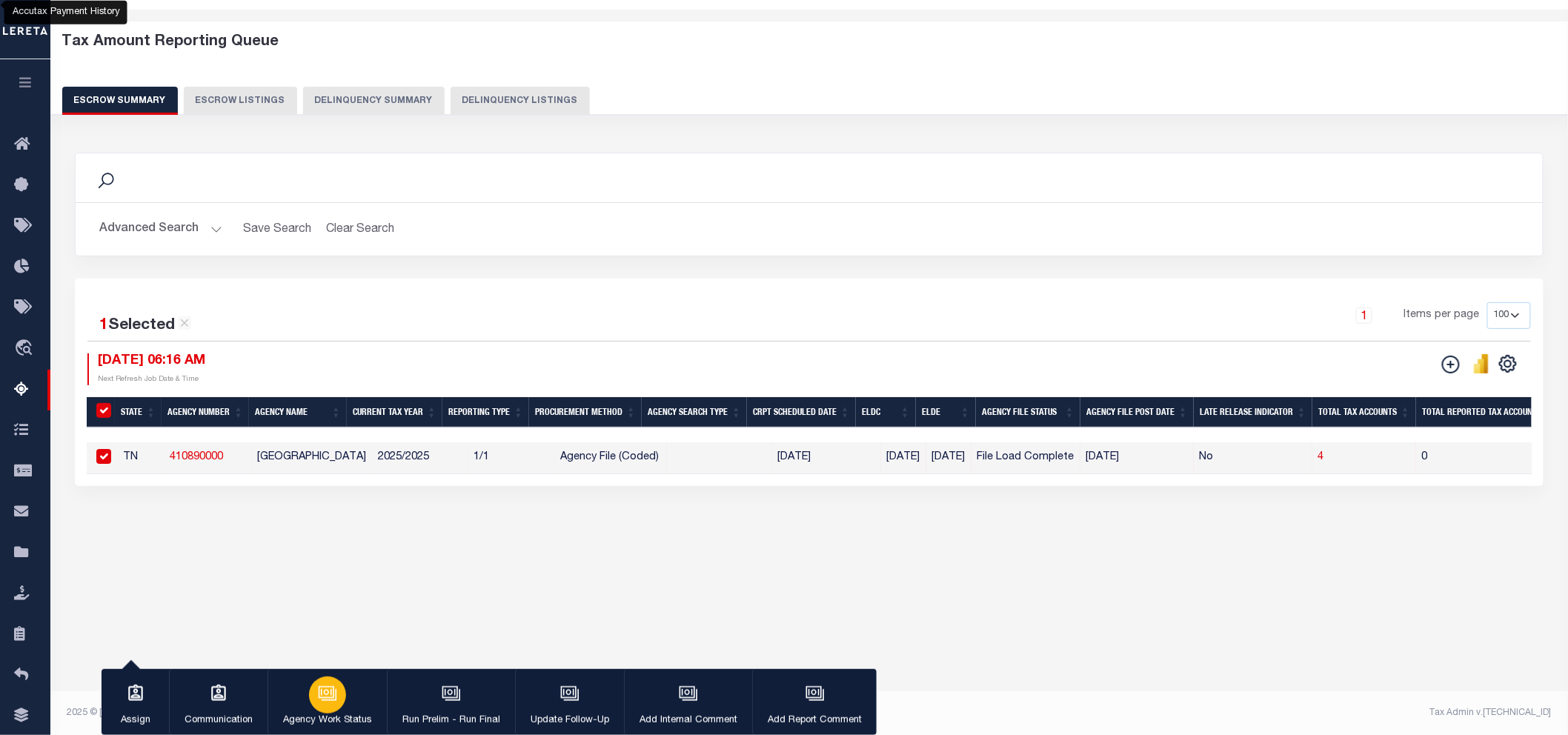
click at [312, 661] on p "Agency Work Status" at bounding box center [327, 721] width 89 height 15
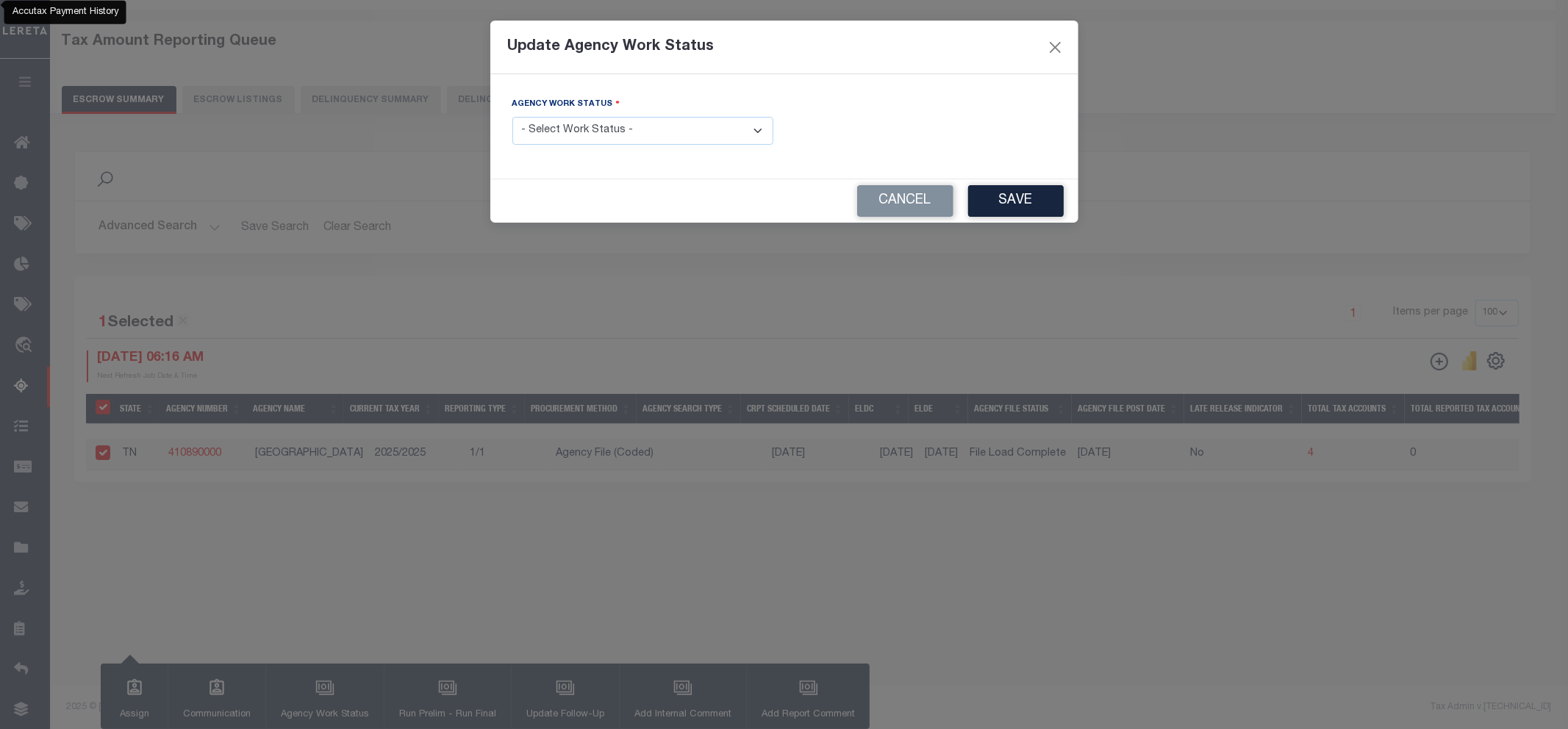
click at [677, 130] on select "- Select Work Status - New In Progress Pending Agency Follow-up Pending QC Read…" at bounding box center [642, 131] width 261 height 29
select select "7"
click at [512, 118] on select "- Select Work Status - New In Progress Pending Agency Follow-up Pending QC Read…" at bounding box center [642, 131] width 261 height 29
click at [1066, 196] on div "Cancel Save" at bounding box center [784, 202] width 588 height 44
click at [1008, 204] on button "Save" at bounding box center [1015, 202] width 96 height 32
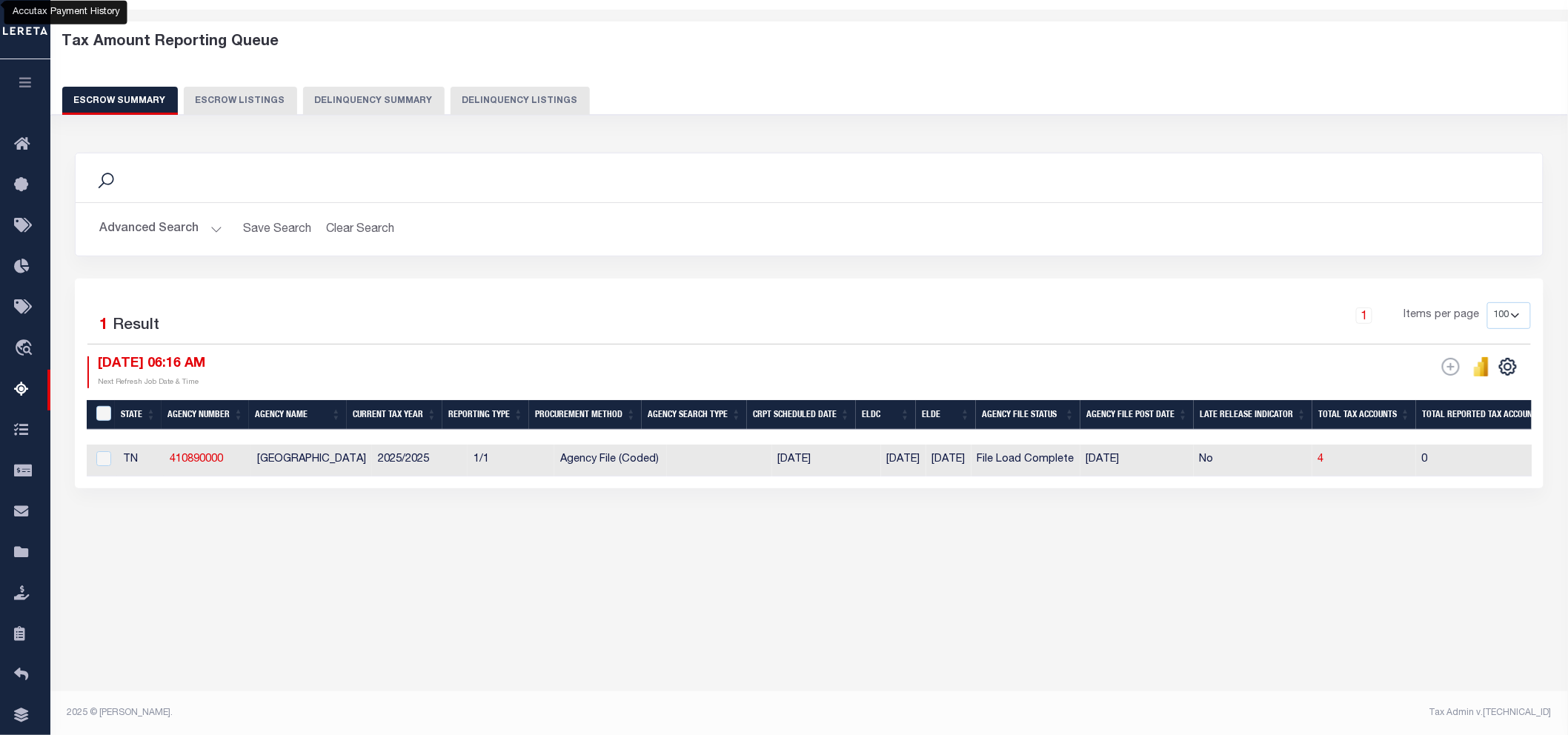
click at [1411, 608] on div "Tax Amount Reporting Queue Escrow Summary Escrow Listings" at bounding box center [809, 315] width 1517 height 612
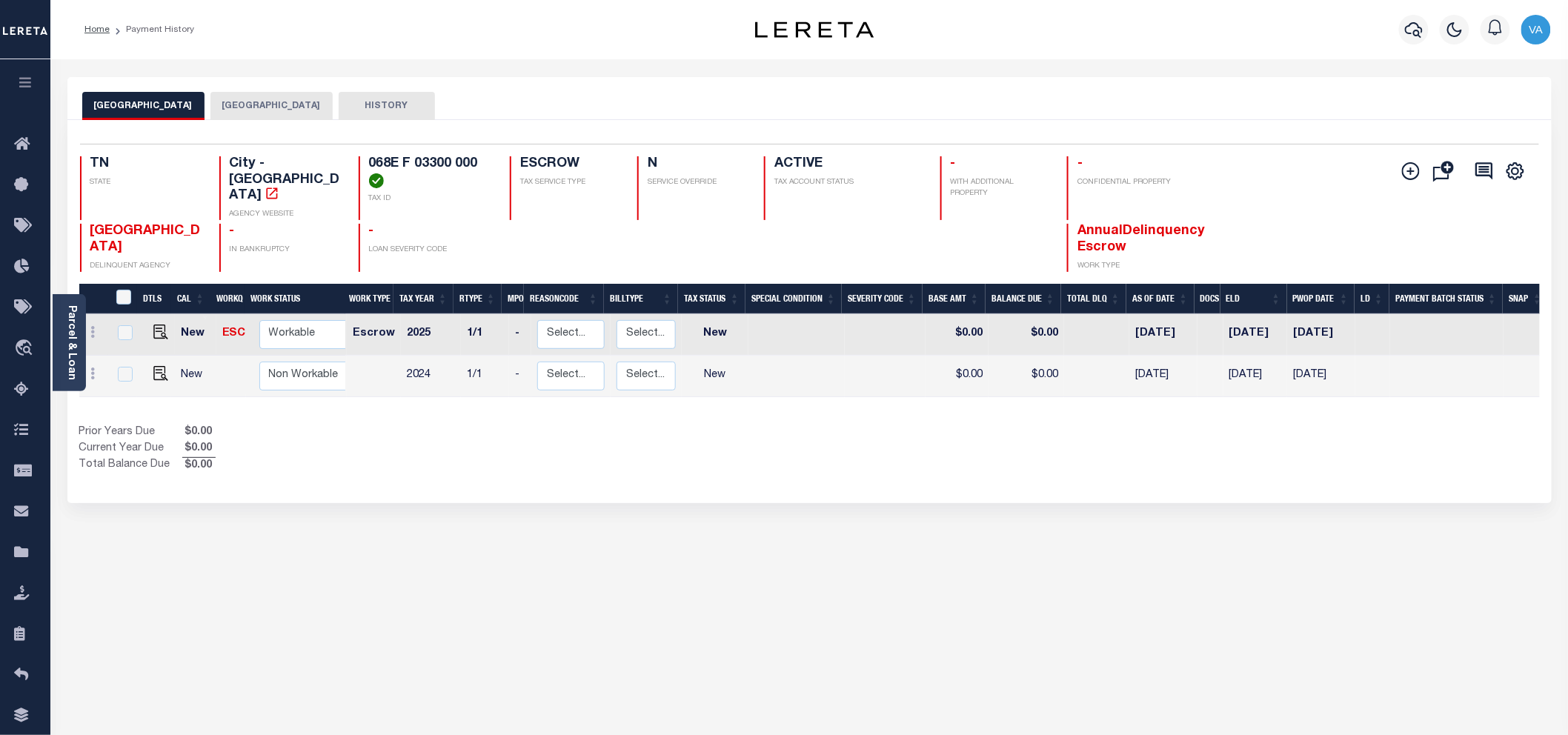
click at [249, 99] on button "[GEOGRAPHIC_DATA]" at bounding box center [272, 106] width 122 height 28
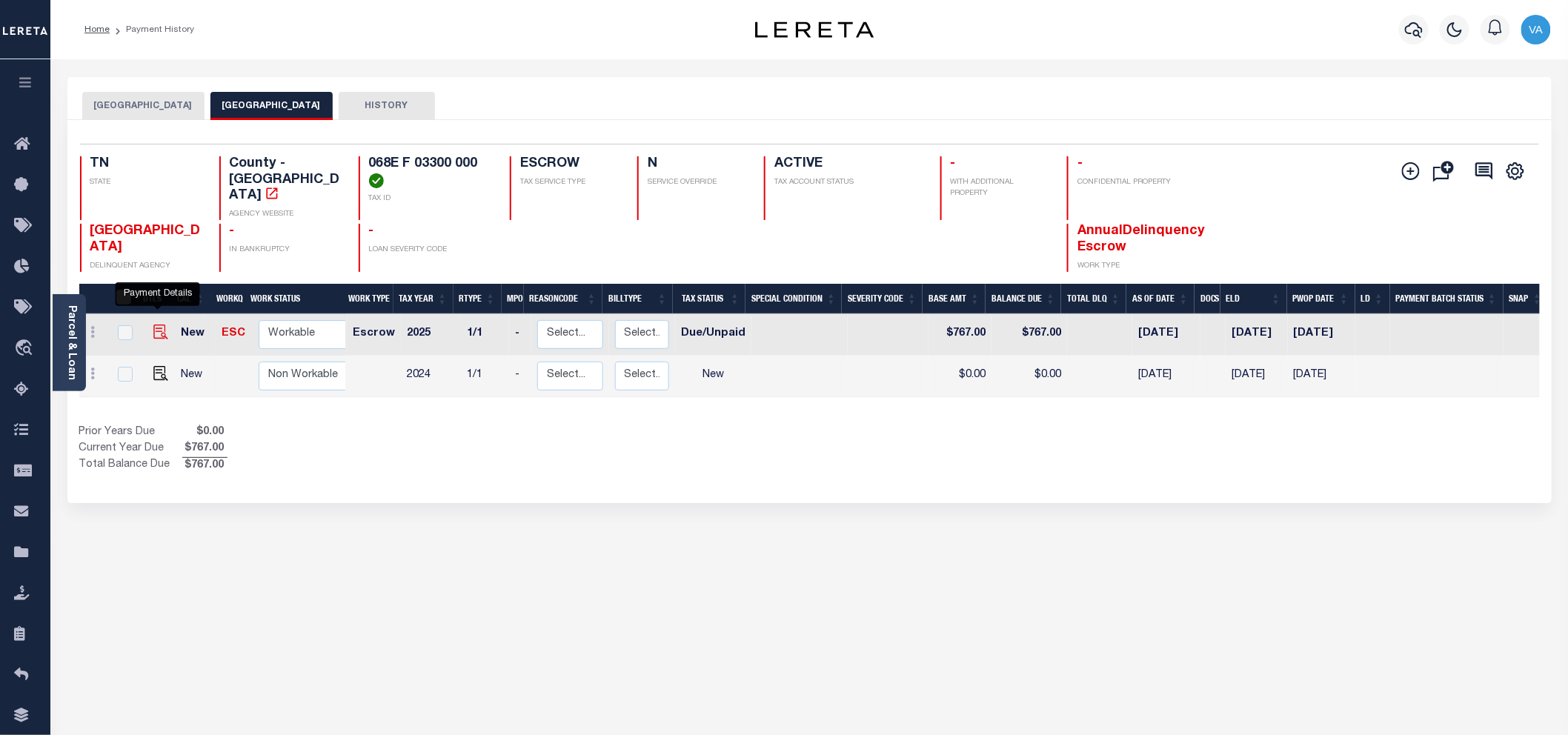
click at [153, 324] on img "" at bounding box center [161, 332] width 15 height 15
checkbox input "true"
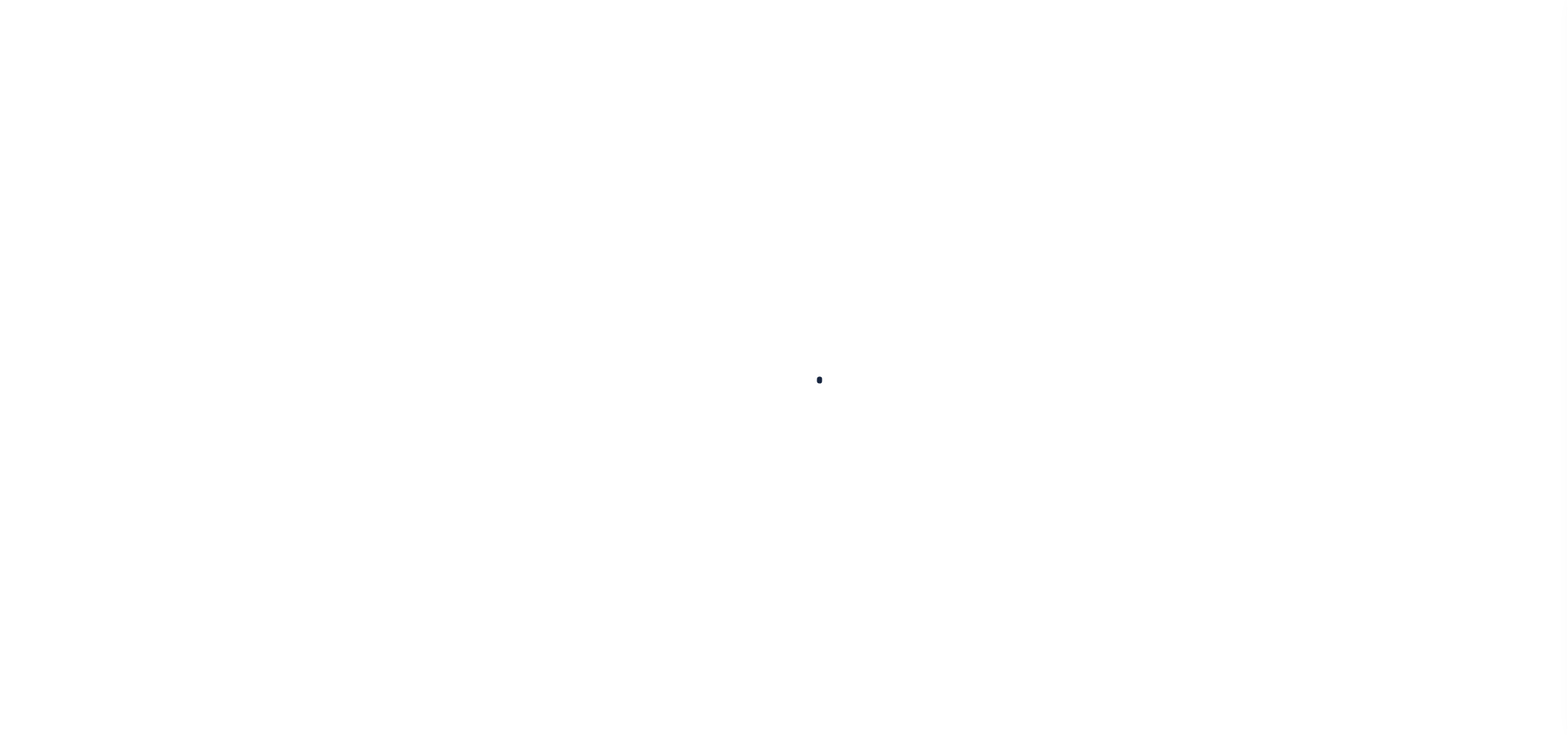
checkbox input "false"
type input "[DATE]"
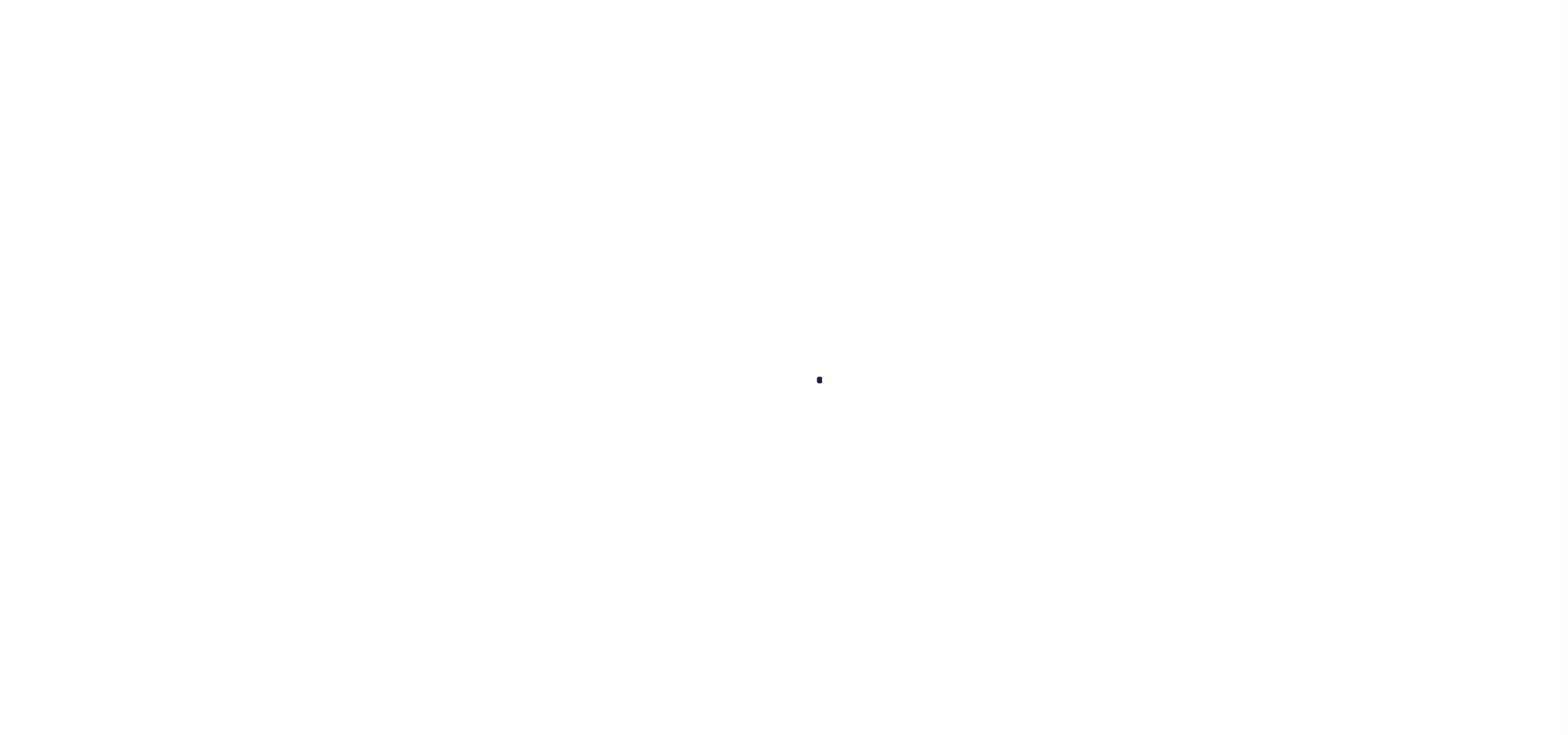
select select "DUE"
type input "$767"
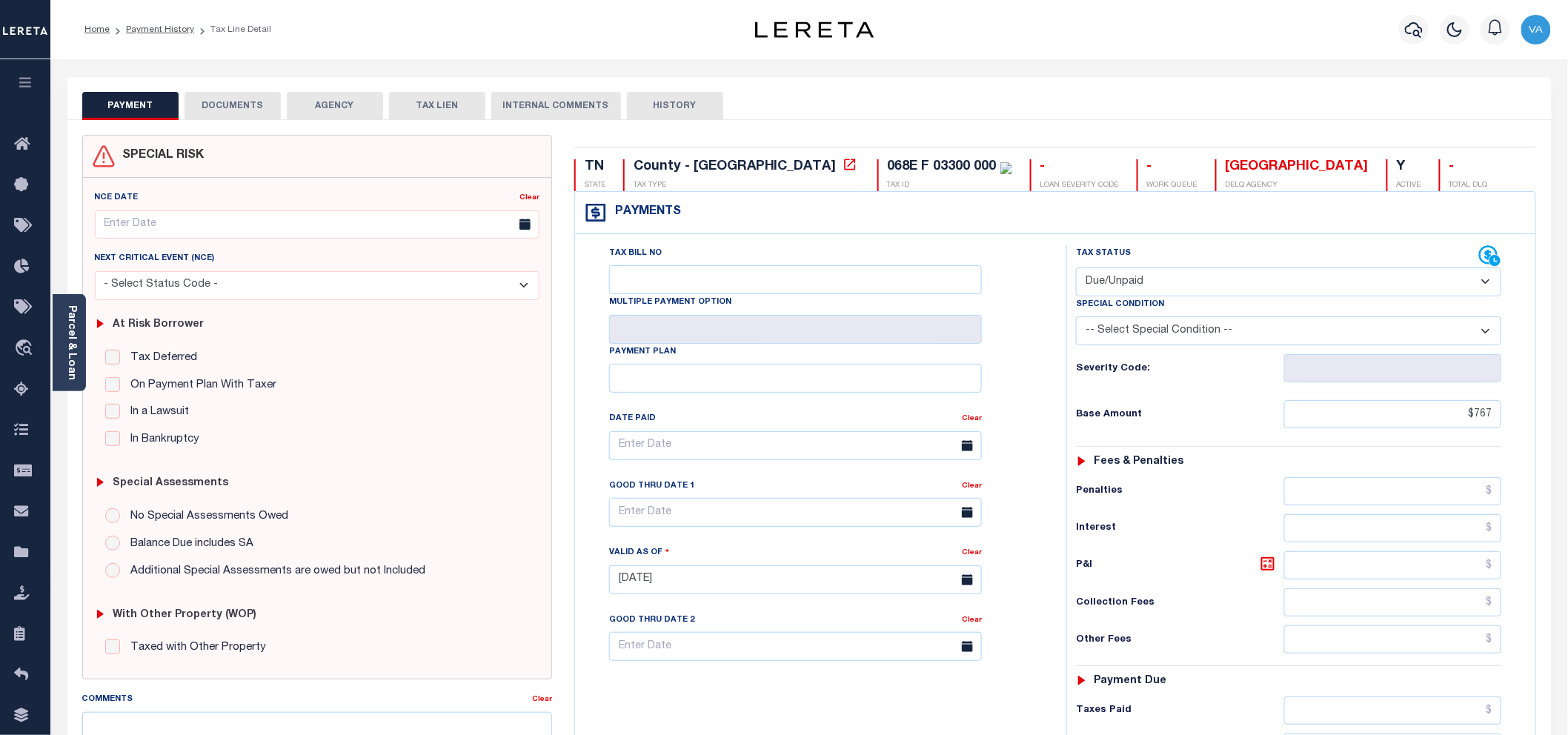
click at [228, 97] on button "DOCUMENTS" at bounding box center [233, 106] width 97 height 28
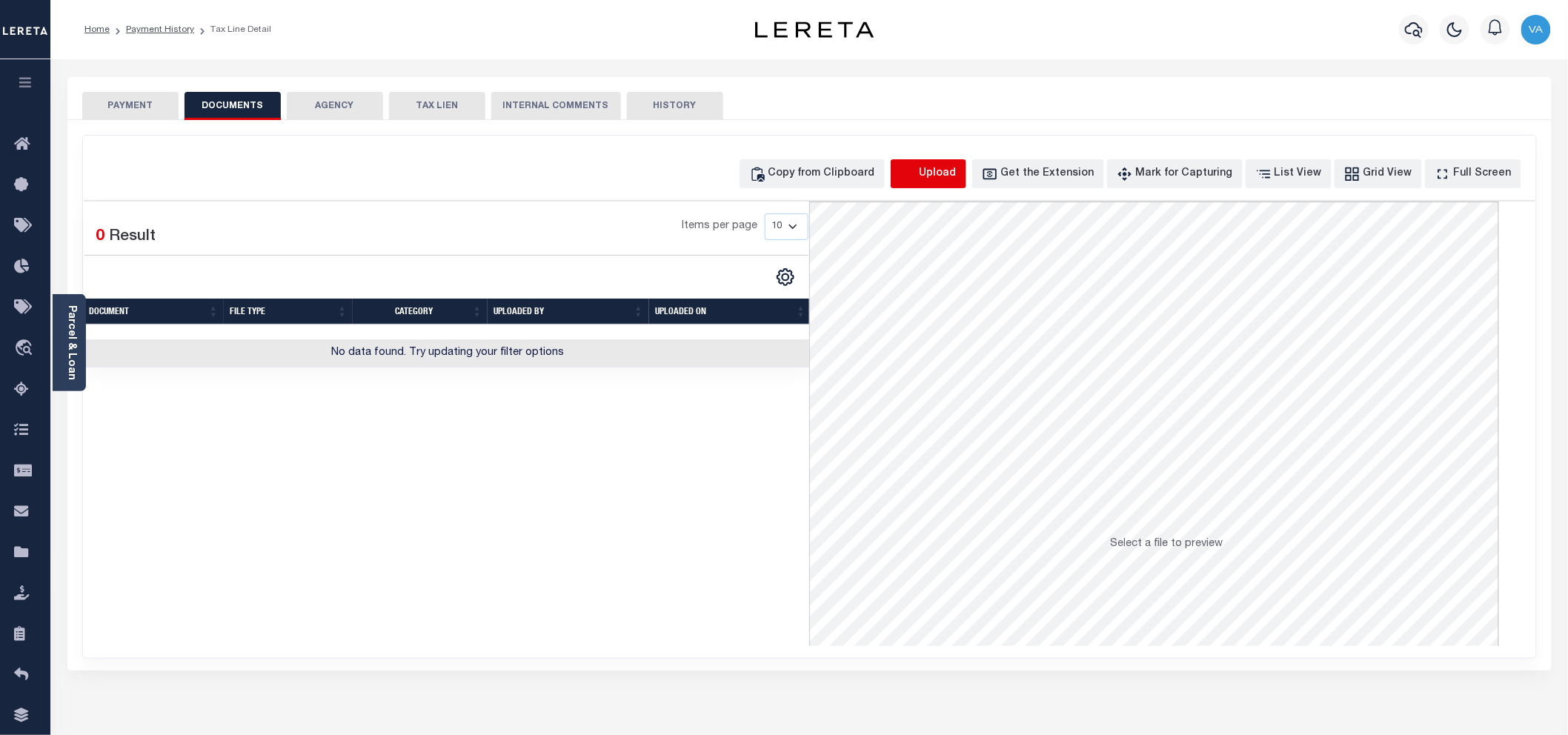
click at [916, 173] on icon "button" at bounding box center [908, 174] width 16 height 16
select select "POP"
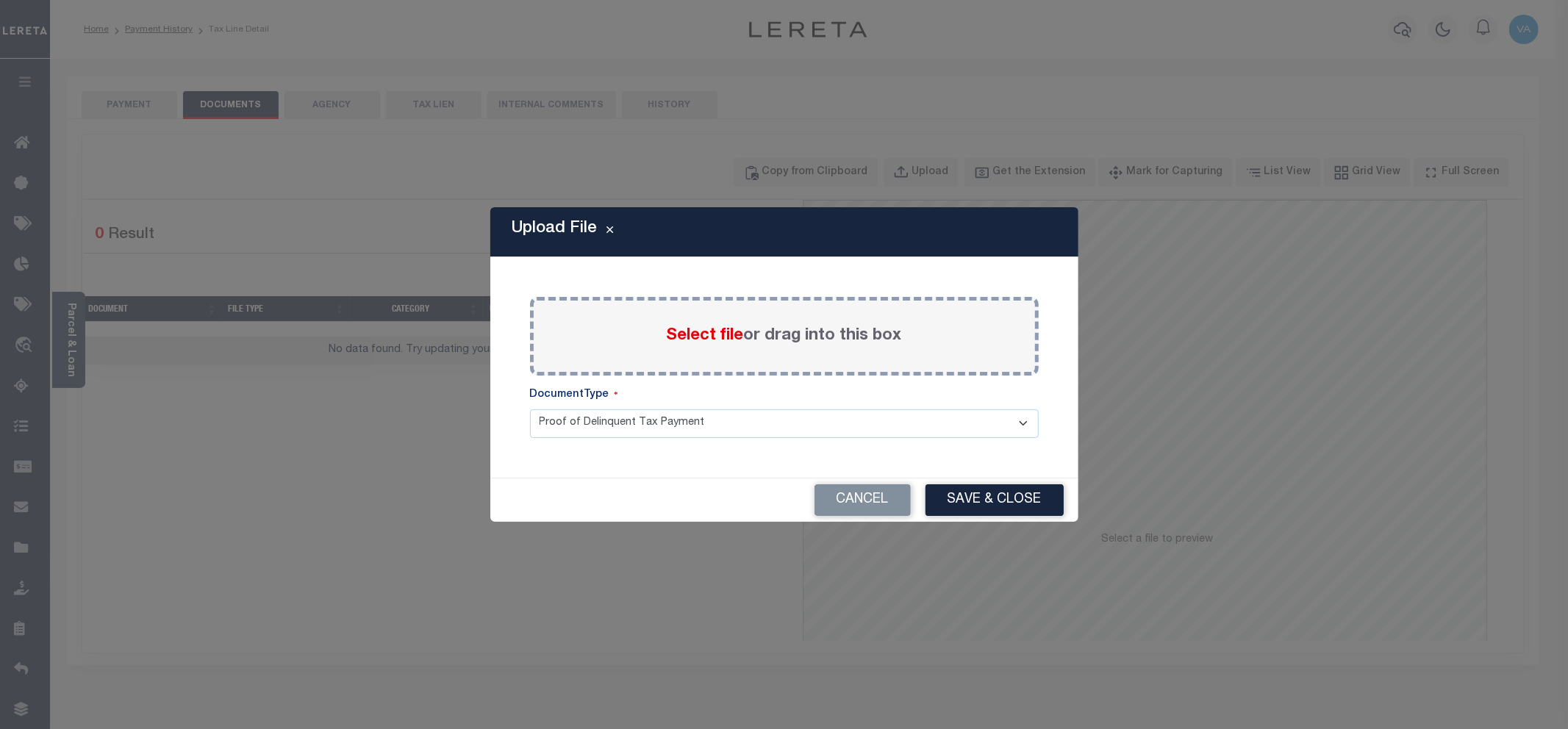
click at [700, 332] on span "Select file" at bounding box center [705, 335] width 77 height 16
click at [0, 0] on input "Select file or drag into this box" at bounding box center [0, 0] width 0 height 0
click at [655, 417] on select "Proof of Delinquent Tax Payment" at bounding box center [784, 423] width 509 height 29
click at [708, 329] on span "Select file" at bounding box center [705, 335] width 77 height 16
click at [0, 0] on input "Select file or drag into this box" at bounding box center [0, 0] width 0 height 0
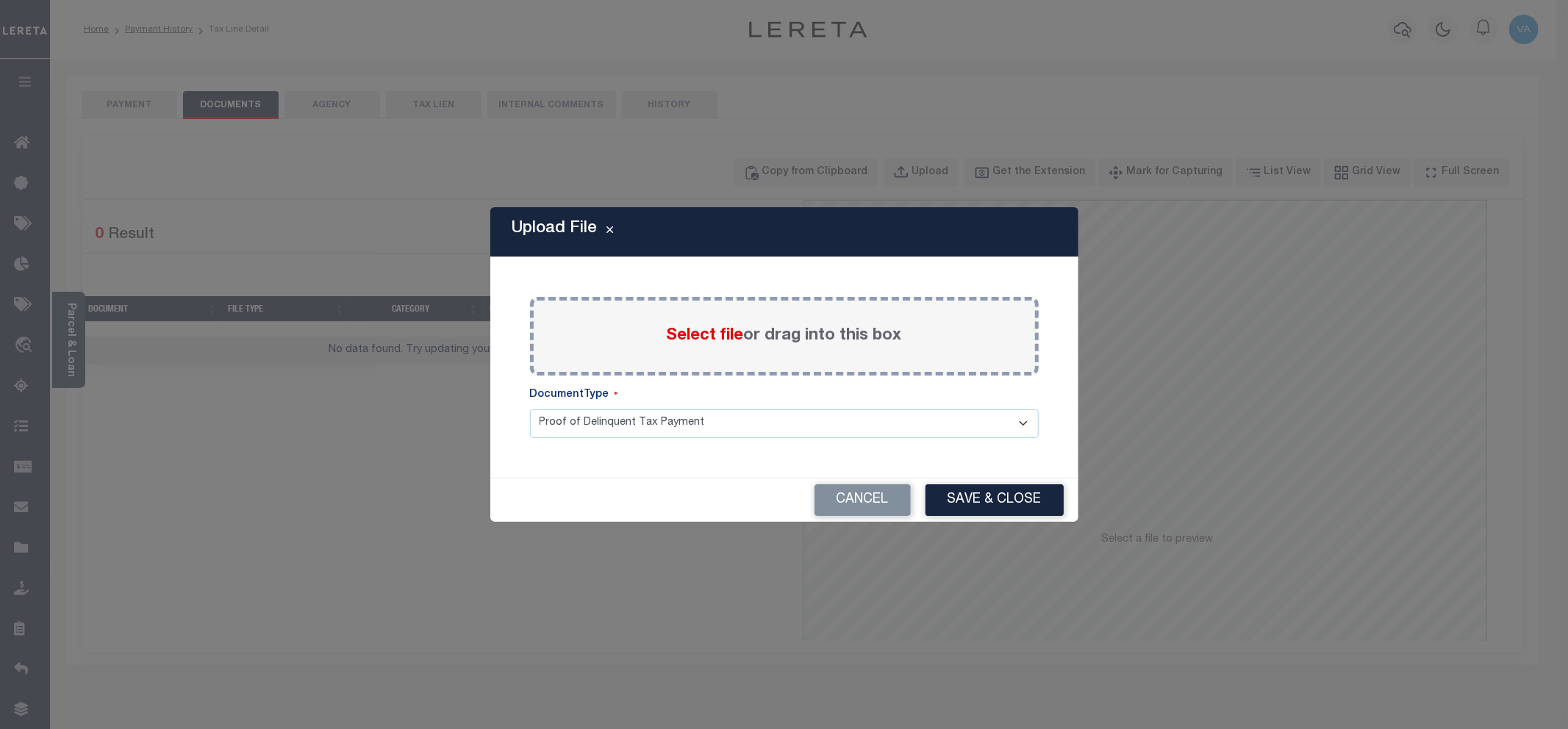
click at [711, 336] on span "Select file" at bounding box center [705, 335] width 77 height 16
click at [0, 0] on input "Select file or drag into this box" at bounding box center [0, 0] width 0 height 0
click at [726, 337] on span "Select file" at bounding box center [705, 335] width 77 height 16
click at [0, 0] on input "Select file or drag into this box" at bounding box center [0, 0] width 0 height 0
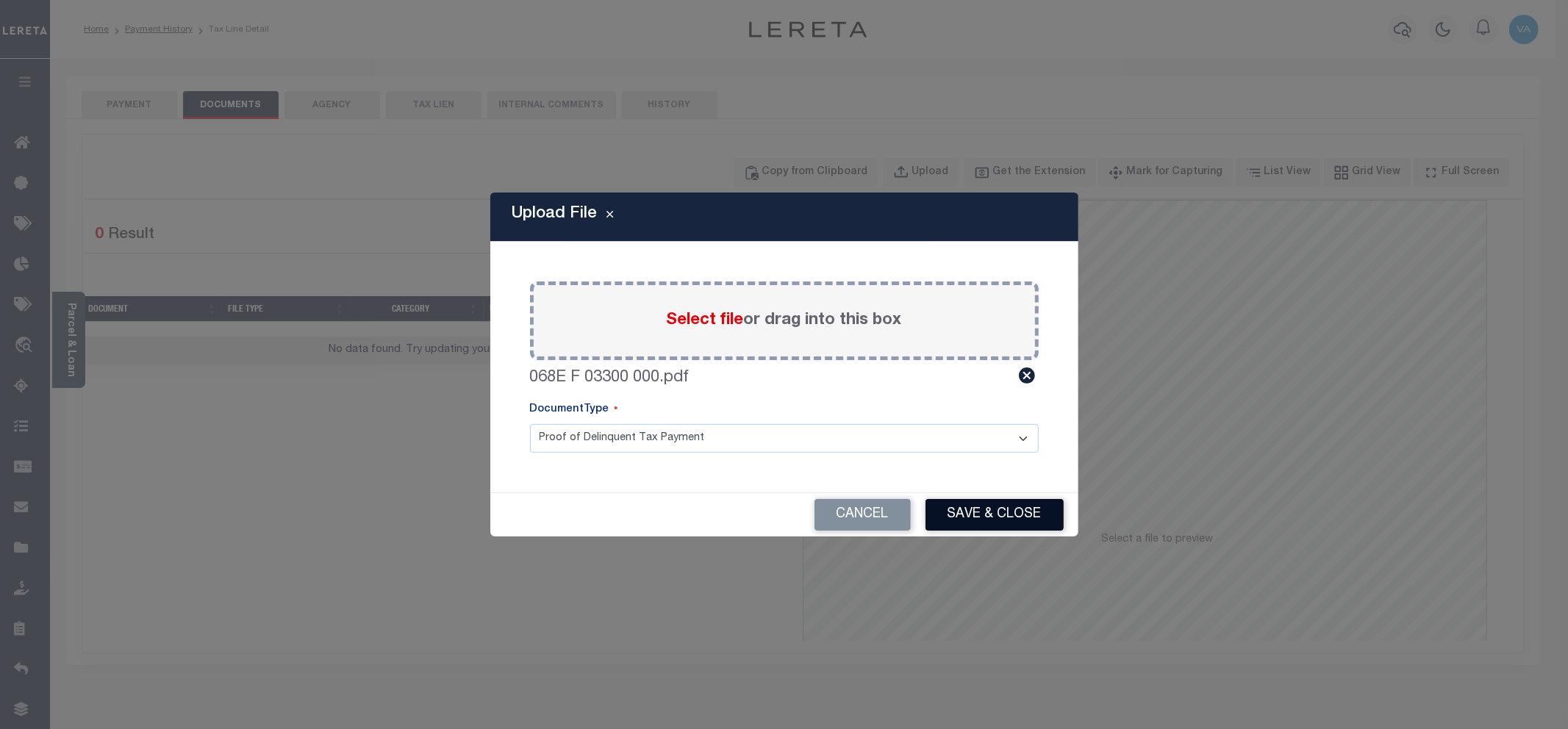
click at [1004, 511] on button "Save & Close" at bounding box center [994, 515] width 139 height 32
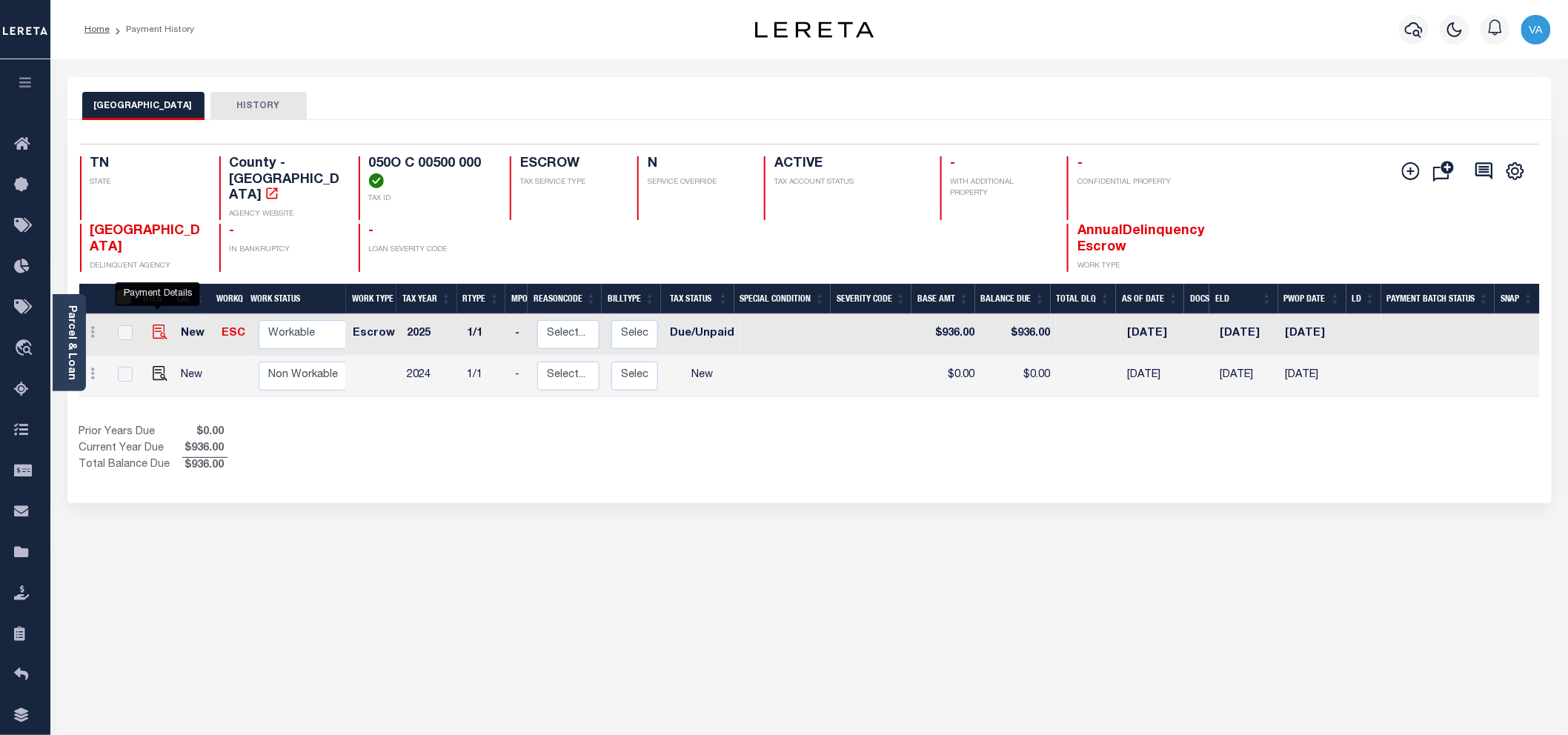
click at [153, 324] on img "" at bounding box center [160, 332] width 15 height 15
checkbox input "true"
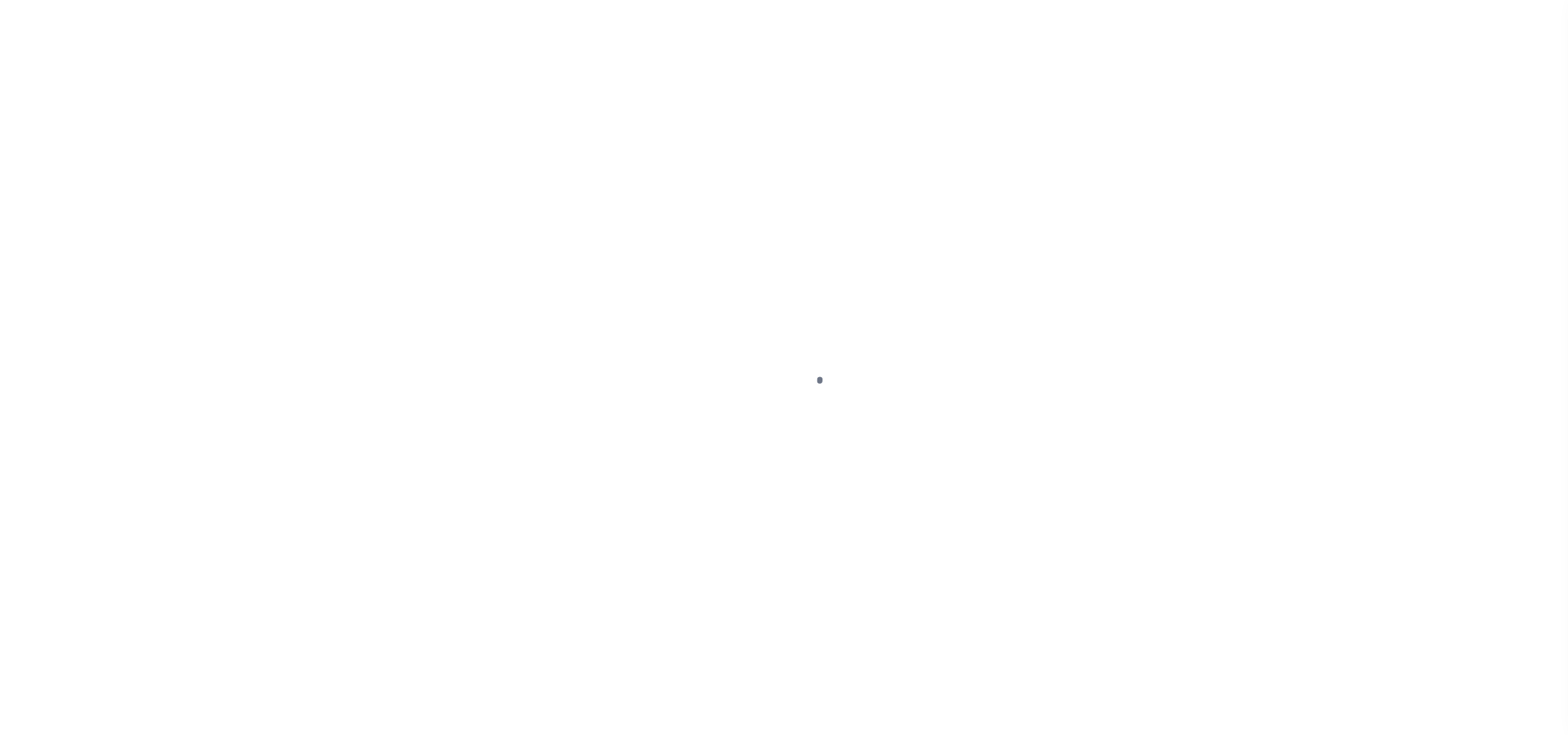
select select "DUE"
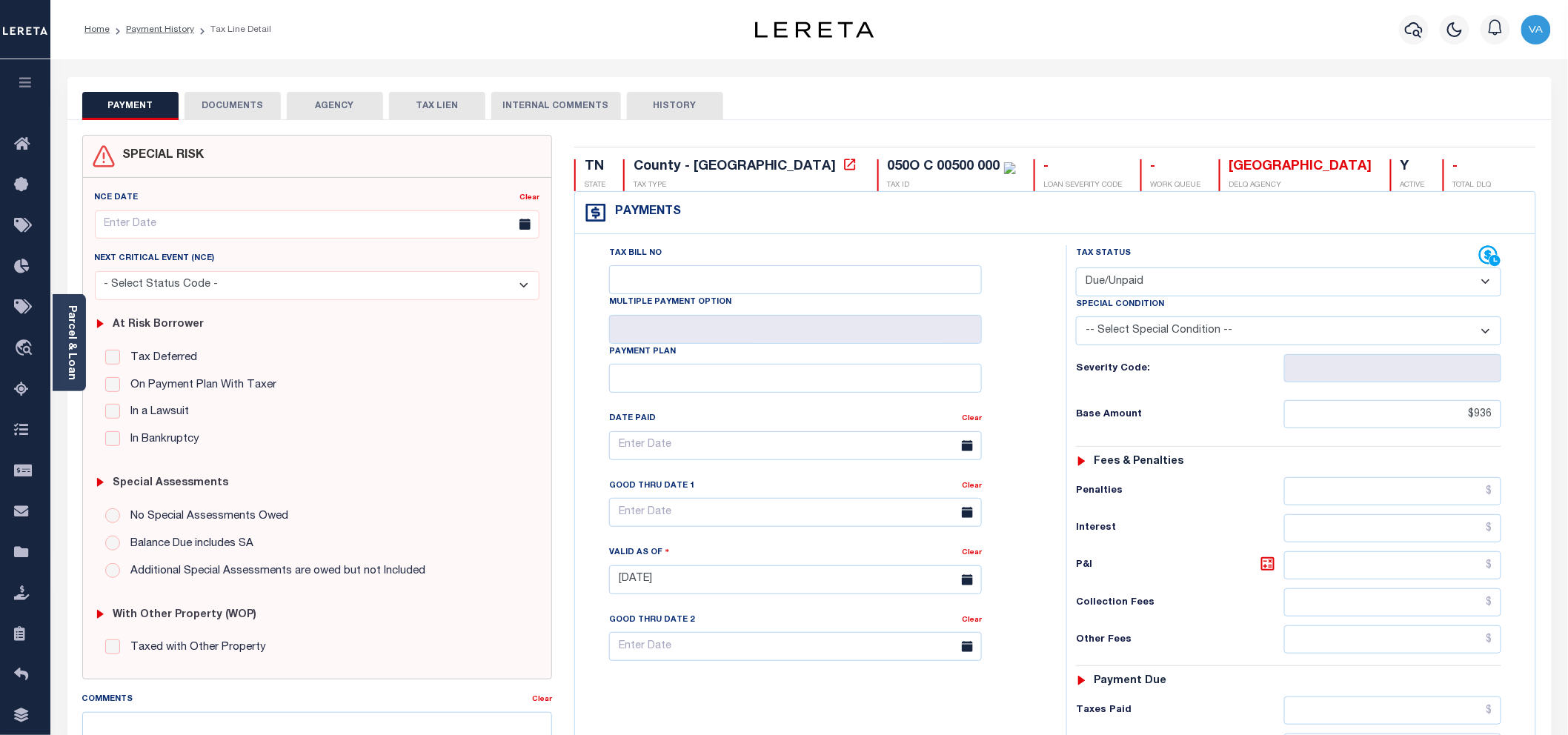
click at [235, 102] on button "DOCUMENTS" at bounding box center [233, 106] width 97 height 28
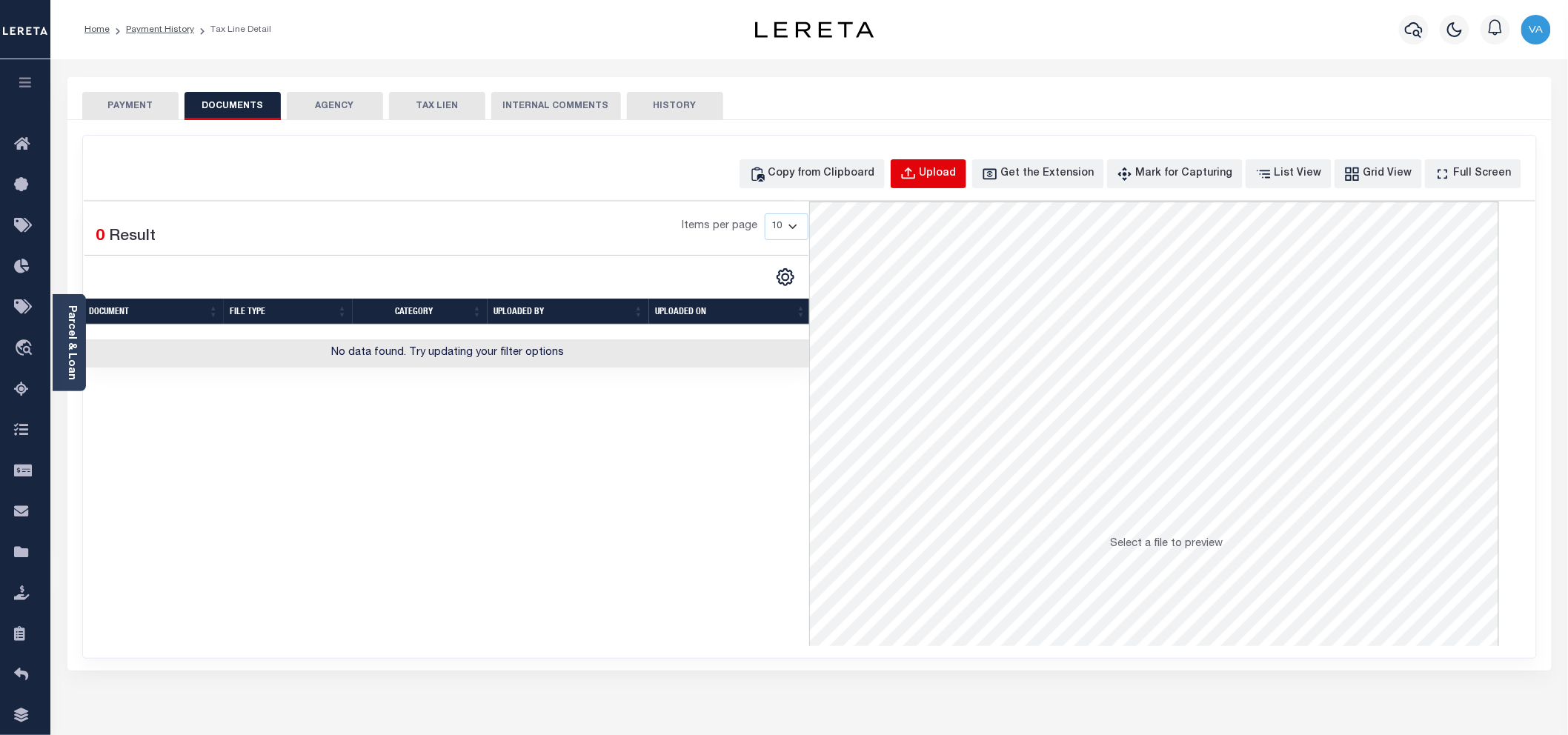
click at [957, 169] on div "Upload" at bounding box center [938, 174] width 37 height 16
select select "POP"
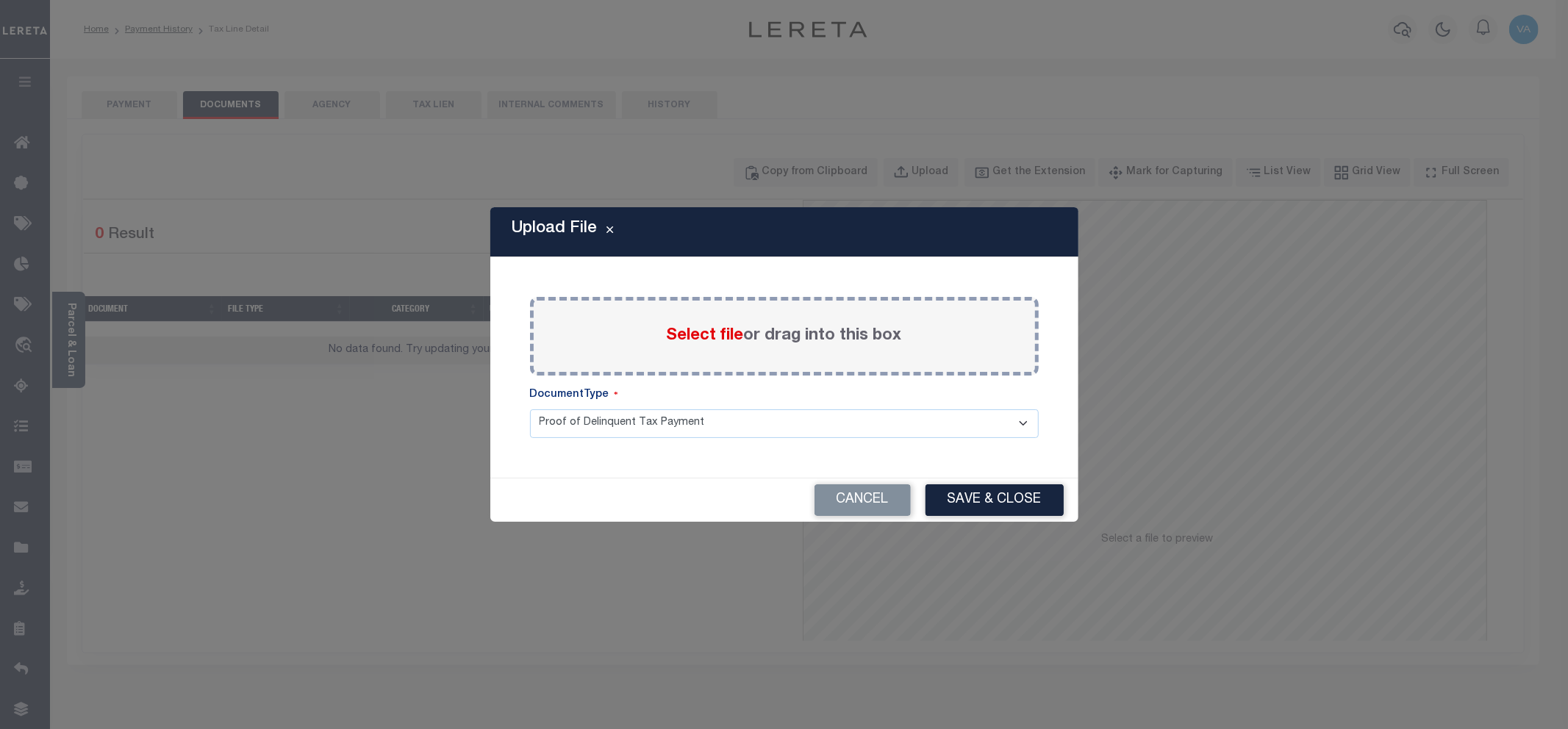
click at [716, 333] on span "Select file" at bounding box center [705, 335] width 77 height 16
click at [0, 0] on input "Select file or drag into this box" at bounding box center [0, 0] width 0 height 0
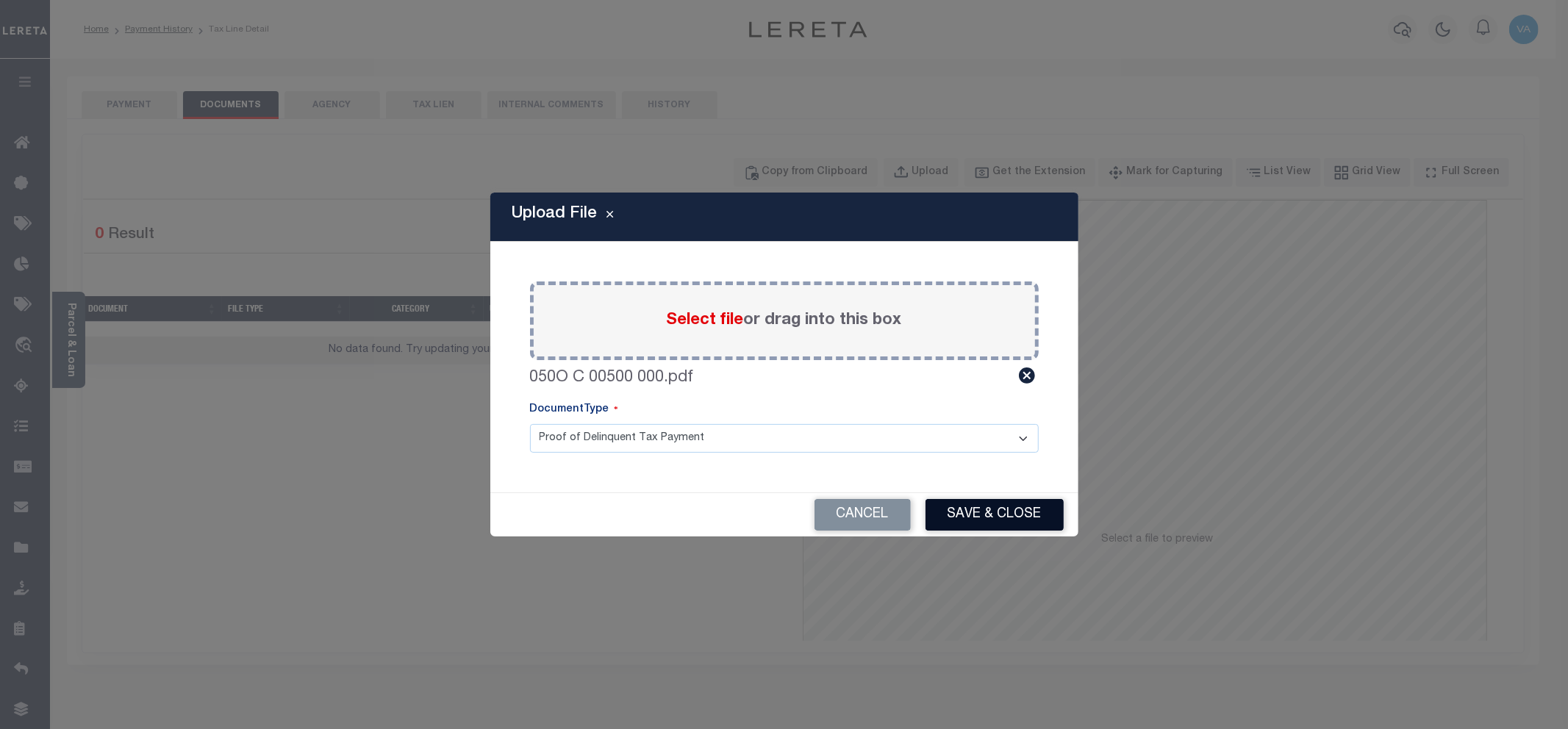
click at [966, 508] on button "Save & Close" at bounding box center [994, 515] width 139 height 32
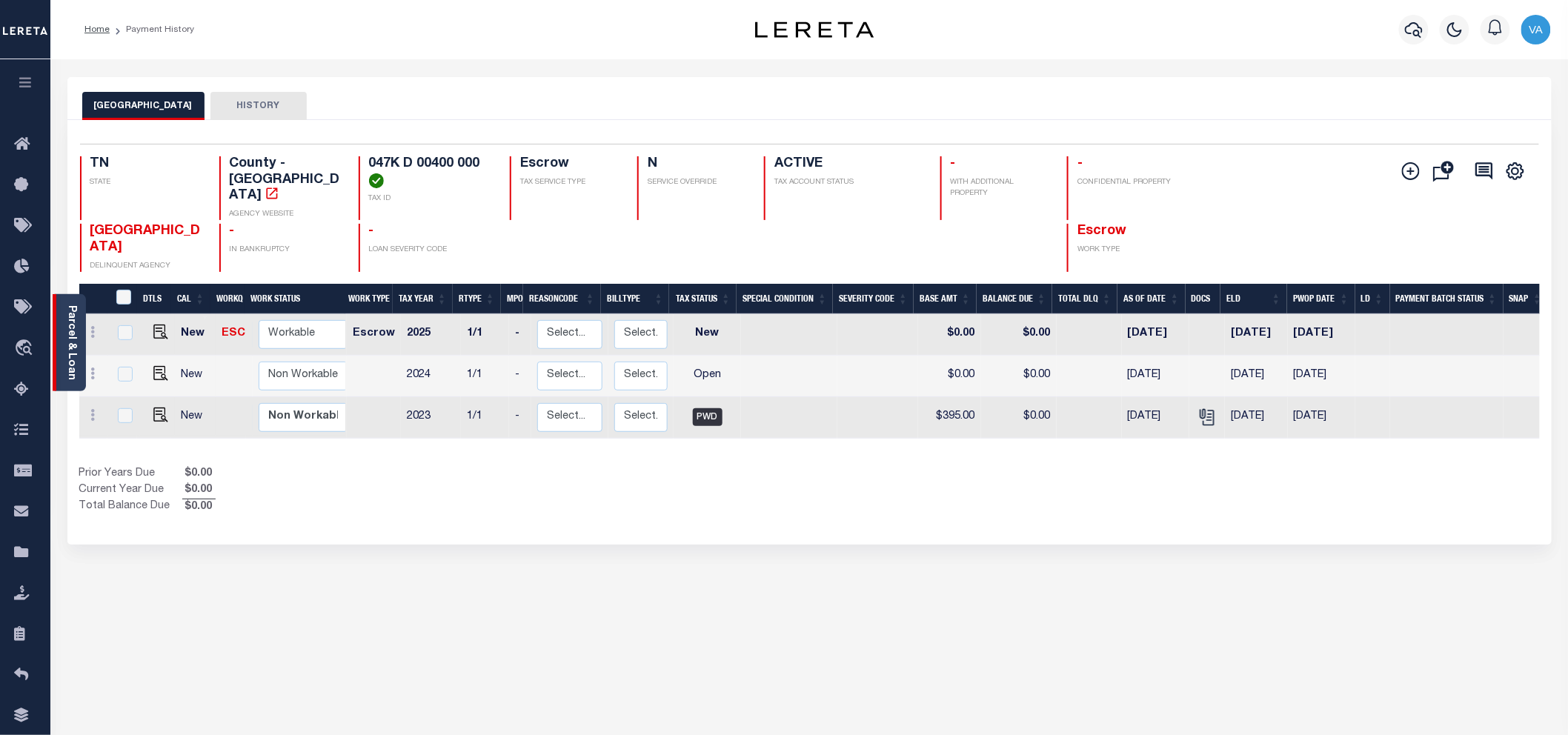
click at [63, 334] on div "Parcel & Loan" at bounding box center [69, 342] width 33 height 97
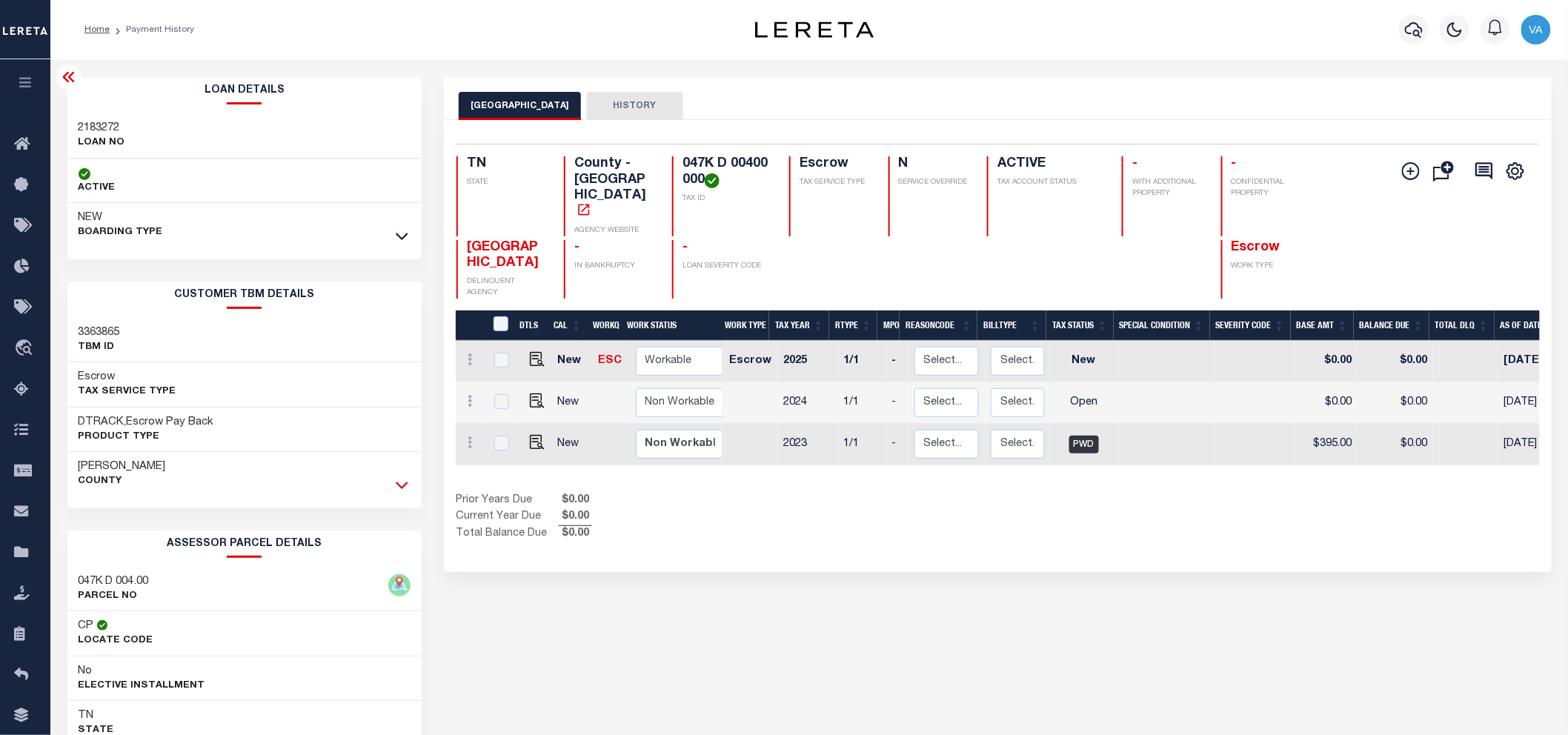
click at [399, 478] on icon at bounding box center [401, 485] width 13 height 15
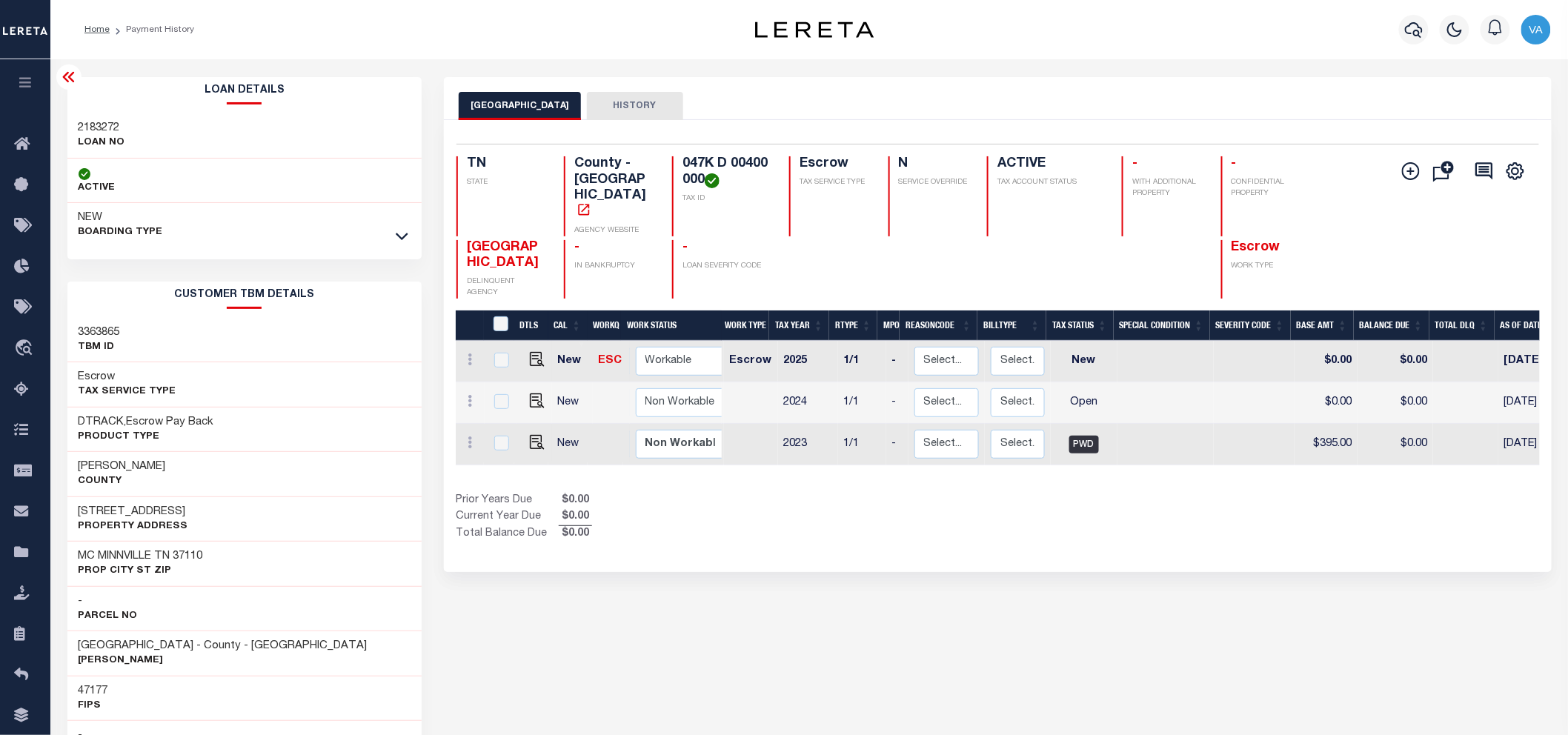
scroll to position [82, 0]
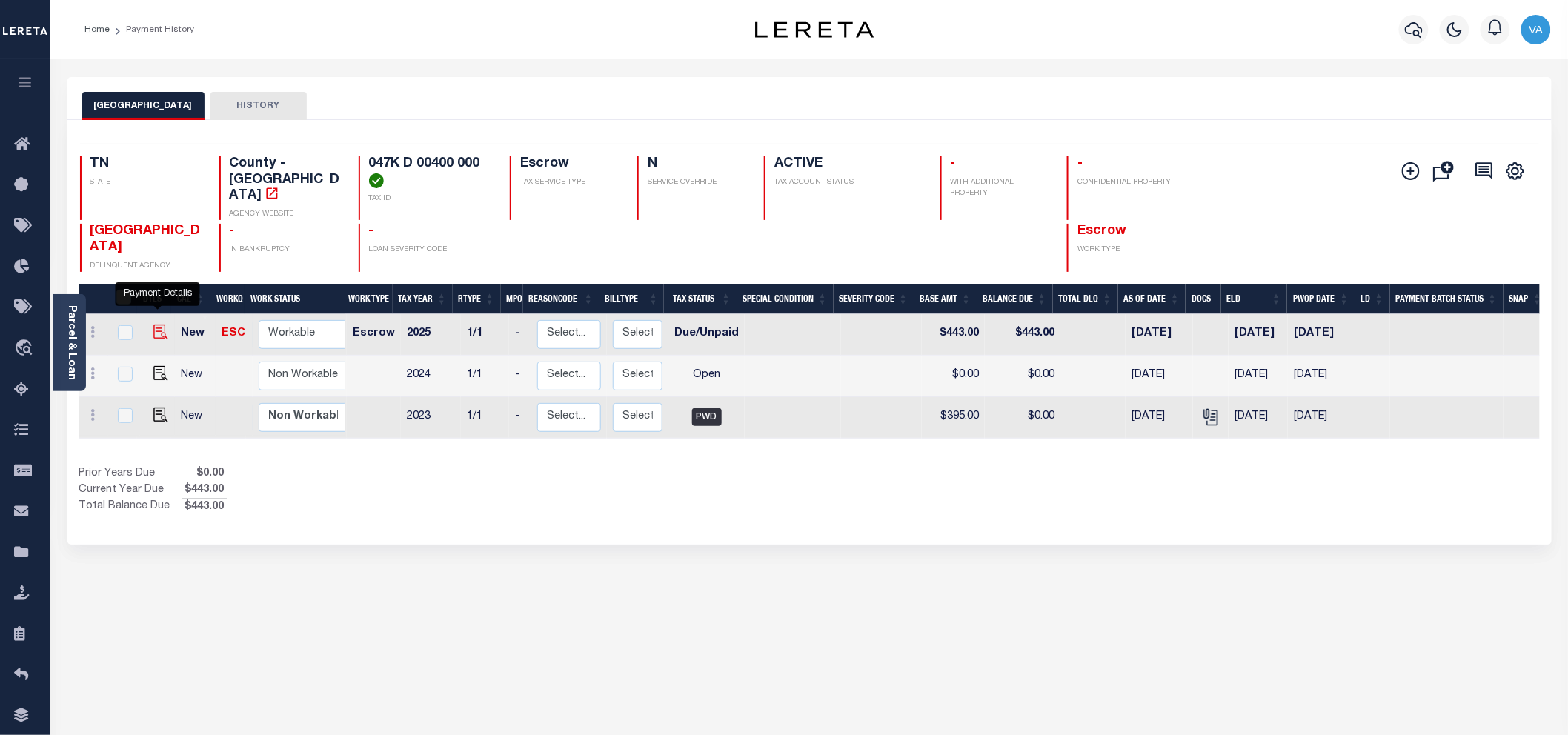
click at [156, 324] on img "" at bounding box center [161, 332] width 15 height 15
checkbox input "true"
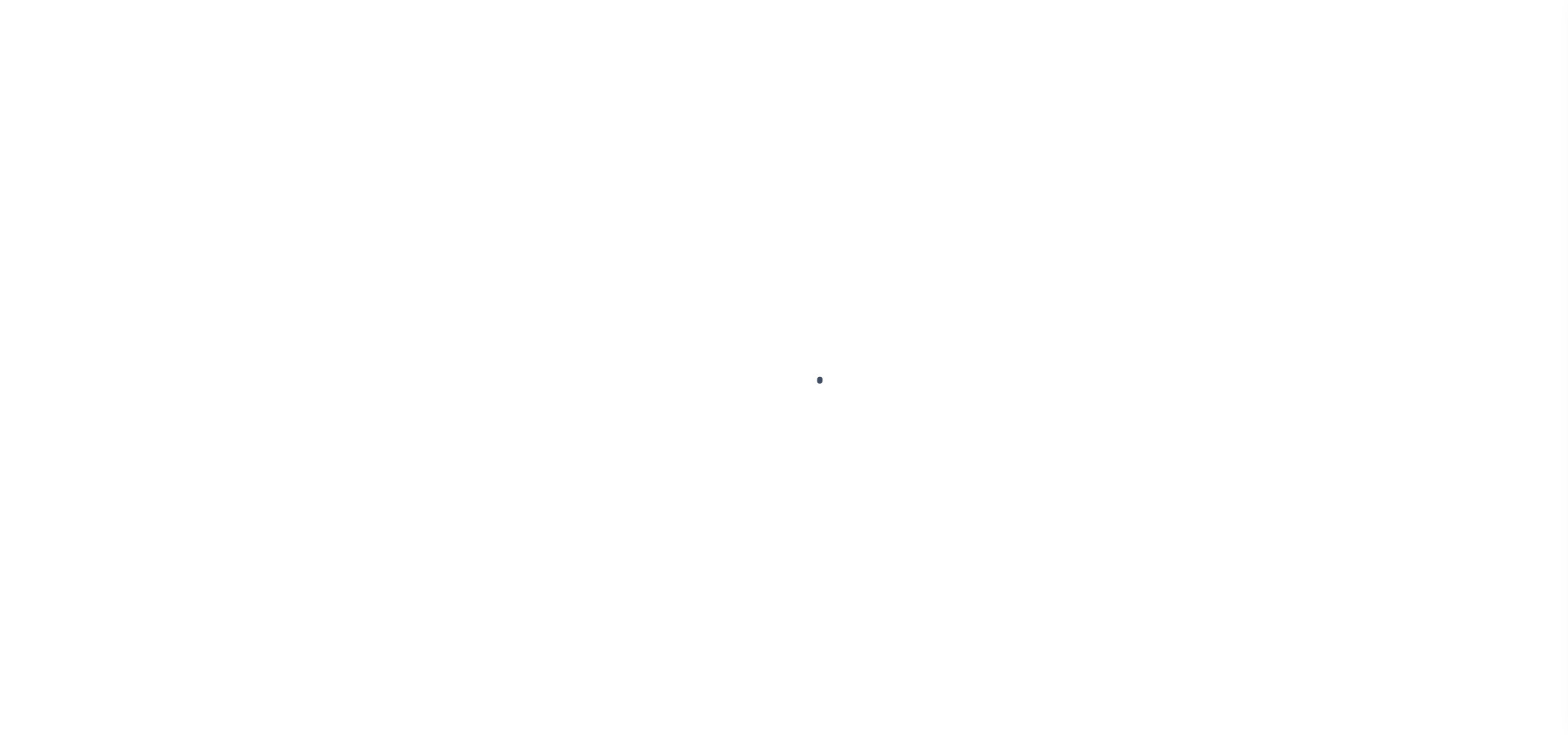
checkbox input "false"
type input "[DATE]"
select select "DUE"
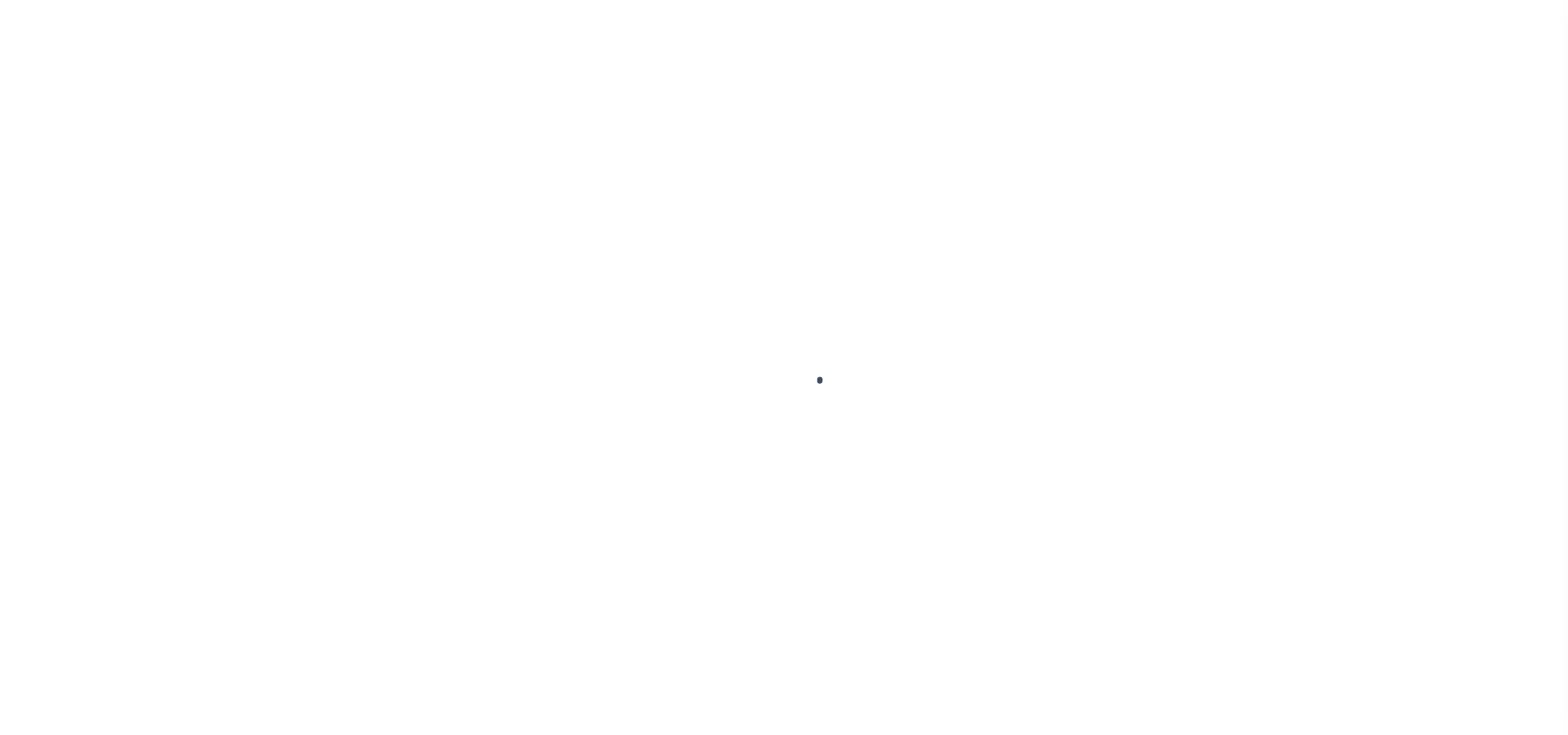
type input "$443"
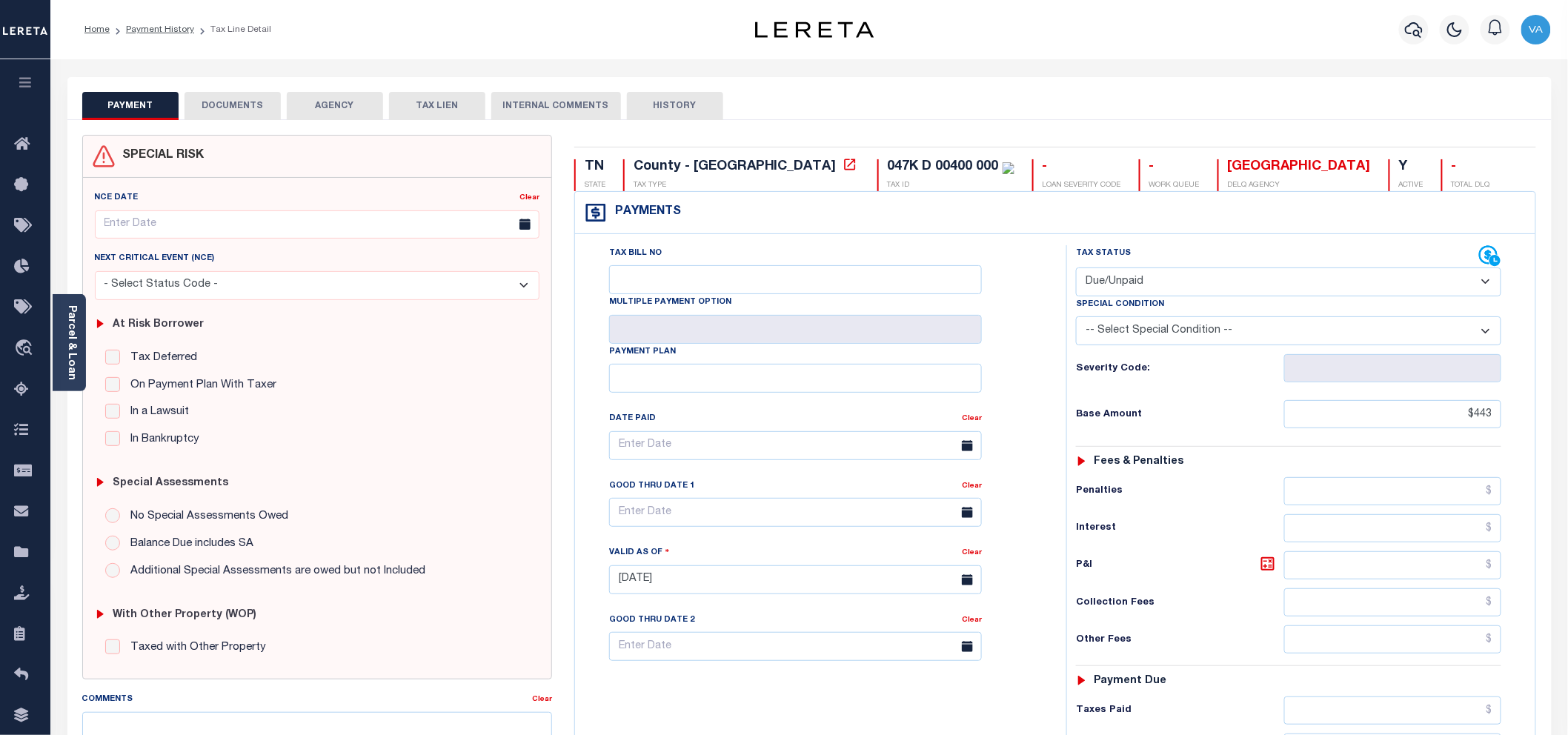
click at [247, 110] on button "DOCUMENTS" at bounding box center [233, 106] width 97 height 28
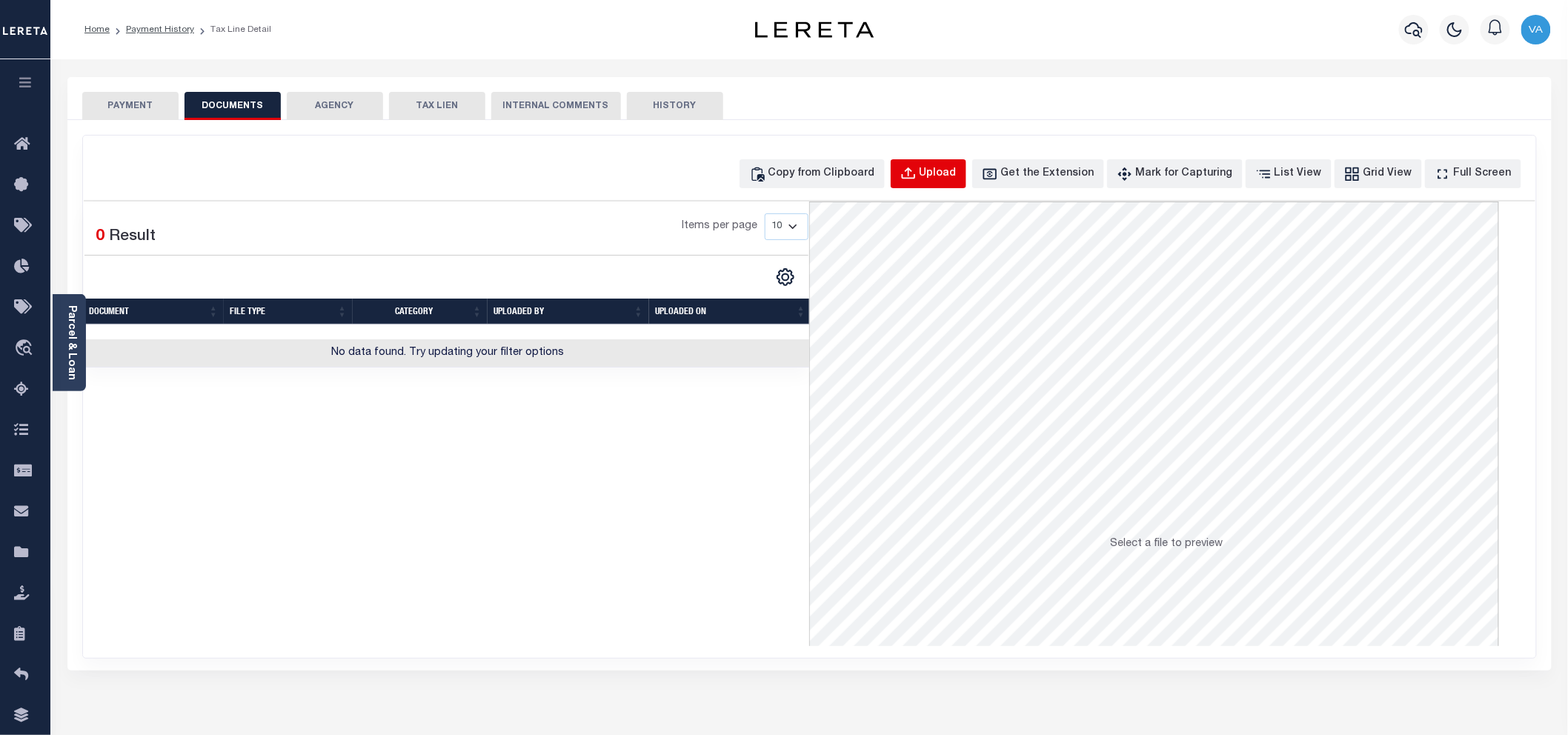
click at [957, 171] on div "Upload" at bounding box center [938, 174] width 37 height 16
select select "POP"
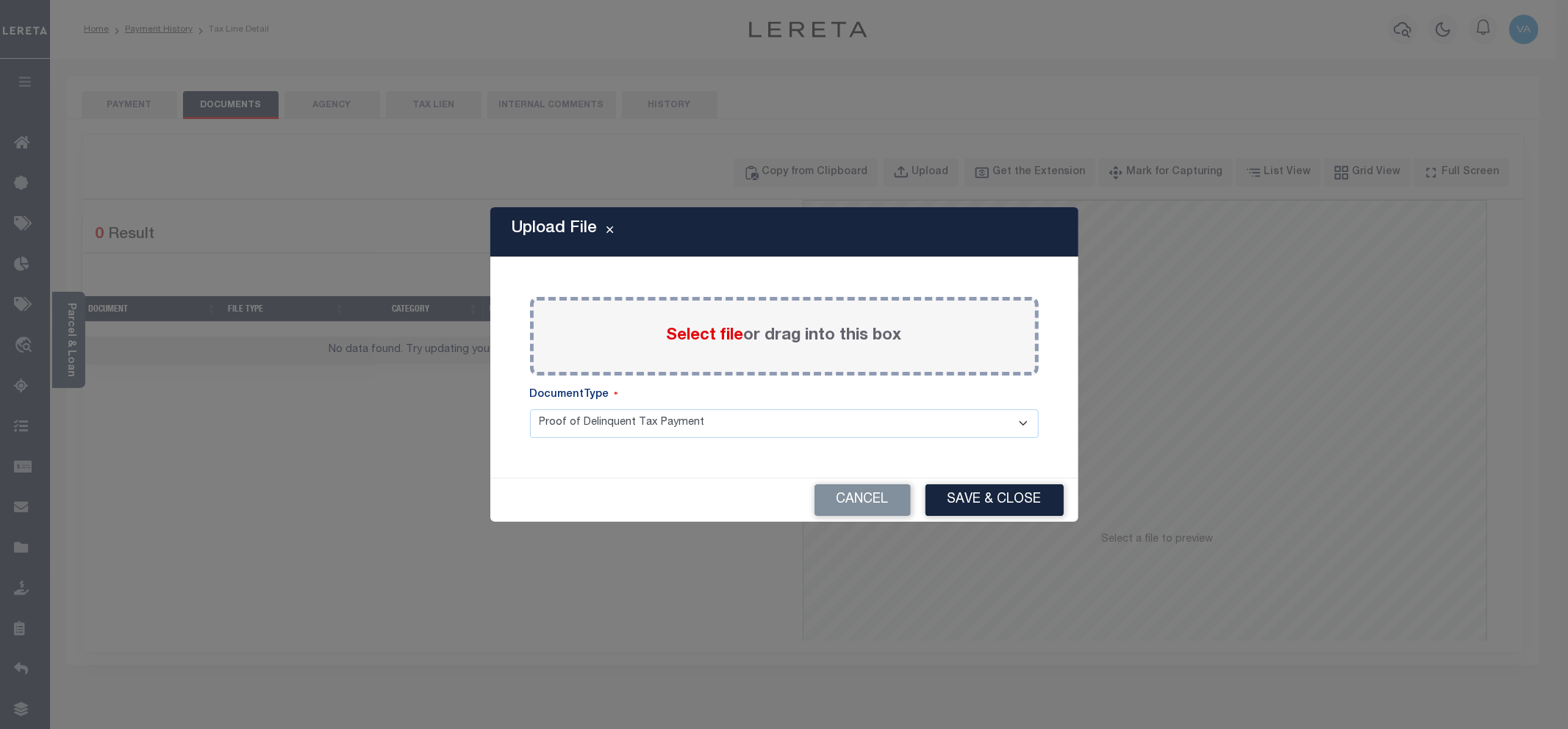
click at [724, 343] on span "Select file" at bounding box center [705, 335] width 77 height 16
click at [0, 0] on input "Select file or drag into this box" at bounding box center [0, 0] width 0 height 0
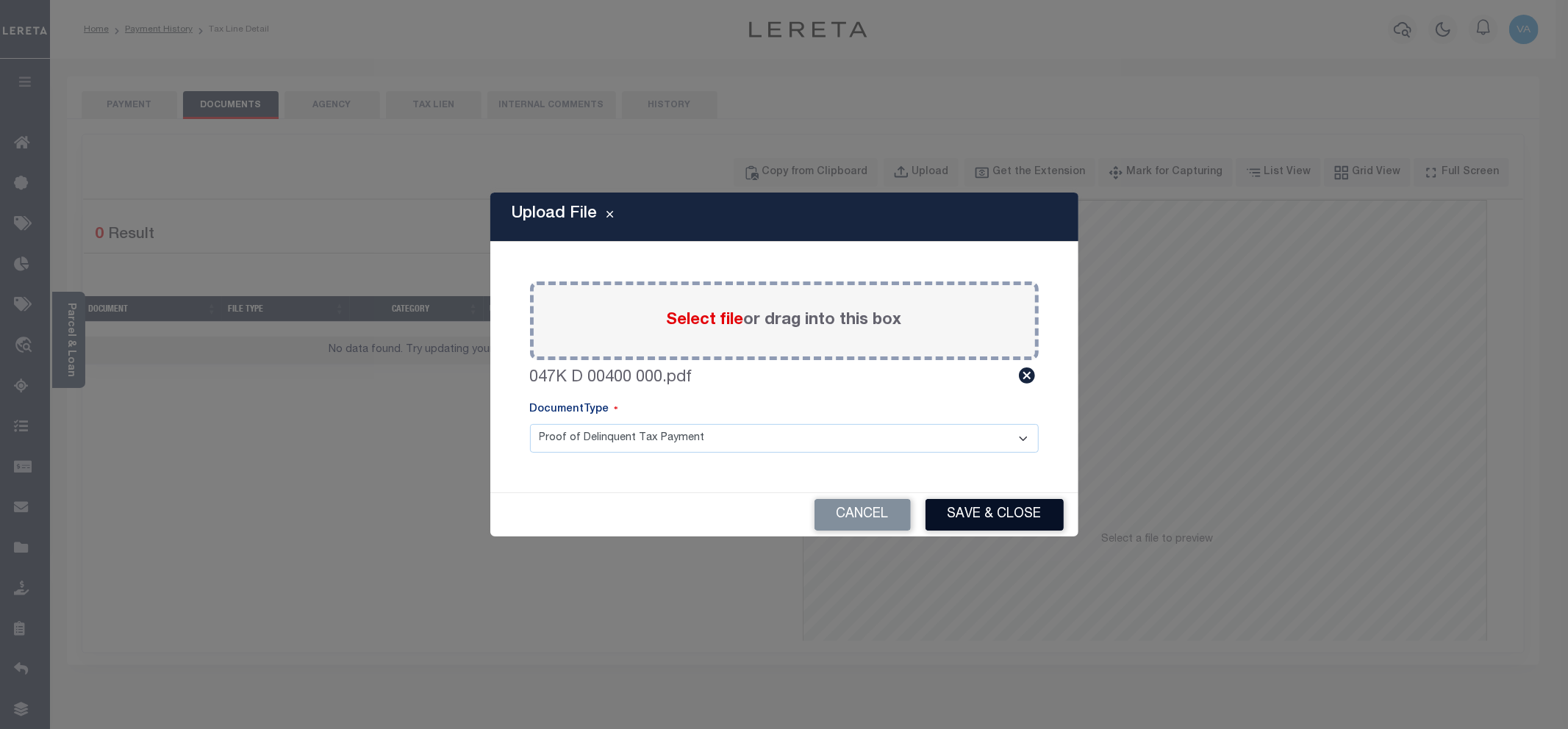
click at [994, 510] on button "Save & Close" at bounding box center [994, 515] width 139 height 32
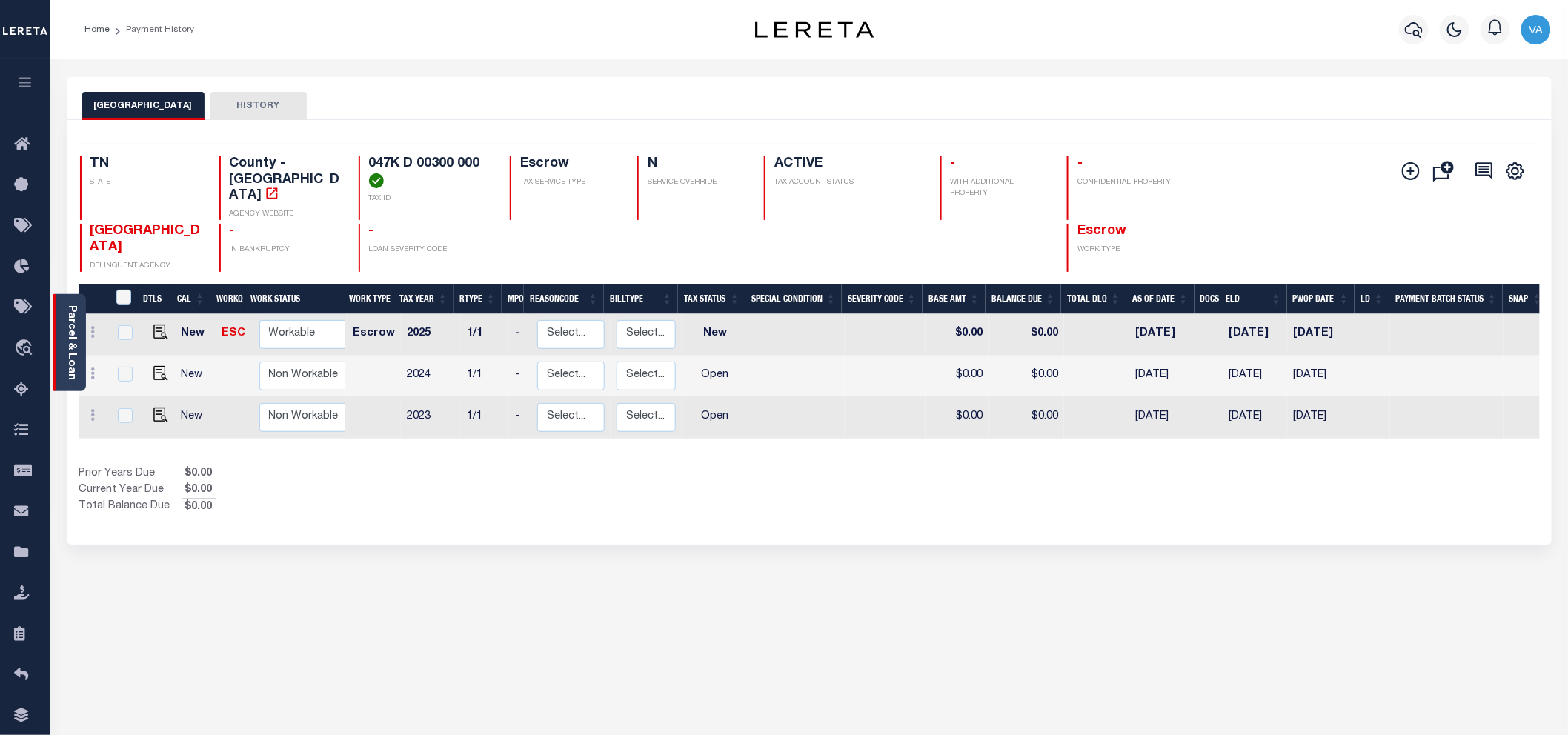
click at [71, 358] on link "Parcel & Loan" at bounding box center [71, 343] width 10 height 75
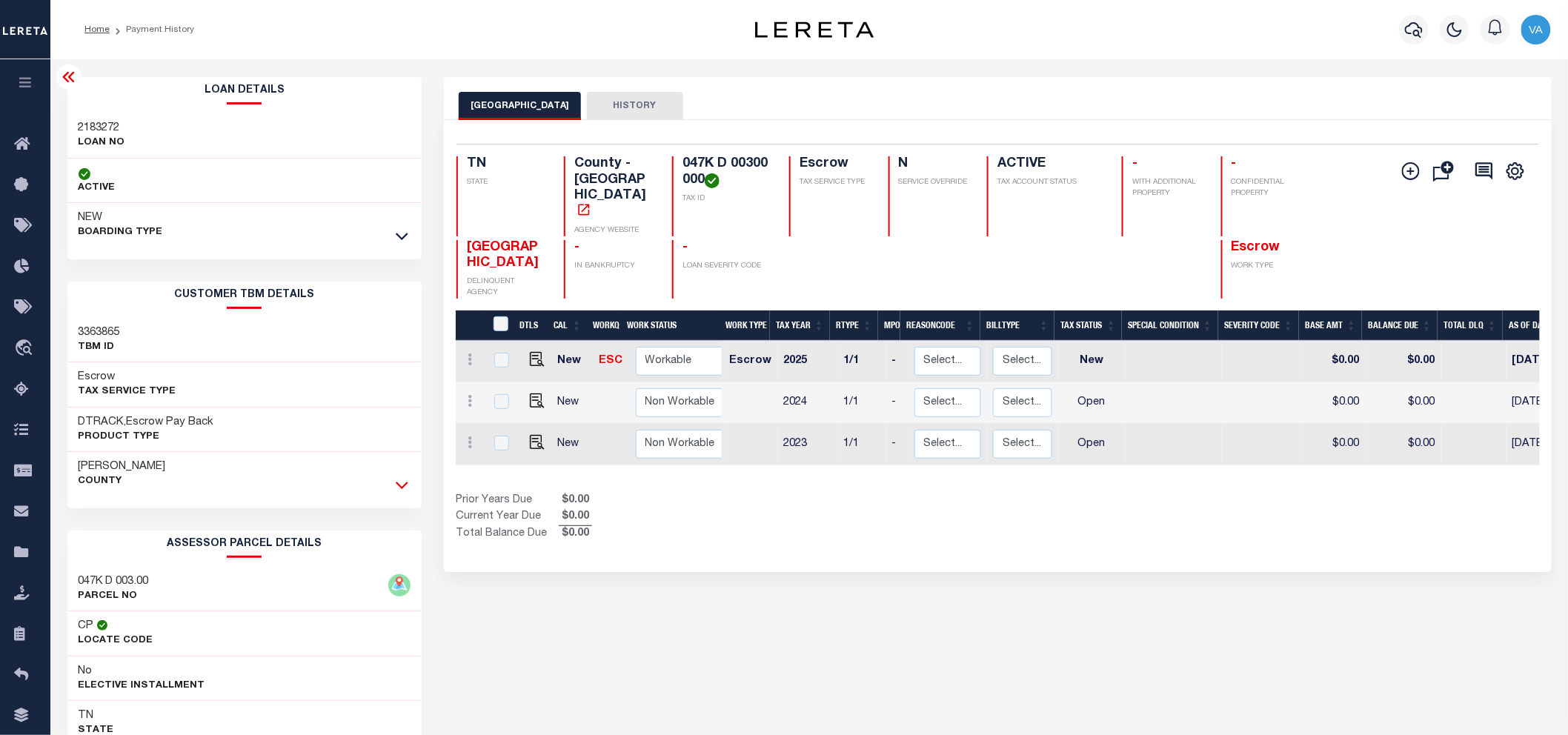
click at [403, 480] on icon at bounding box center [401, 485] width 13 height 15
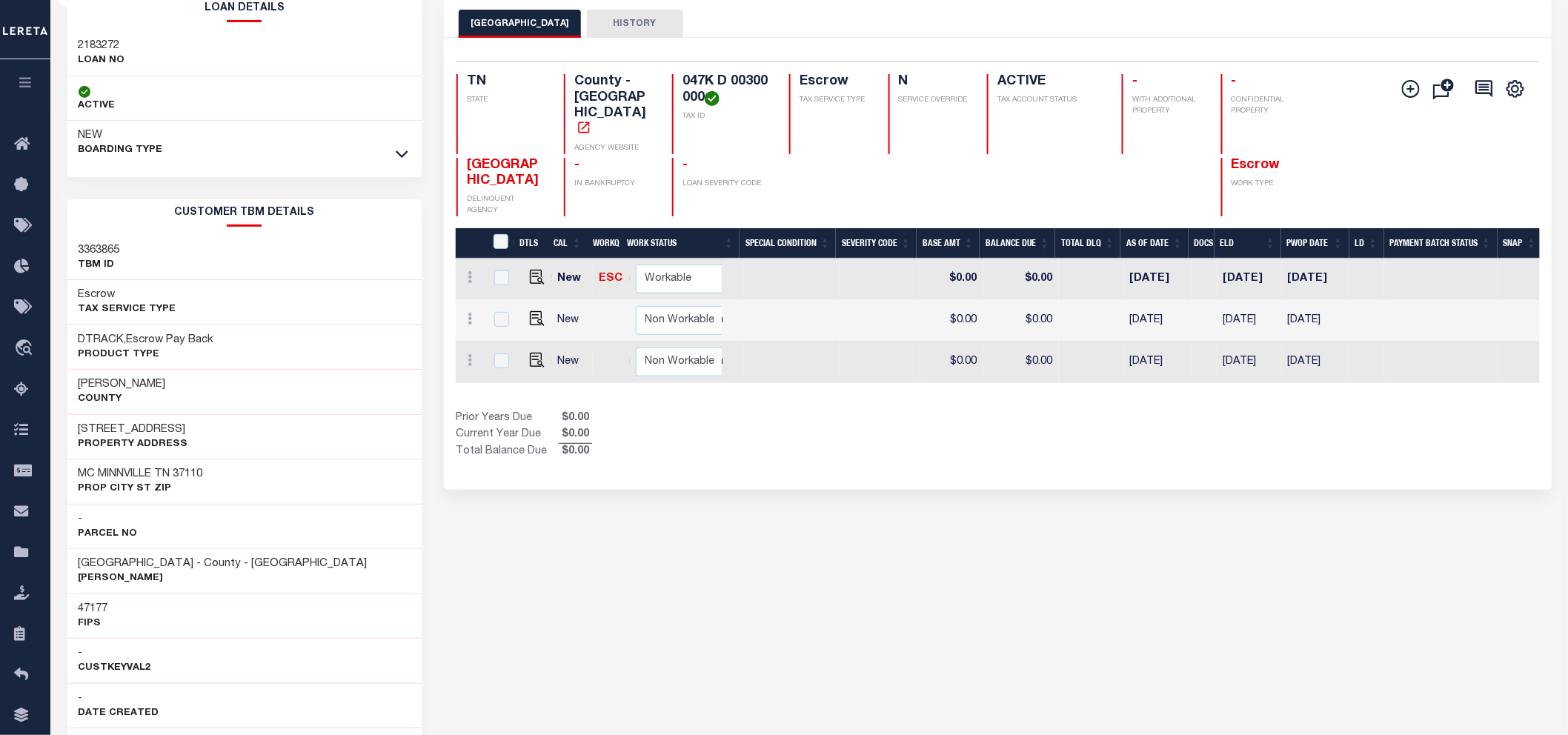
scroll to position [0, 385]
